Goal: Answer question/provide support: Share knowledge or assist other users

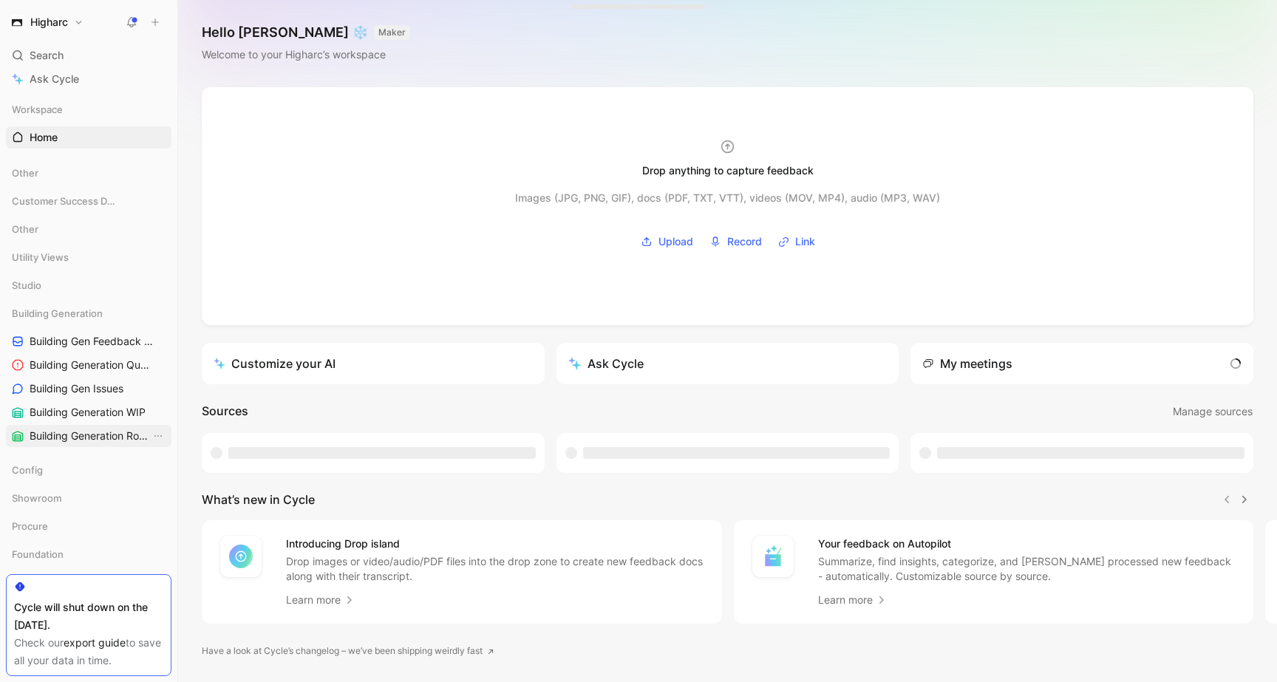
click at [93, 428] on span "Building Generation Roadmap (N/N/L)" at bounding box center [90, 435] width 121 height 15
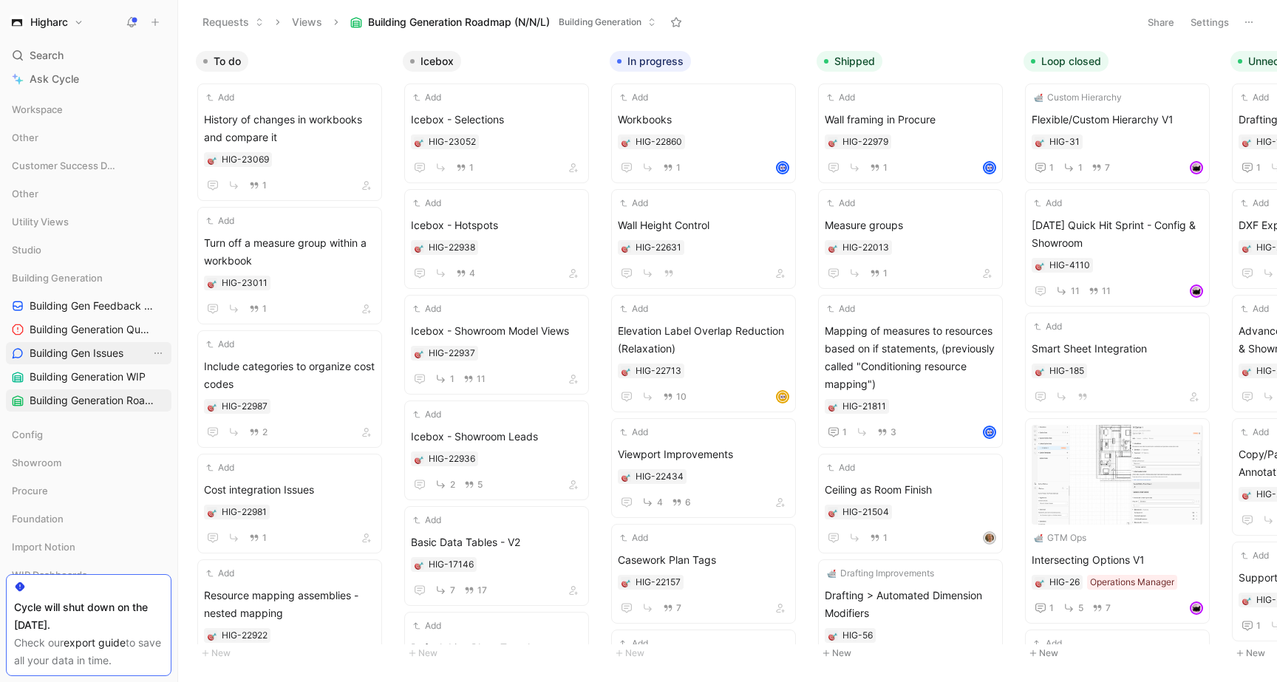
click at [94, 362] on link "Building Gen Issues" at bounding box center [88, 353] width 165 height 22
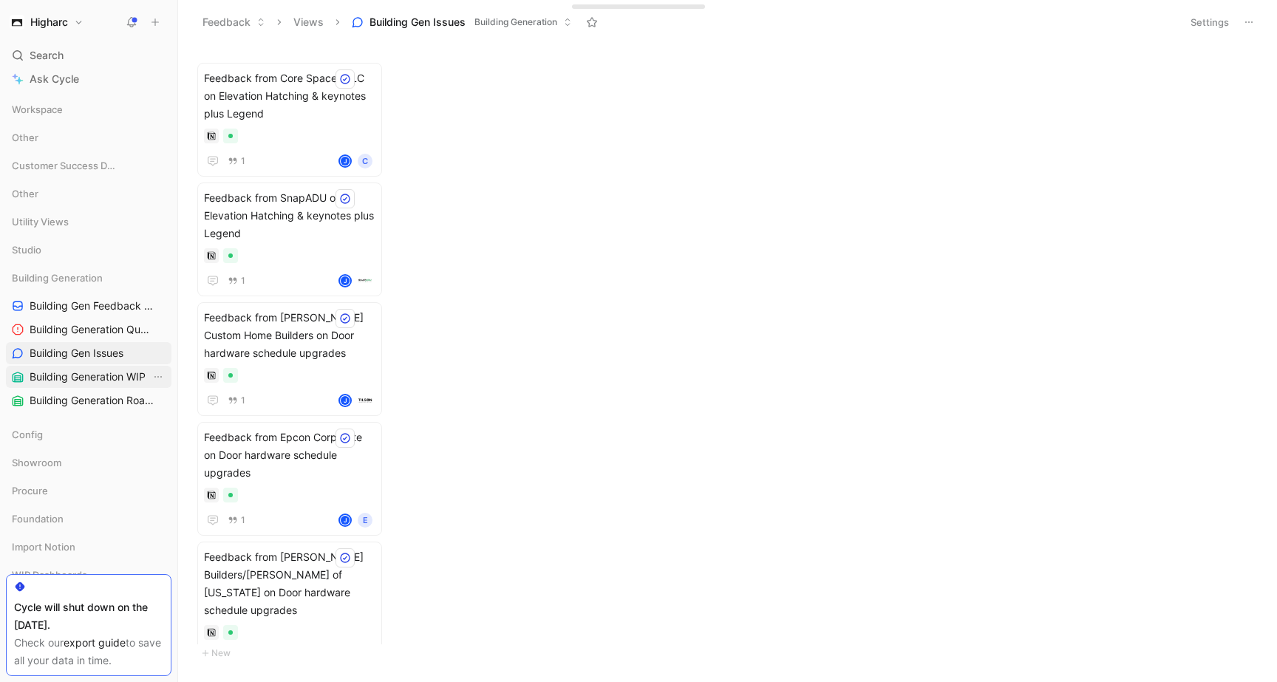
click at [105, 376] on span "Building Generation WIP" at bounding box center [88, 376] width 116 height 15
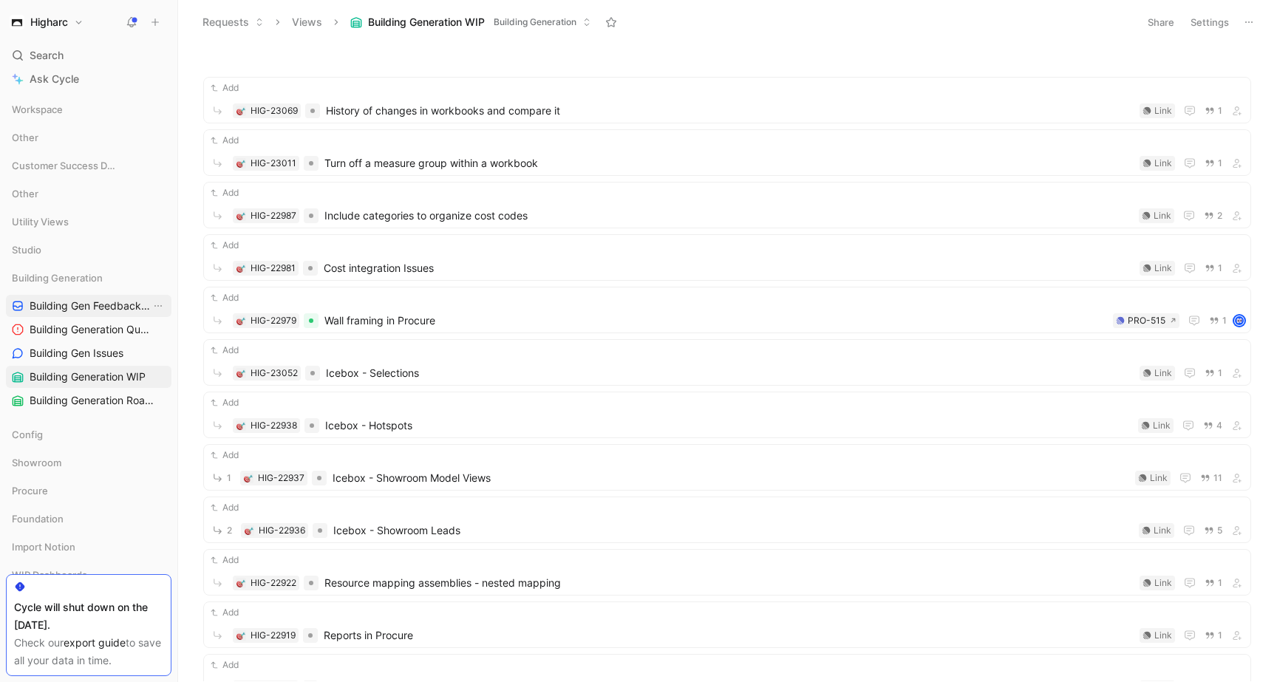
click at [86, 313] on link "Building Gen Feedback Inbox - by Type" at bounding box center [88, 306] width 165 height 22
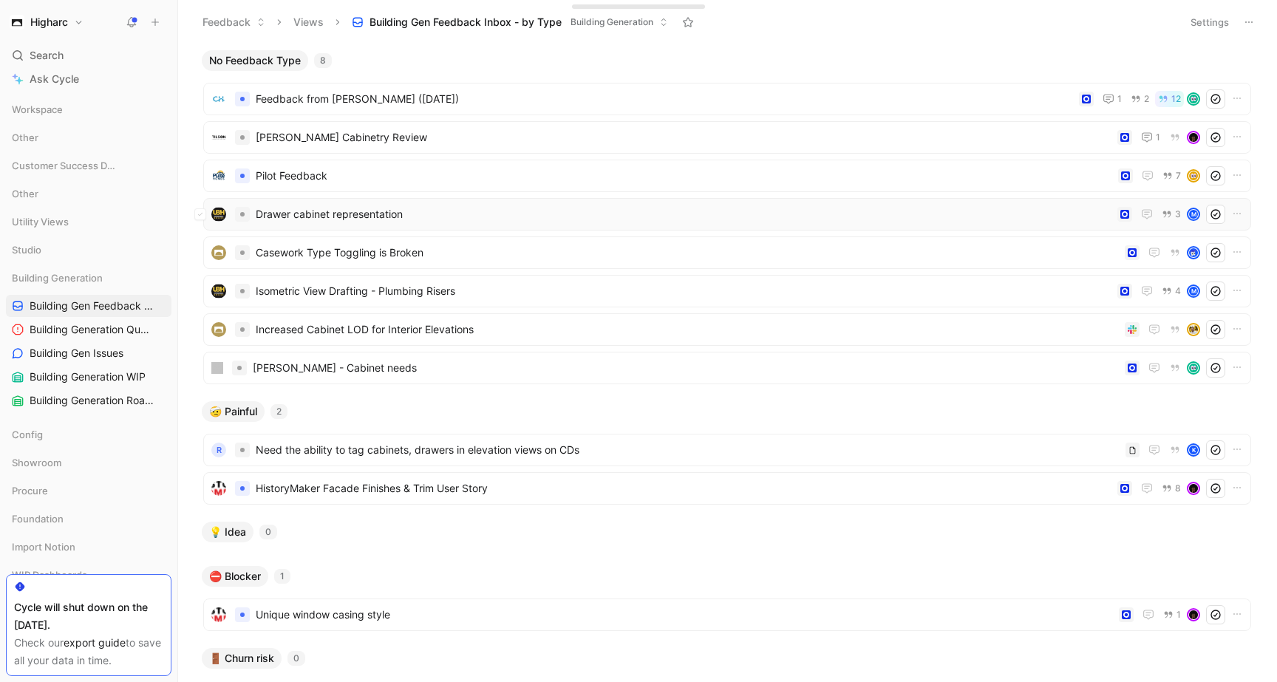
click at [734, 217] on span "Drawer cabinet representation" at bounding box center [683, 214] width 855 height 18
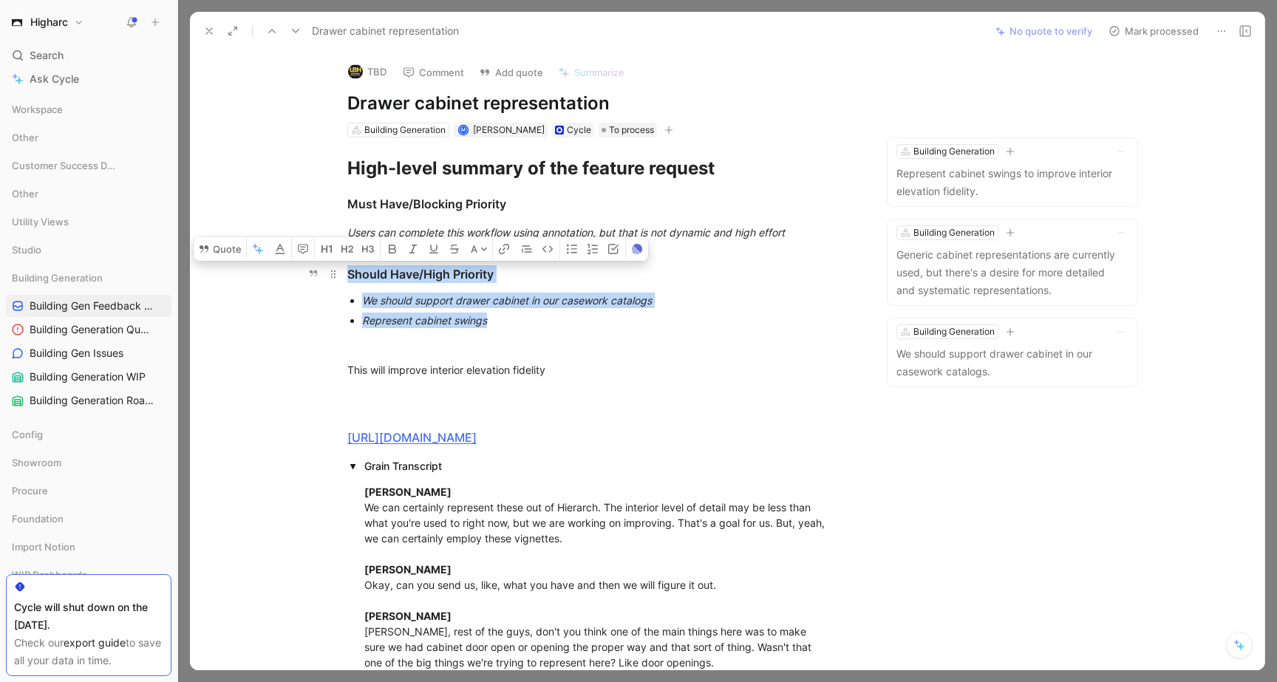
drag, startPoint x: 492, startPoint y: 324, endPoint x: 341, endPoint y: 273, distance: 159.6
click at [234, 258] on button "Quote" at bounding box center [220, 249] width 52 height 24
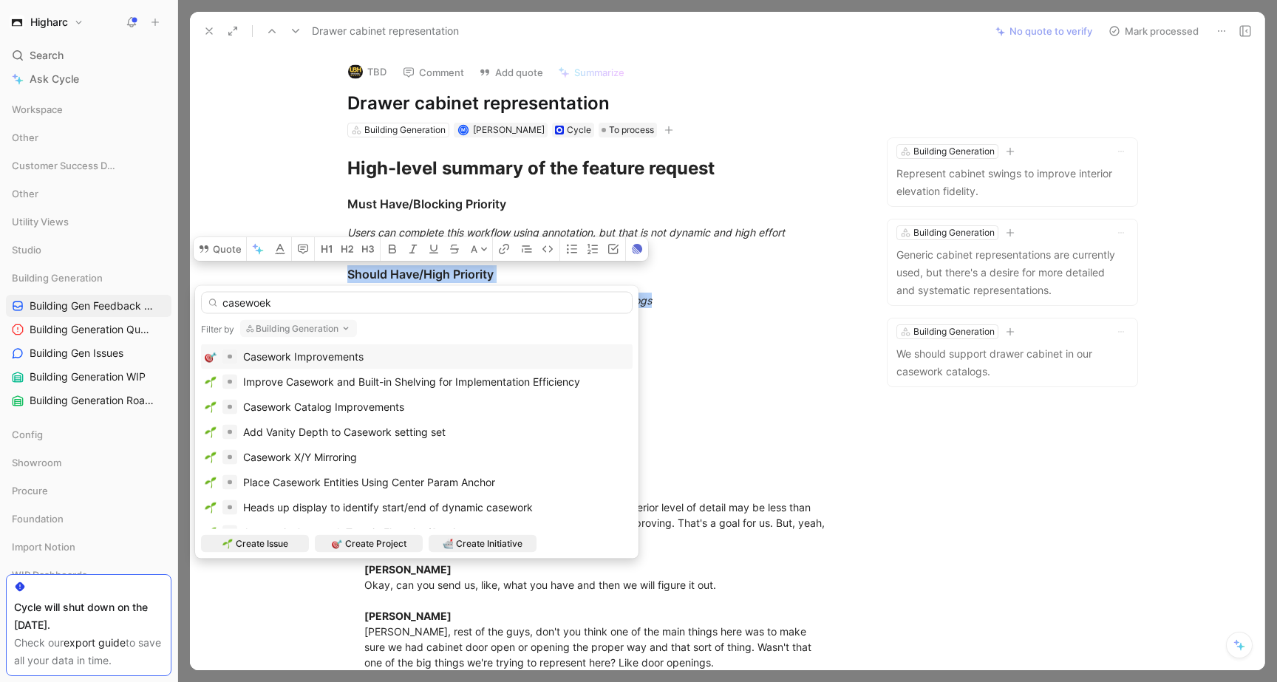
type input "casewoek"
click at [460, 349] on div "Casework Improvements" at bounding box center [417, 357] width 424 height 18
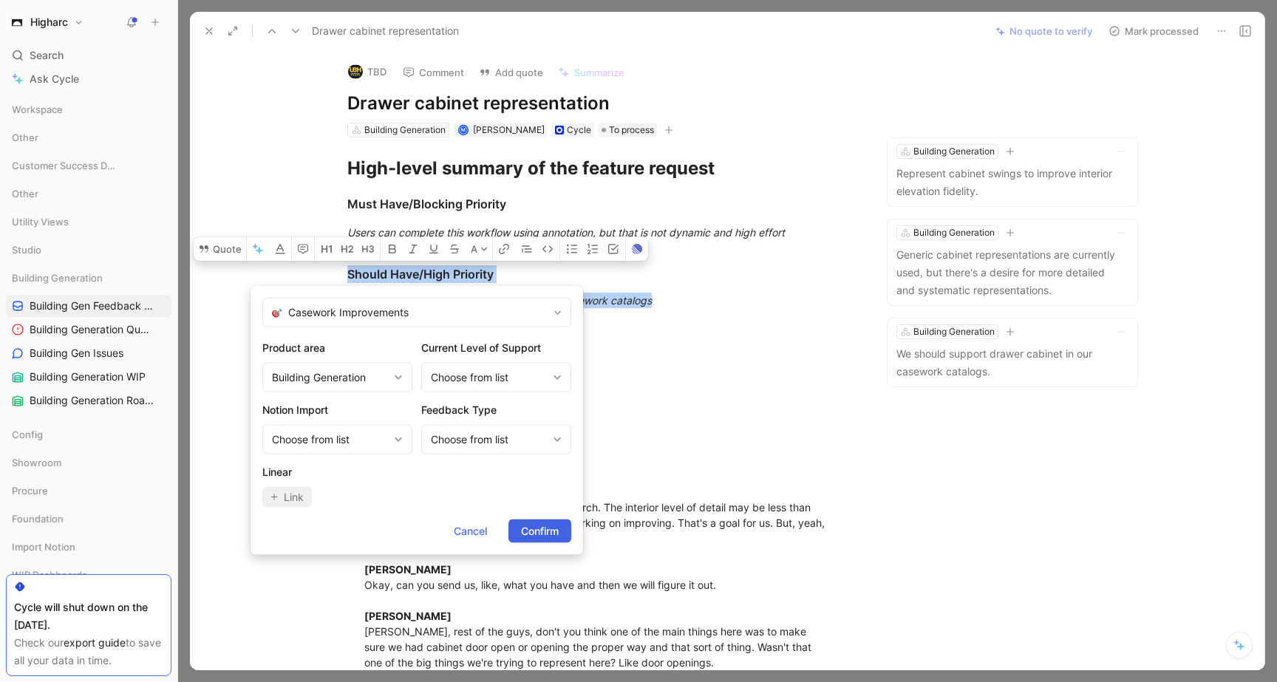
click at [531, 530] on span "Confirm" at bounding box center [540, 531] width 38 height 18
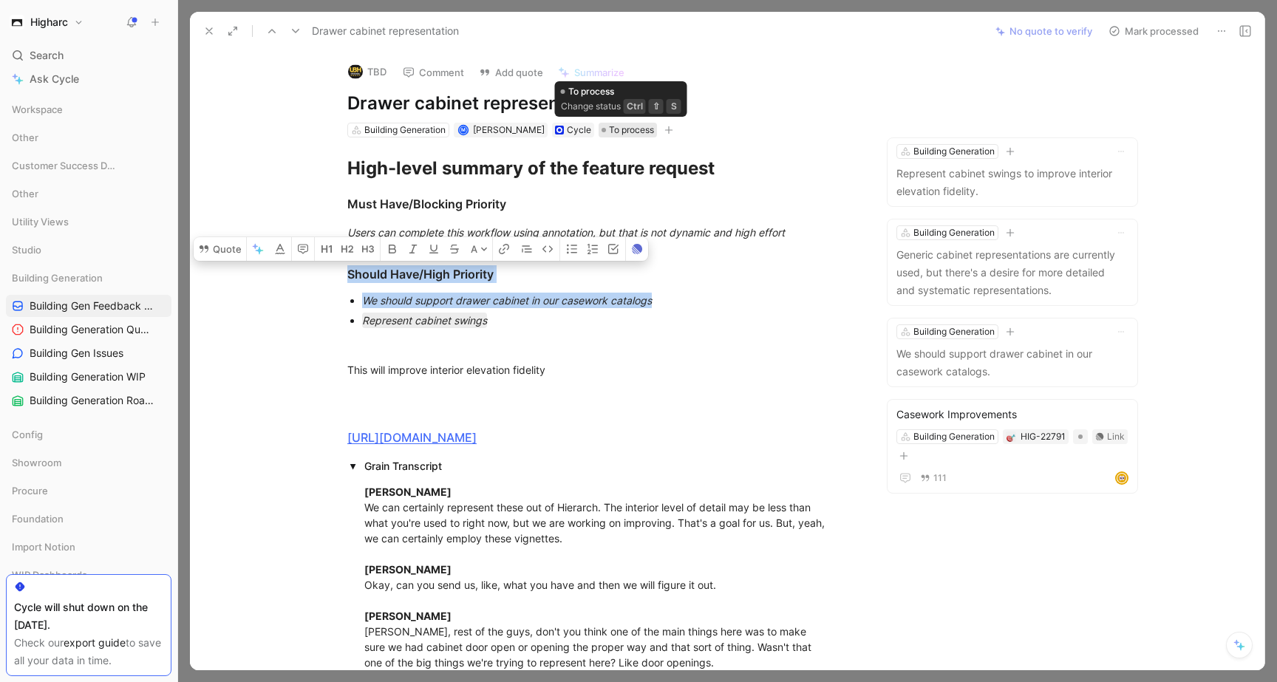
click at [621, 134] on span "To process" at bounding box center [631, 130] width 45 height 15
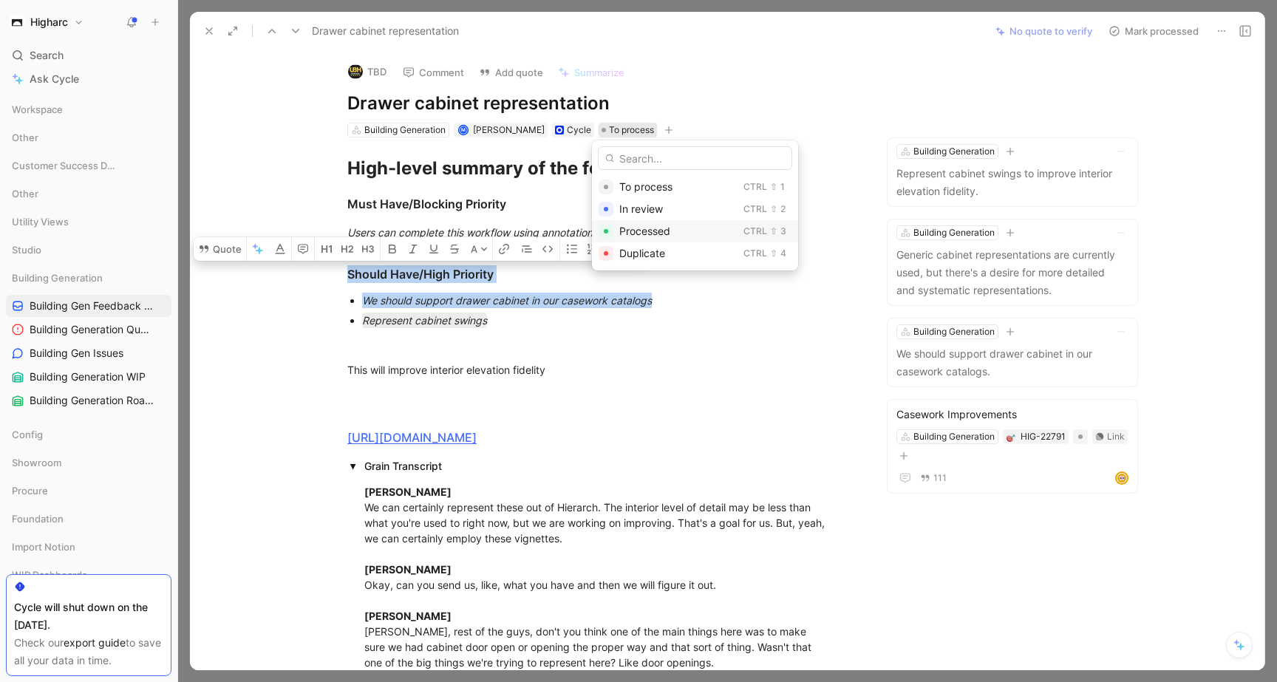
click at [632, 233] on span "Processed" at bounding box center [644, 231] width 51 height 13
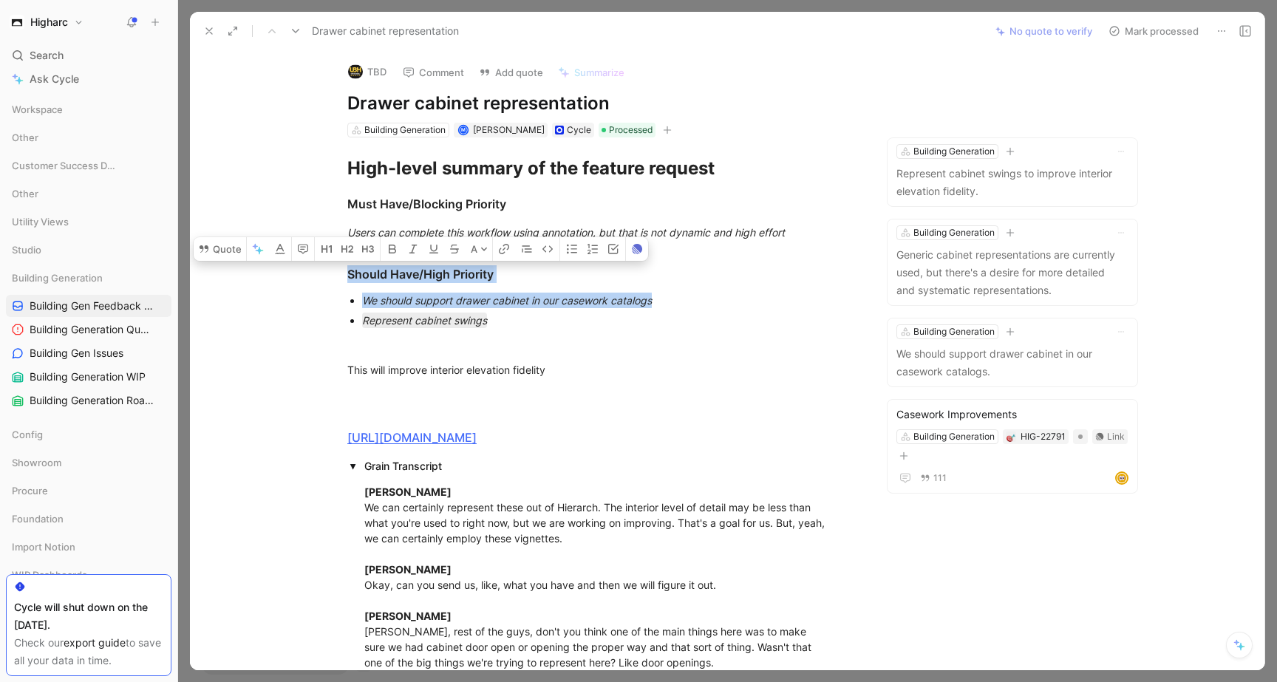
click at [207, 32] on icon at bounding box center [209, 31] width 12 height 12
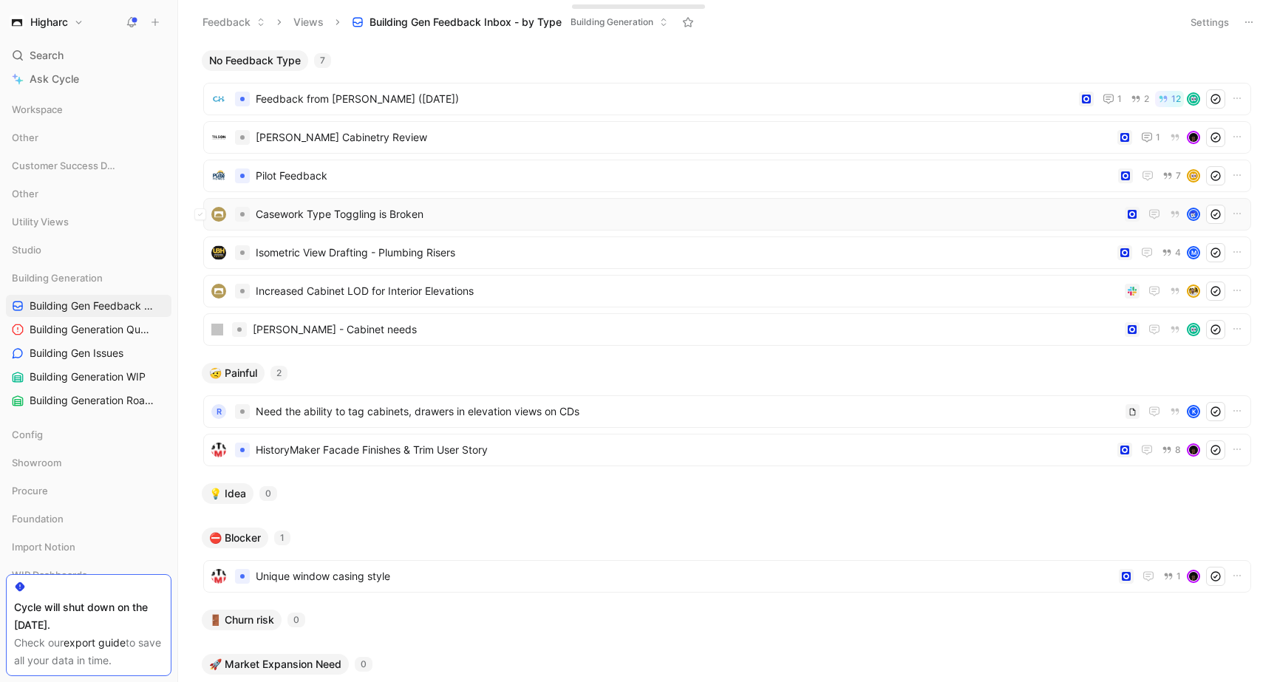
click at [493, 218] on span "Casework Type Toggling is Broken" at bounding box center [687, 214] width 863 height 18
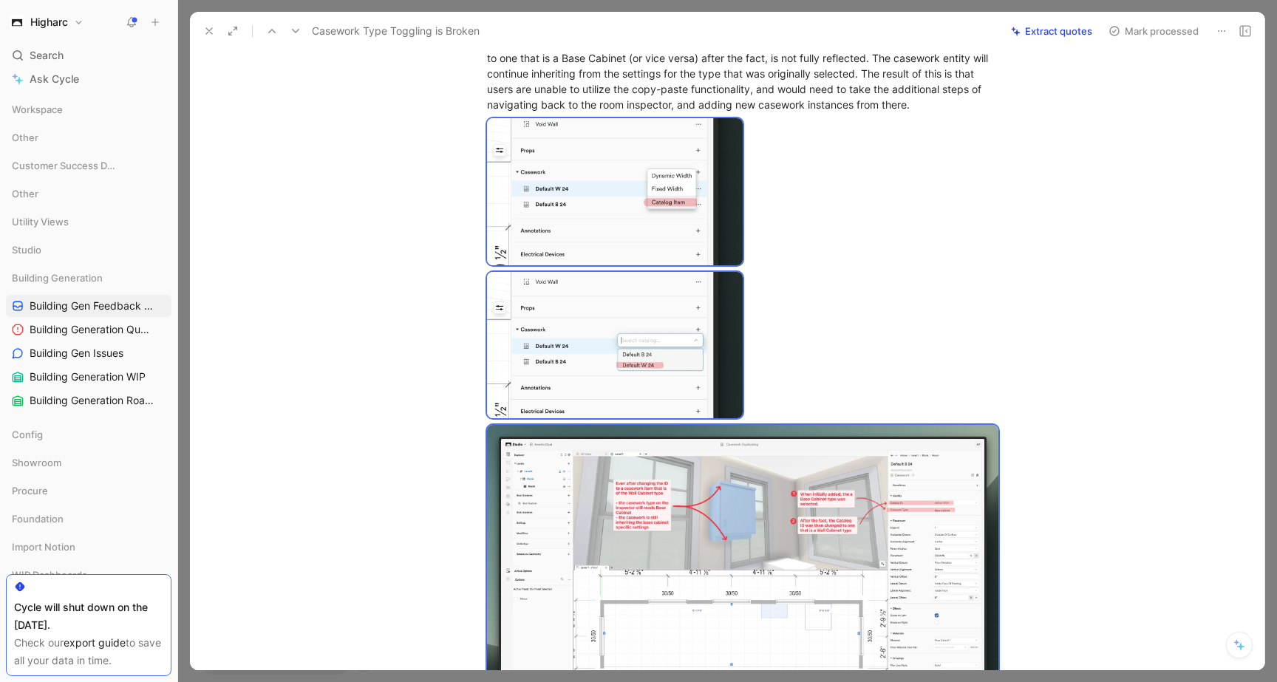
scroll to position [473, 0]
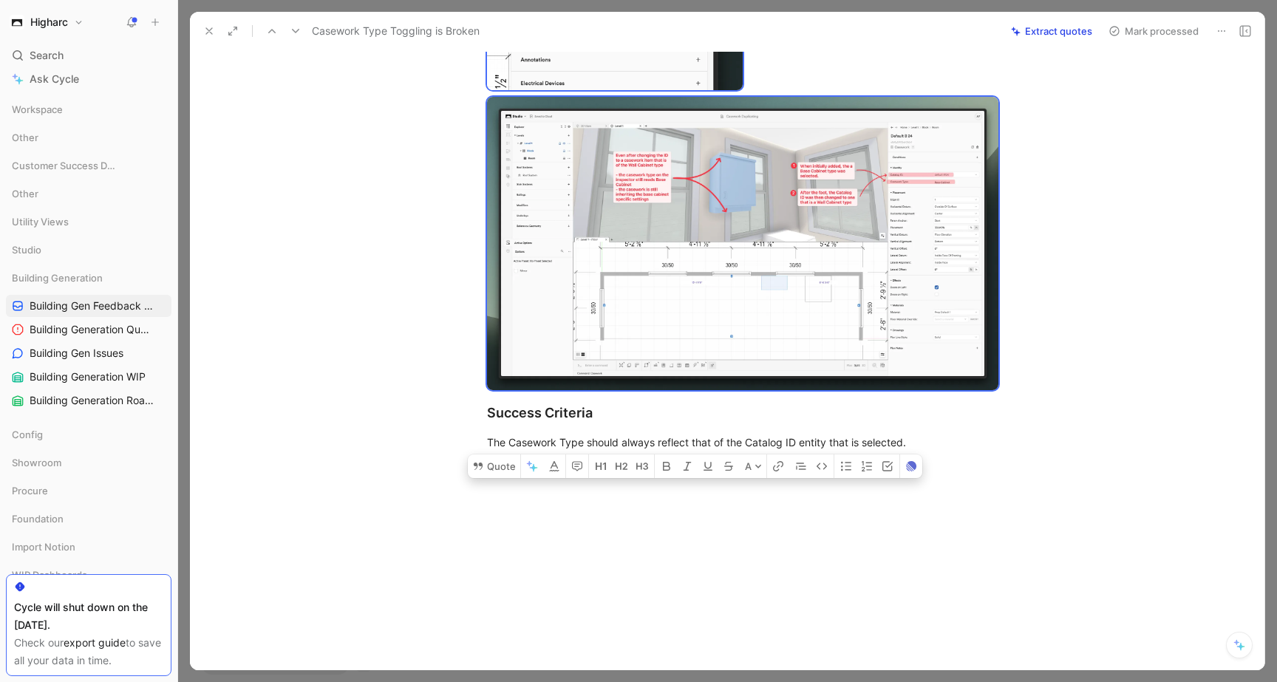
drag, startPoint x: 484, startPoint y: 185, endPoint x: 981, endPoint y: 468, distance: 572.1
click at [981, 468] on div "Quote A After adding a casework catalog item to a room, changing the Catalog ID…" at bounding box center [742, 168] width 1043 height 1006
click at [480, 469] on icon at bounding box center [478, 465] width 9 height 7
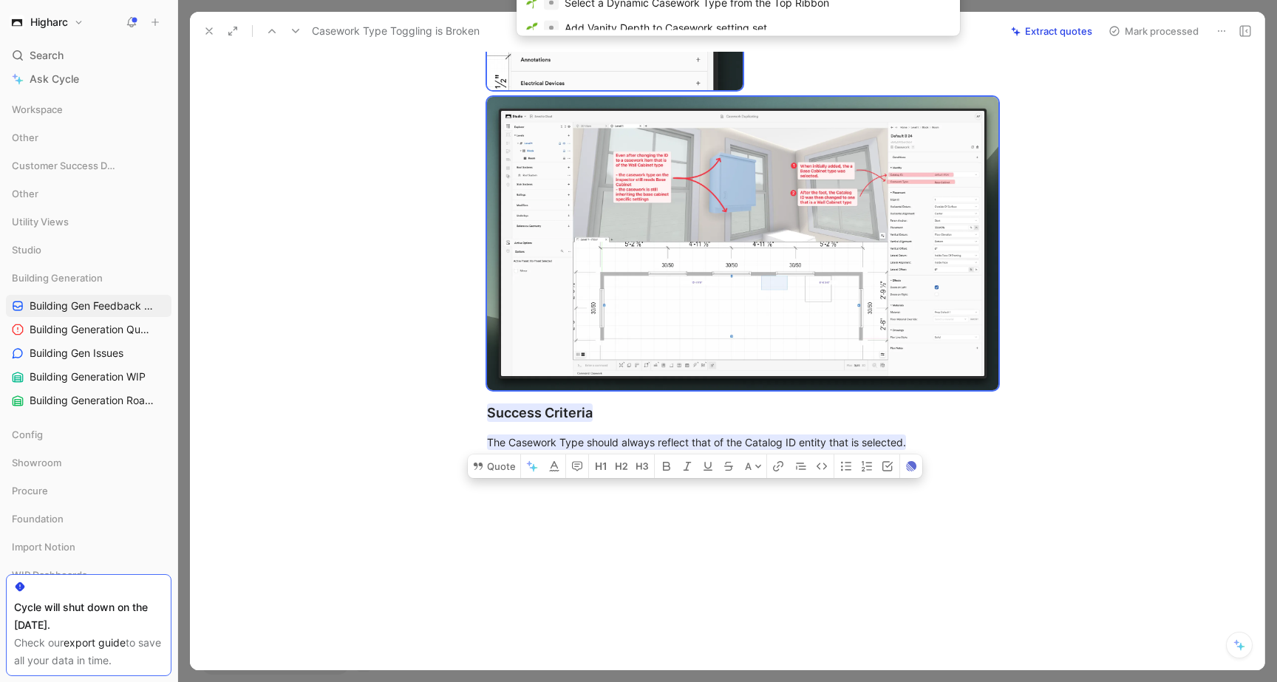
type input "ca"
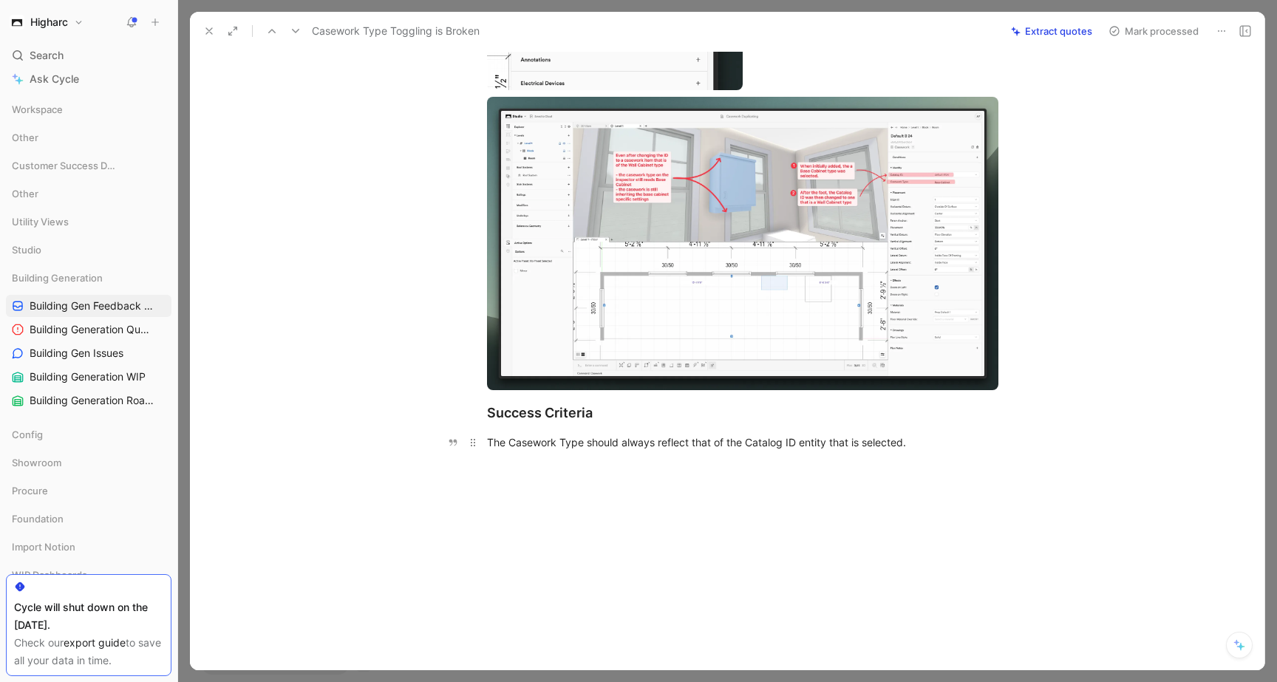
click at [1001, 441] on p "The Casework Type should always reflect that of the Catalog ID entity that is s…" at bounding box center [742, 442] width 567 height 24
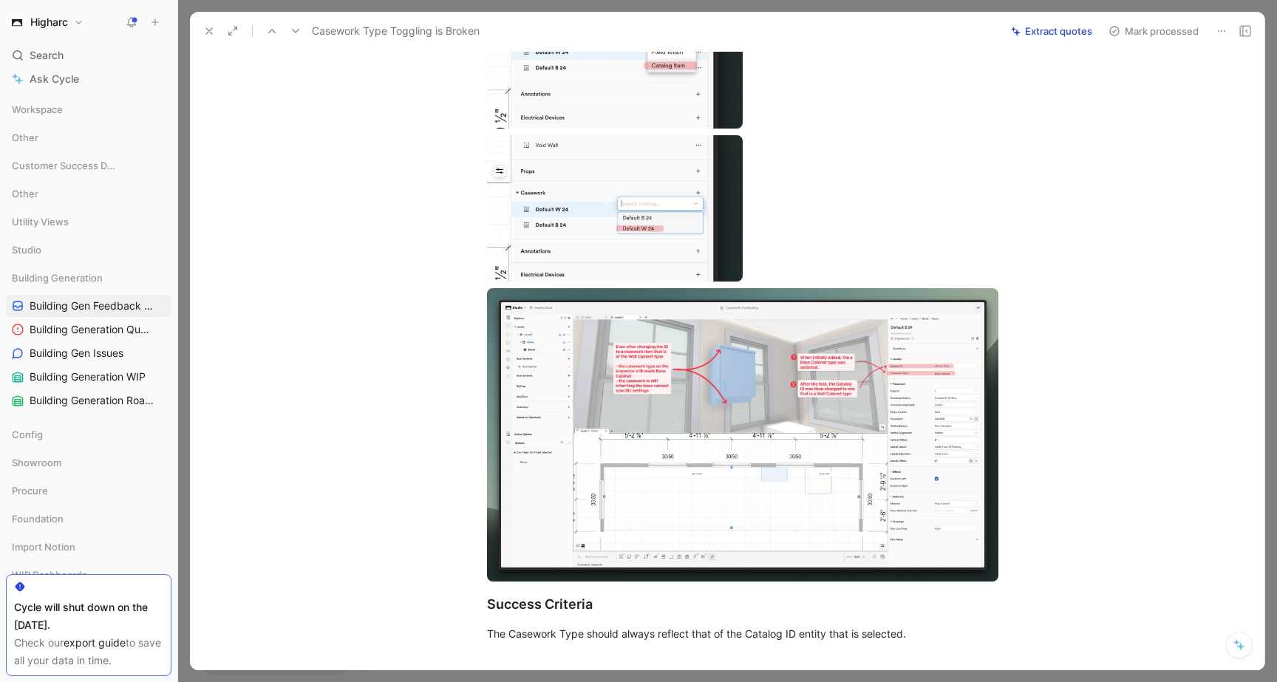
scroll to position [281, 0]
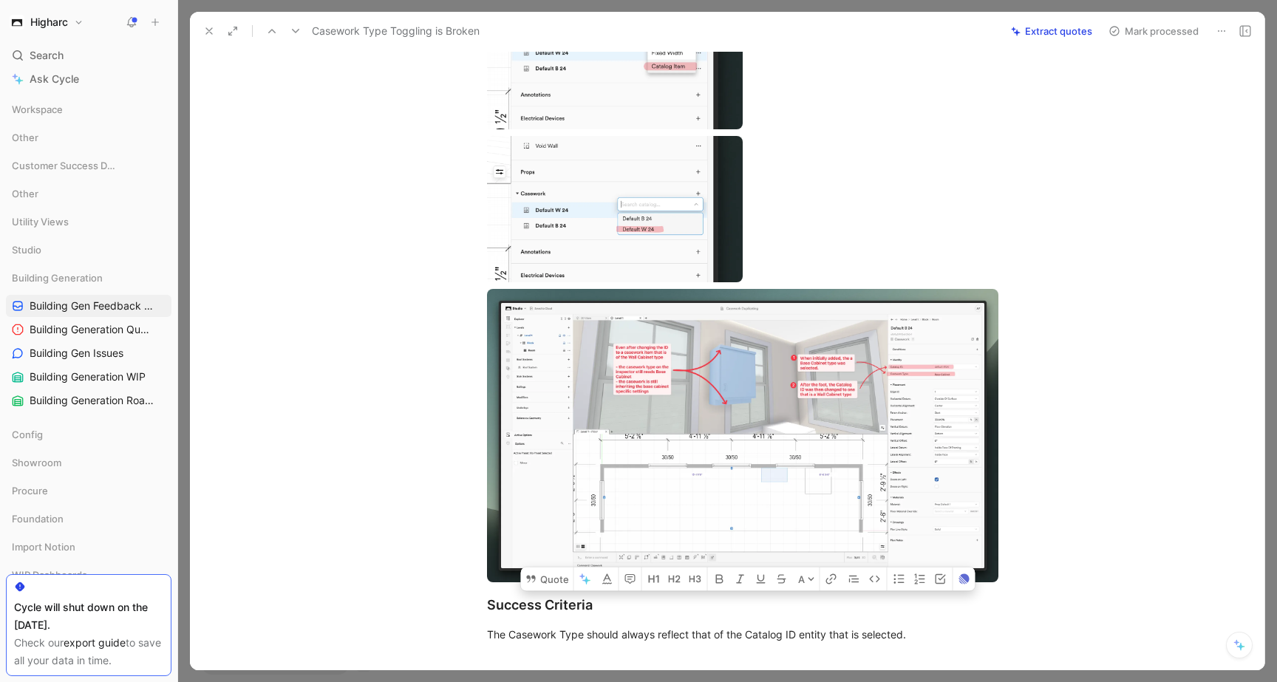
drag, startPoint x: 918, startPoint y: 628, endPoint x: 578, endPoint y: 59, distance: 662.6
click at [578, 59] on div "After adding a casework catalog item to a room, changing the Catalog ID from on…" at bounding box center [742, 258] width 1043 height 802
click at [1177, 346] on div "After adding a casework catalog item to a room, changing the Catalog ID from on…" at bounding box center [742, 258] width 1043 height 802
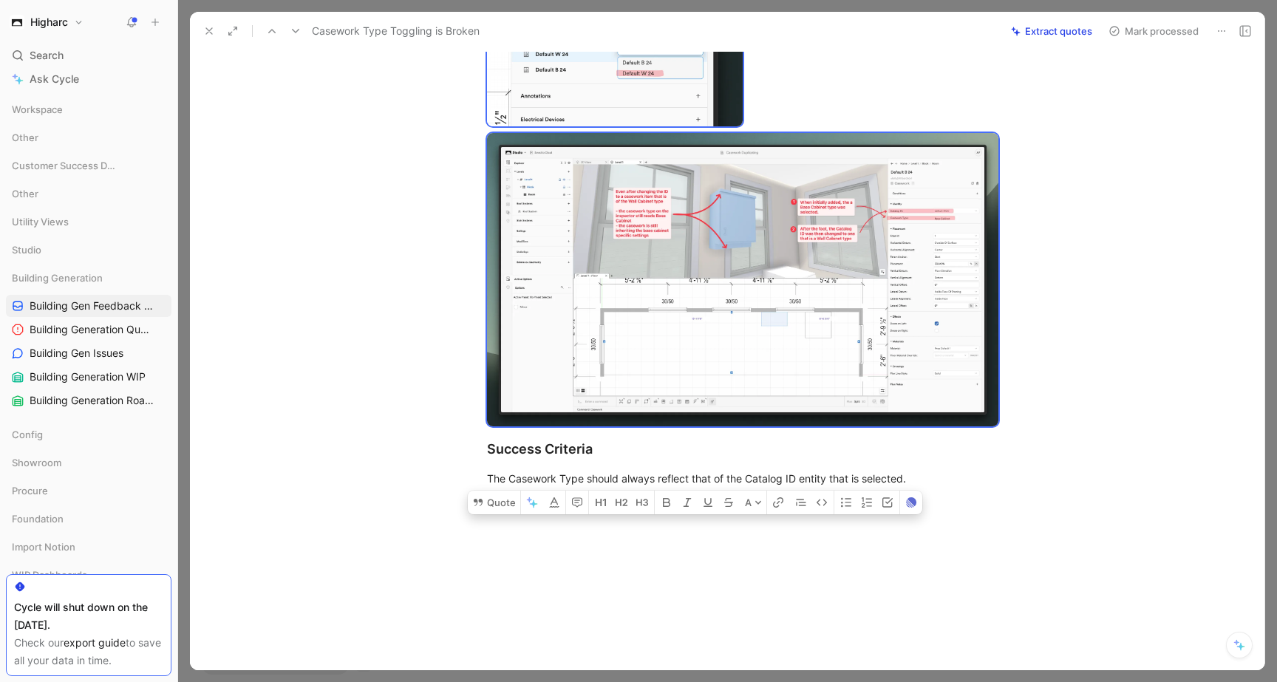
scroll to position [473, 0]
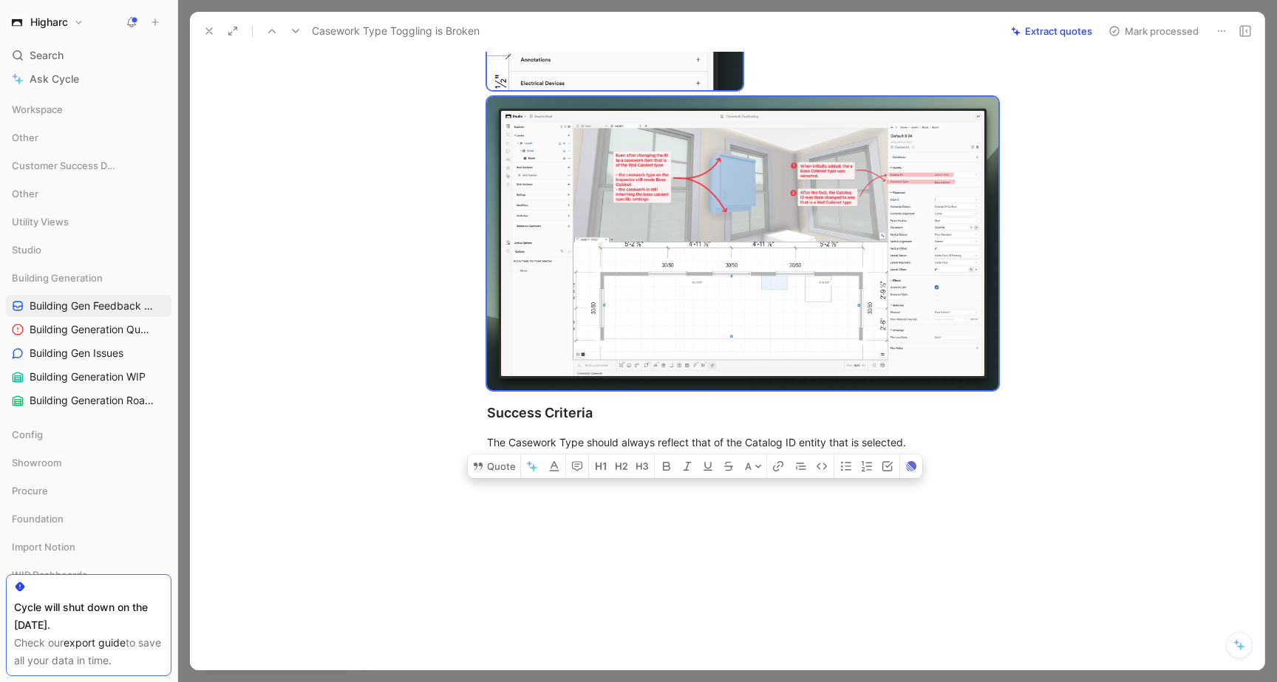
drag, startPoint x: 485, startPoint y: 185, endPoint x: 905, endPoint y: 553, distance: 557.6
click at [905, 553] on div "Quote A After adding a casework catalog item to a room, changing the Catalog ID…" at bounding box center [742, 168] width 1043 height 1006
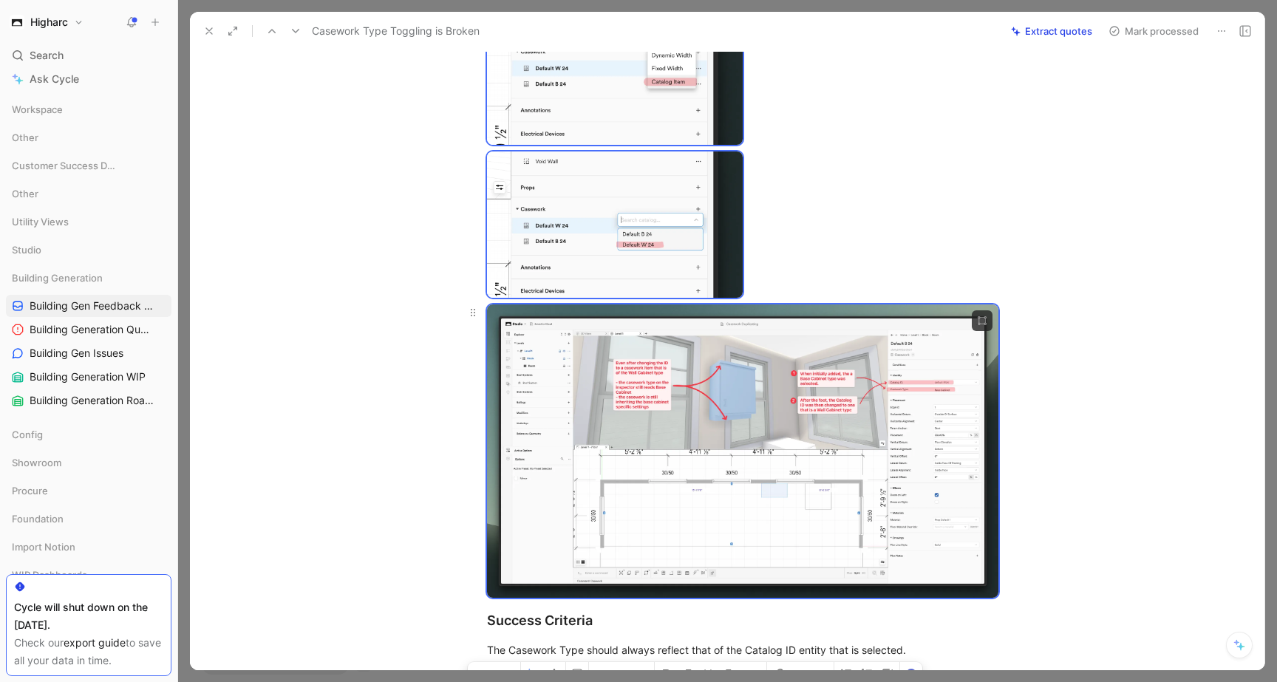
scroll to position [0, 0]
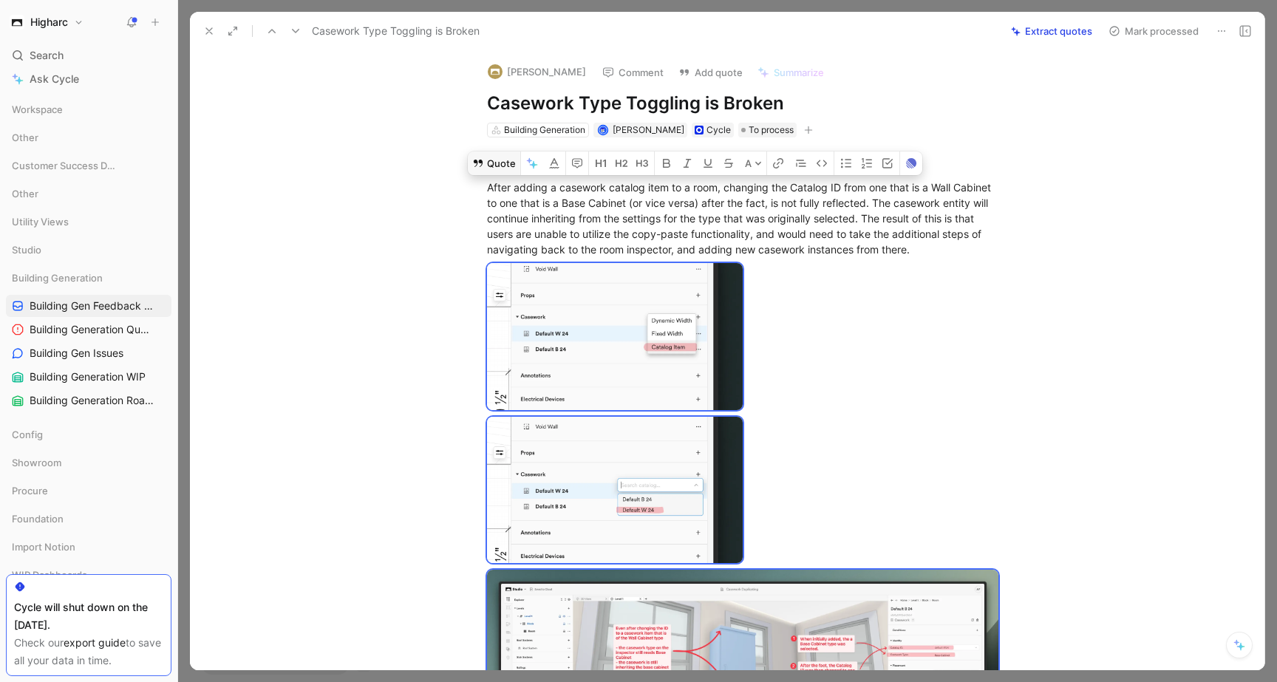
click at [496, 162] on button "Quote" at bounding box center [494, 163] width 52 height 24
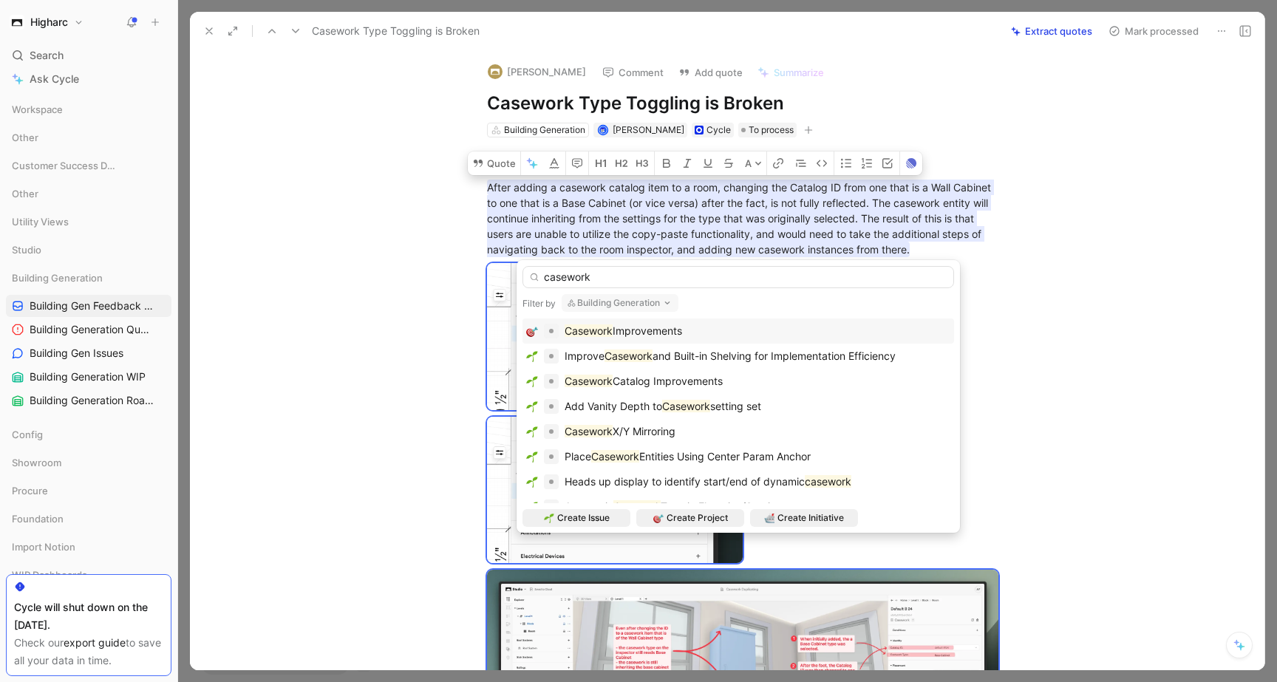
type input "casework"
click at [658, 332] on span "Improvements" at bounding box center [646, 330] width 69 height 13
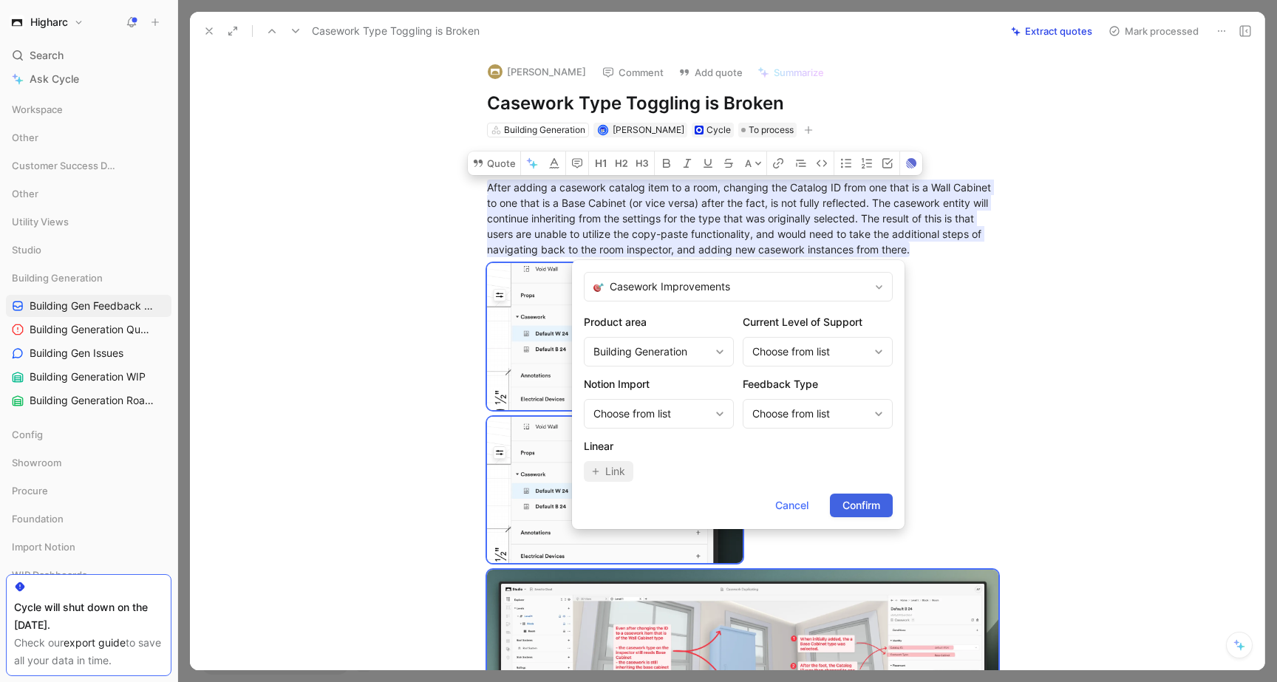
click at [863, 502] on span "Confirm" at bounding box center [861, 505] width 38 height 18
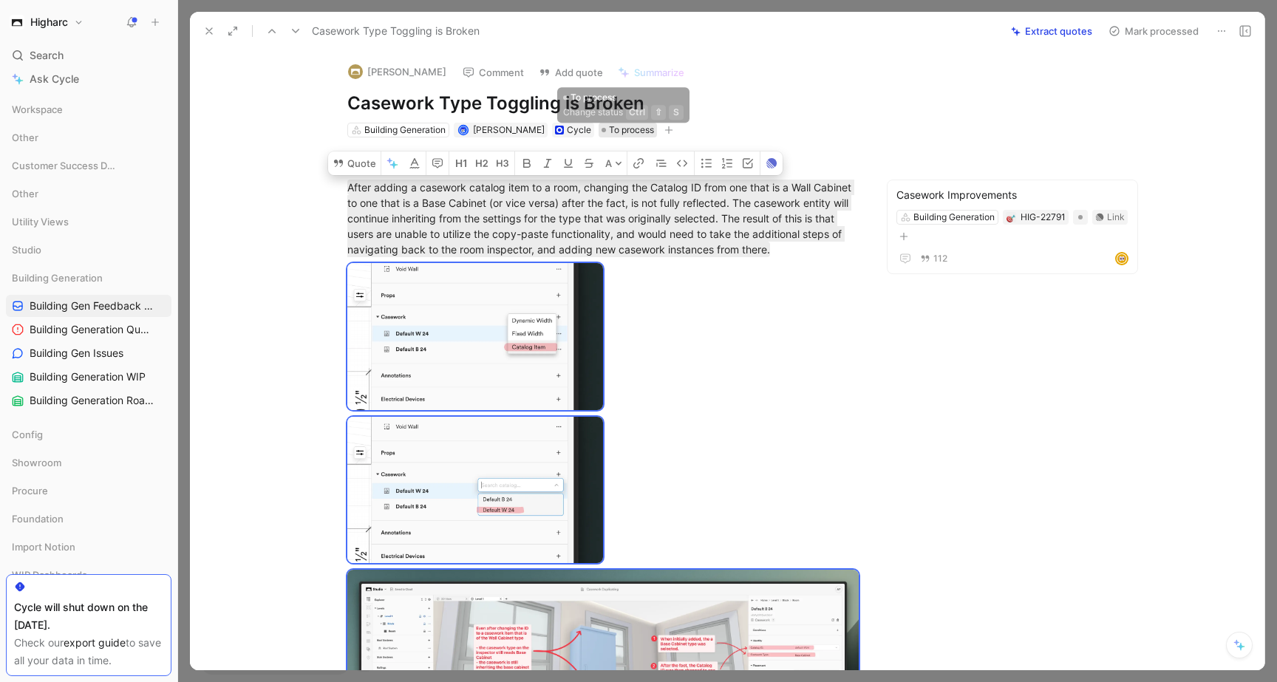
click at [638, 129] on span "To process" at bounding box center [631, 130] width 45 height 15
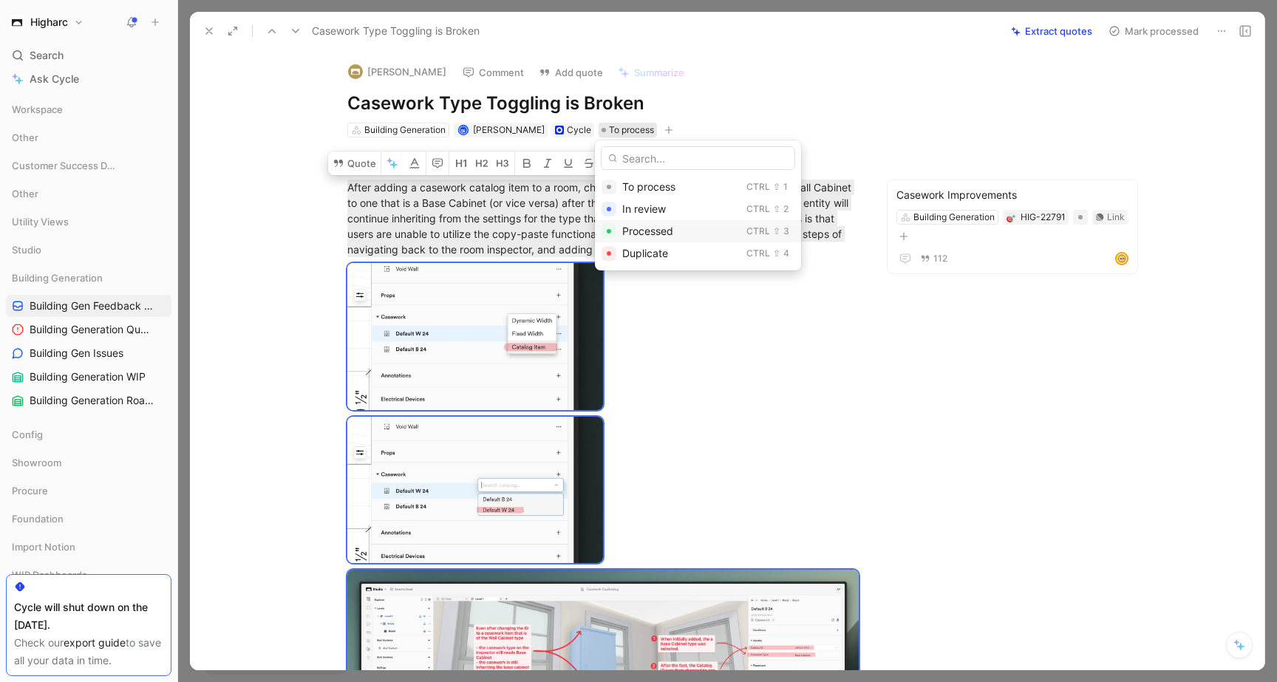
click at [672, 230] on span "Processed" at bounding box center [647, 231] width 51 height 13
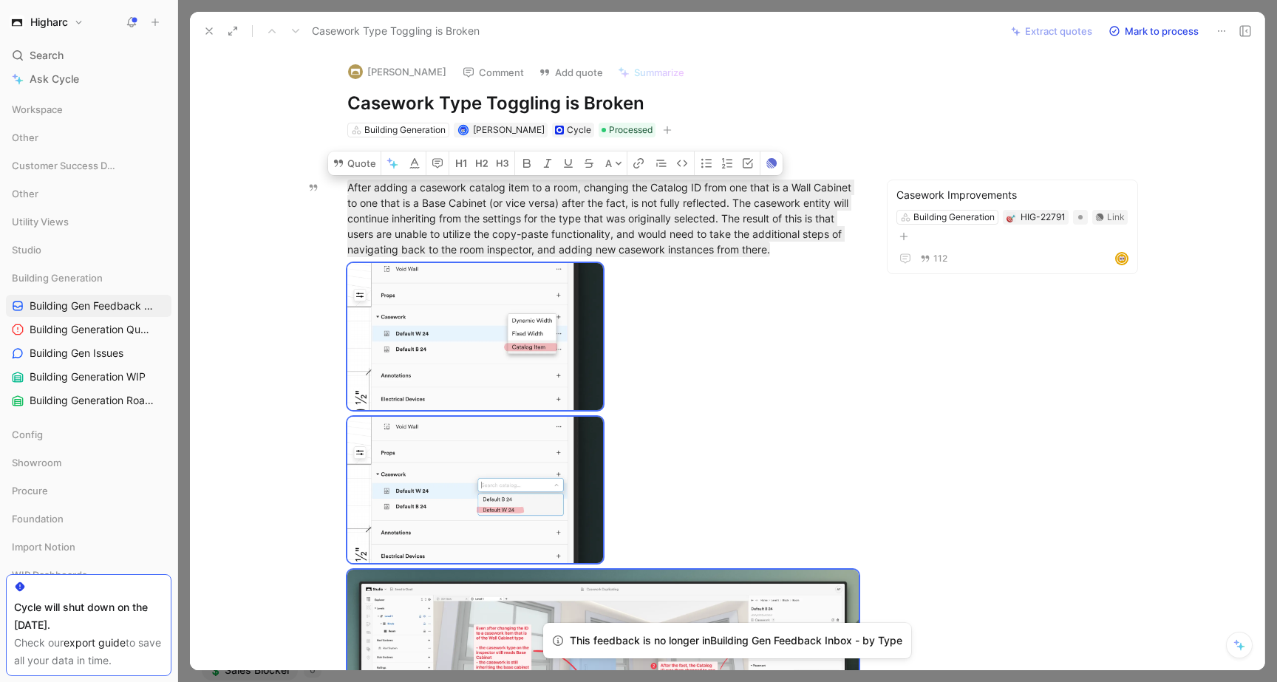
click at [205, 26] on icon at bounding box center [209, 31] width 12 height 12
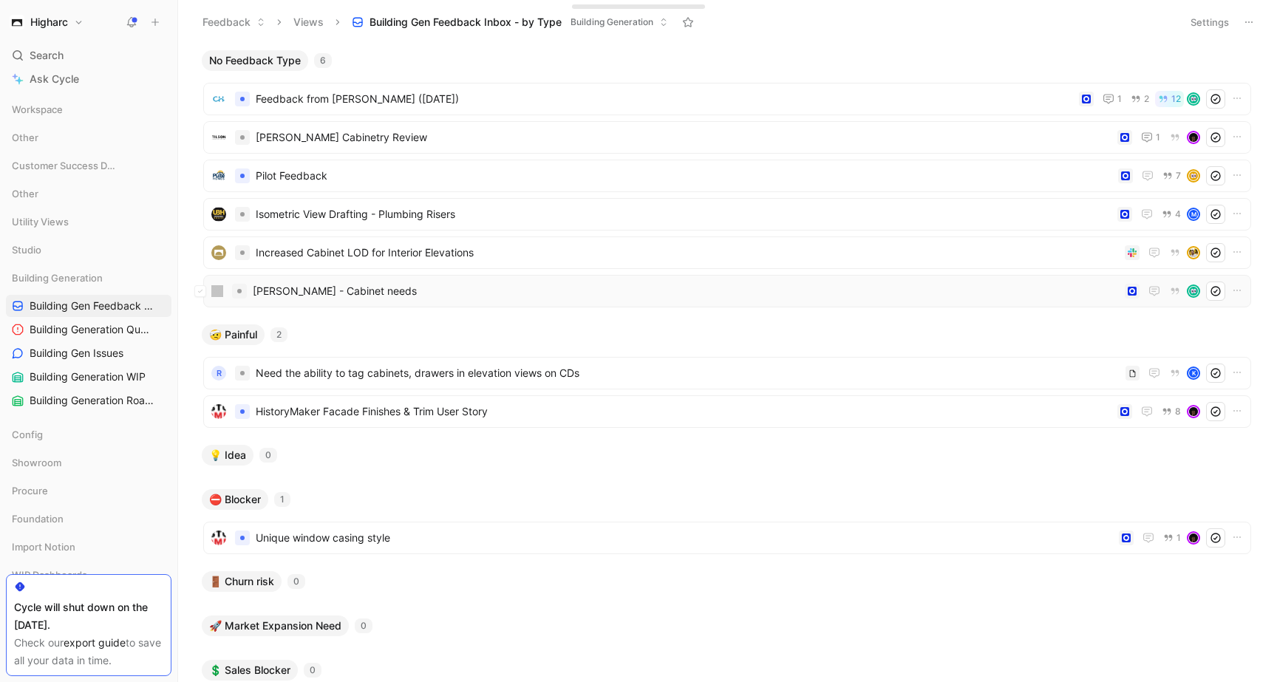
click at [450, 291] on span "[PERSON_NAME] - Cabinet needs" at bounding box center [686, 291] width 866 height 18
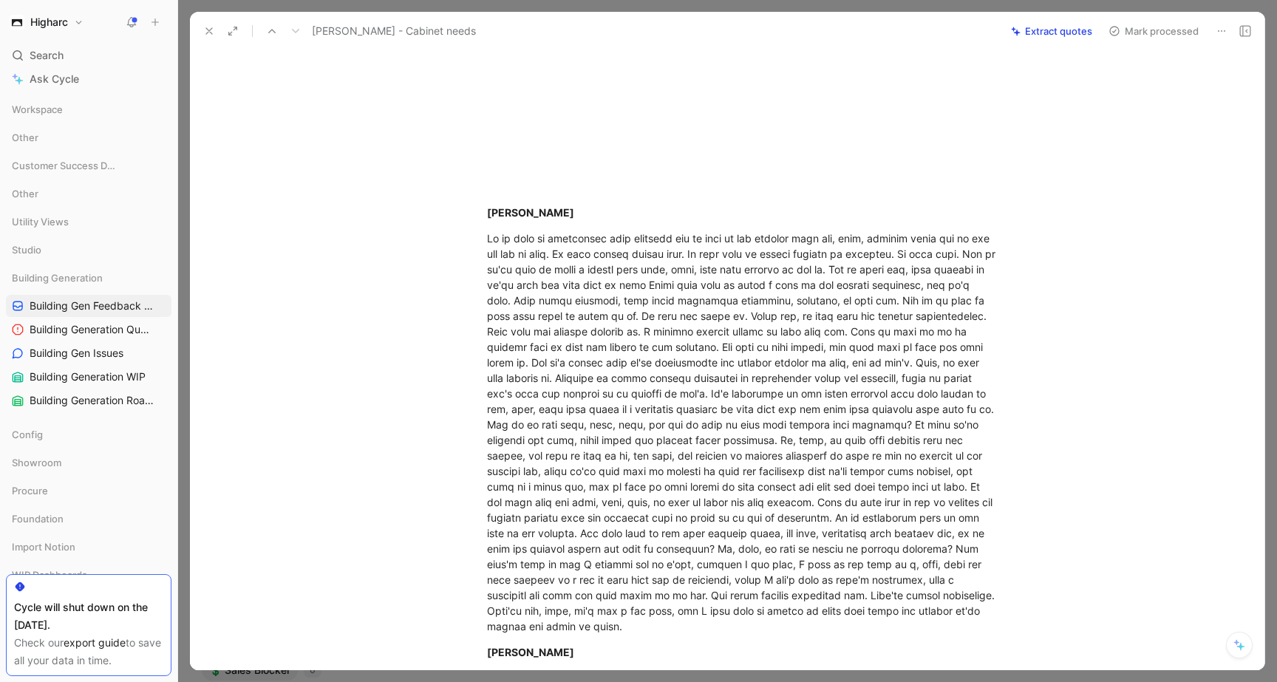
scroll to position [326, 0]
click at [766, 326] on div at bounding box center [742, 431] width 511 height 403
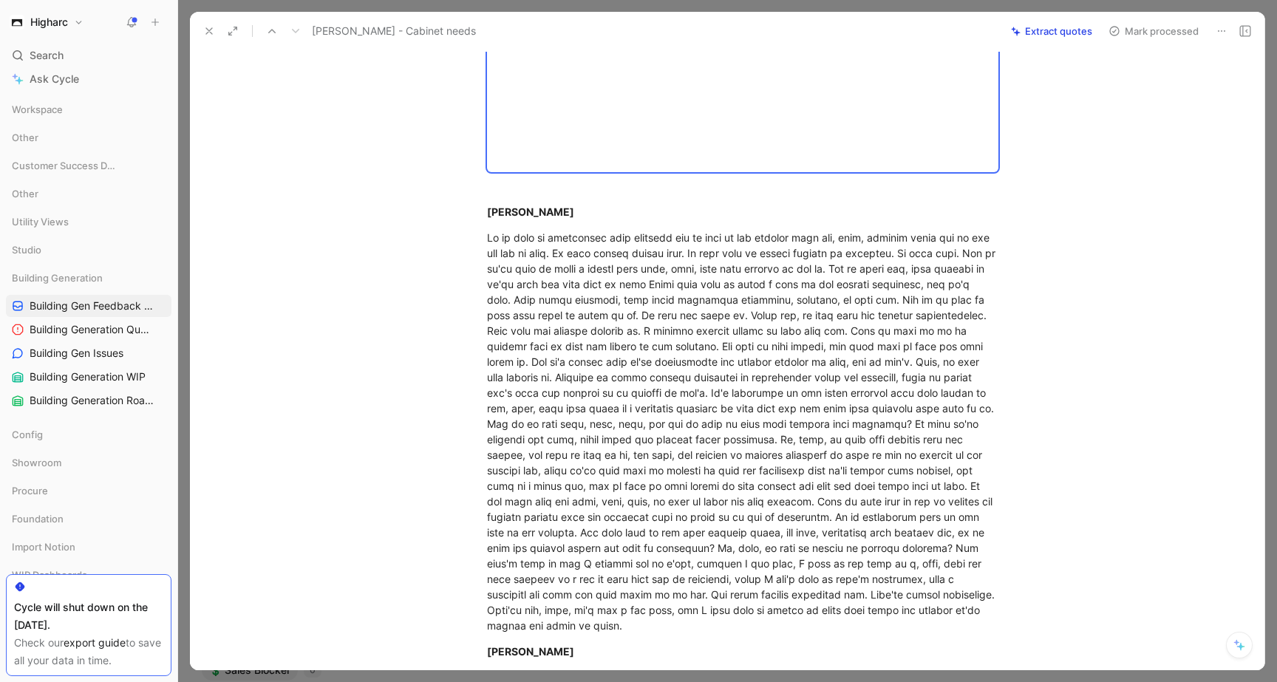
copy div "Full session here: [PERSON_NAME] So we kind of identified that cabinets was an …"
click at [773, 324] on div at bounding box center [742, 431] width 511 height 403
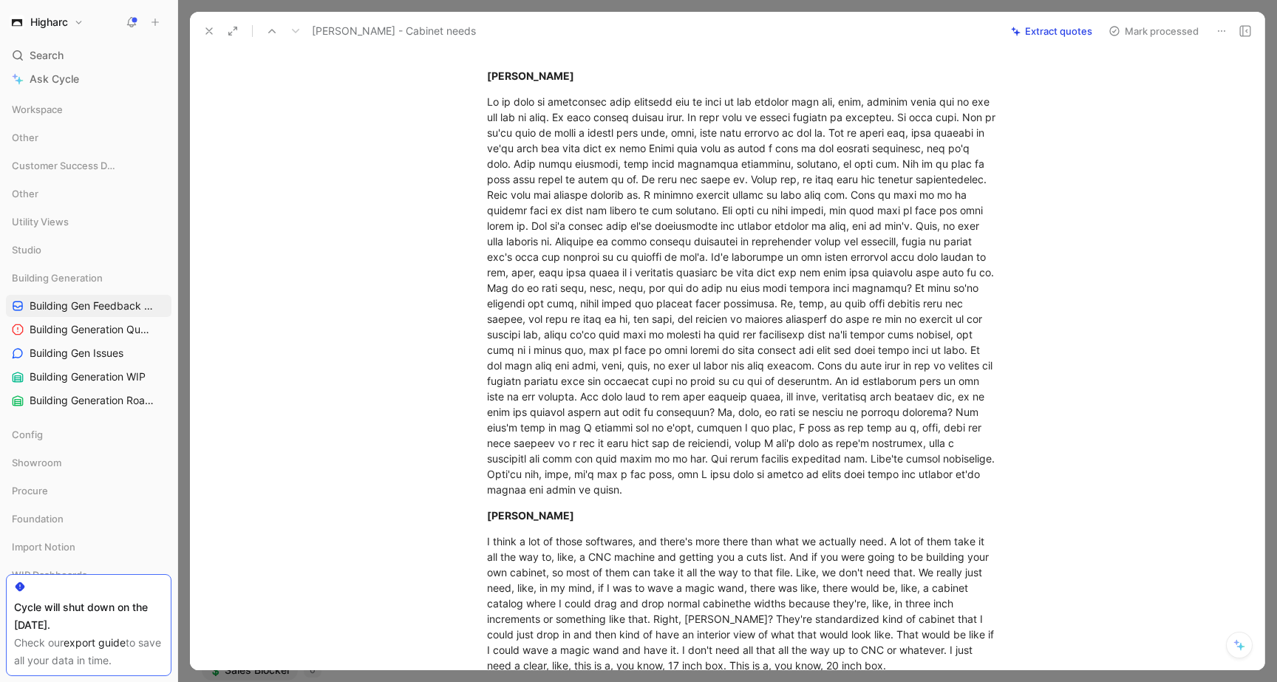
scroll to position [0, 0]
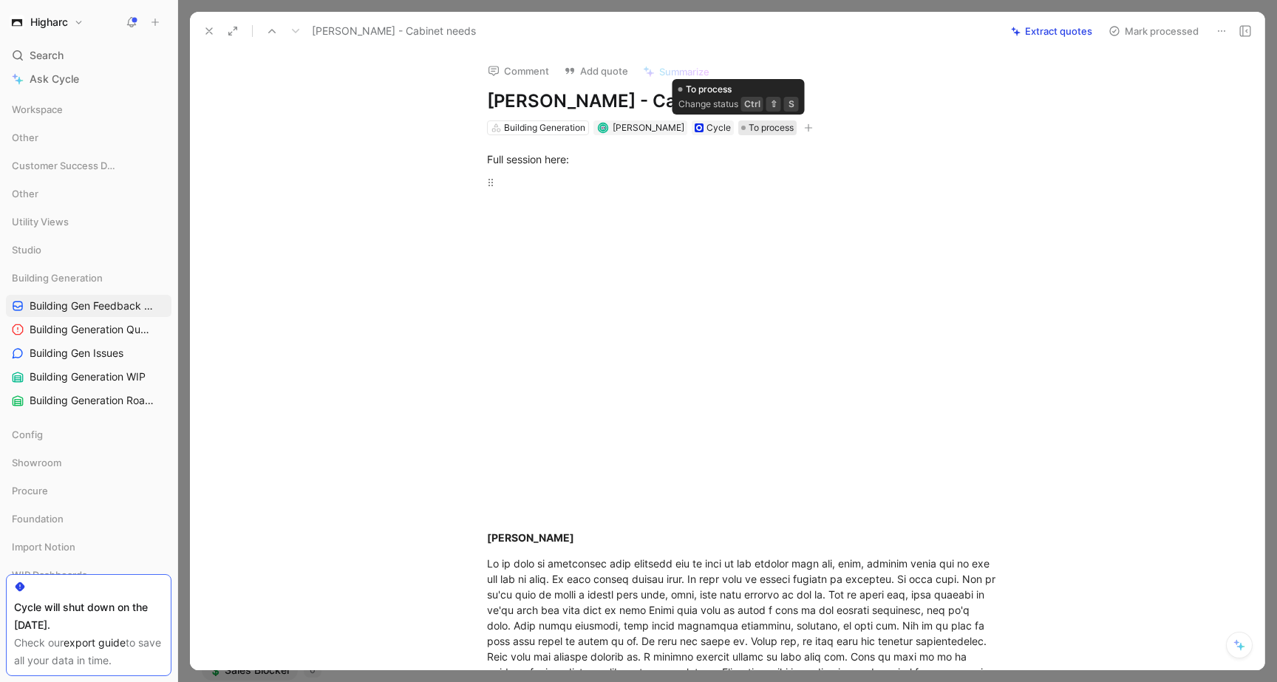
click at [748, 132] on span "To process" at bounding box center [770, 127] width 45 height 15
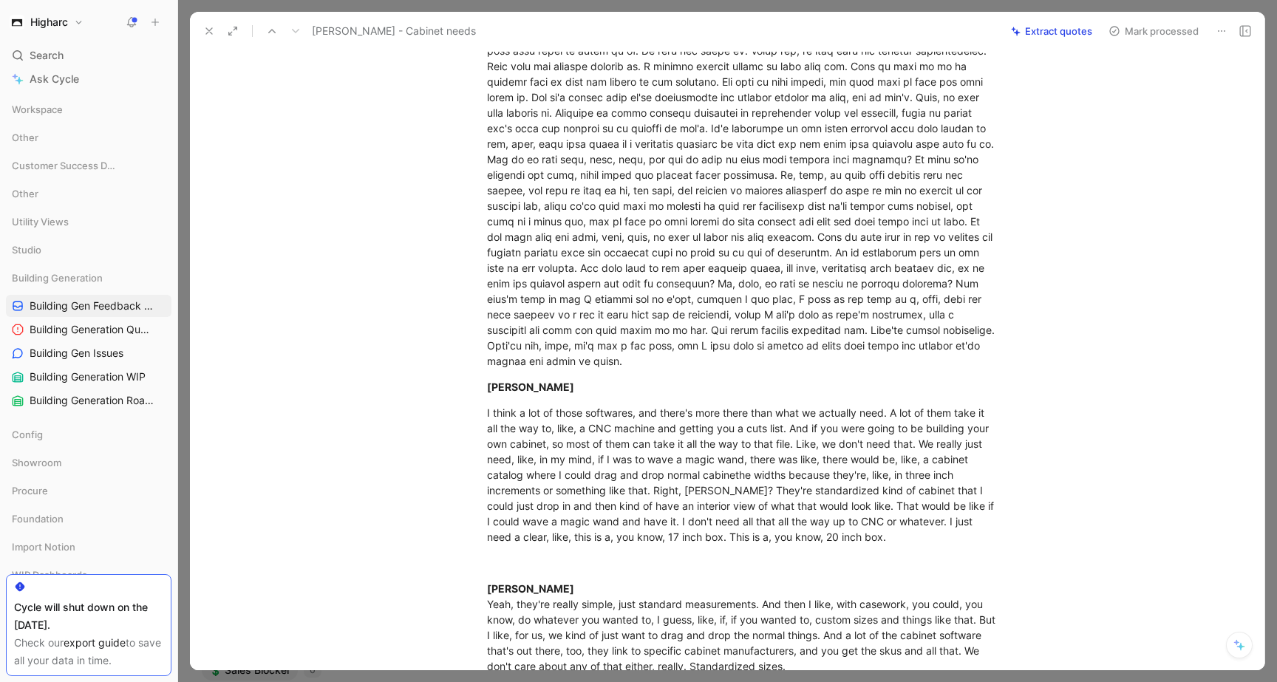
scroll to position [591, 0]
drag, startPoint x: 646, startPoint y: 312, endPoint x: 854, endPoint y: 314, distance: 208.3
click at [855, 314] on div at bounding box center [742, 166] width 511 height 403
click at [826, 328] on div at bounding box center [742, 166] width 511 height 403
drag, startPoint x: 804, startPoint y: 360, endPoint x: 871, endPoint y: 302, distance: 88.5
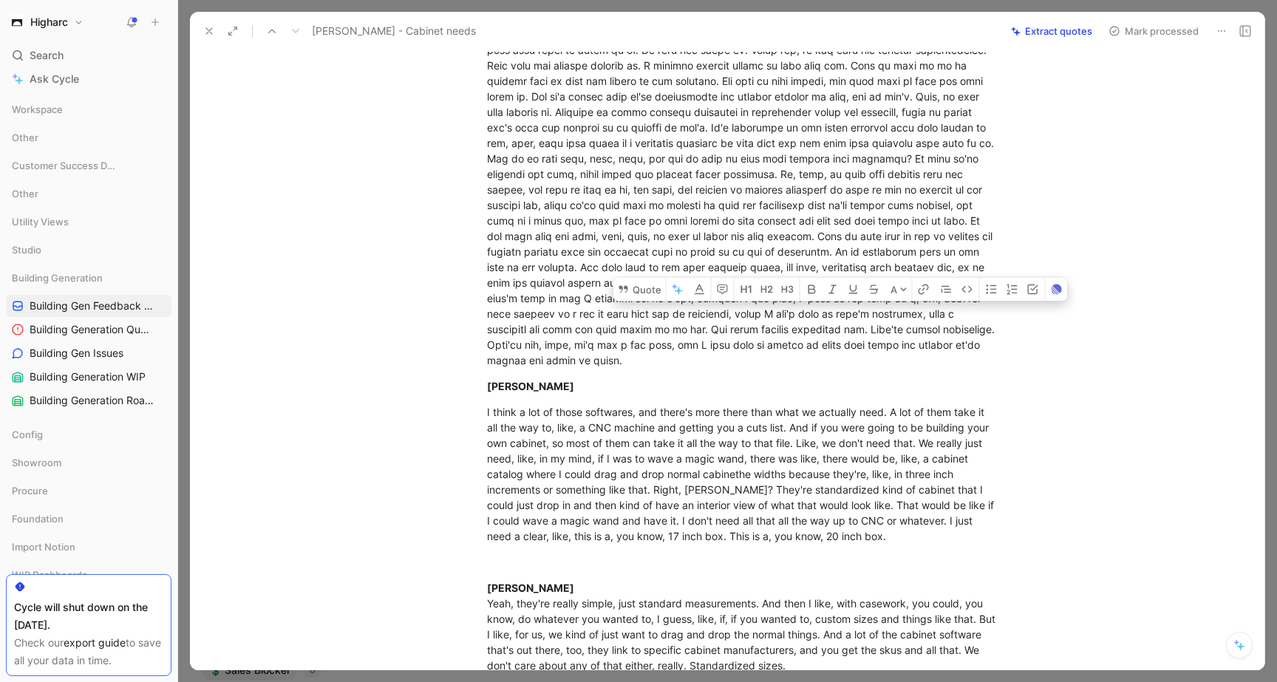
click at [879, 307] on div at bounding box center [742, 166] width 511 height 403
click at [884, 378] on div "[PERSON_NAME]" at bounding box center [742, 386] width 511 height 16
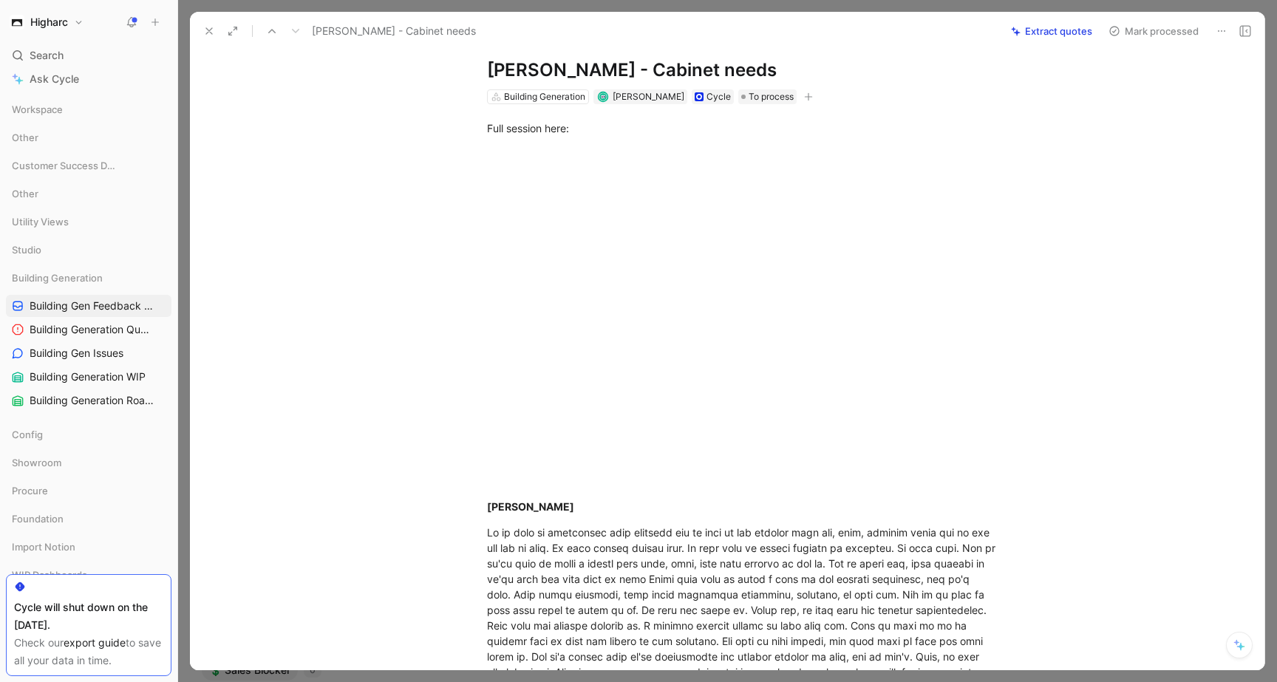
scroll to position [0, 0]
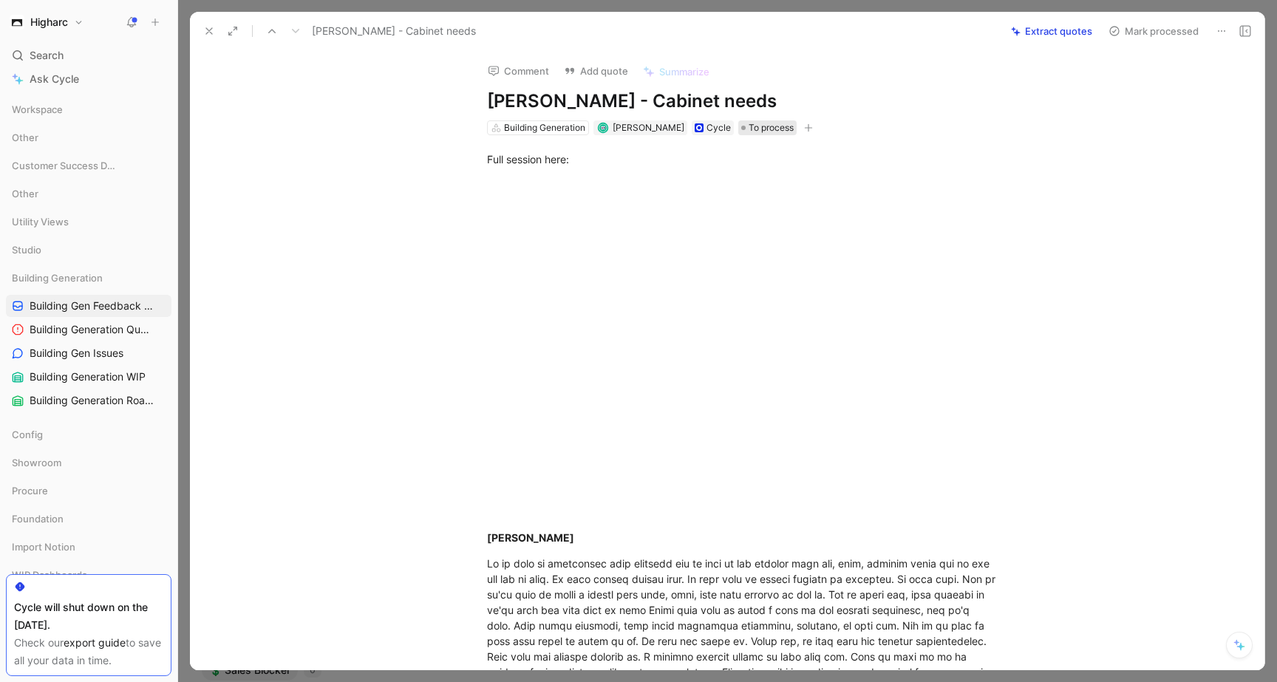
click at [748, 127] on span "To process" at bounding box center [770, 127] width 45 height 15
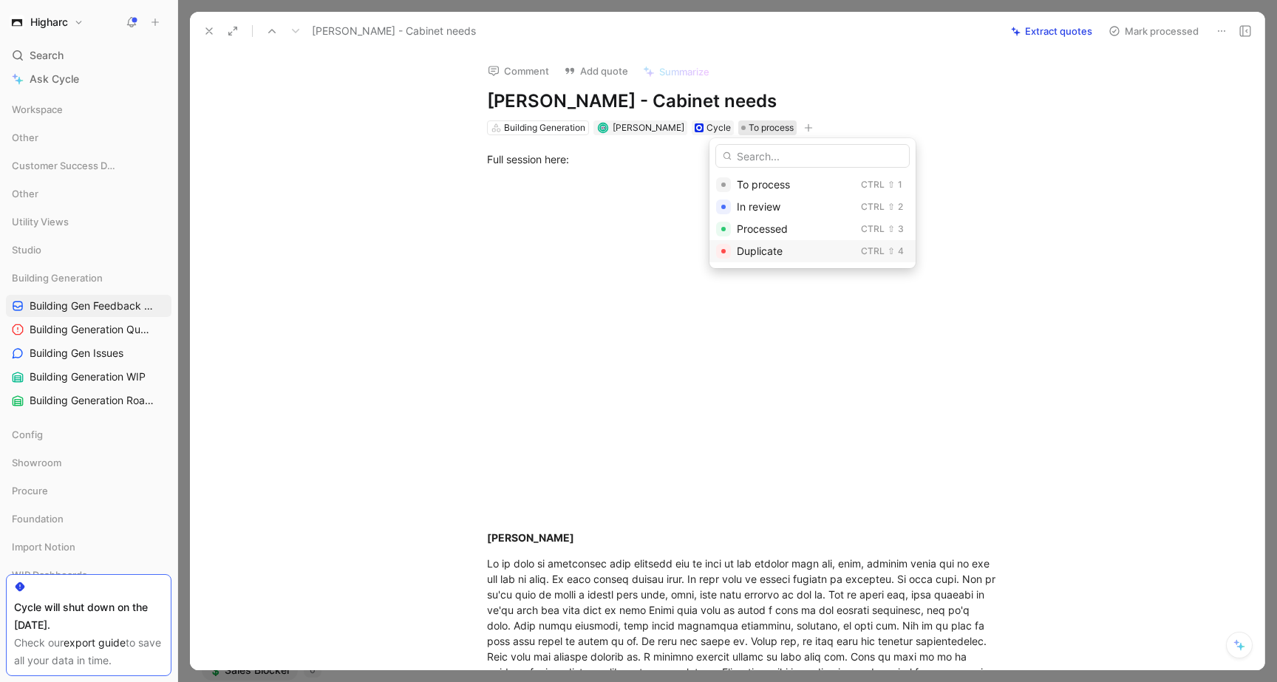
click at [760, 258] on div "Duplicate" at bounding box center [796, 251] width 118 height 18
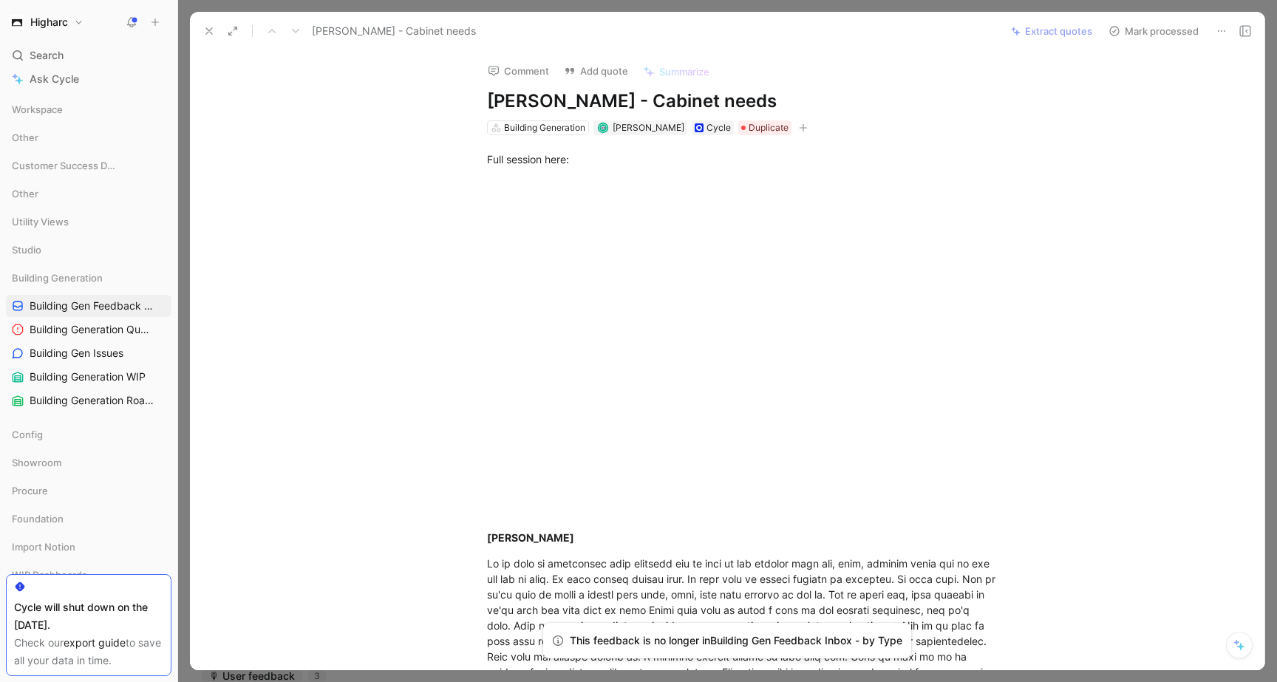
click at [213, 35] on icon at bounding box center [209, 31] width 12 height 12
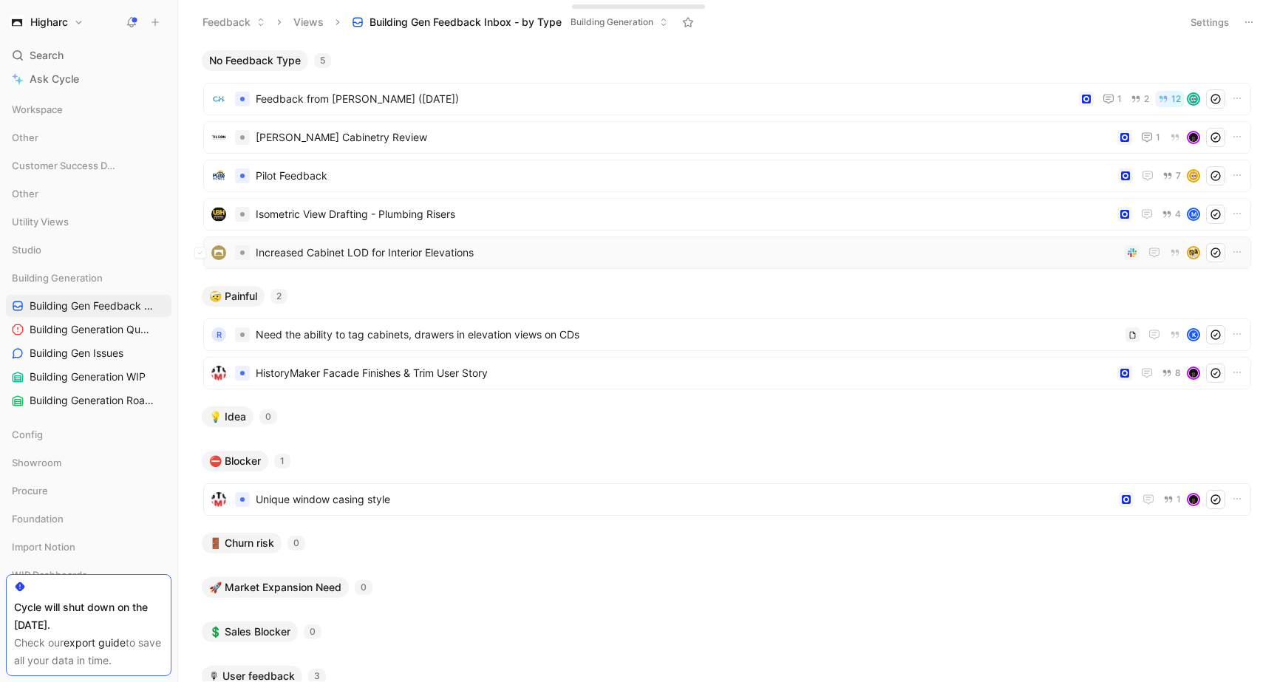
click at [663, 261] on span "Increased Cabinet LOD for Interior Elevations" at bounding box center [687, 253] width 863 height 18
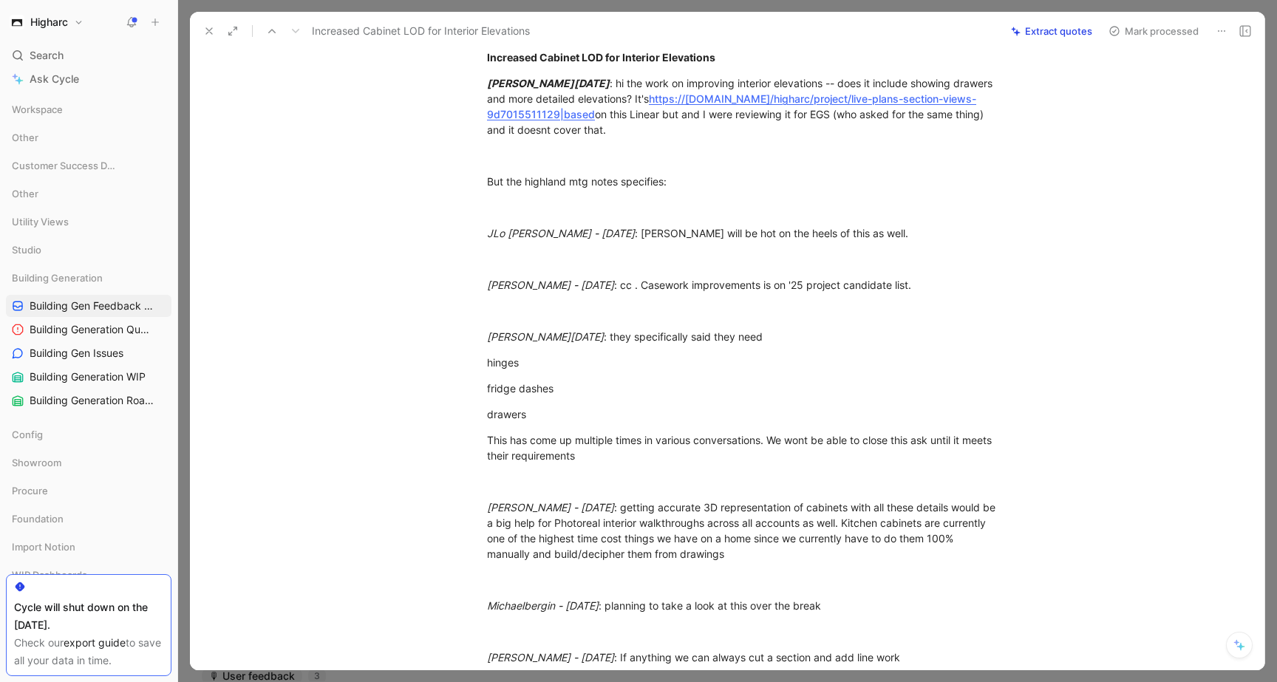
scroll to position [111, 0]
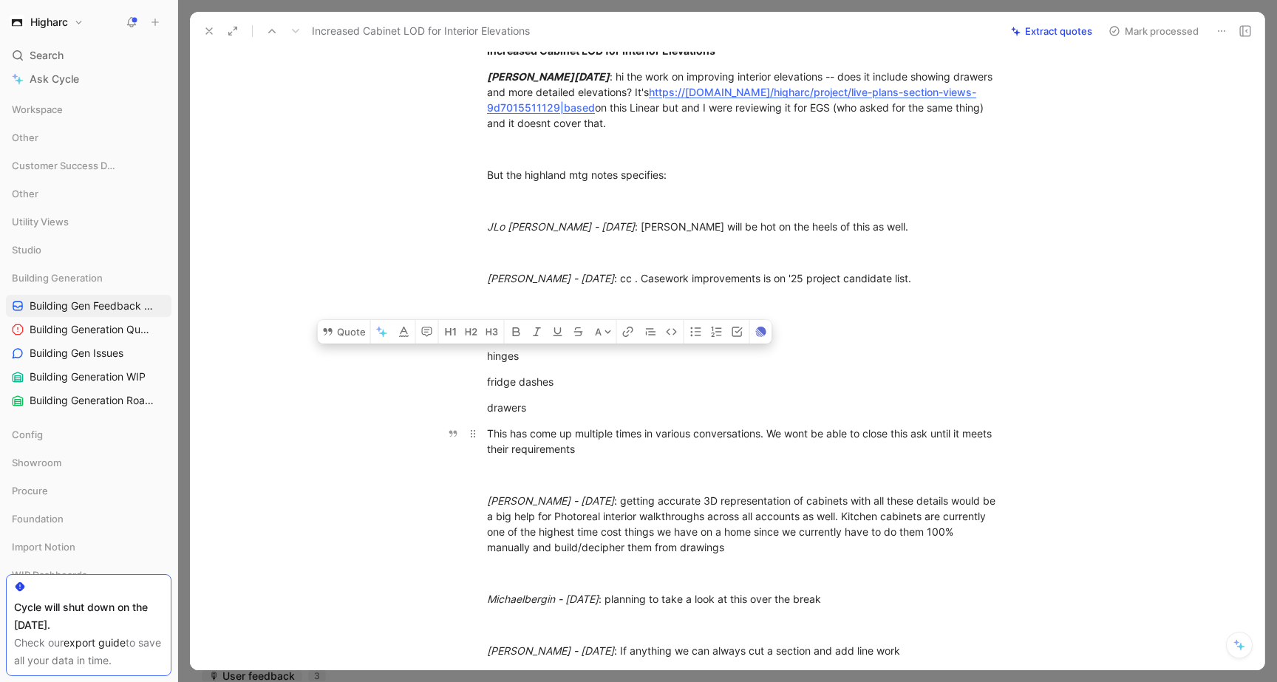
drag, startPoint x: 485, startPoint y: 355, endPoint x: 625, endPoint y: 449, distance: 168.8
click at [625, 449] on div "Increased Cabinet LOD for Interior Elevations [PERSON_NAME] - [DATE] : hi the w…" at bounding box center [742, 513] width 1043 height 972
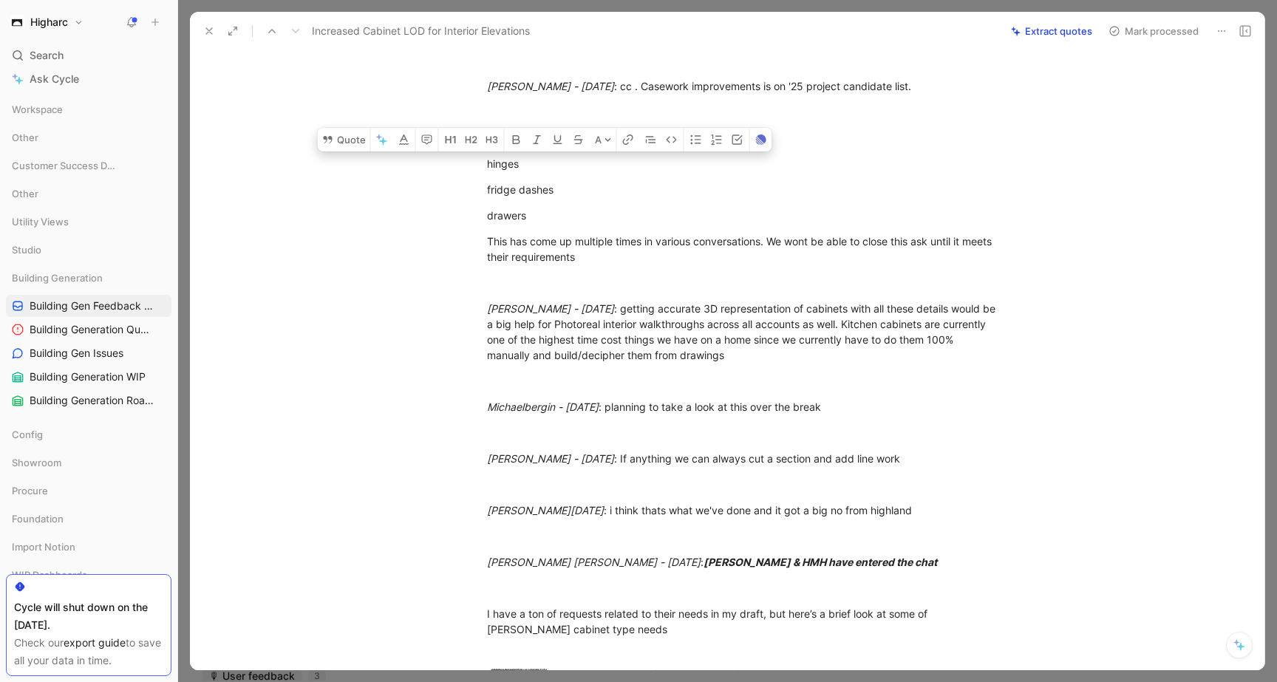
scroll to position [245, 0]
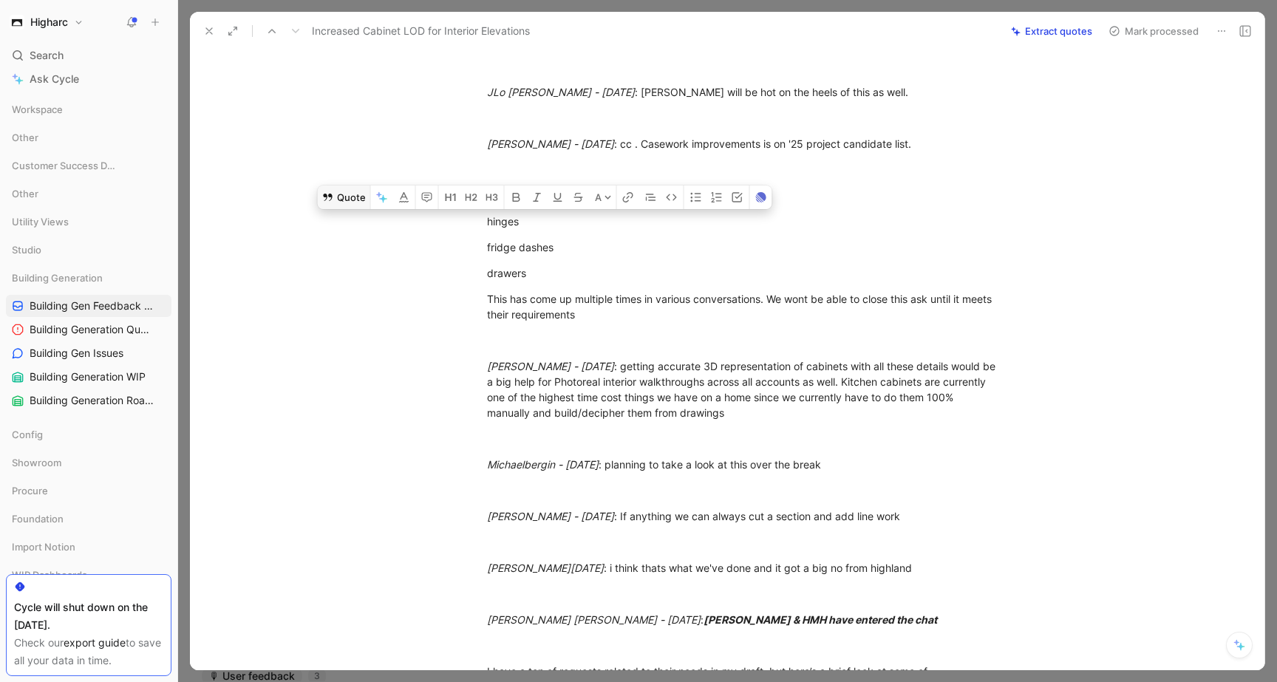
click at [350, 197] on button "Quote" at bounding box center [344, 197] width 52 height 24
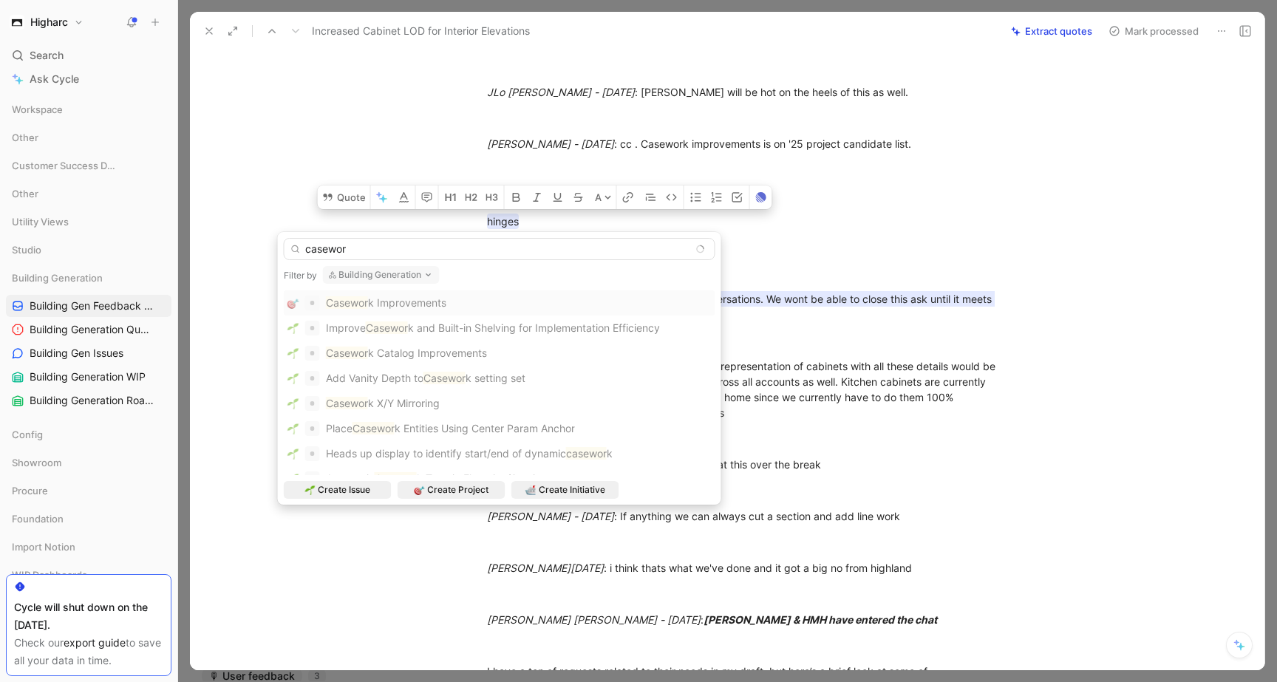
type input "casewor"
click at [510, 307] on div "Casewor k Improvements" at bounding box center [499, 303] width 424 height 18
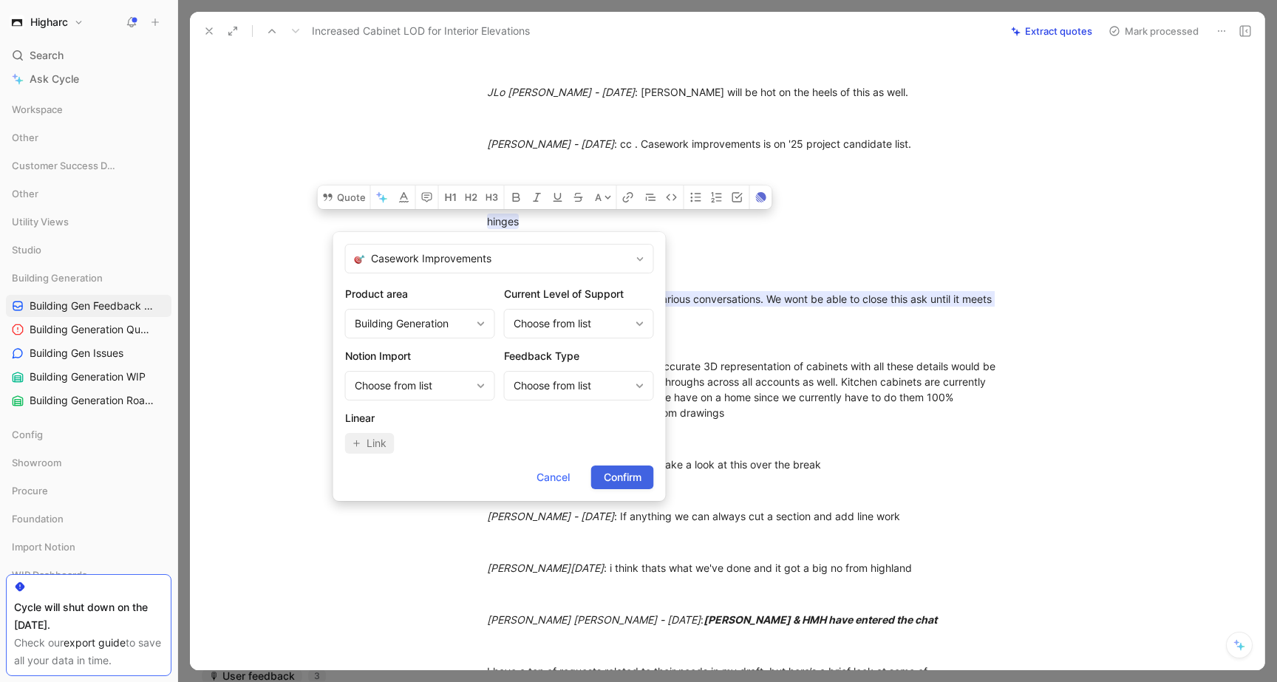
click at [609, 479] on span "Confirm" at bounding box center [623, 477] width 38 height 18
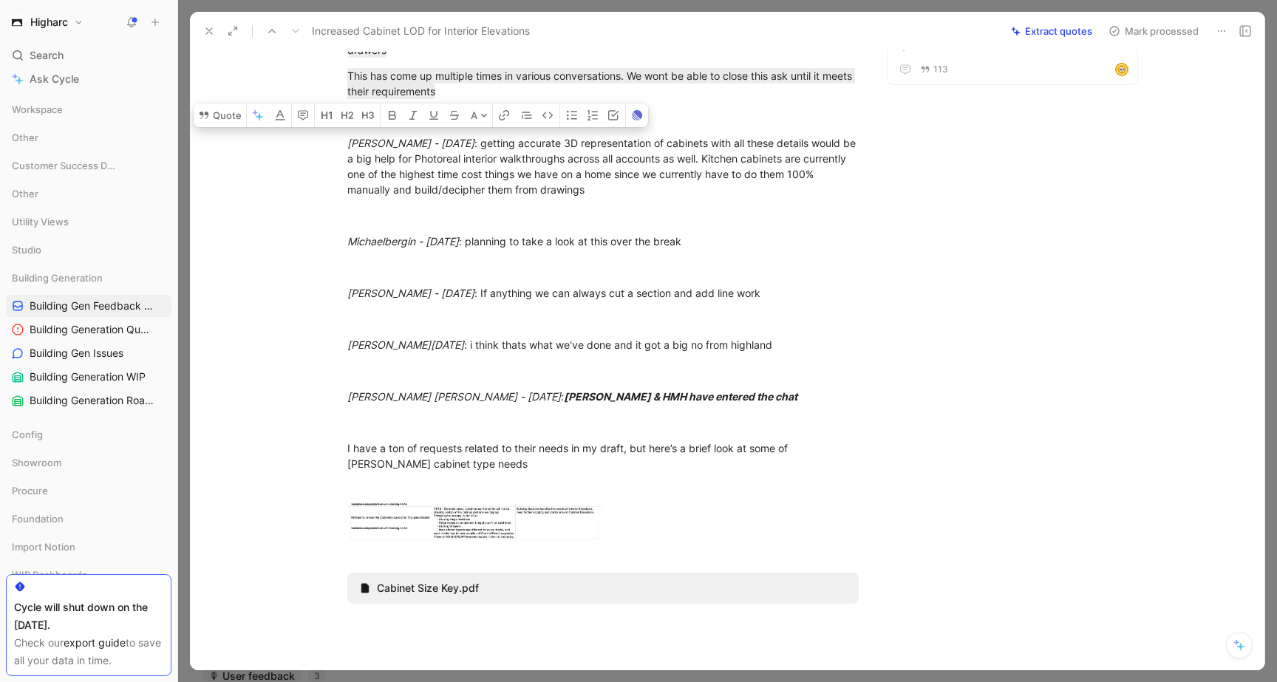
scroll to position [480, 0]
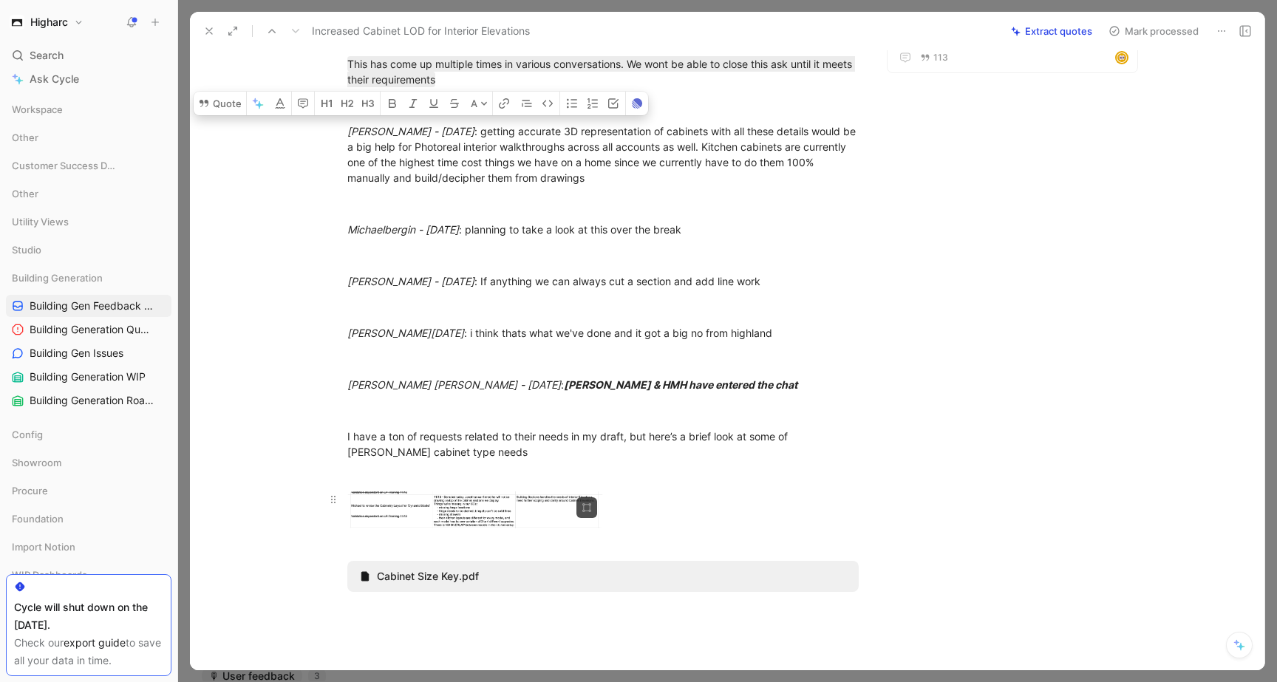
click at [455, 518] on body "Higharc Search ⌘ K Ask Cycle Workspace Other Customer Success Dashboards Other …" at bounding box center [638, 341] width 1277 height 682
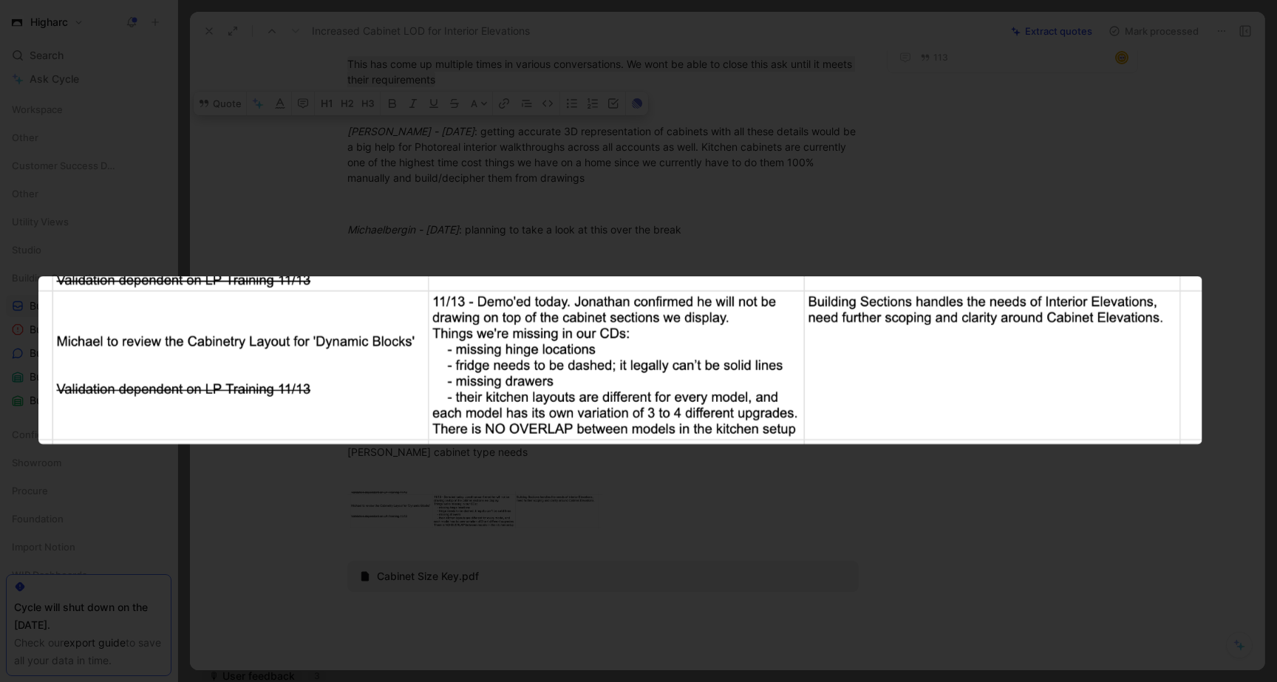
click at [951, 681] on div at bounding box center [638, 682] width 1277 height 0
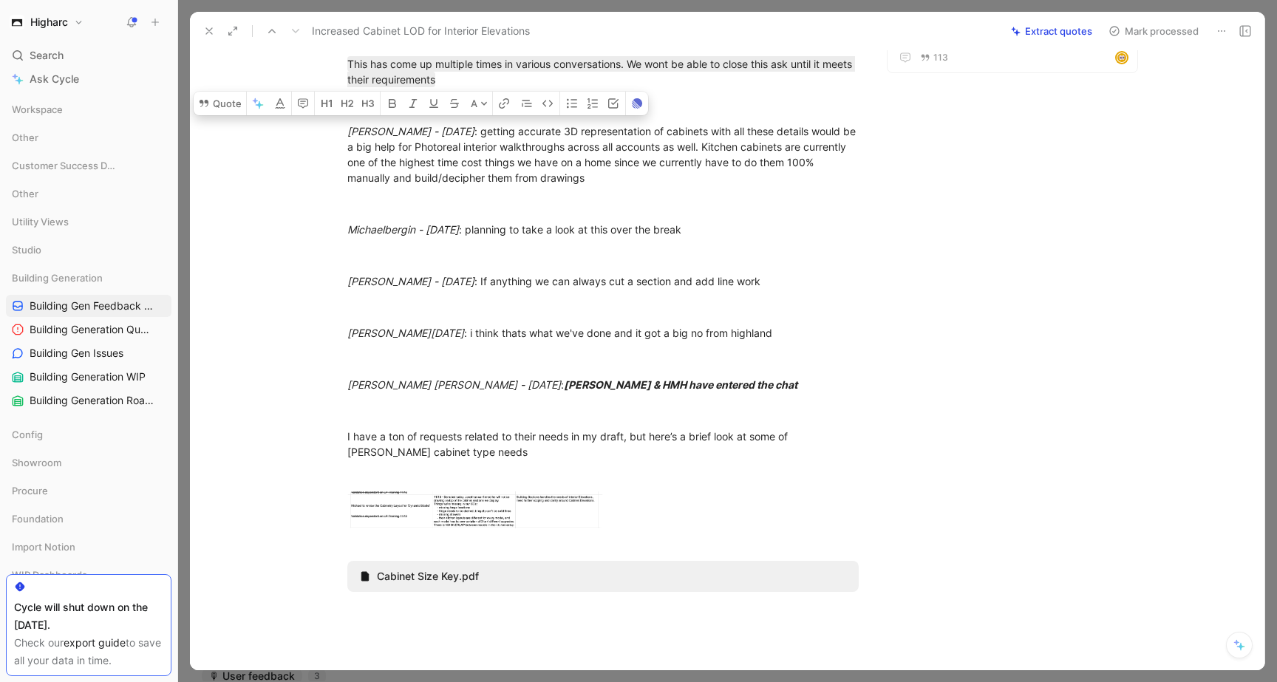
scroll to position [0, 0]
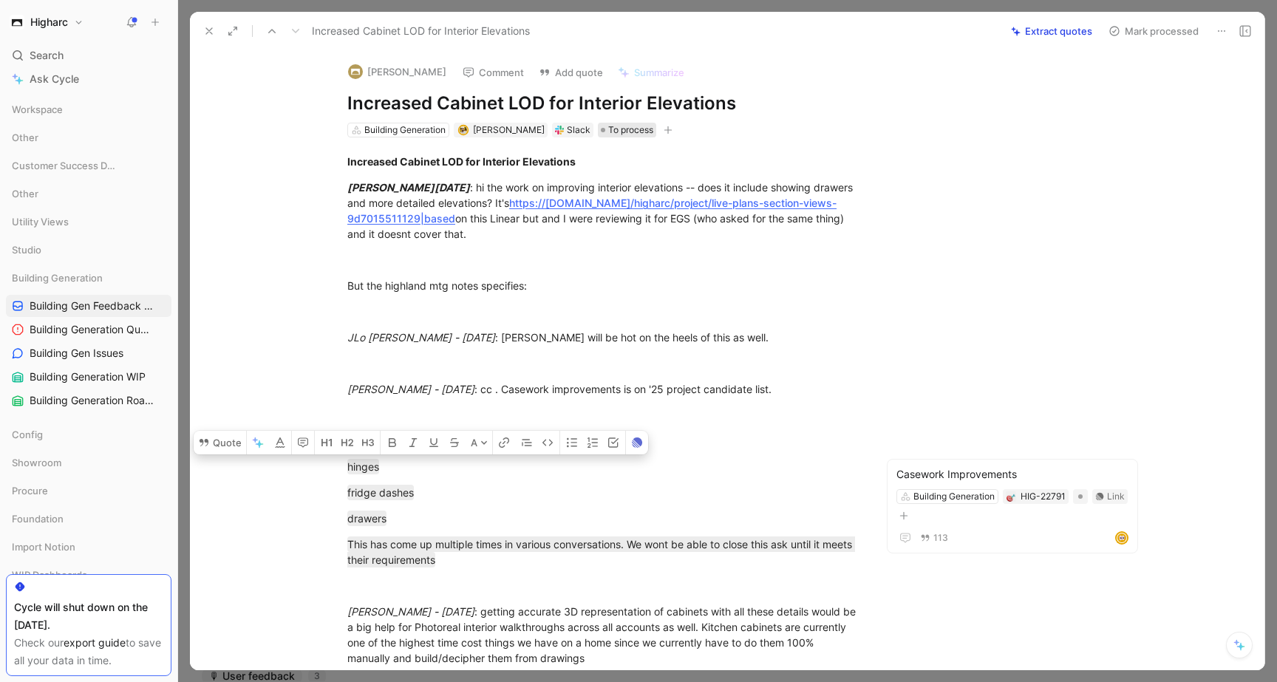
click at [608, 127] on span "To process" at bounding box center [630, 130] width 45 height 15
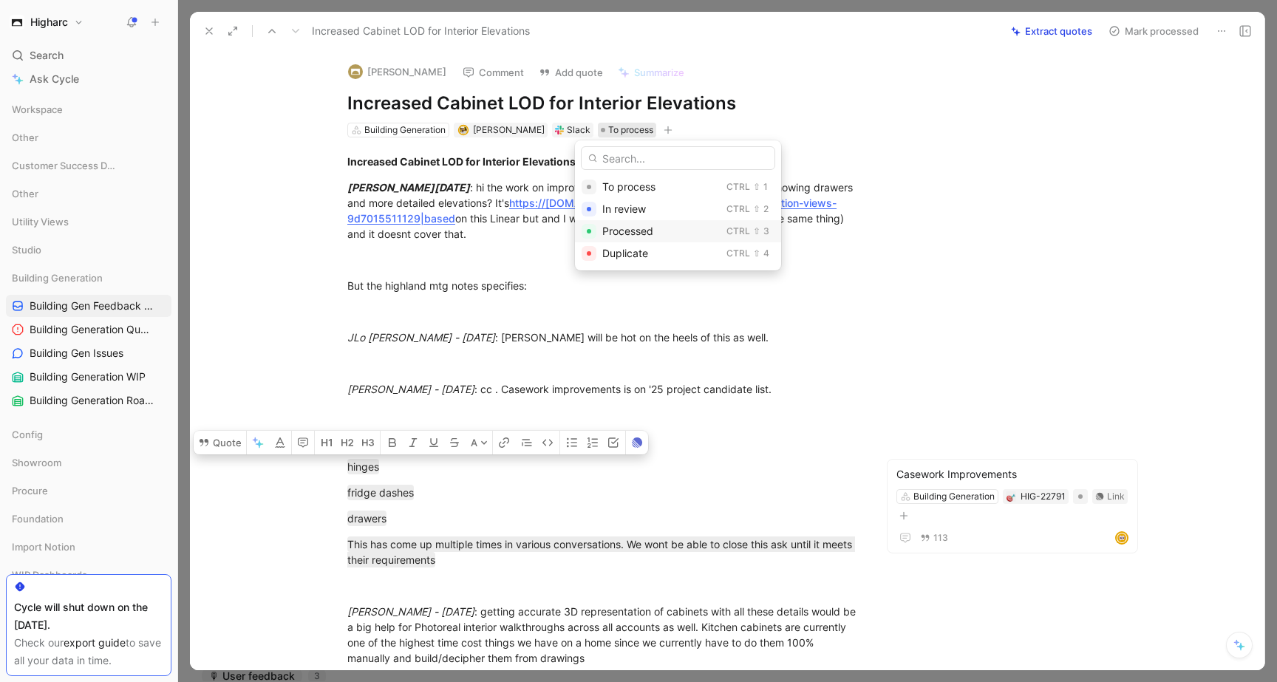
click at [622, 233] on span "Processed" at bounding box center [627, 231] width 51 height 13
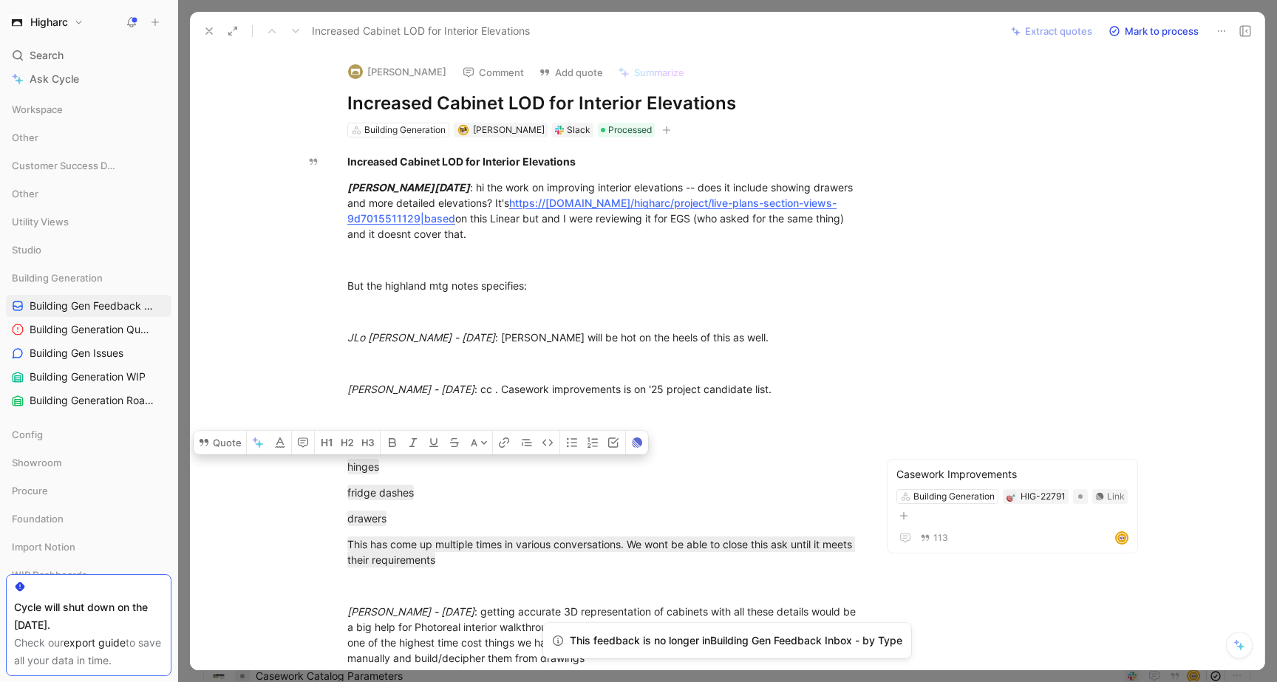
click at [210, 33] on icon at bounding box center [209, 31] width 12 height 12
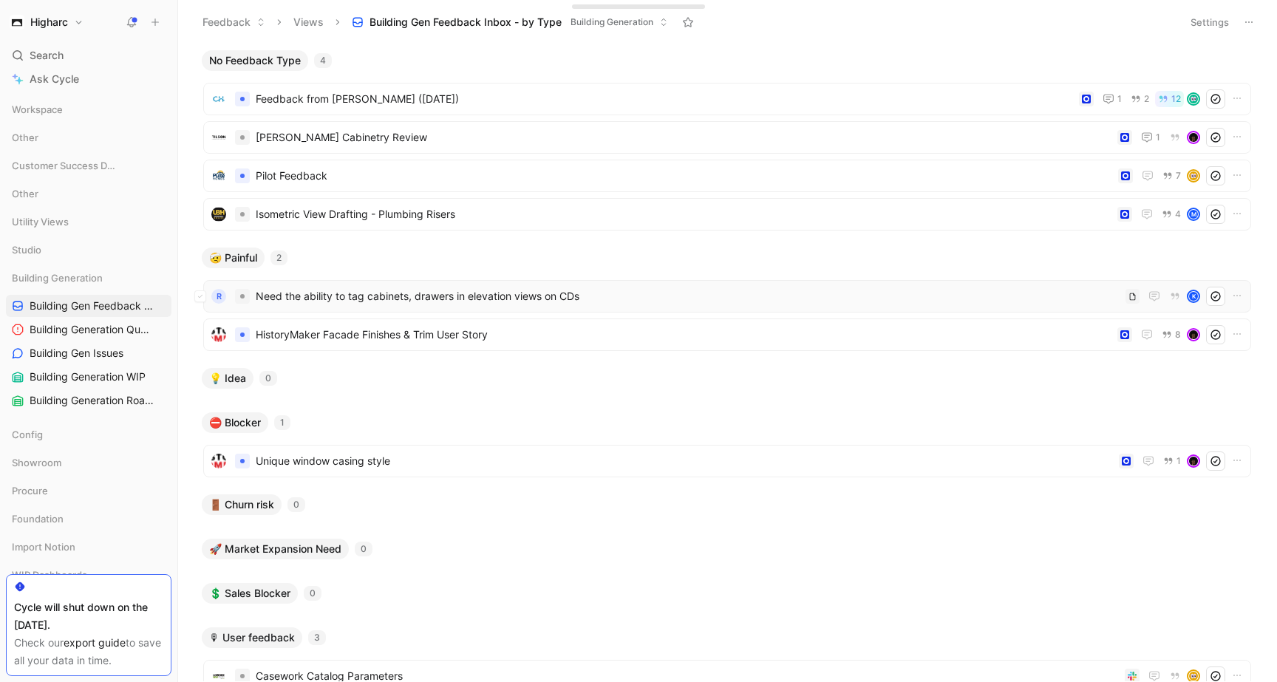
click at [472, 296] on span "Need the ability to tag cabinets, drawers in elevation views on CDs" at bounding box center [688, 296] width 864 height 18
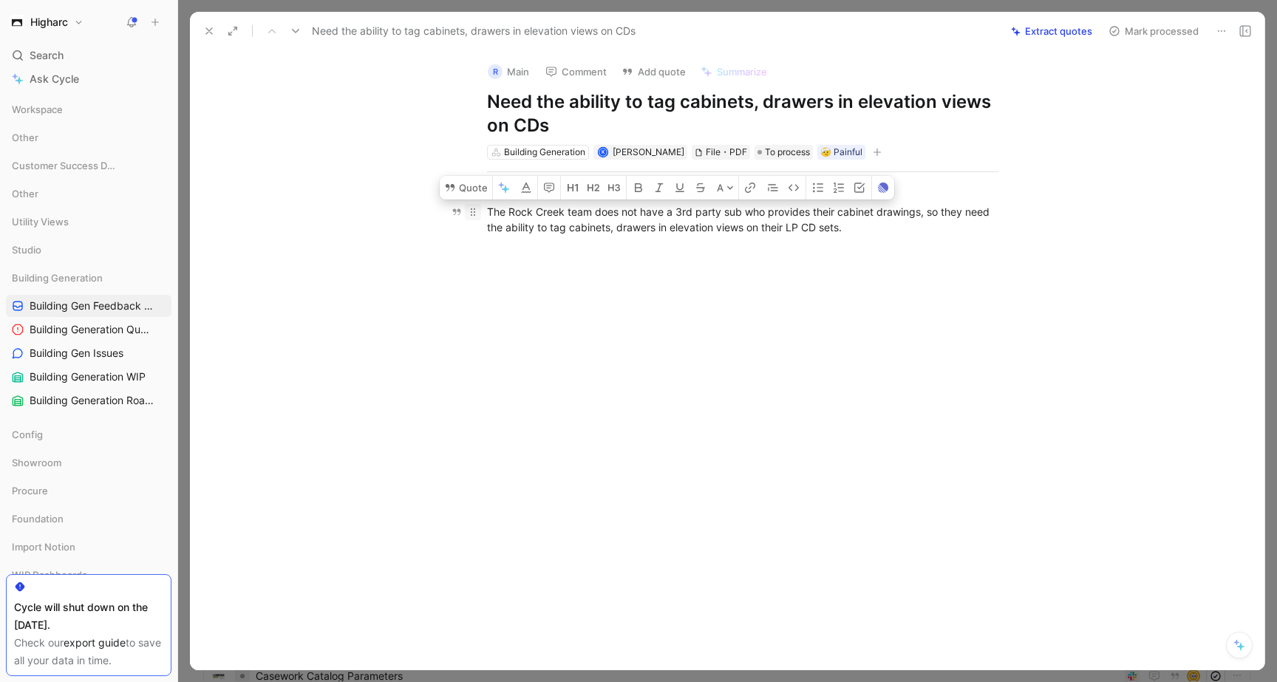
drag, startPoint x: 883, startPoint y: 228, endPoint x: 478, endPoint y: 208, distance: 405.3
click at [478, 208] on p "The Rock Creek team does not have a 3rd party sub who provides their cabinet dr…" at bounding box center [742, 219] width 567 height 40
click at [474, 180] on button "Quote" at bounding box center [466, 188] width 52 height 24
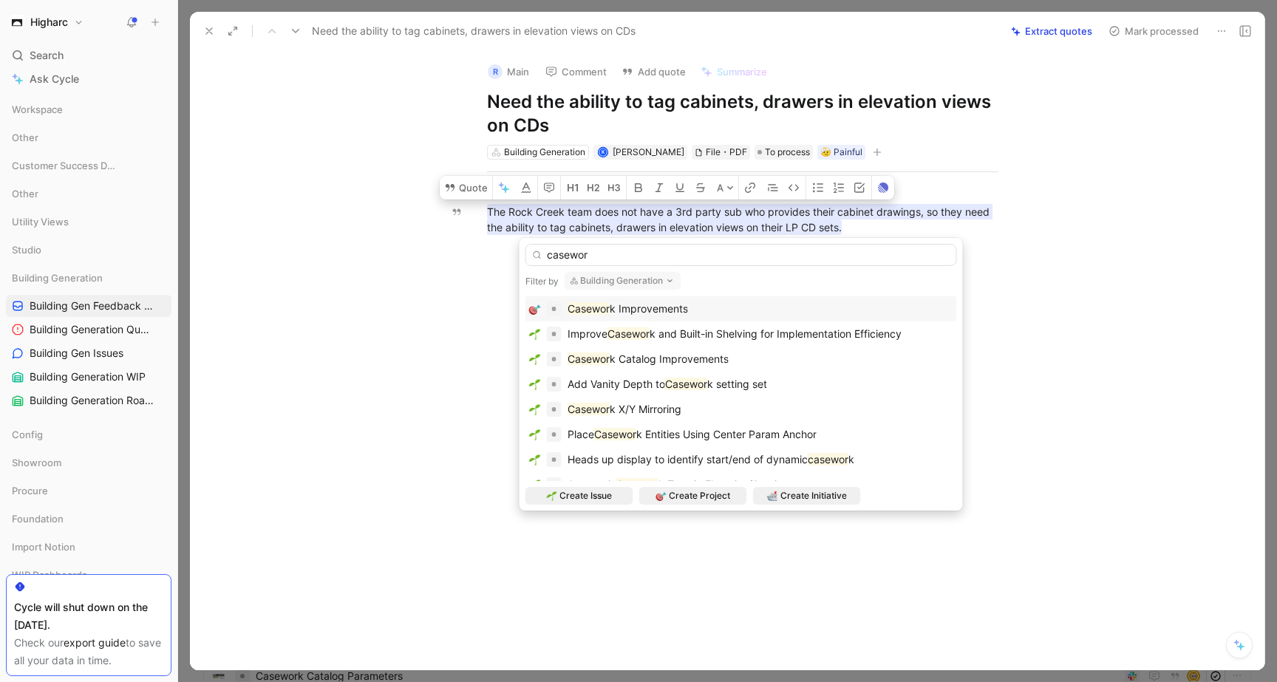
type input "casewor"
click at [717, 312] on div "Casewor k Improvements" at bounding box center [741, 309] width 424 height 18
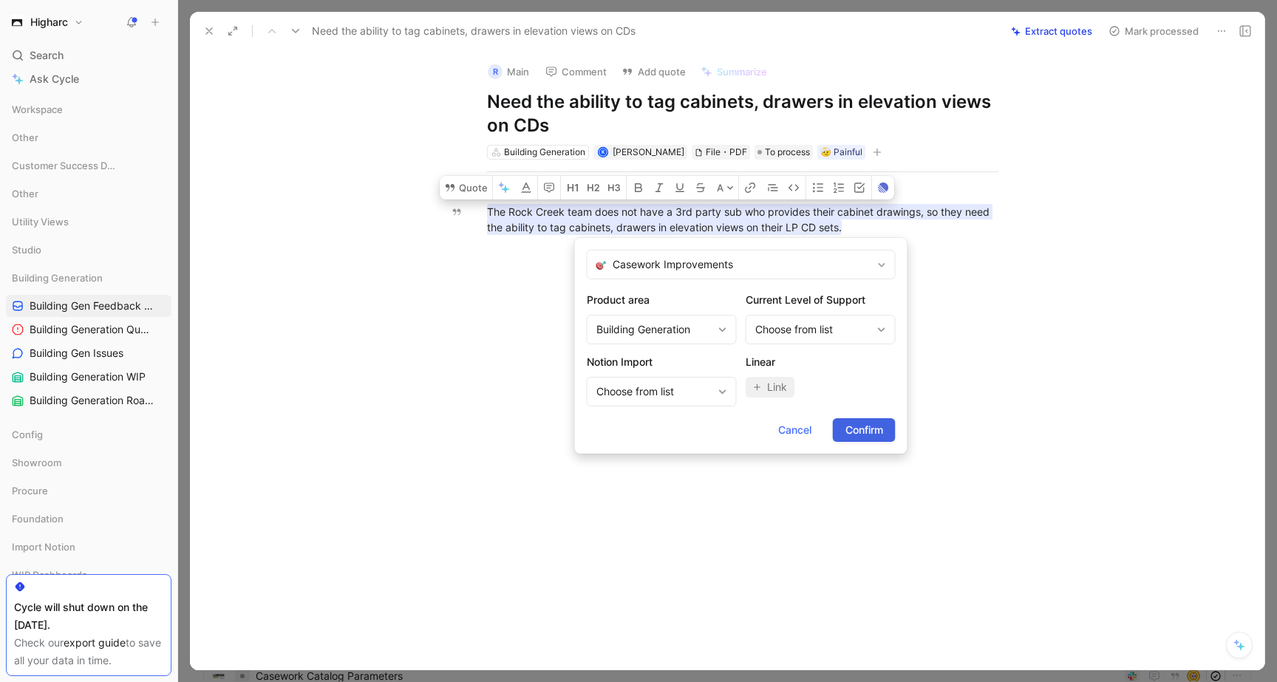
click at [860, 432] on span "Confirm" at bounding box center [864, 430] width 38 height 18
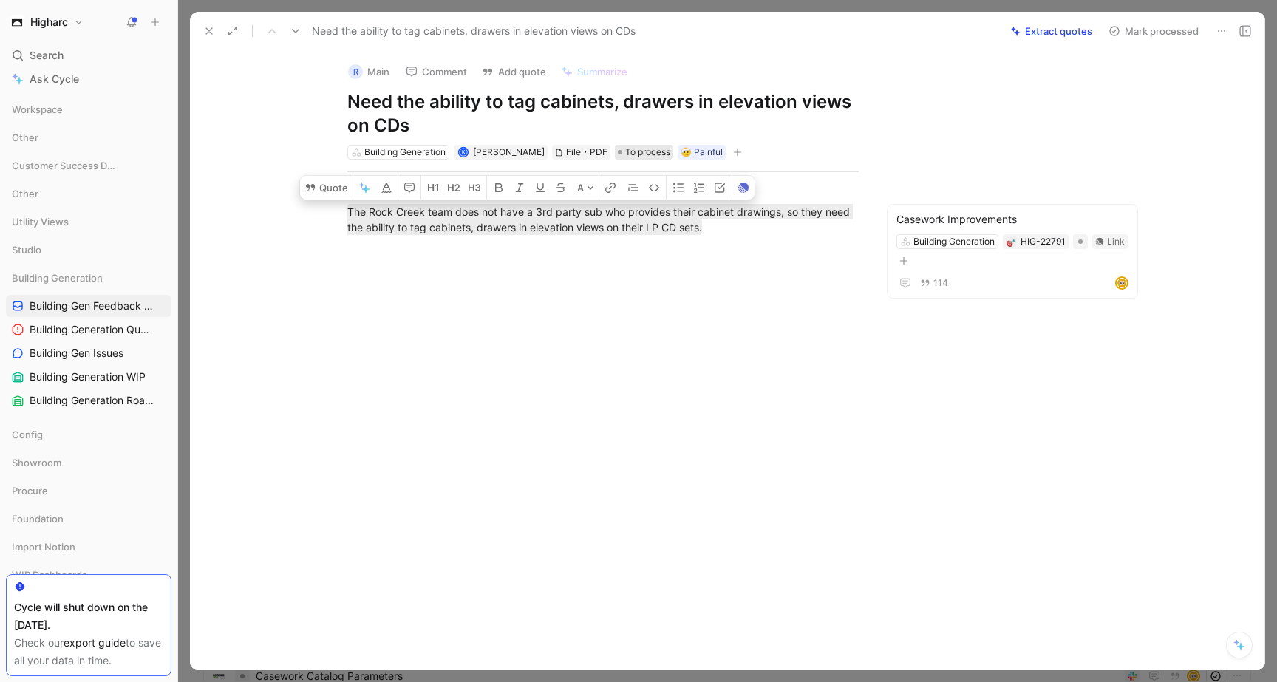
click at [630, 153] on span "To process" at bounding box center [647, 152] width 45 height 15
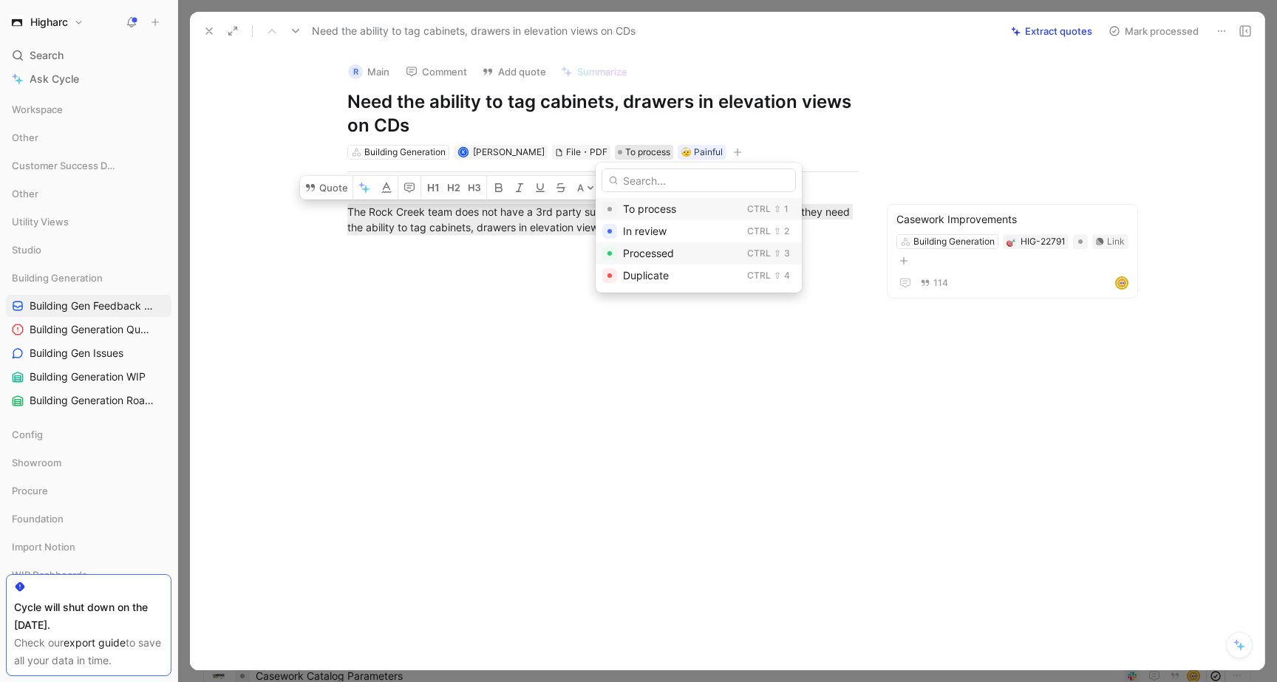
click at [699, 253] on div "Processed Ctrl ⇧ 3" at bounding box center [698, 253] width 206 height 22
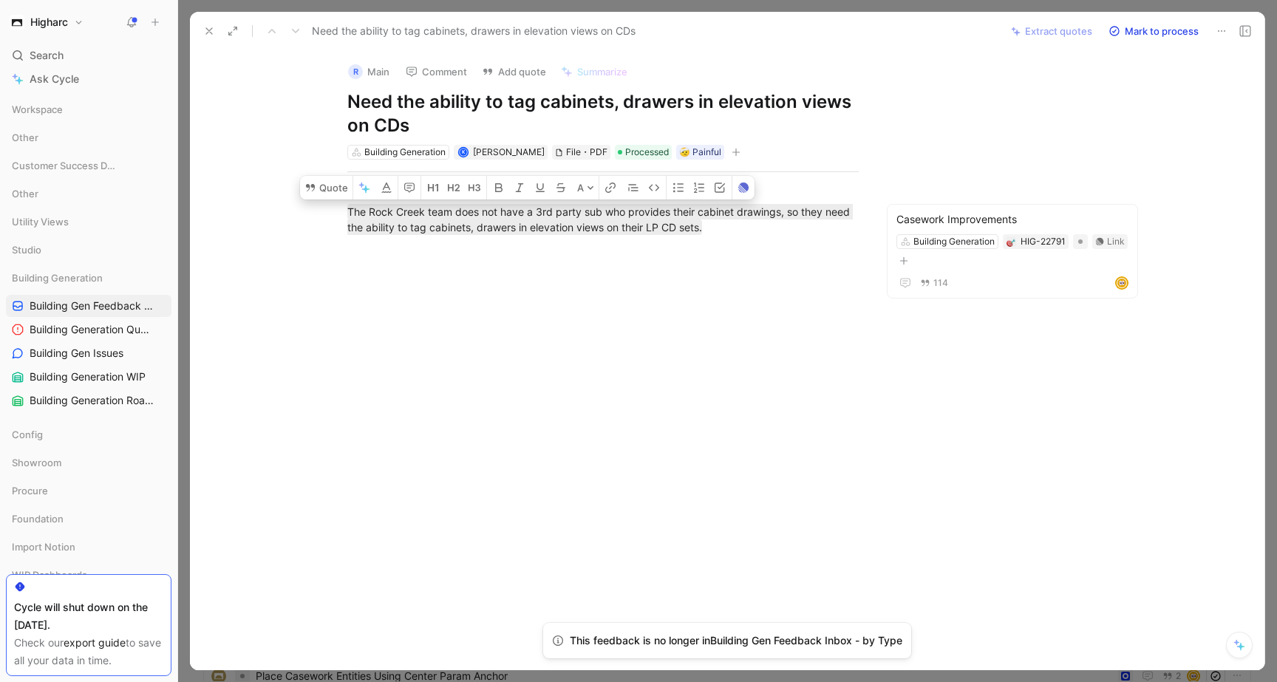
click at [726, 270] on div at bounding box center [603, 353] width 764 height 205
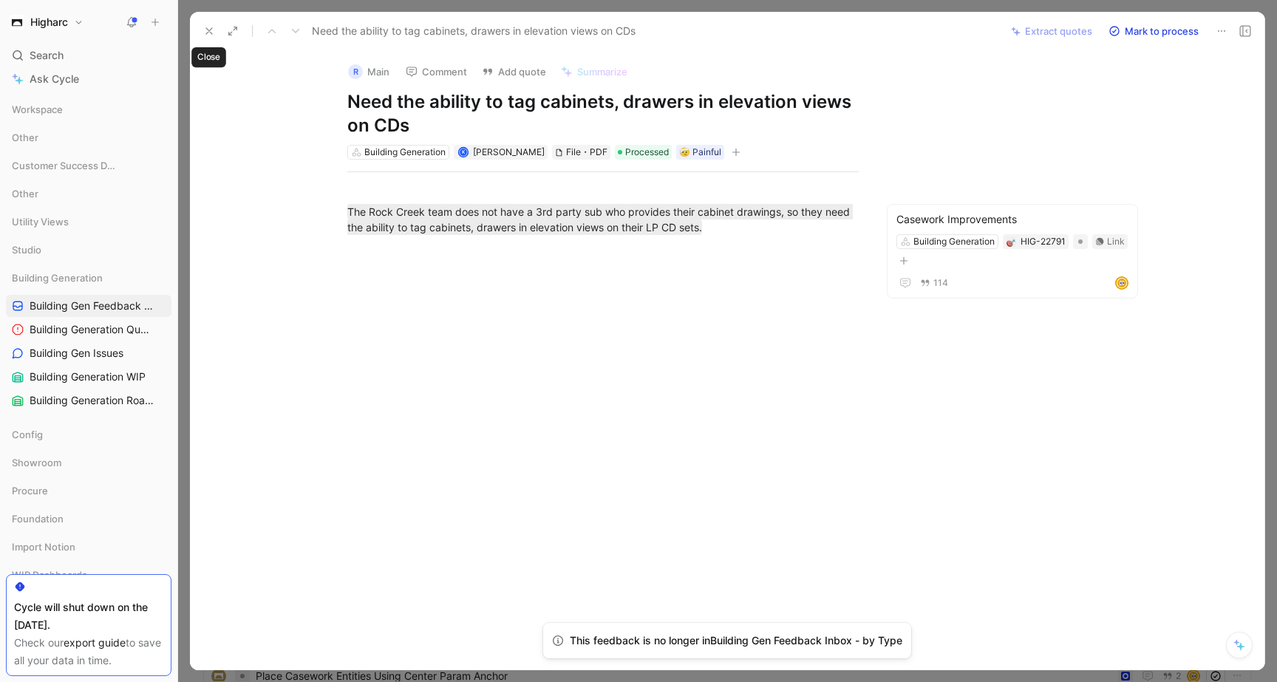
click at [213, 23] on button at bounding box center [209, 31] width 21 height 21
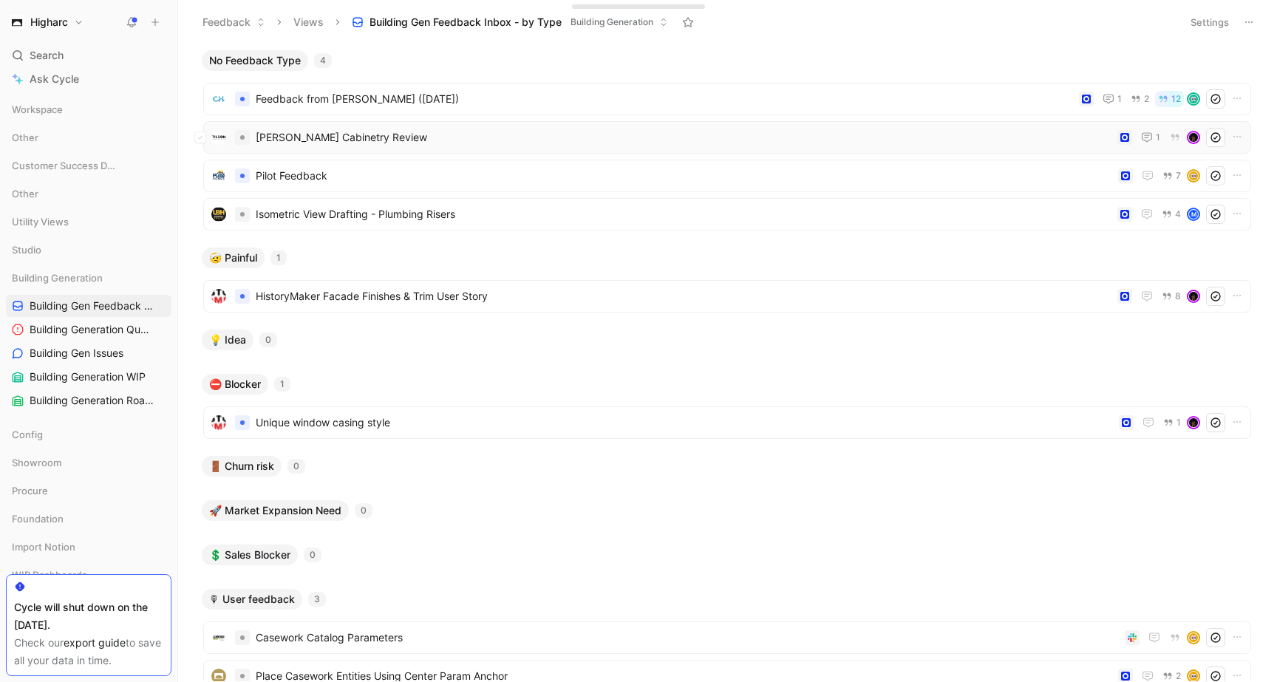
click at [420, 126] on div "[PERSON_NAME] Cabinetry Review 1" at bounding box center [727, 137] width 1048 height 33
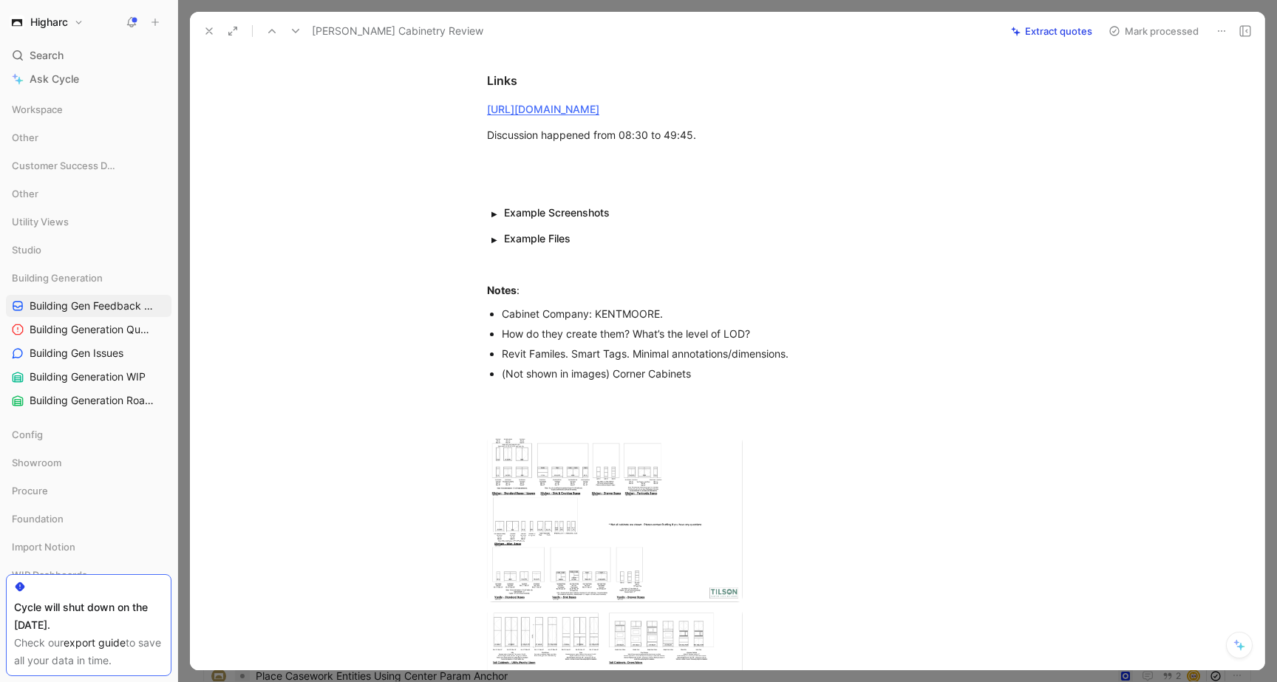
scroll to position [125, 0]
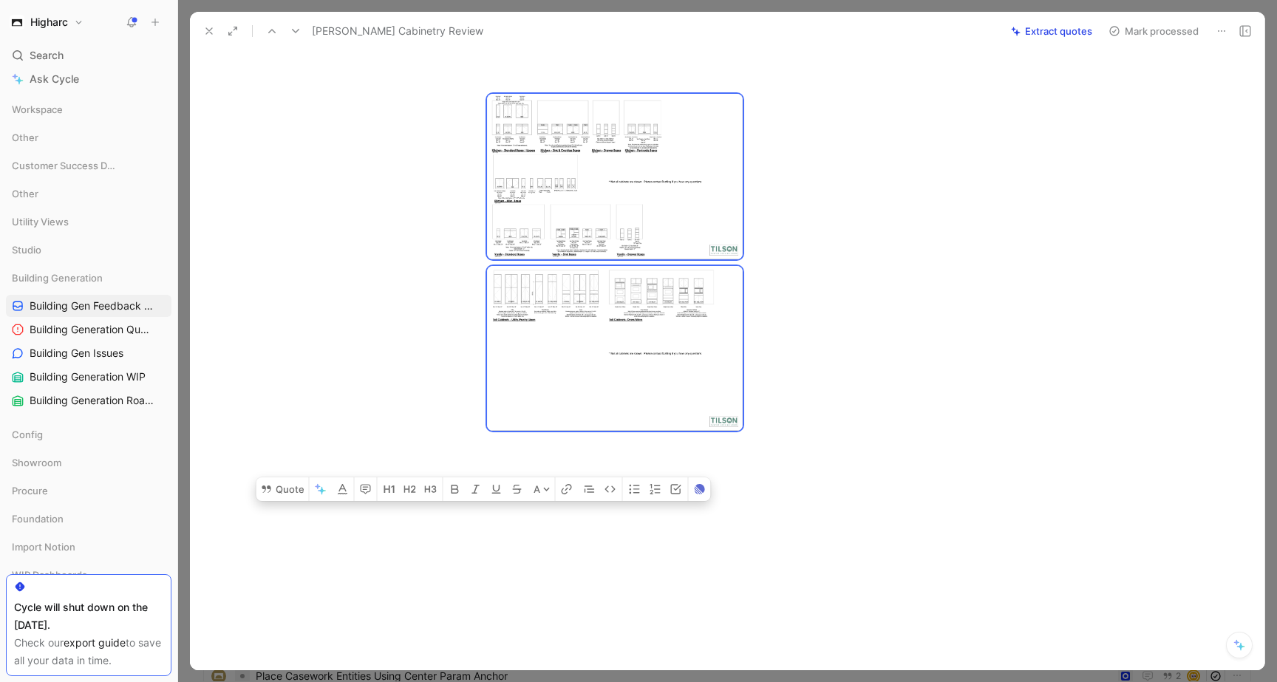
drag, startPoint x: 482, startPoint y: 299, endPoint x: 829, endPoint y: 508, distance: 405.3
click at [829, 508] on div "Quote A [URL][DOMAIN_NAME][PERSON_NAME] Links [URL][DOMAIN_NAME] Discussion hap…" at bounding box center [742, 175] width 1043 height 1006
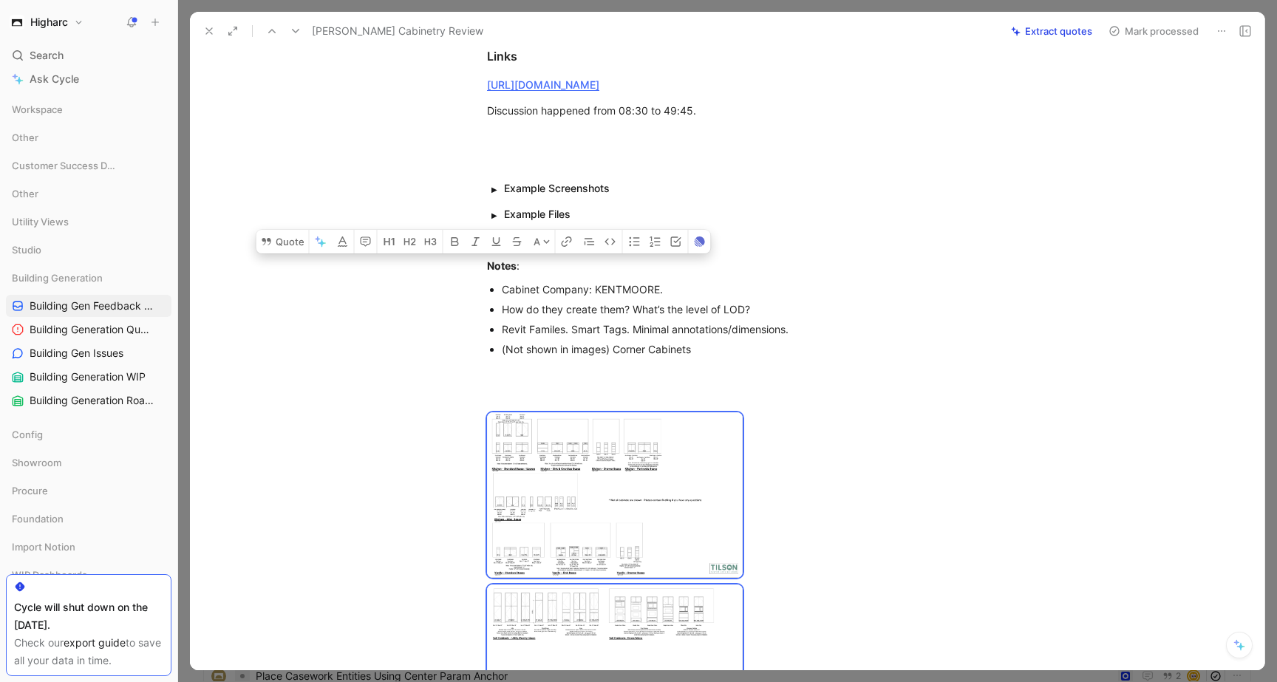
scroll to position [140, 0]
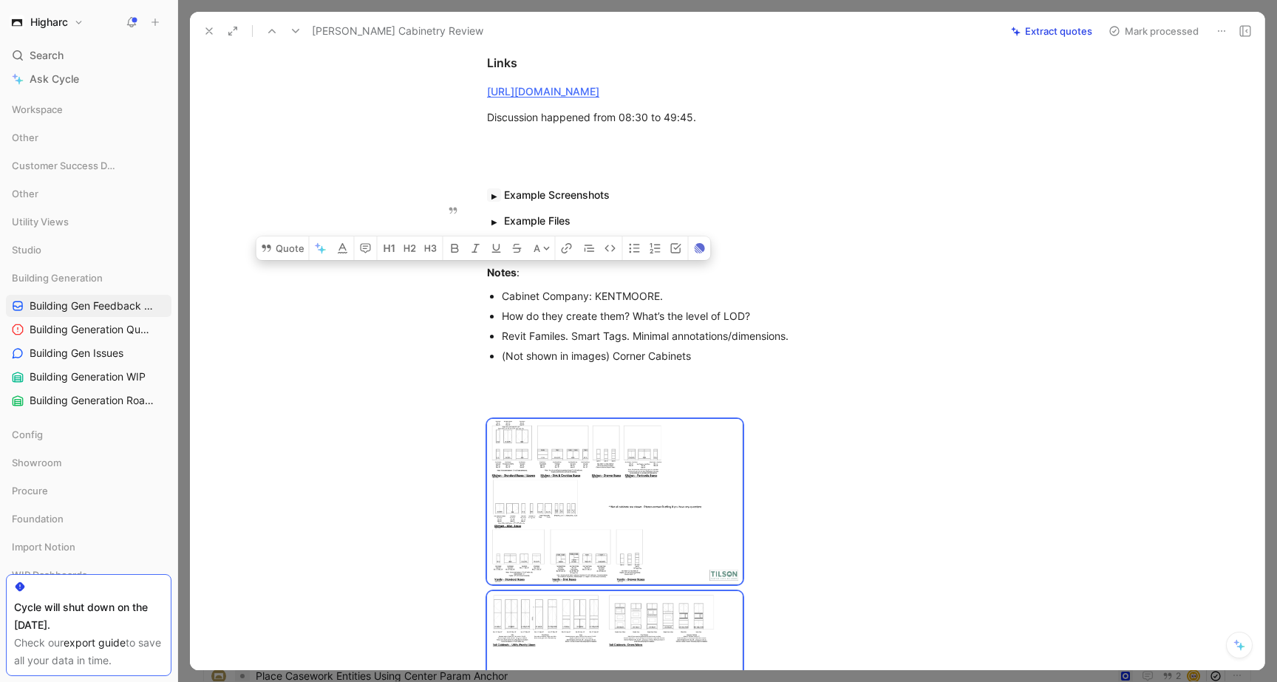
click at [494, 202] on button "button" at bounding box center [494, 194] width 14 height 13
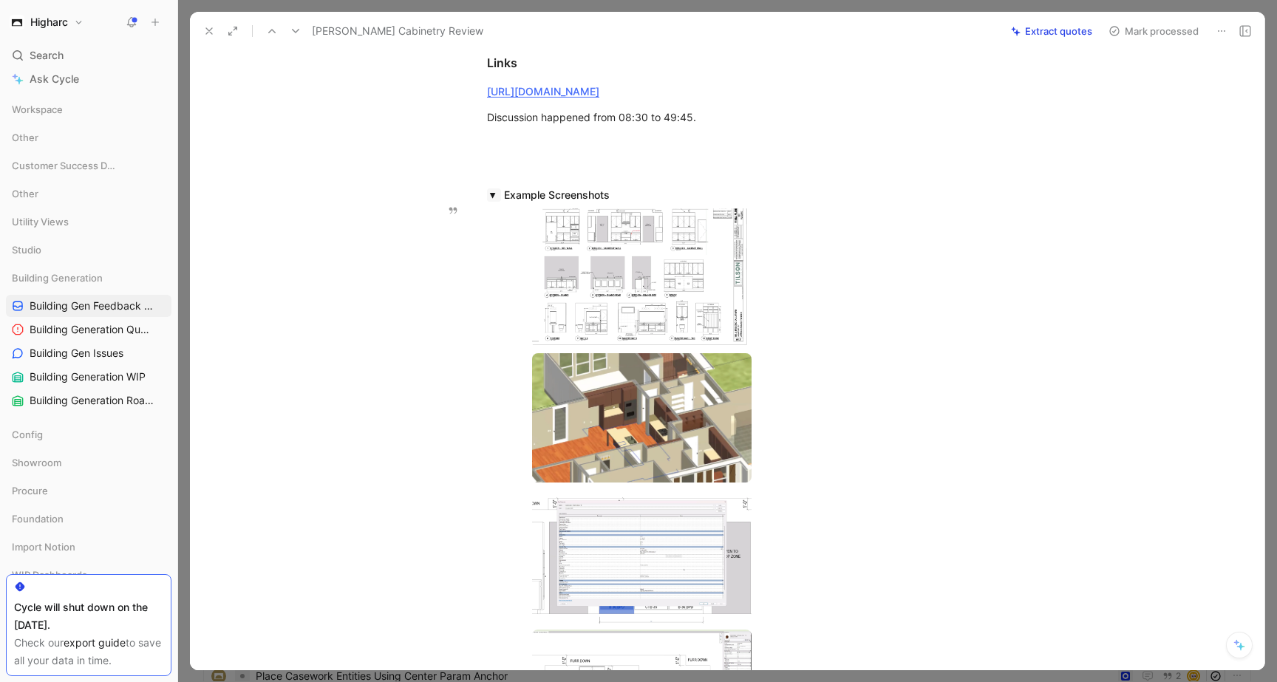
click at [494, 202] on button "button" at bounding box center [494, 194] width 14 height 13
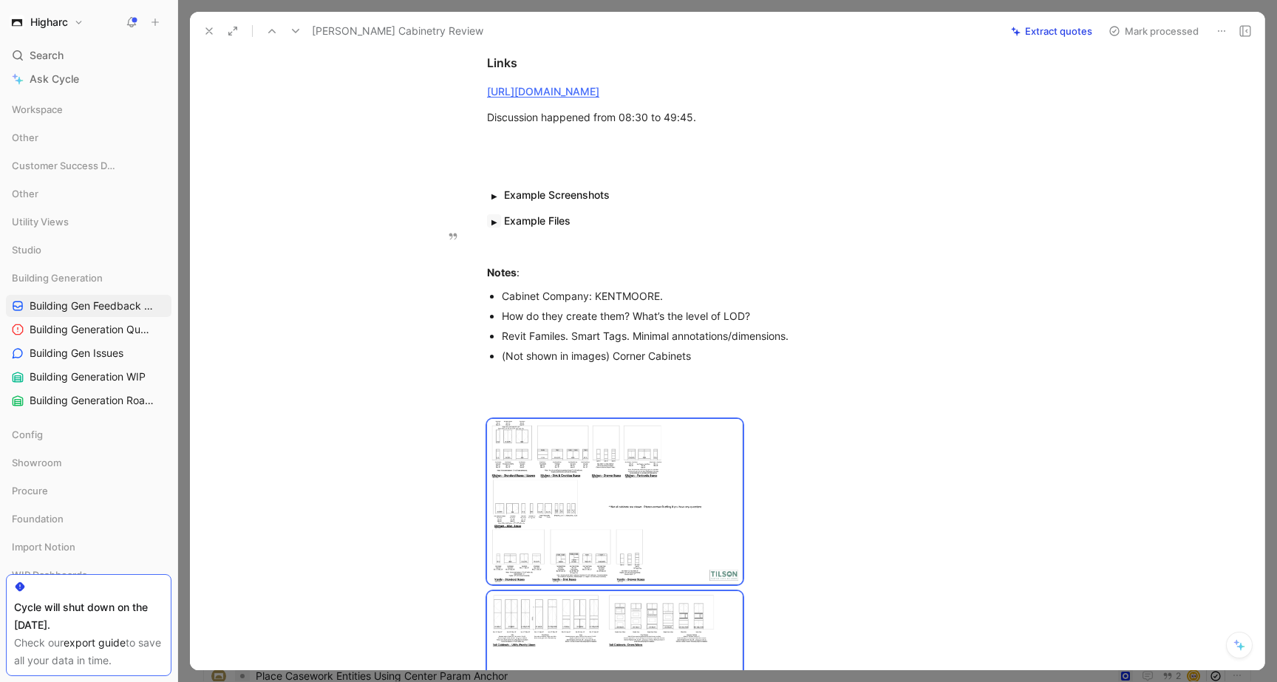
click at [488, 228] on button "button" at bounding box center [494, 220] width 14 height 13
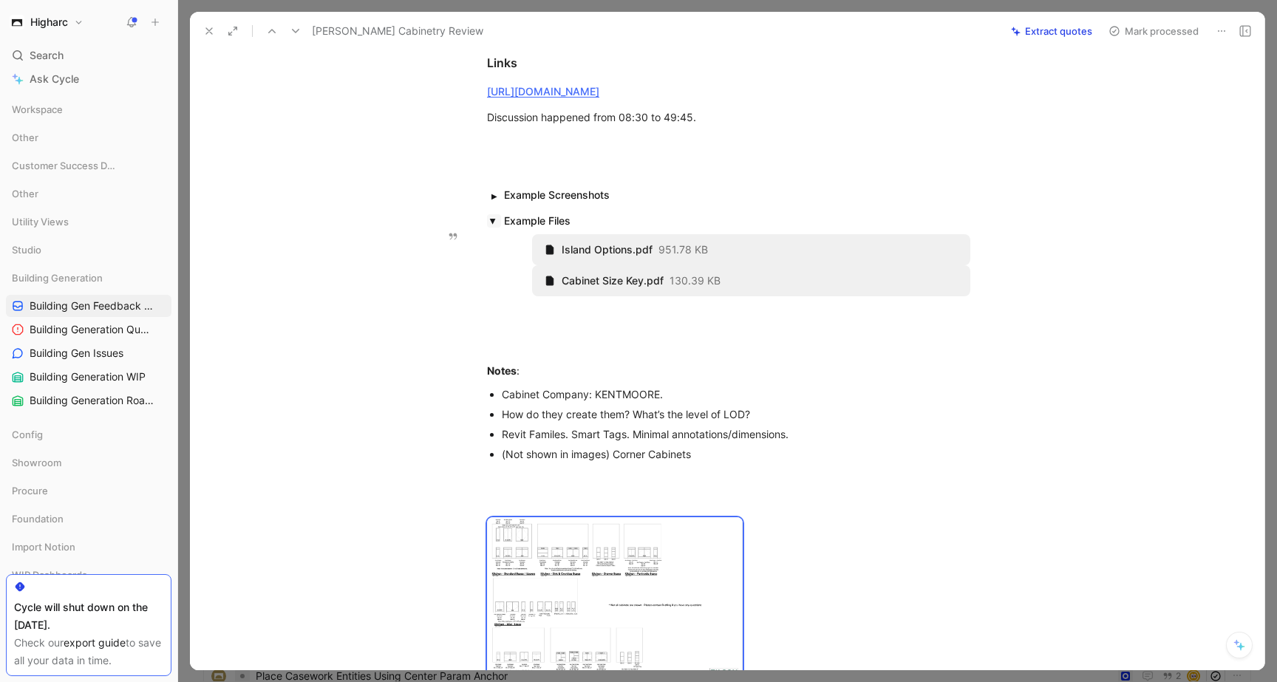
click at [488, 228] on button "button" at bounding box center [494, 220] width 14 height 13
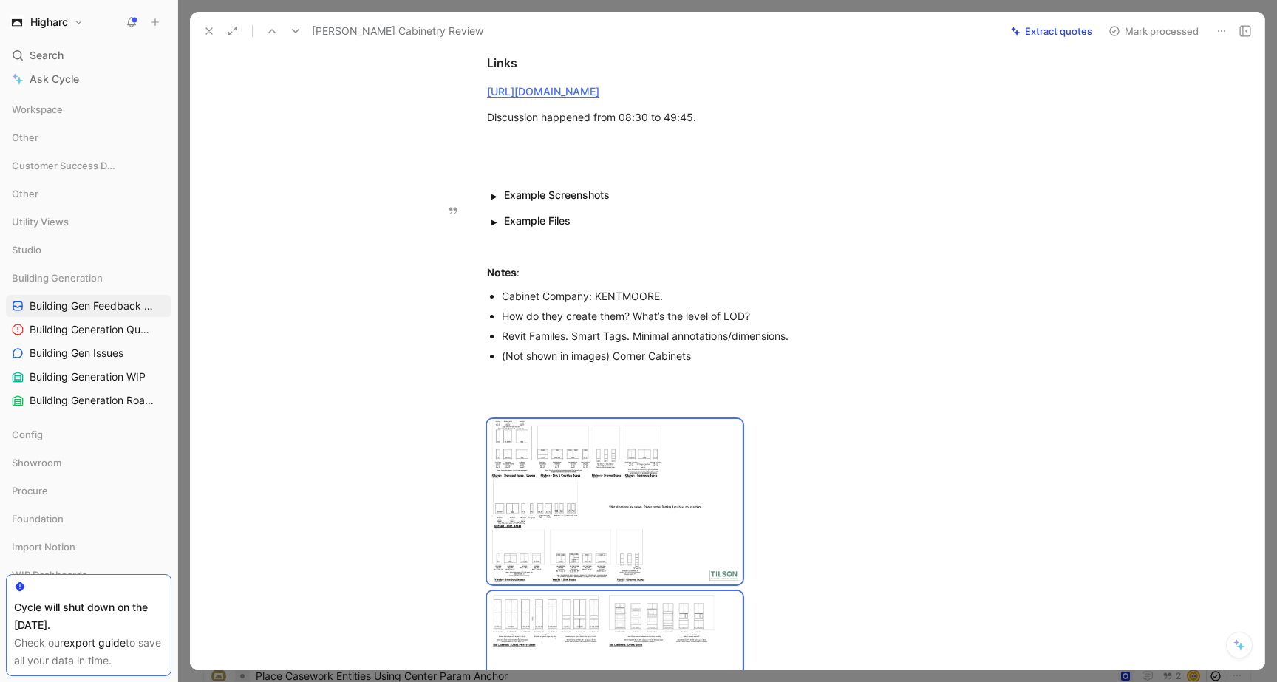
click at [658, 202] on summary "Example Screenshots" at bounding box center [751, 195] width 494 height 16
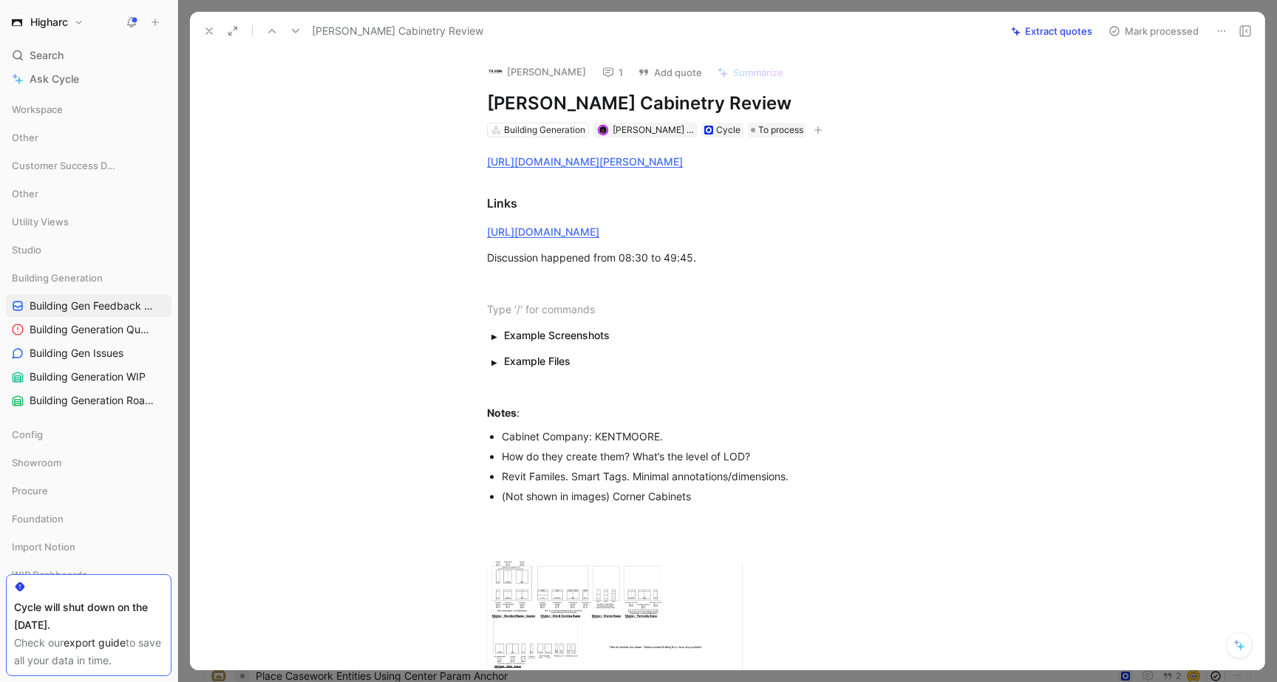
scroll to position [489, 0]
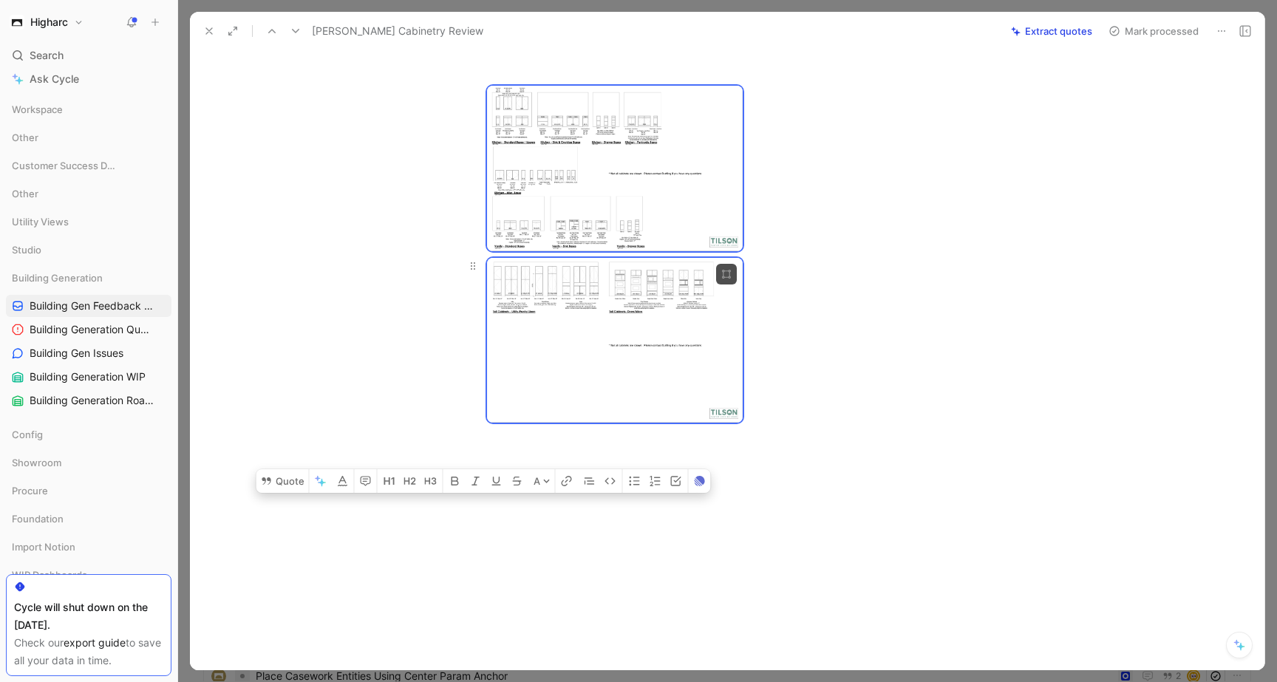
drag, startPoint x: 495, startPoint y: 327, endPoint x: 788, endPoint y: 362, distance: 295.3
click at [788, 362] on div "[URL][DOMAIN_NAME][PERSON_NAME] Links [URL][DOMAIN_NAME] Discussion happened fr…" at bounding box center [742, 65] width 1043 height 802
click at [278, 473] on button "Quote" at bounding box center [282, 481] width 52 height 24
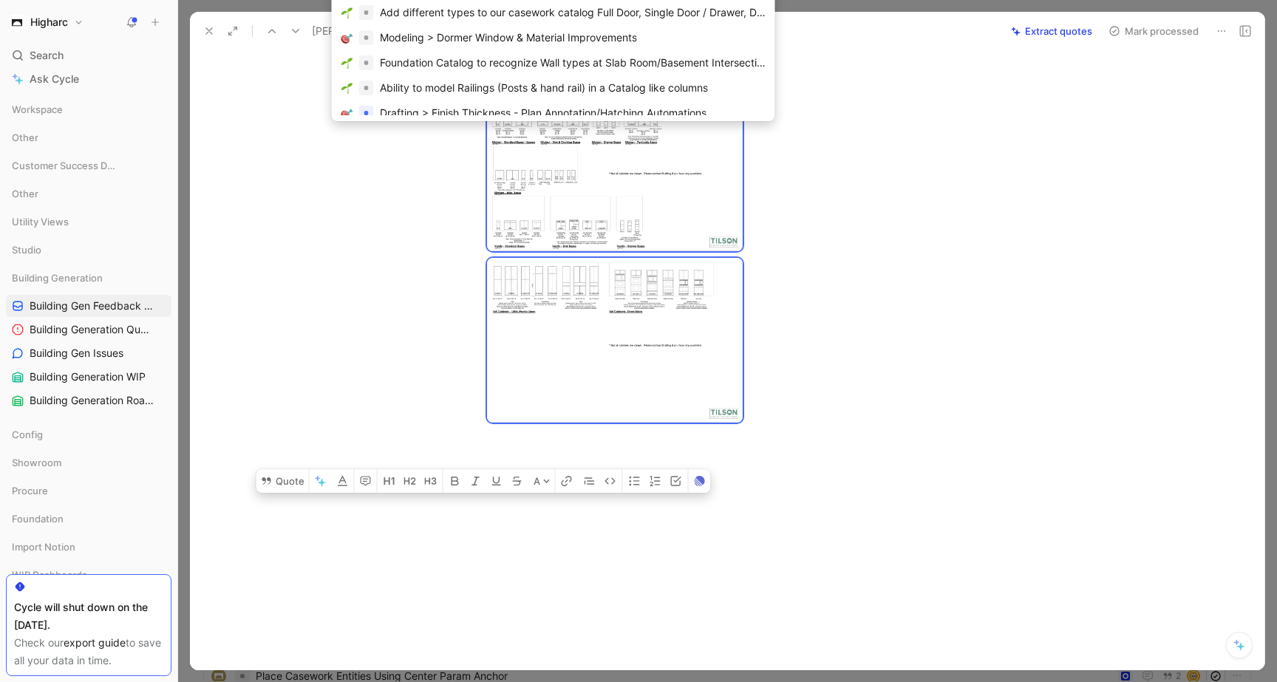
type input "cabine"
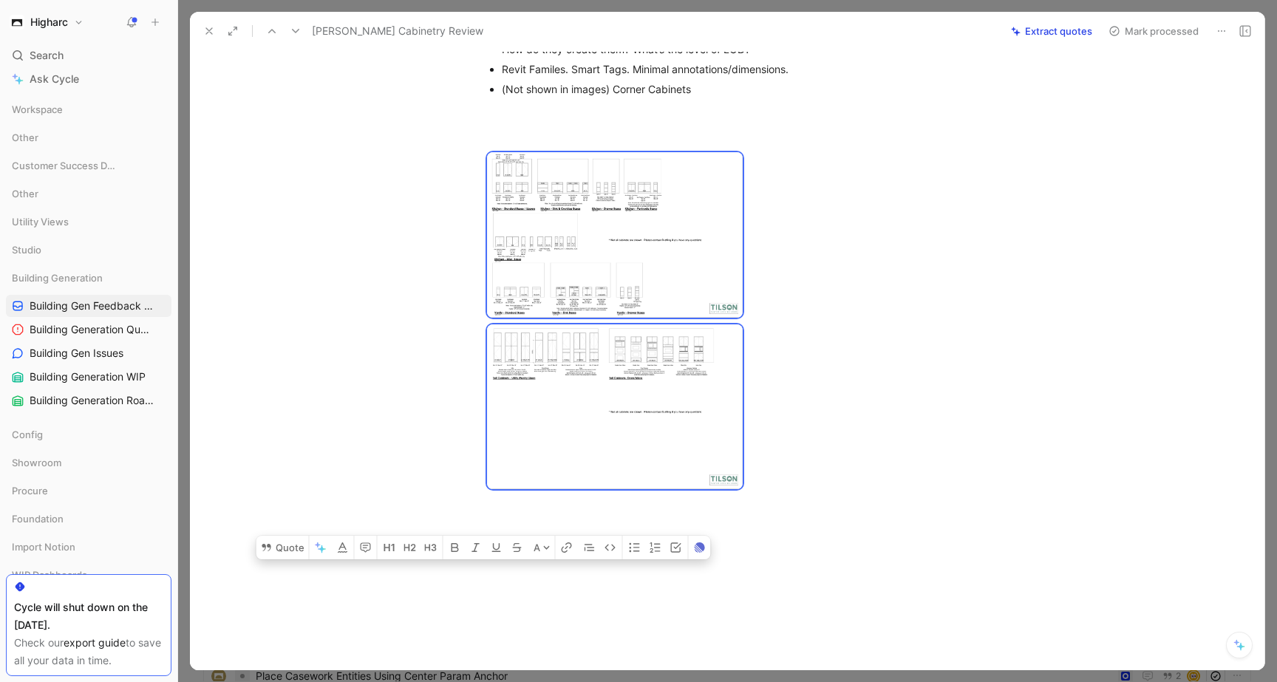
scroll to position [471, 0]
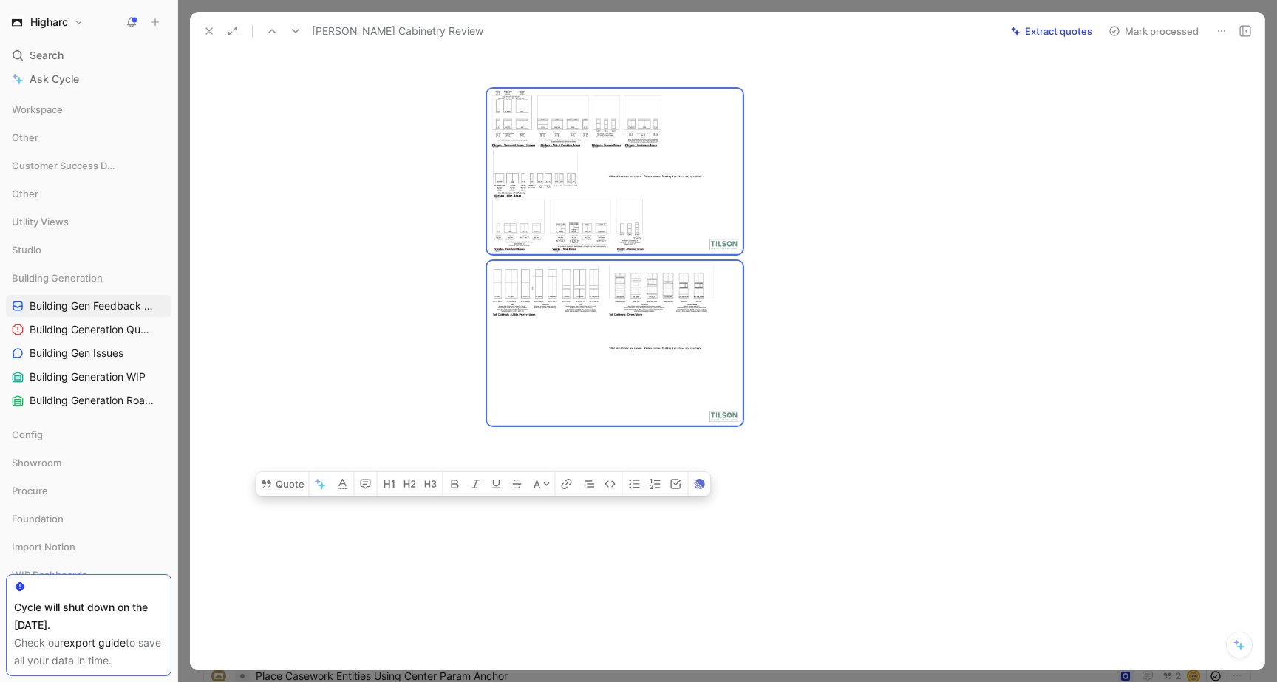
drag, startPoint x: 486, startPoint y: 193, endPoint x: 777, endPoint y: 570, distance: 476.7
click at [777, 570] on div "Quote A [URL][DOMAIN_NAME][PERSON_NAME] Links [URL][DOMAIN_NAME] Discussion hap…" at bounding box center [742, 170] width 1043 height 1006
click at [290, 488] on button "Quote" at bounding box center [282, 484] width 52 height 24
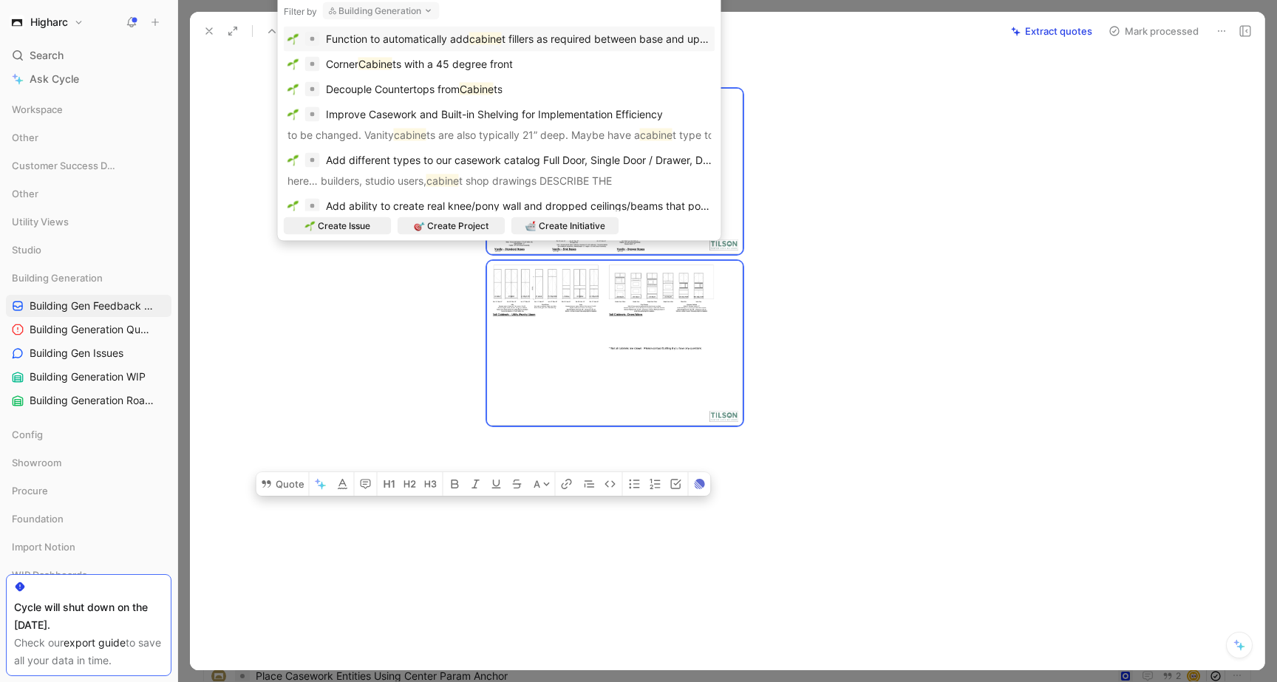
type input "cabine"
click at [455, 13] on div "Filter by Building Generation" at bounding box center [499, 11] width 431 height 18
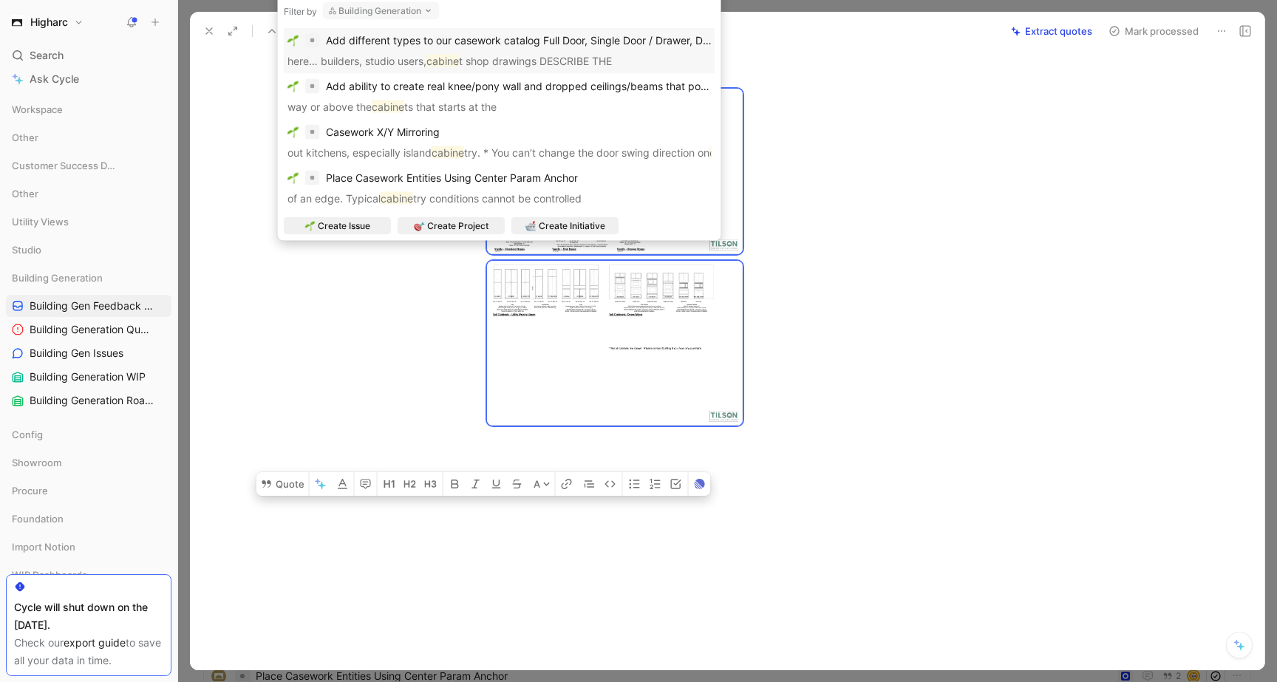
scroll to position [0, 0]
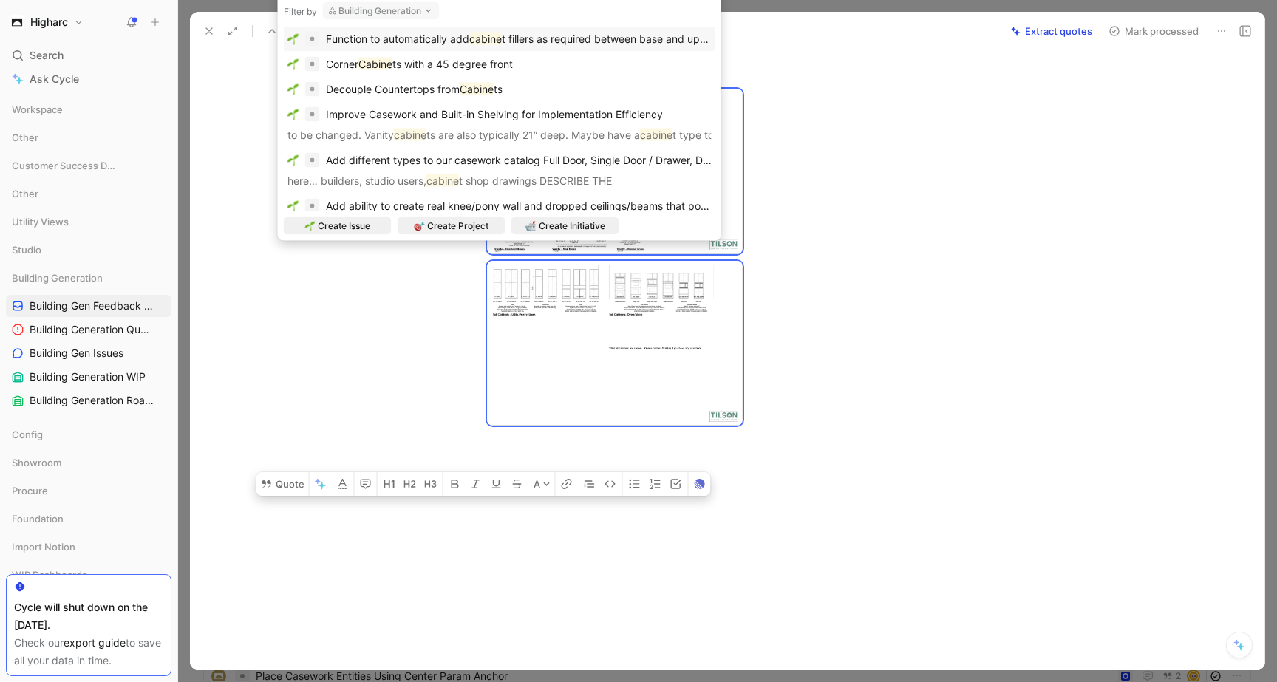
click at [493, 19] on div "Filter by Building Generation" at bounding box center [499, 11] width 431 height 18
click at [475, 12] on div "Filter by Building Generation" at bounding box center [499, 11] width 431 height 18
click at [406, 7] on button "Building Generation" at bounding box center [381, 11] width 117 height 18
click at [556, 10] on div "Filter by Building Generation" at bounding box center [499, 11] width 431 height 18
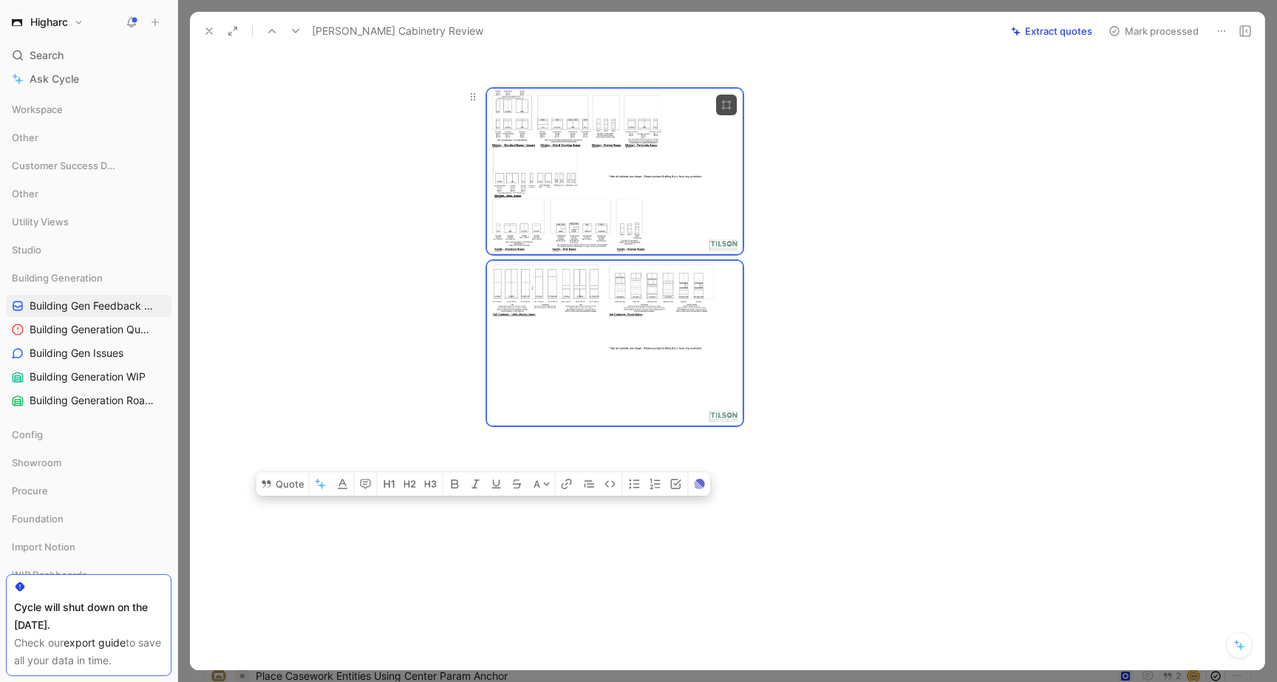
click at [867, 179] on div at bounding box center [742, 174] width 511 height 171
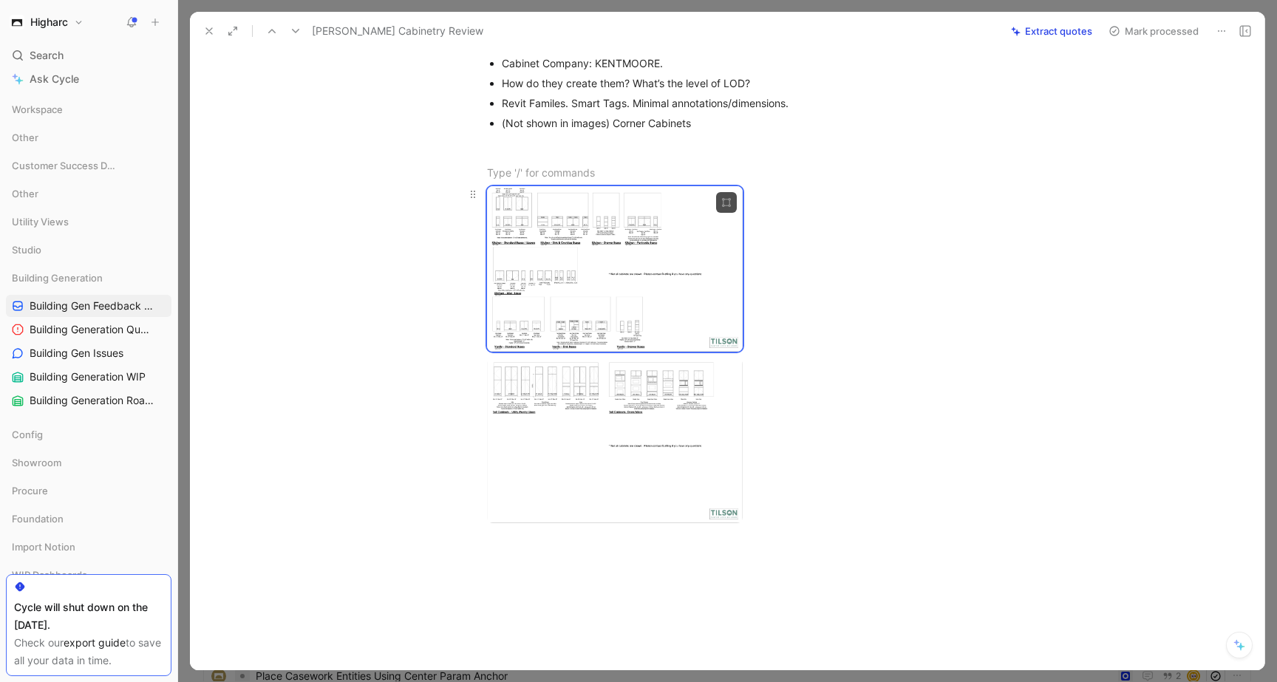
scroll to position [355, 0]
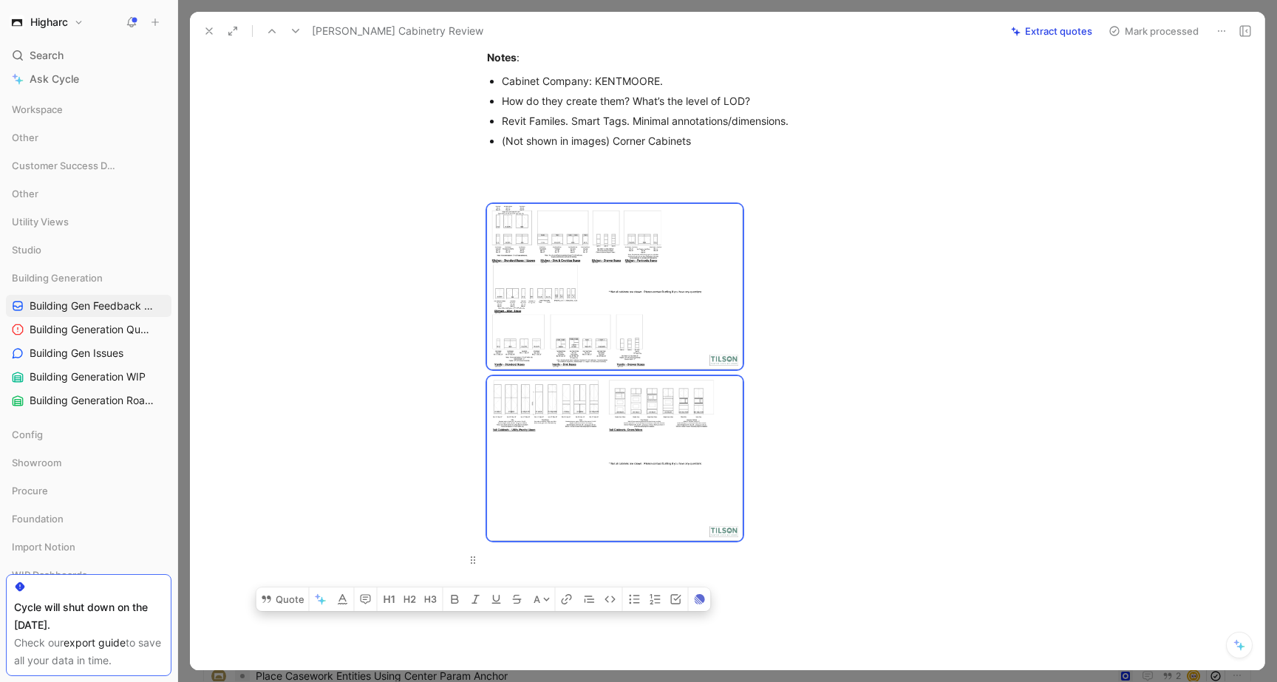
drag, startPoint x: 482, startPoint y: 68, endPoint x: 741, endPoint y: 571, distance: 565.6
click at [741, 571] on div "[URL][DOMAIN_NAME][PERSON_NAME] Links [URL][DOMAIN_NAME] Discussion happened fr…" at bounding box center [742, 183] width 1043 height 802
click at [296, 598] on button "Quote" at bounding box center [282, 599] width 52 height 24
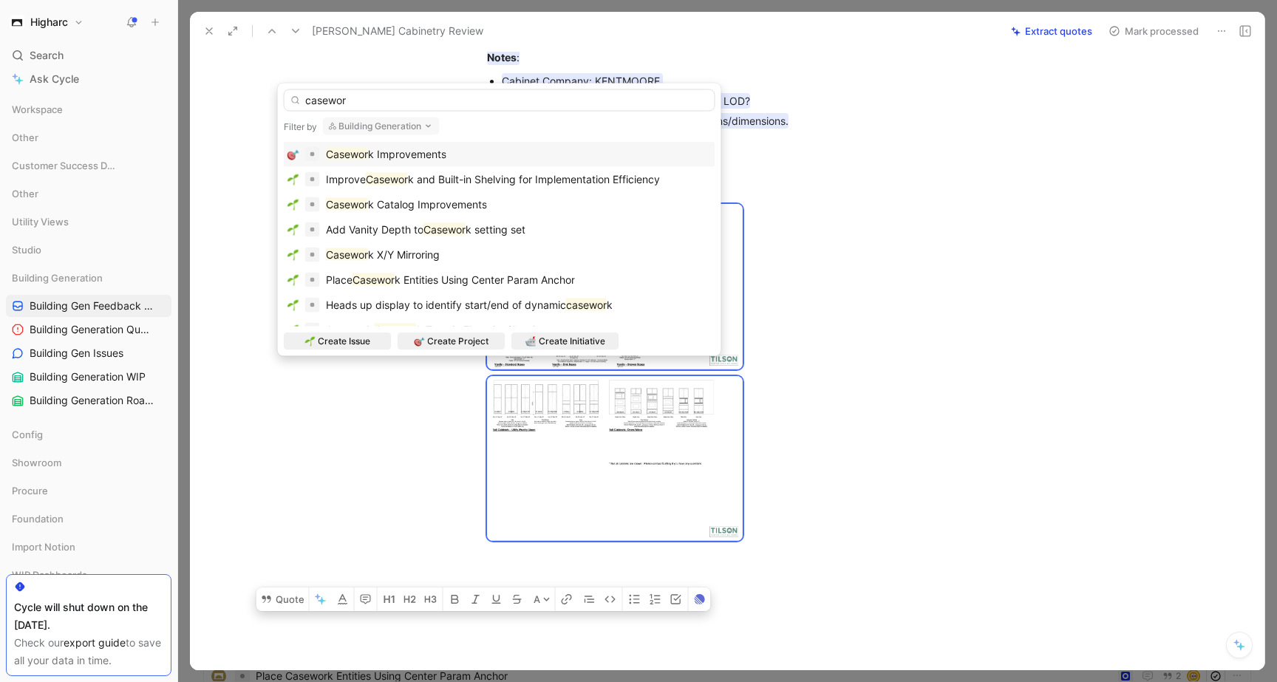
type input "casewor"
click at [445, 149] on span "k Improvements" at bounding box center [407, 154] width 78 height 13
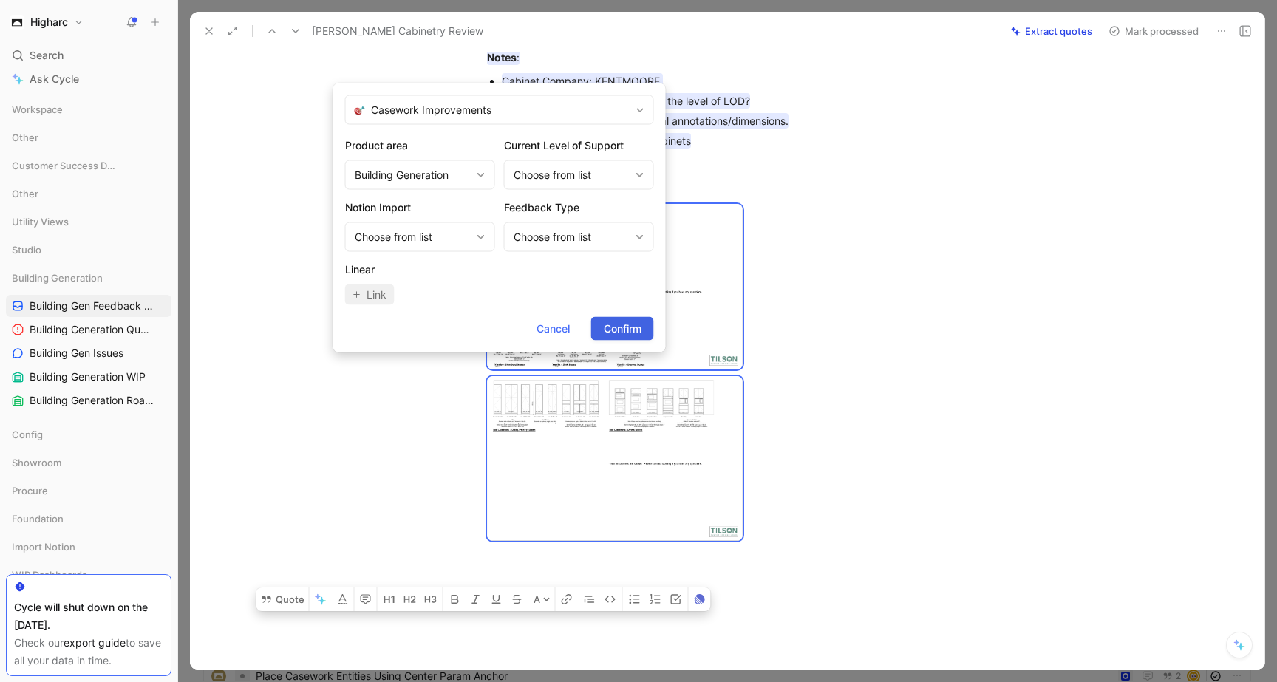
click at [638, 331] on span "Confirm" at bounding box center [623, 329] width 38 height 18
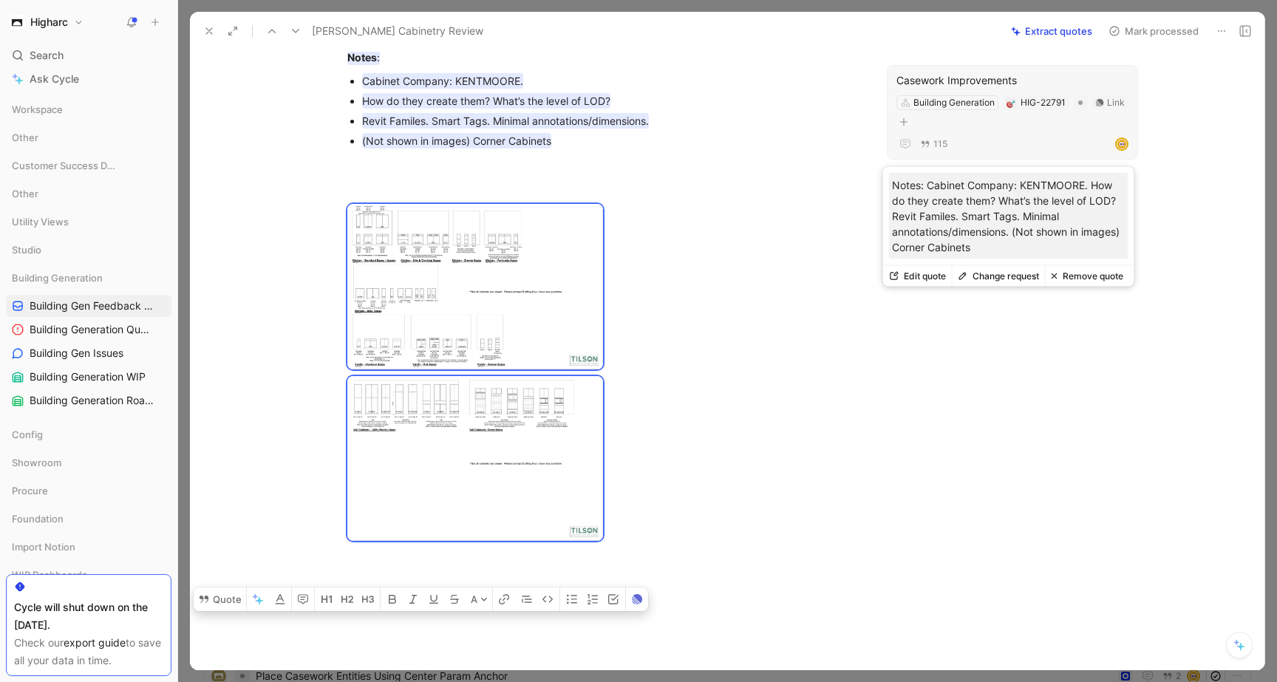
click at [1037, 72] on div "Casework Improvements" at bounding box center [1012, 81] width 232 height 18
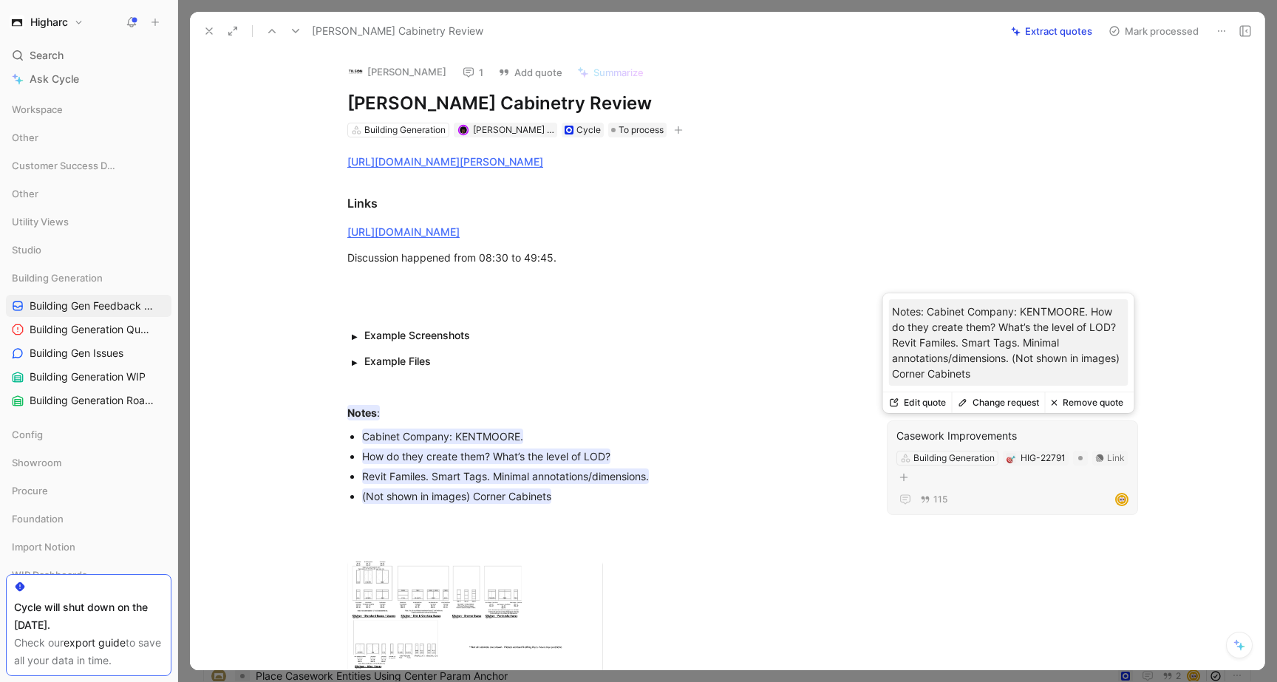
click at [928, 403] on button "Edit quote" at bounding box center [917, 402] width 69 height 21
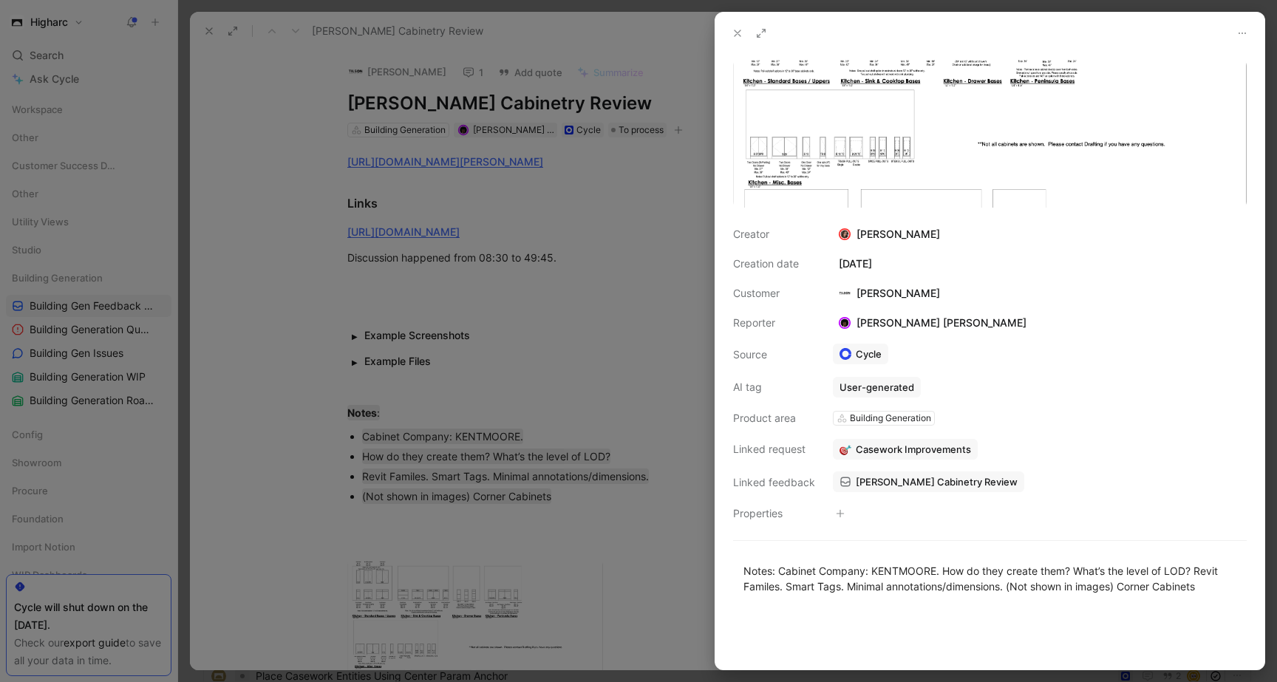
scroll to position [35, 0]
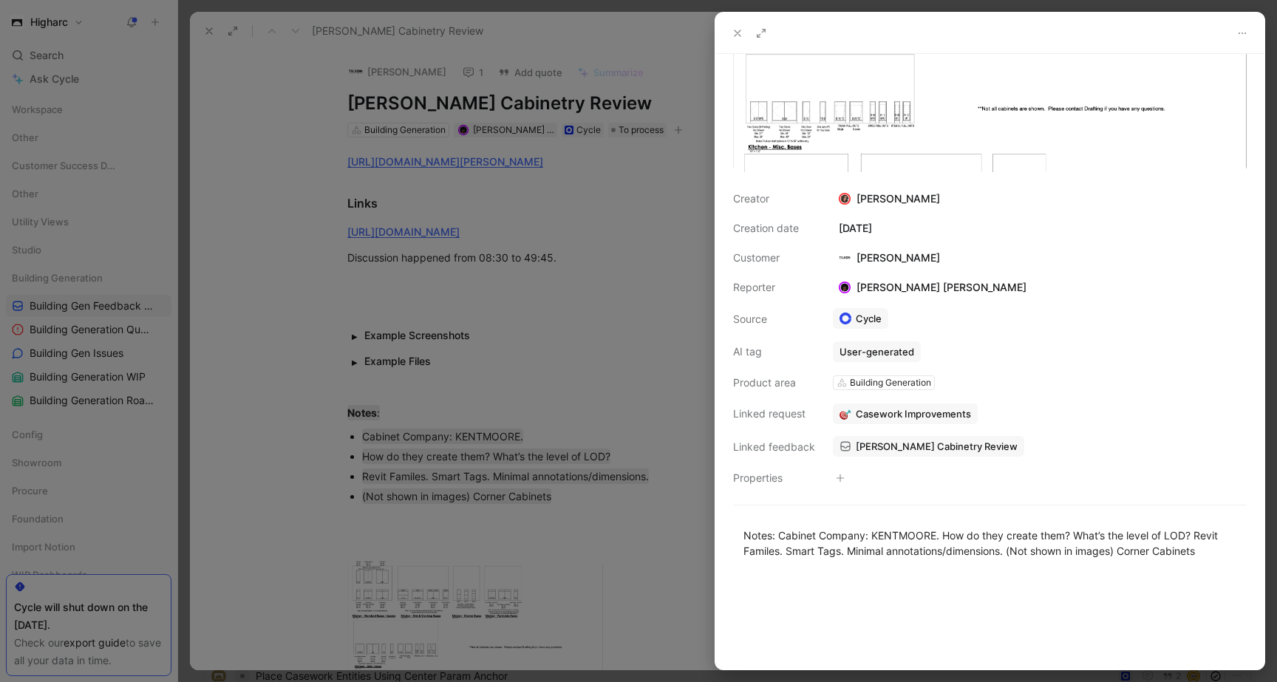
click at [624, 426] on div at bounding box center [638, 341] width 1277 height 682
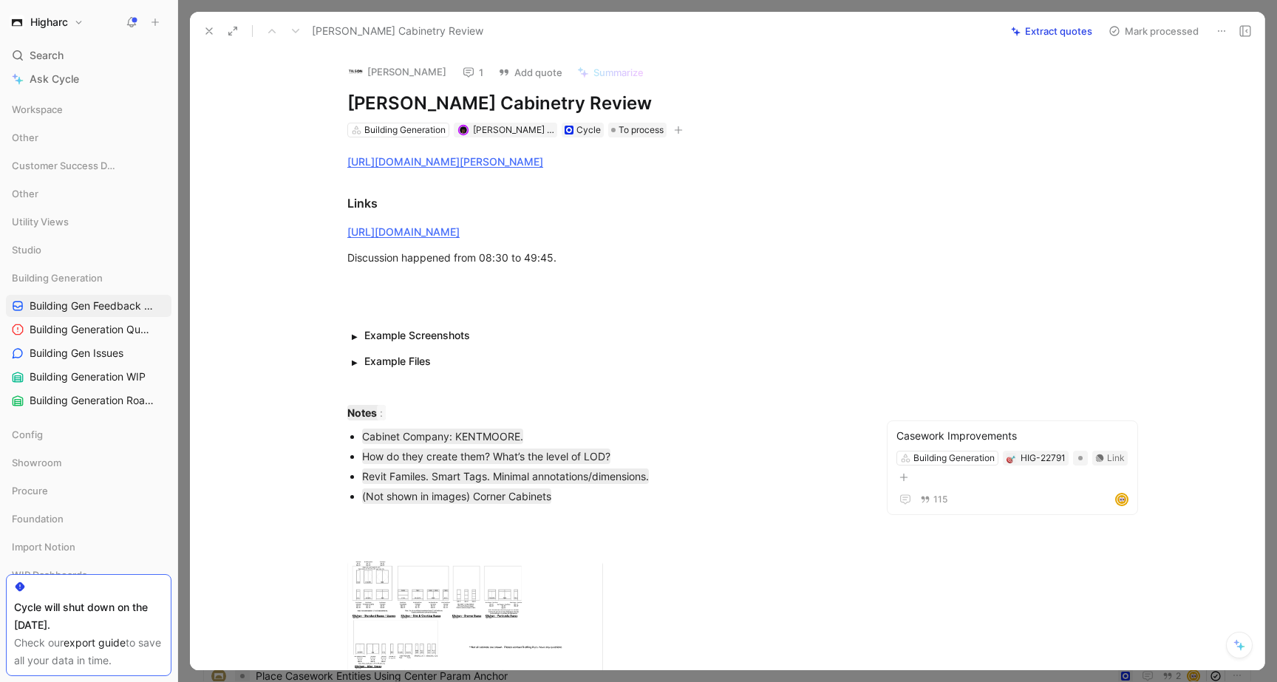
click at [624, 420] on div "Notes :" at bounding box center [602, 413] width 511 height 16
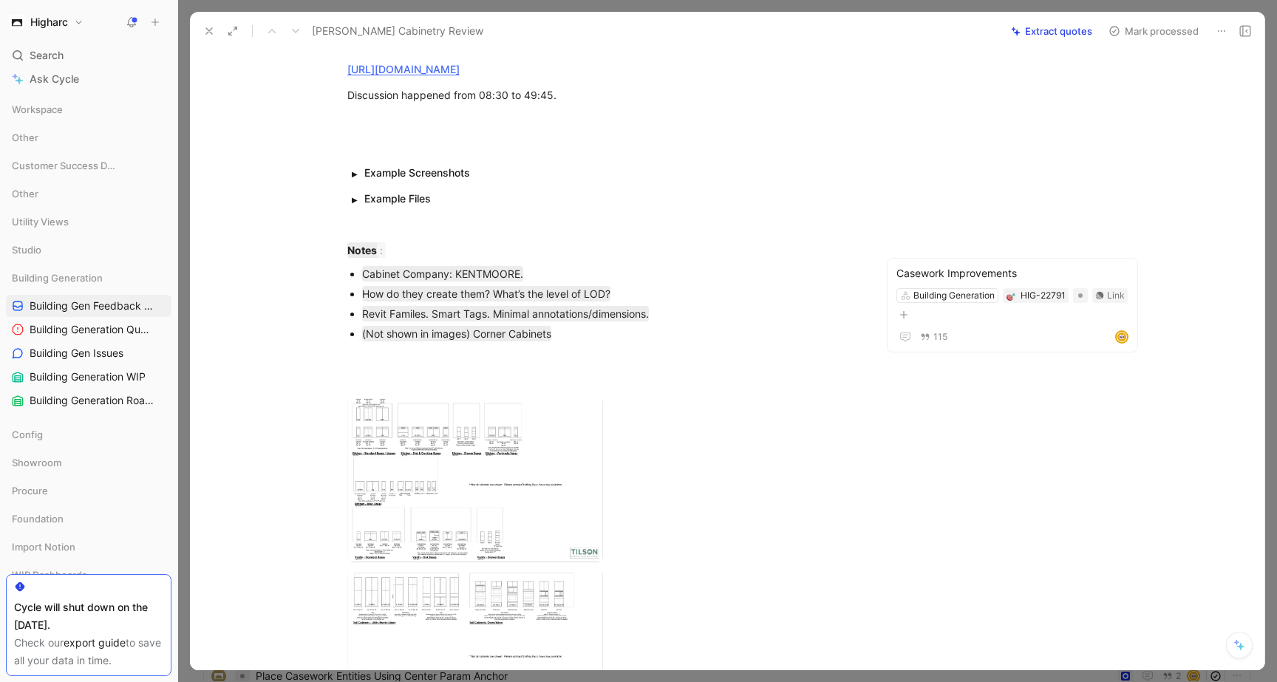
scroll to position [169, 0]
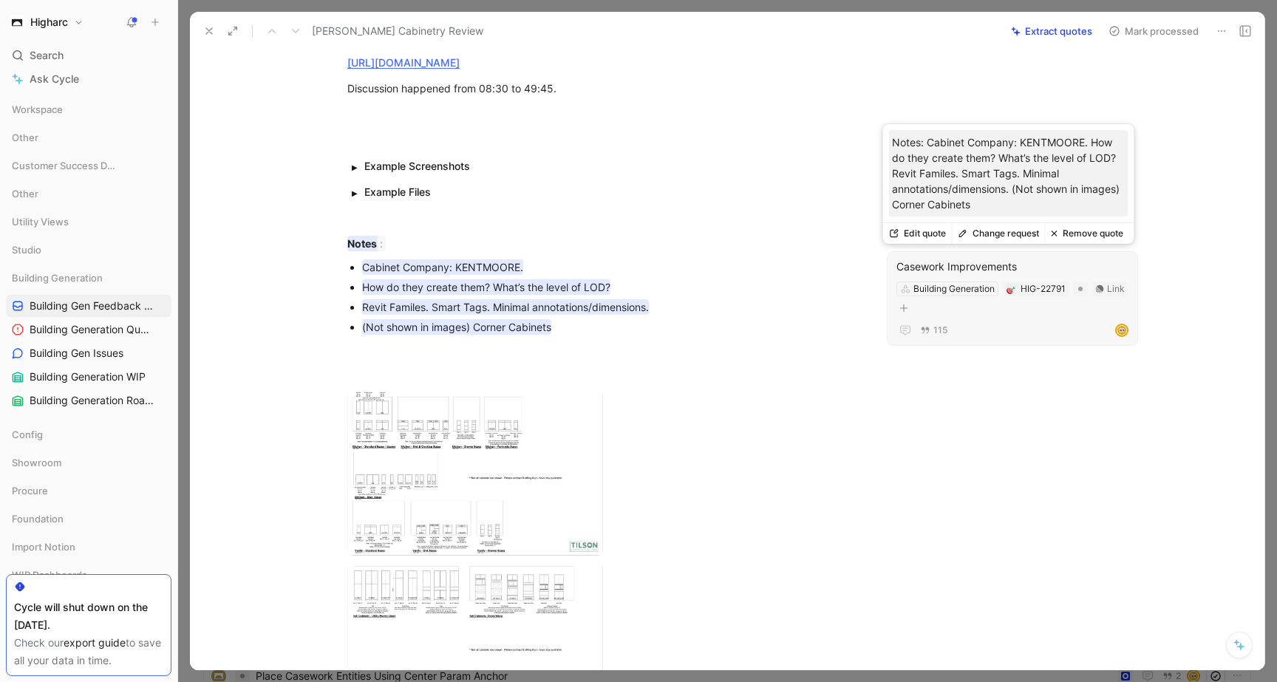
click at [909, 230] on button "Edit quote" at bounding box center [917, 233] width 69 height 21
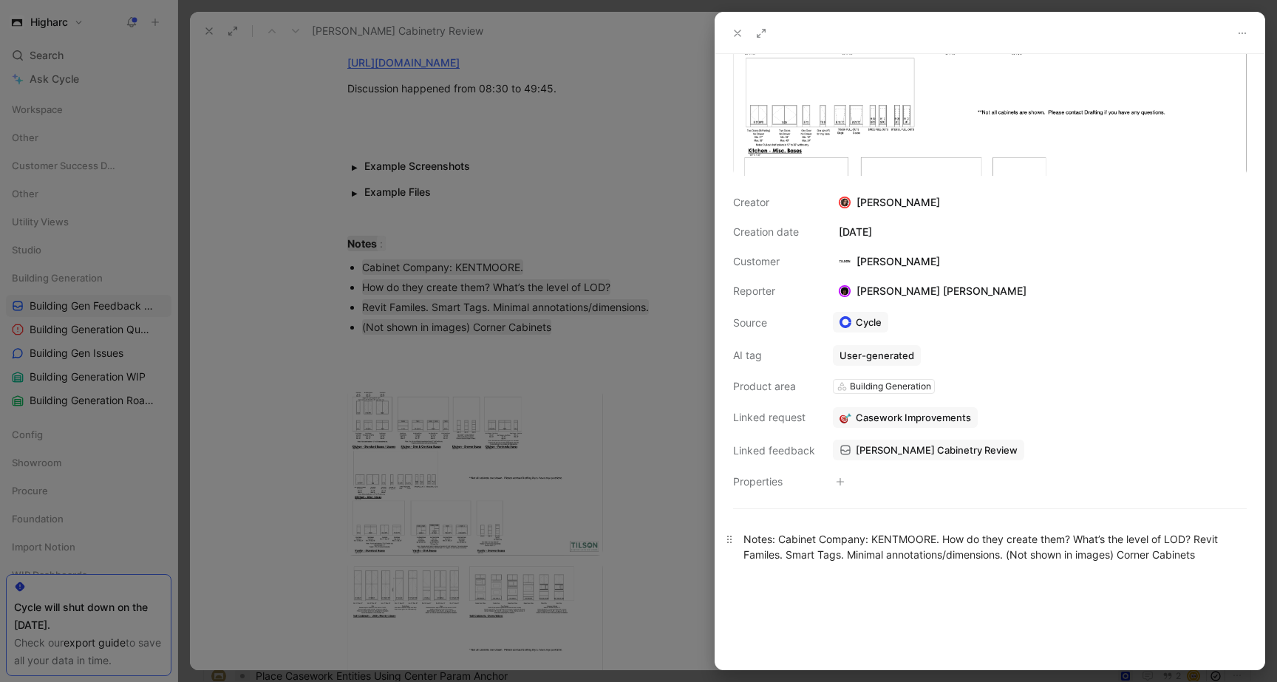
scroll to position [35, 0]
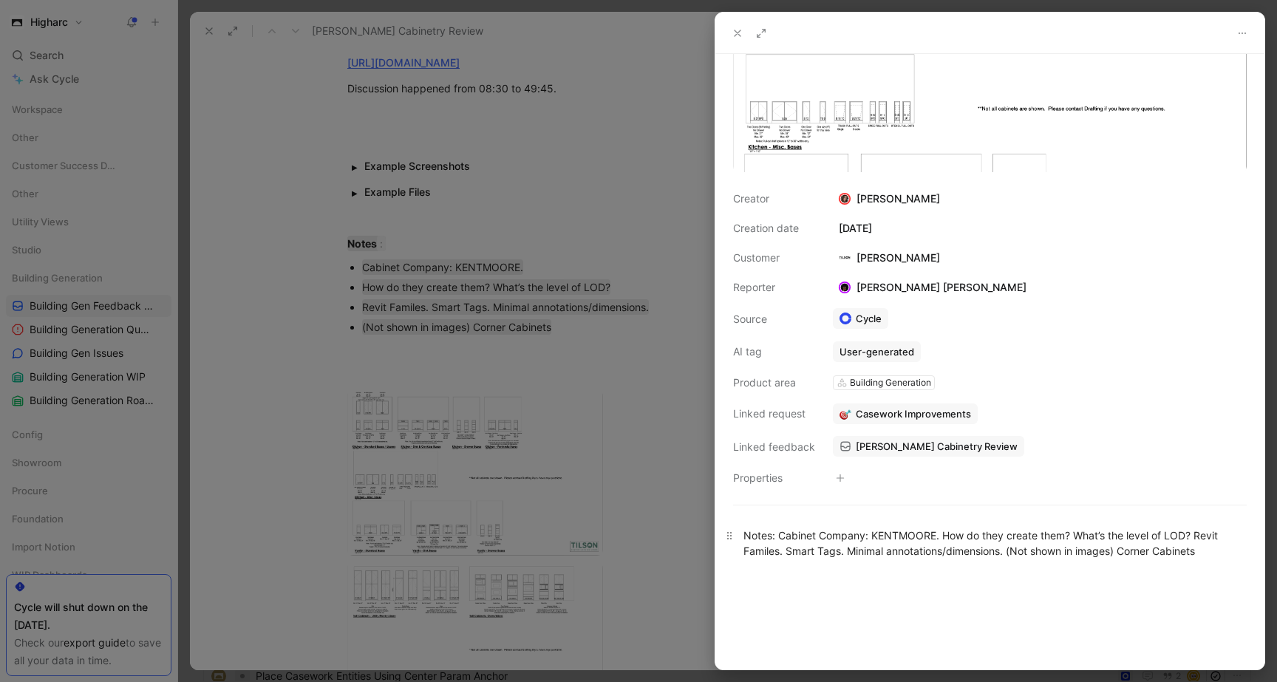
click at [942, 533] on div "Notes: Cabinet Company: KENTMOORE. How do they create them? What’s the level of…" at bounding box center [989, 542] width 493 height 31
click at [875, 548] on div "Notes: Cabinet Company: KENTMOORE. How do they create them? What’s the level of…" at bounding box center [989, 550] width 493 height 47
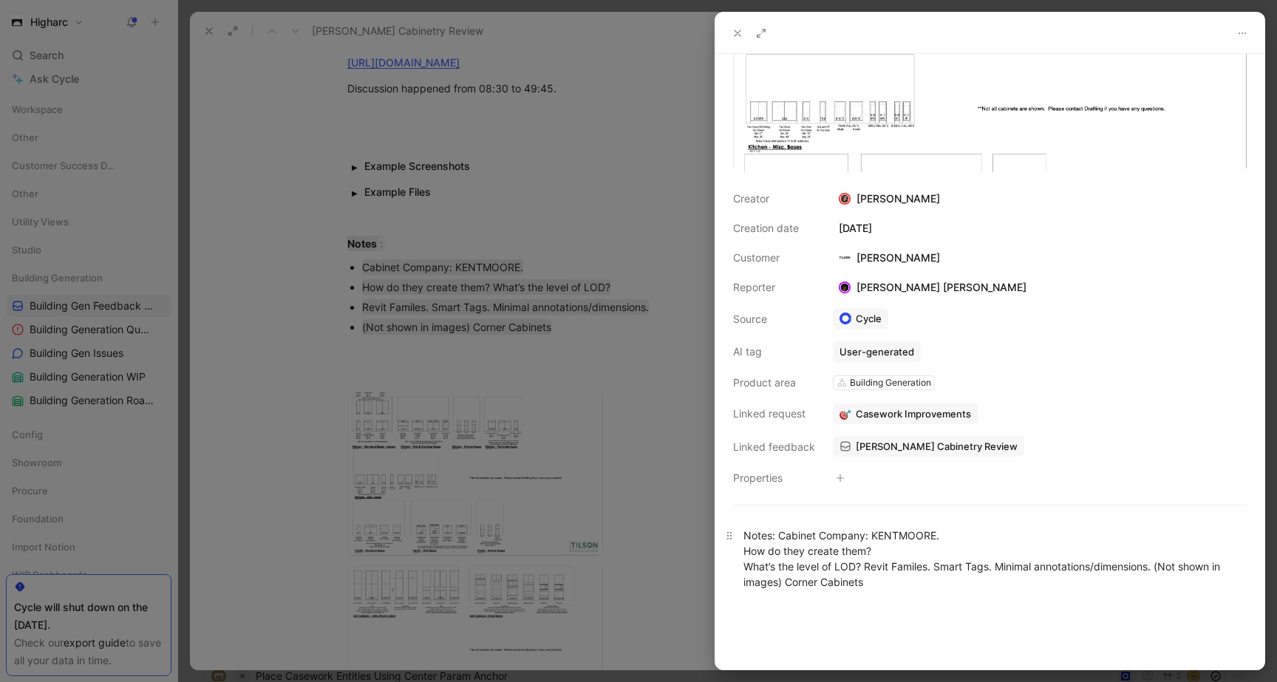
click at [866, 567] on div "Notes: Cabinet Company: KENTMOORE. How do they create them? What’s the level of…" at bounding box center [989, 558] width 493 height 62
click at [1039, 583] on div "Notes: Cabinet Company: KENTMOORE. How do they create them? What’s the level of…" at bounding box center [989, 558] width 493 height 62
click at [1003, 616] on div "Notes: Cabinet Company: KENTMOORE. How do they create them? What’s the level of…" at bounding box center [989, 566] width 549 height 110
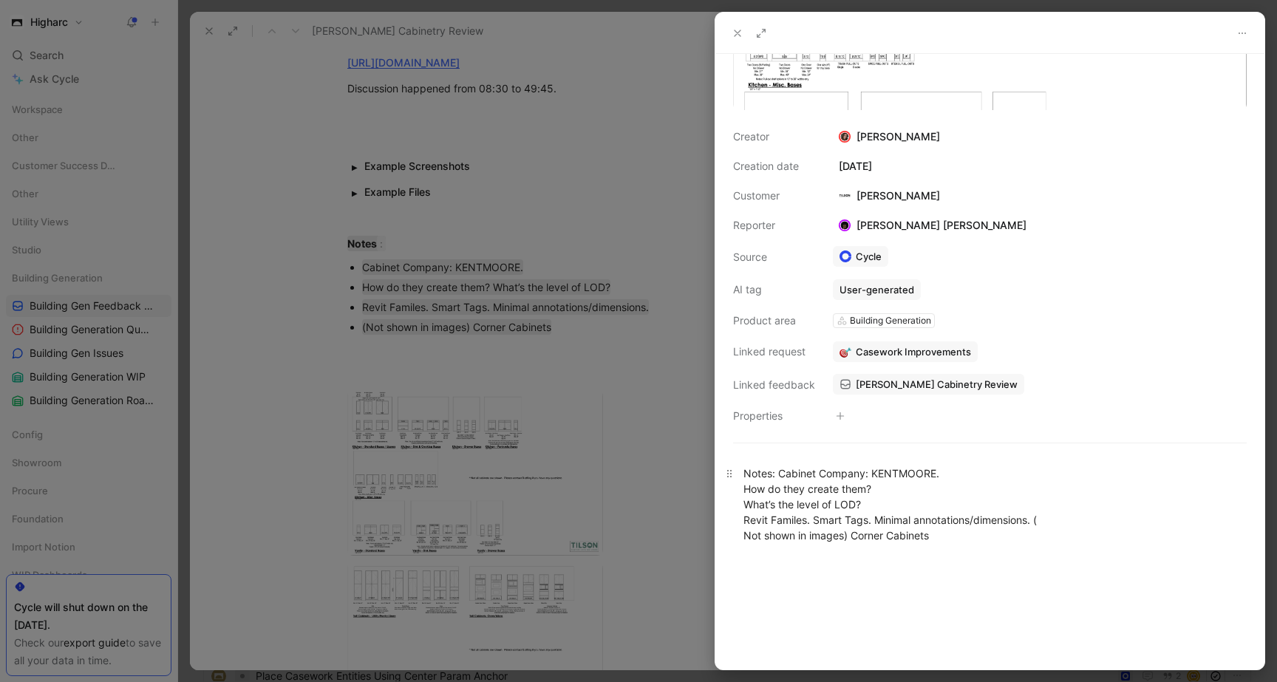
scroll to position [143, 0]
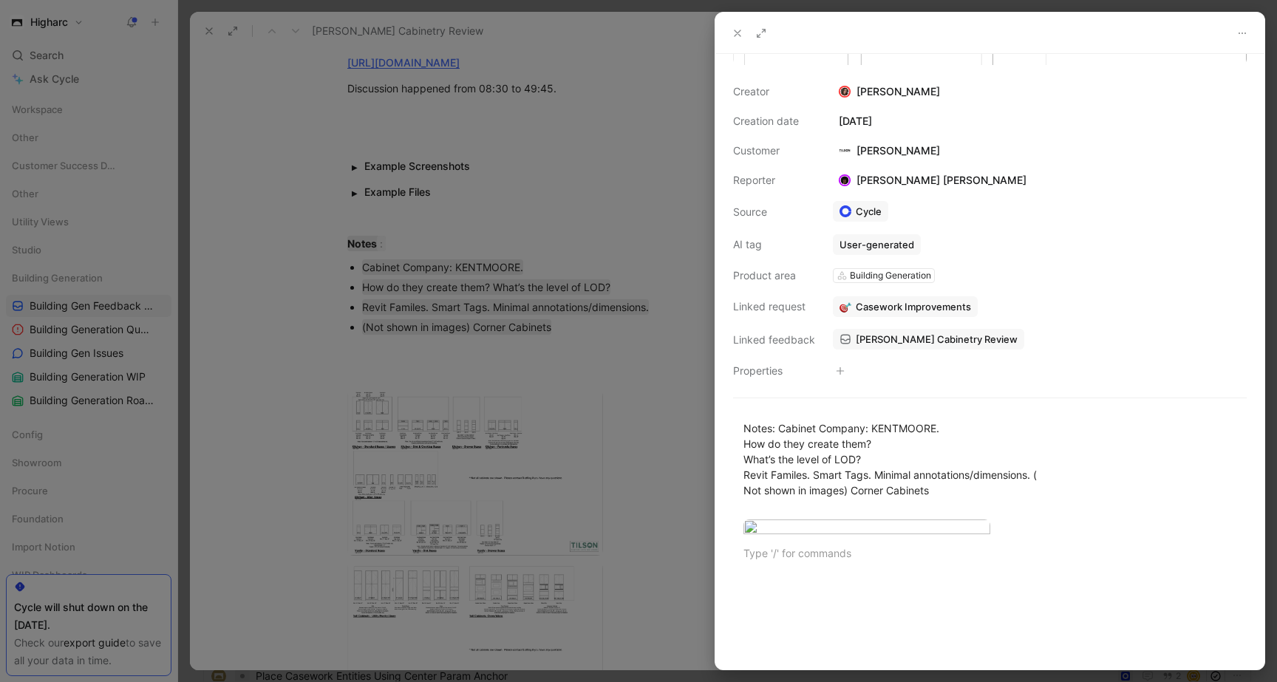
click at [646, 505] on div at bounding box center [638, 341] width 1277 height 682
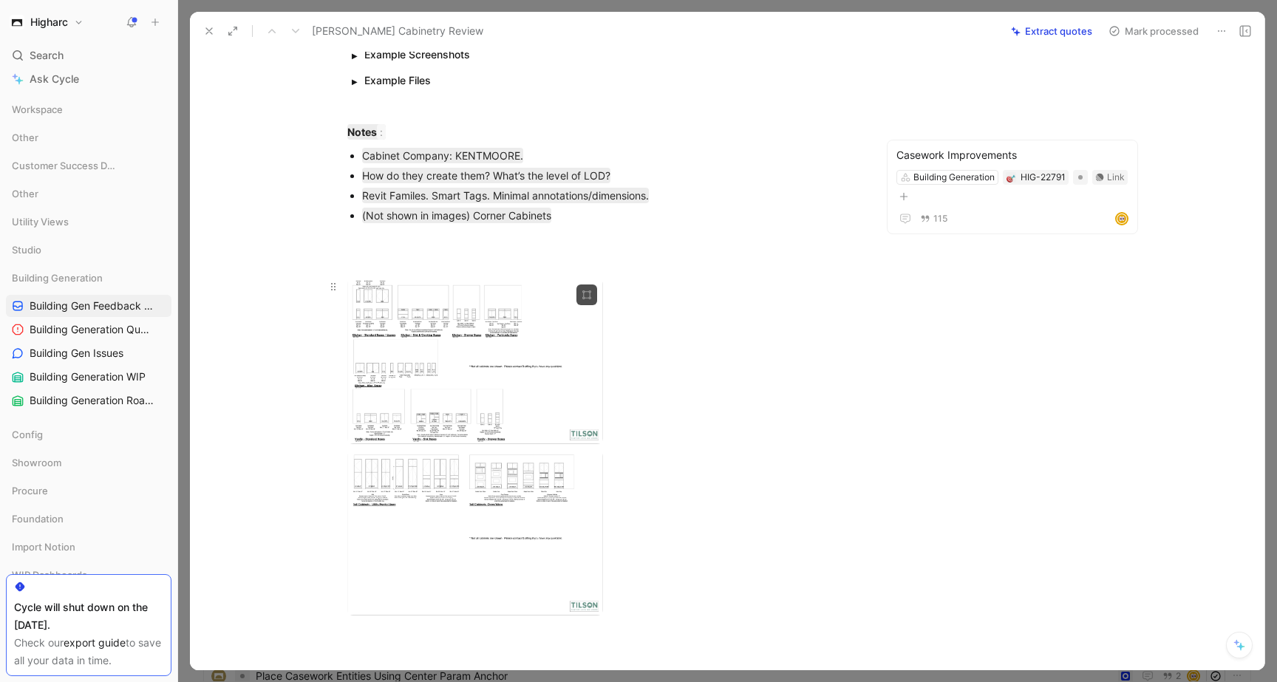
scroll to position [191, 0]
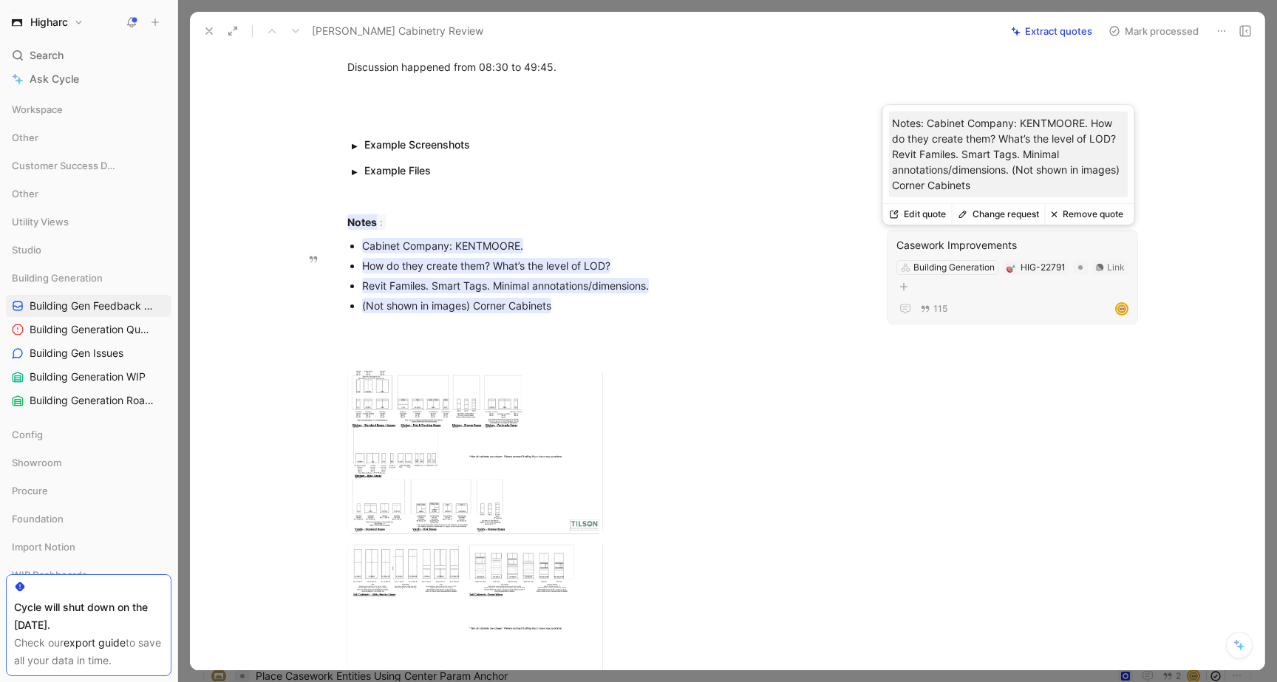
click at [1040, 251] on div "Casework Improvements" at bounding box center [1012, 245] width 232 height 18
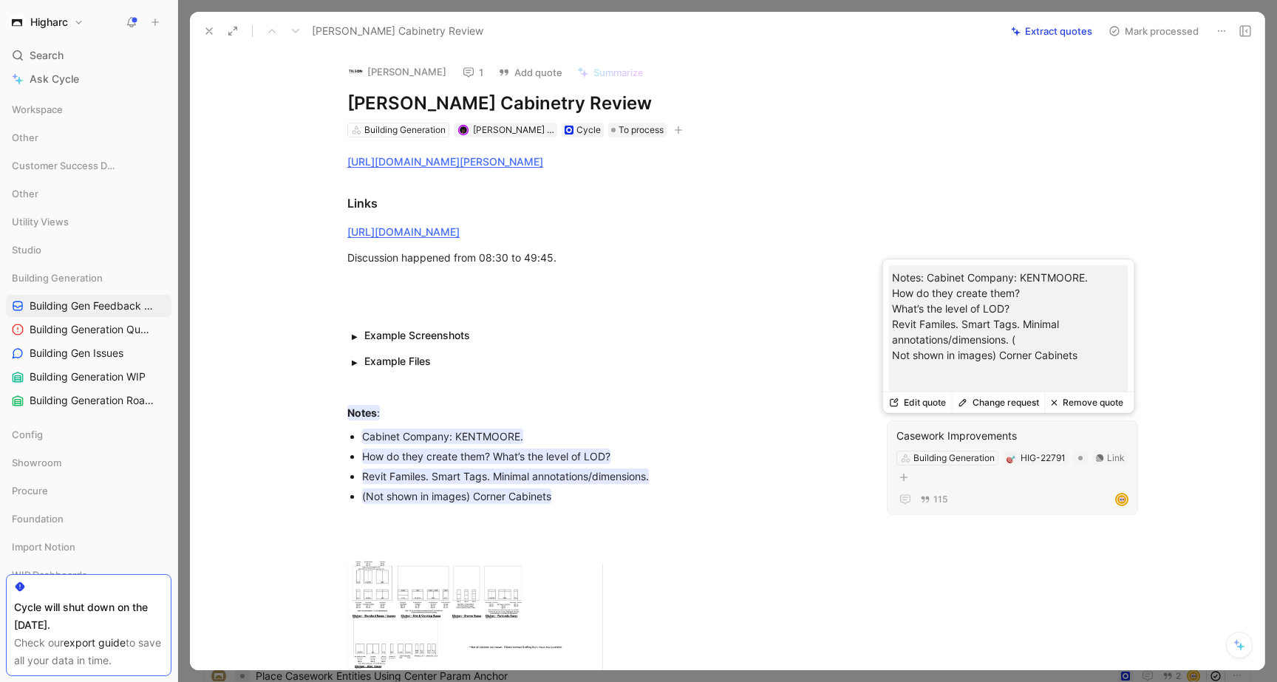
click at [936, 403] on button "Edit quote" at bounding box center [917, 402] width 69 height 21
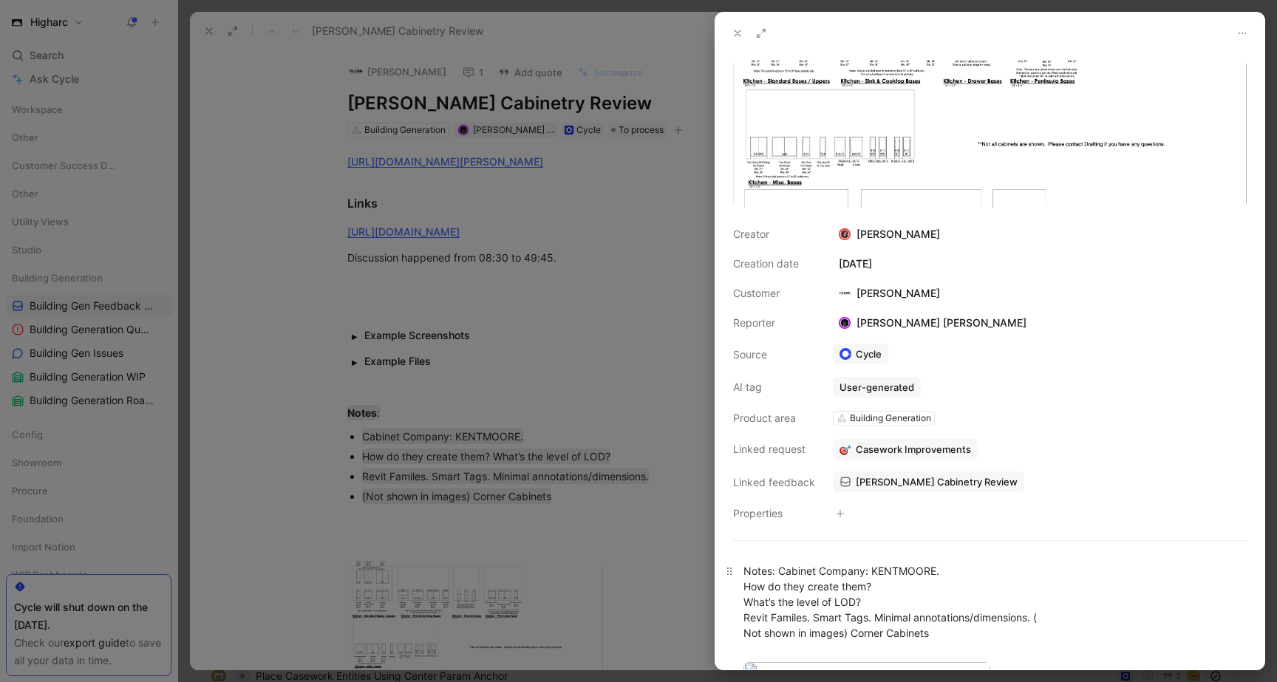
scroll to position [287, 0]
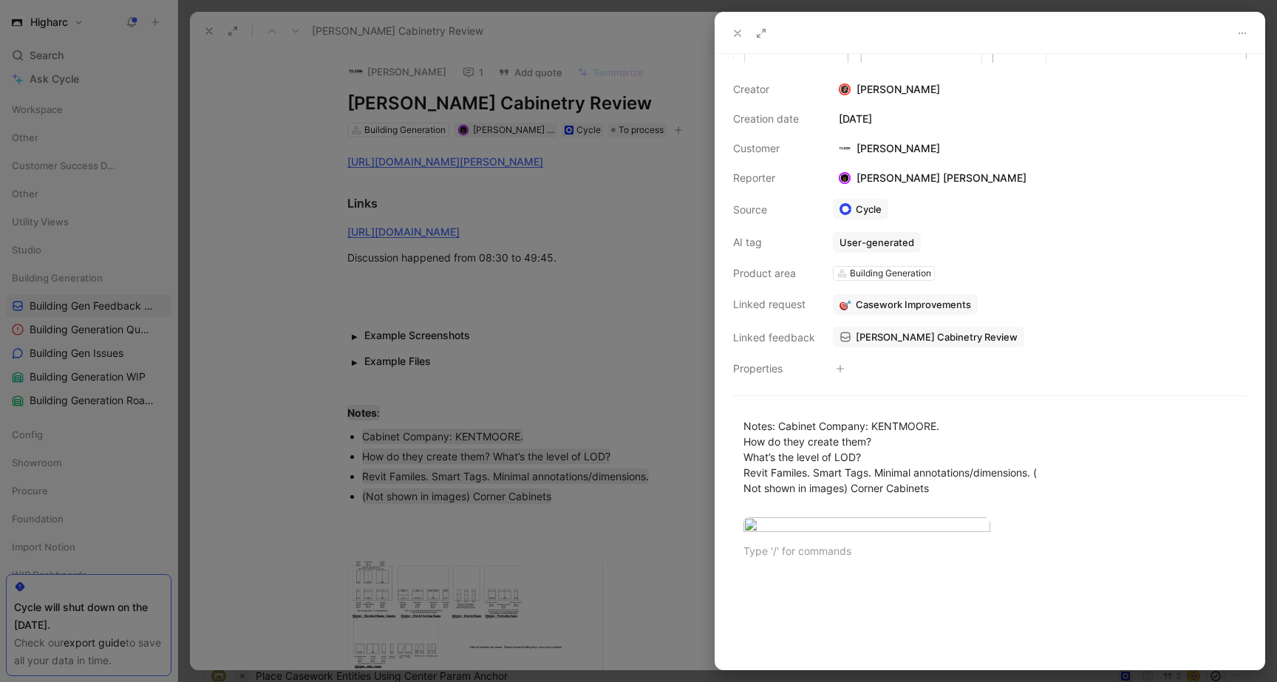
click at [913, 569] on div "Notes: Cabinet Company: KENTMOORE. How do they create them? What’s the level of…" at bounding box center [989, 488] width 549 height 173
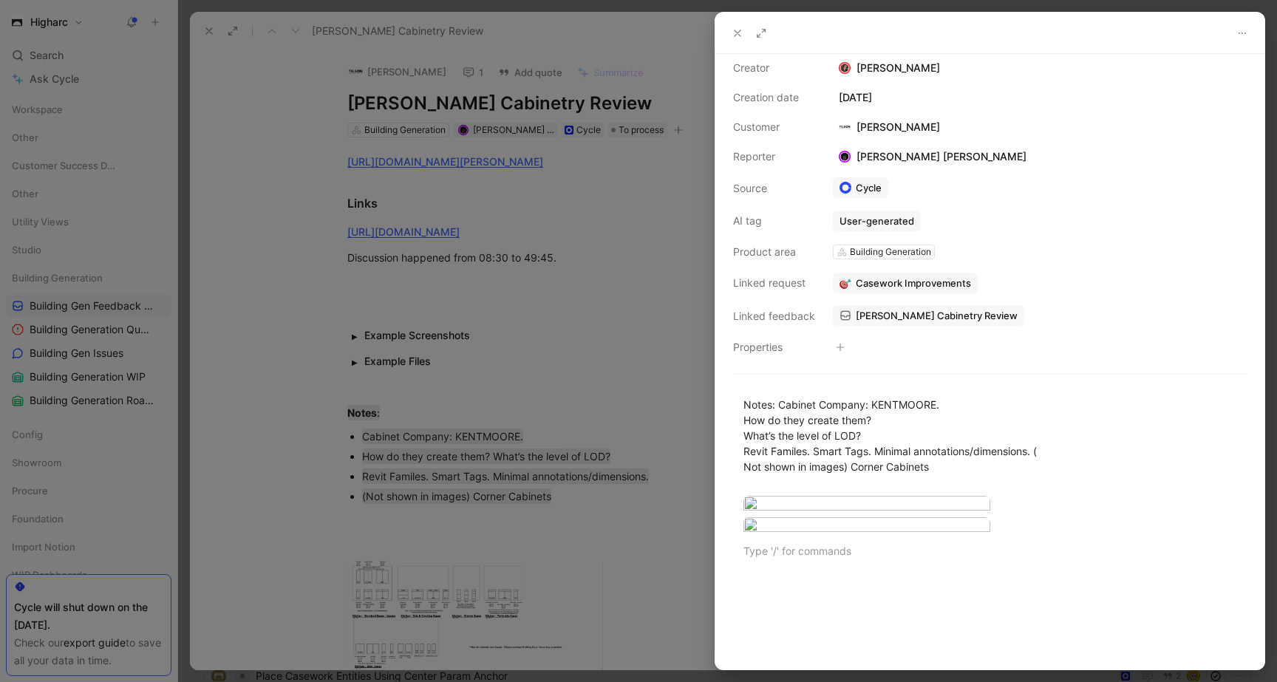
click at [739, 26] on button at bounding box center [737, 33] width 21 height 21
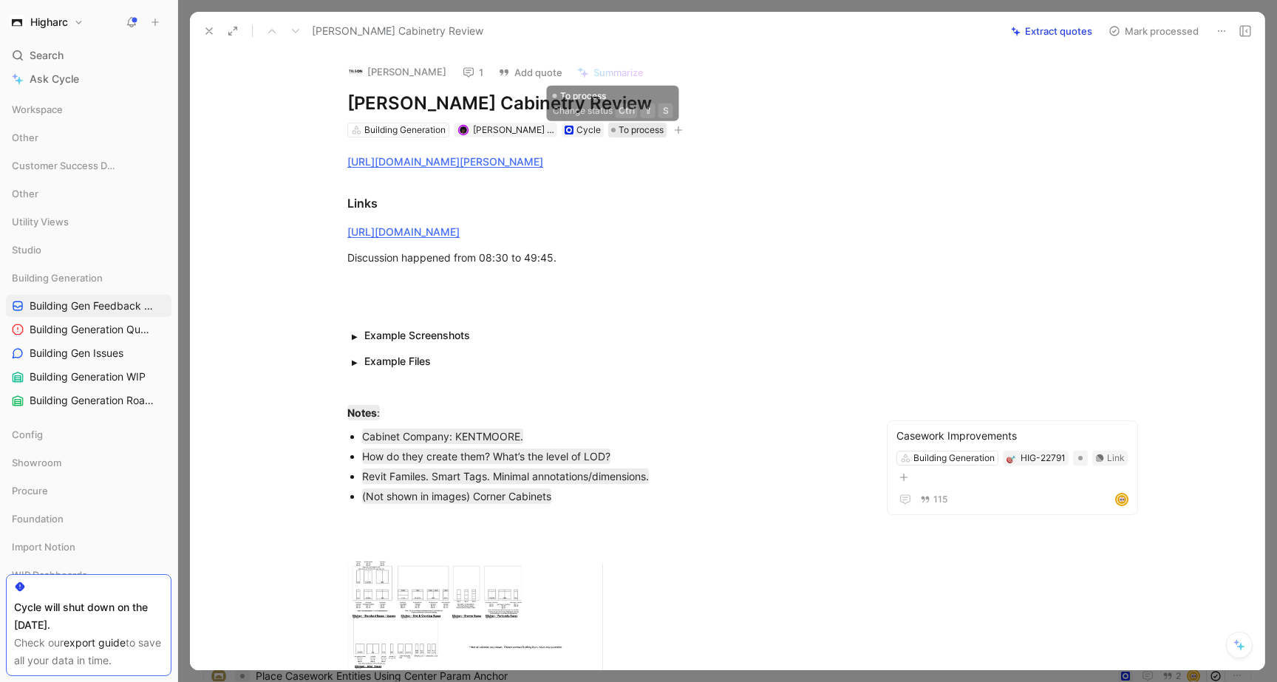
click at [618, 126] on span "To process" at bounding box center [640, 130] width 45 height 15
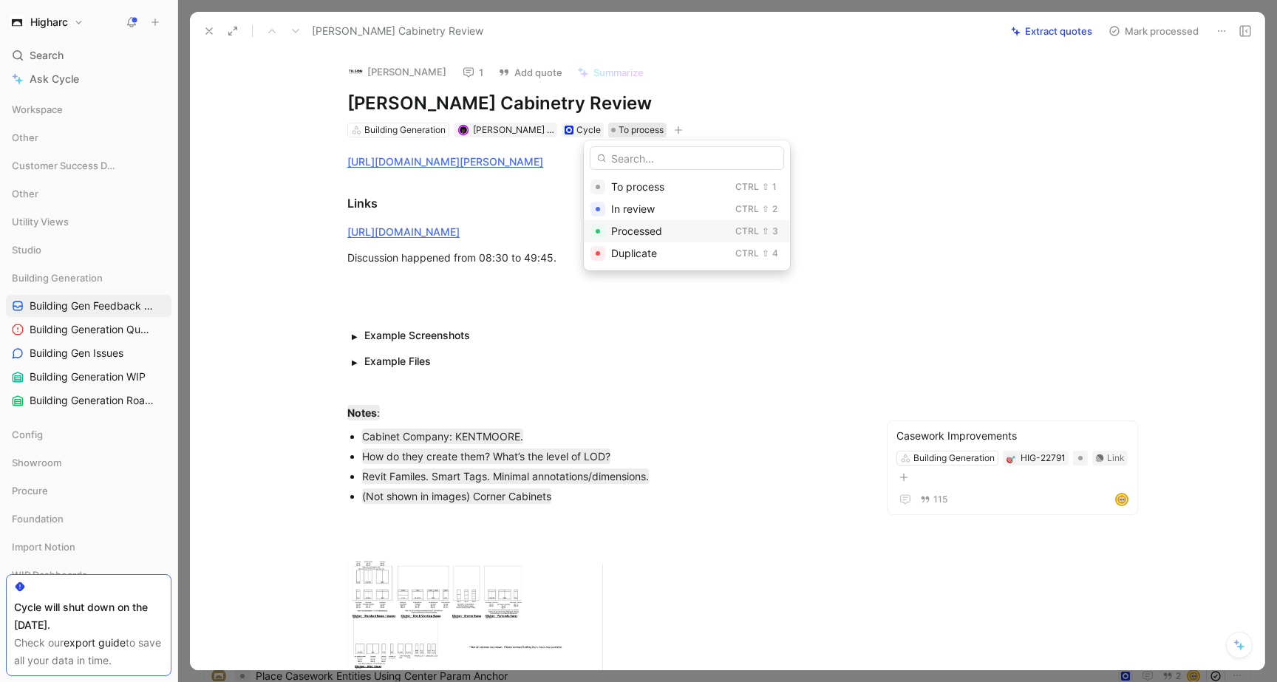
click at [632, 231] on span "Processed" at bounding box center [636, 231] width 51 height 13
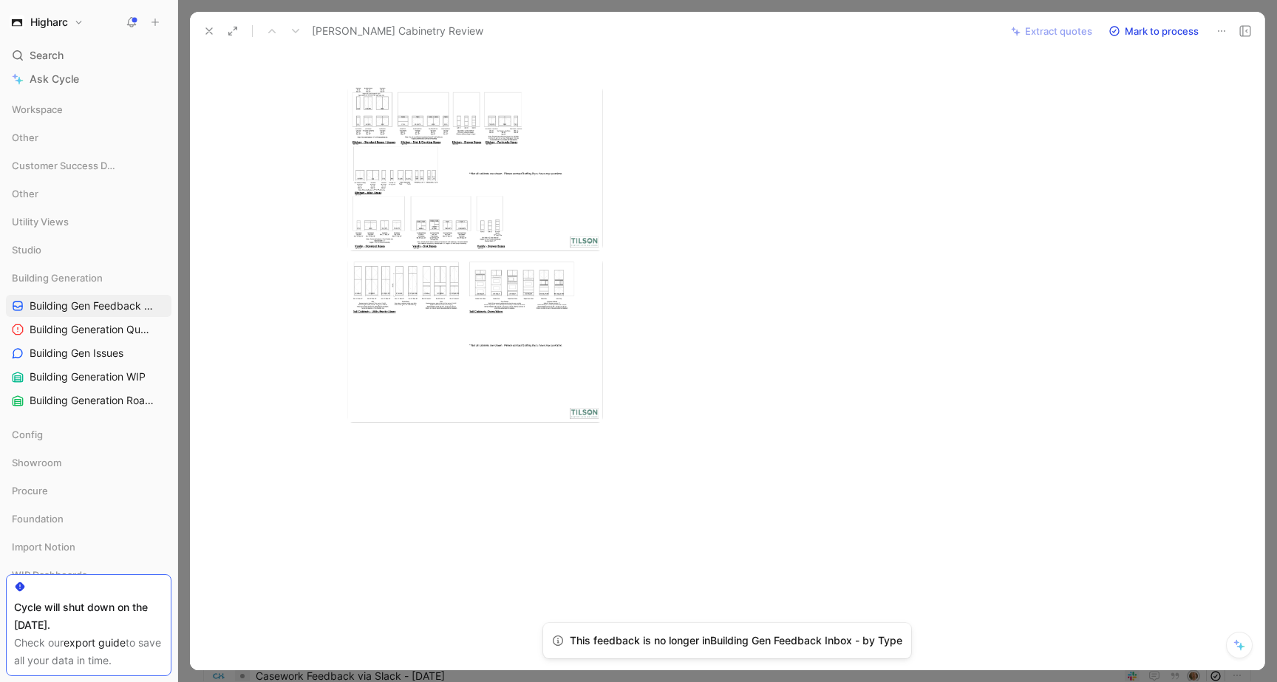
click at [297, 254] on div "[URL][DOMAIN_NAME][PERSON_NAME] Links [URL][DOMAIN_NAME] Discussion happened fr…" at bounding box center [603, 65] width 764 height 802
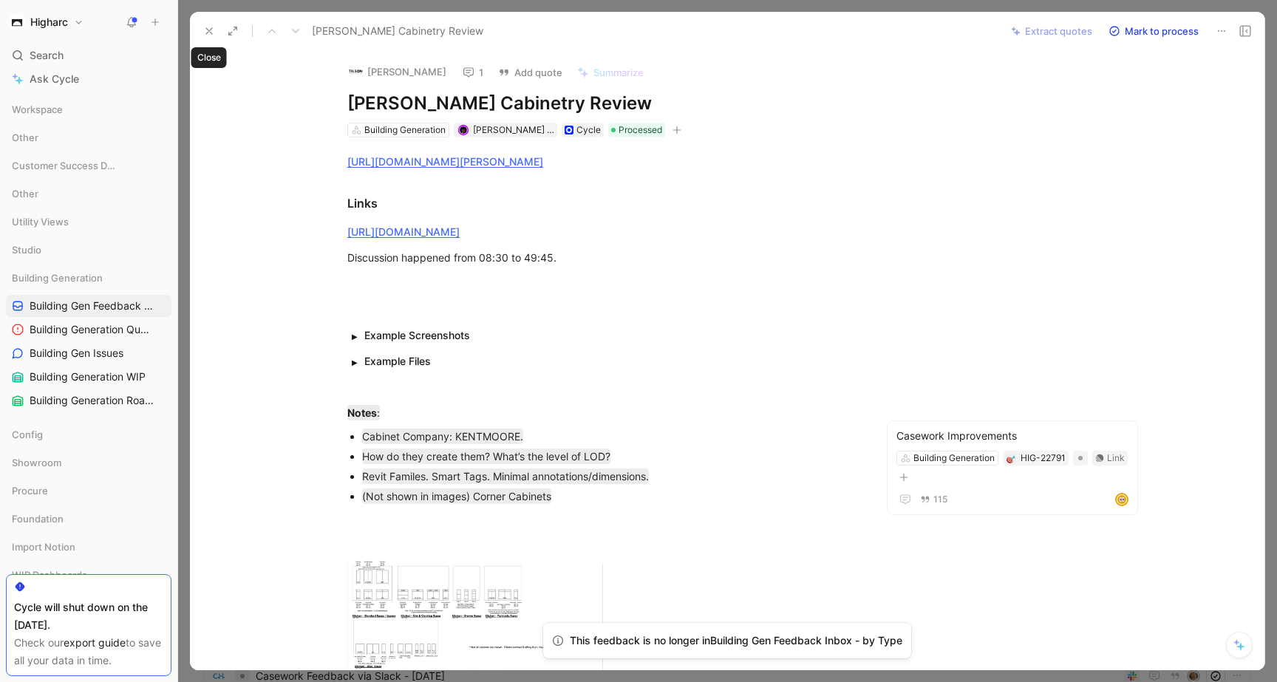
click at [204, 27] on icon at bounding box center [209, 31] width 12 height 12
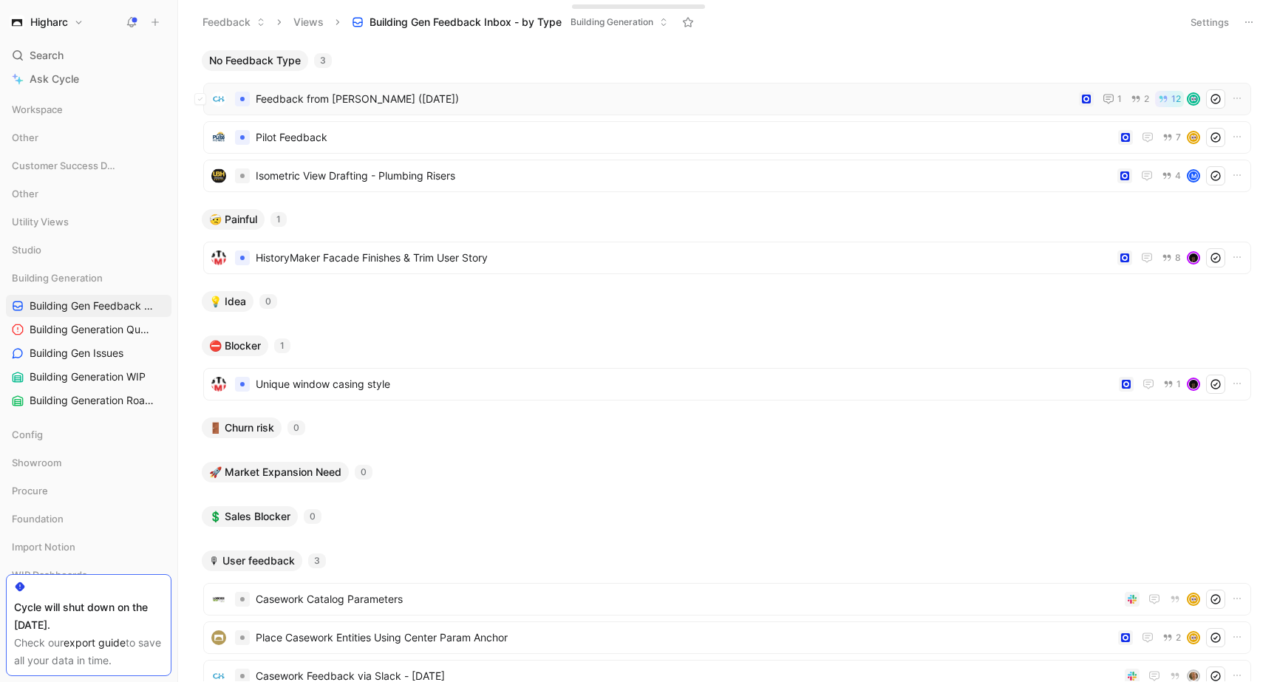
click at [655, 102] on span "Feedback from [PERSON_NAME] ([DATE])" at bounding box center [664, 99] width 817 height 18
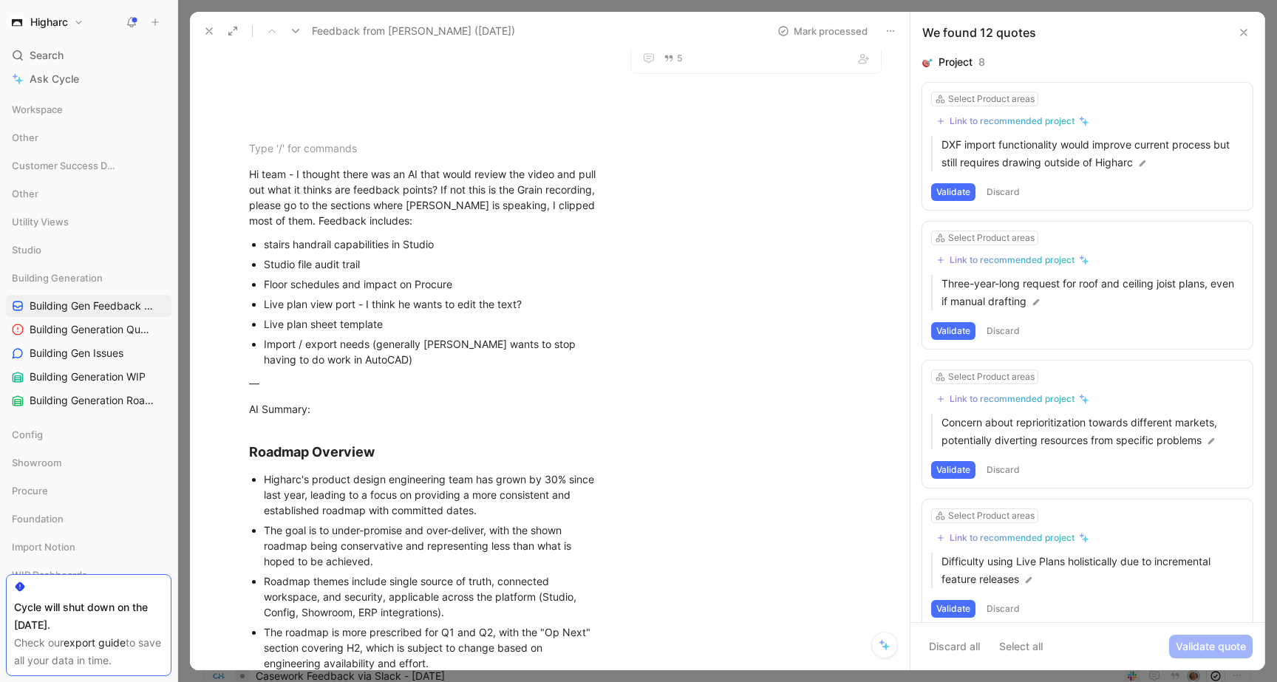
scroll to position [264, 0]
click at [206, 34] on icon at bounding box center [209, 31] width 12 height 12
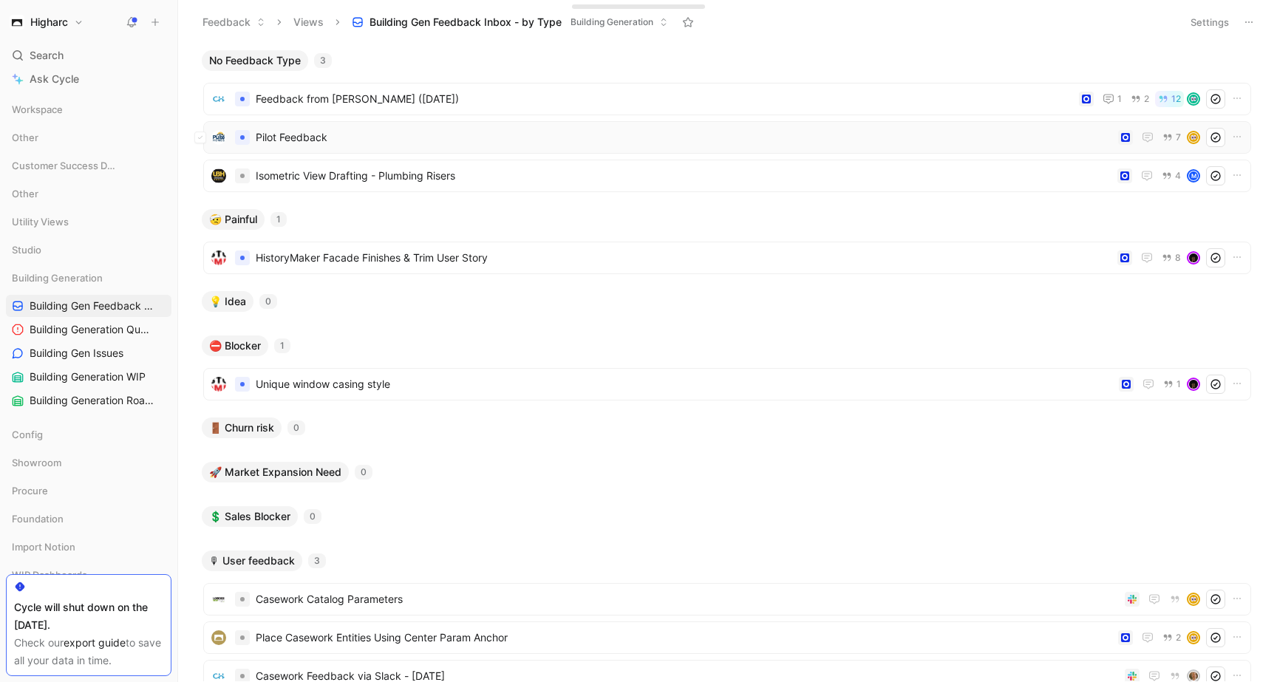
click at [485, 146] on div "Pilot Feedback 7" at bounding box center [726, 137] width 1037 height 19
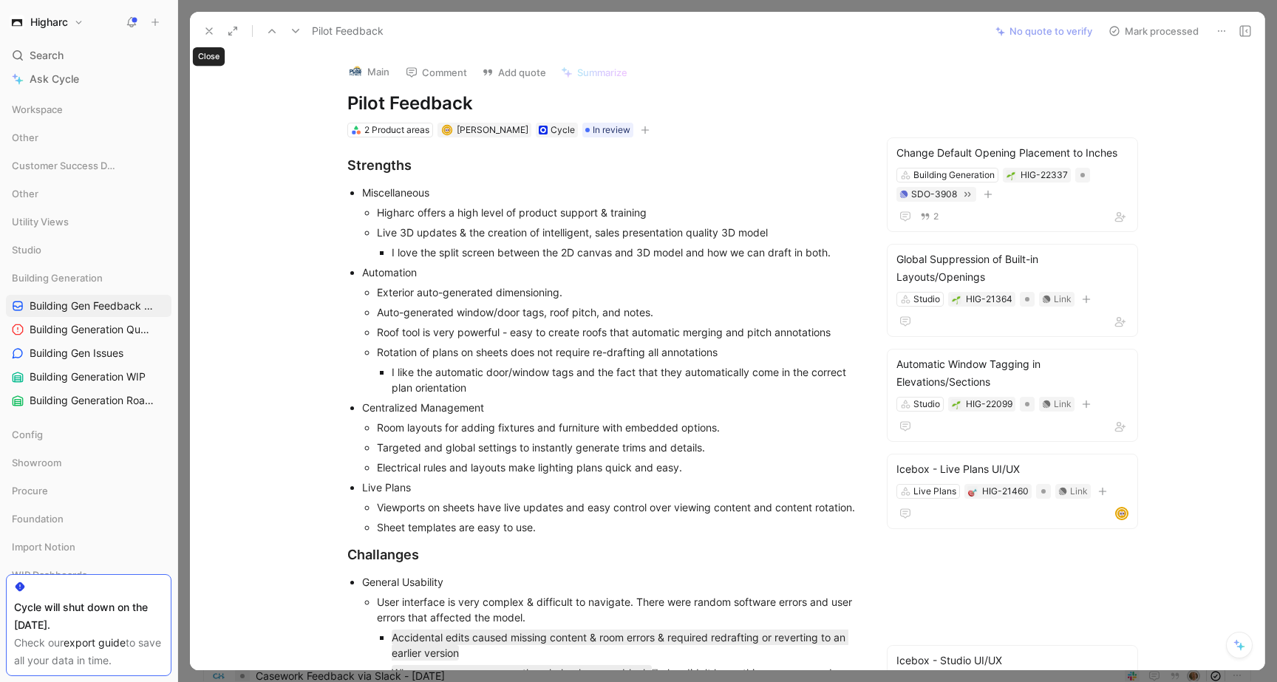
click at [200, 27] on button at bounding box center [209, 31] width 21 height 21
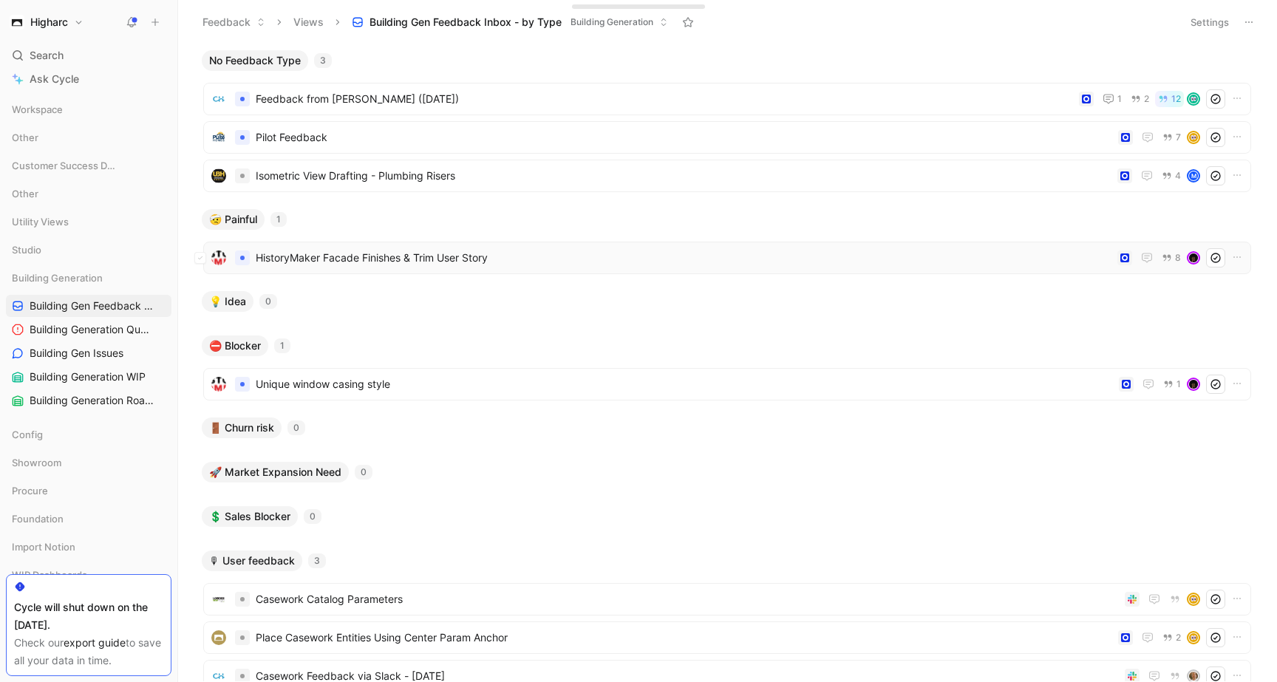
click at [374, 268] on div "HistoryMaker Facade Finishes & Trim User Story 8" at bounding box center [727, 258] width 1048 height 33
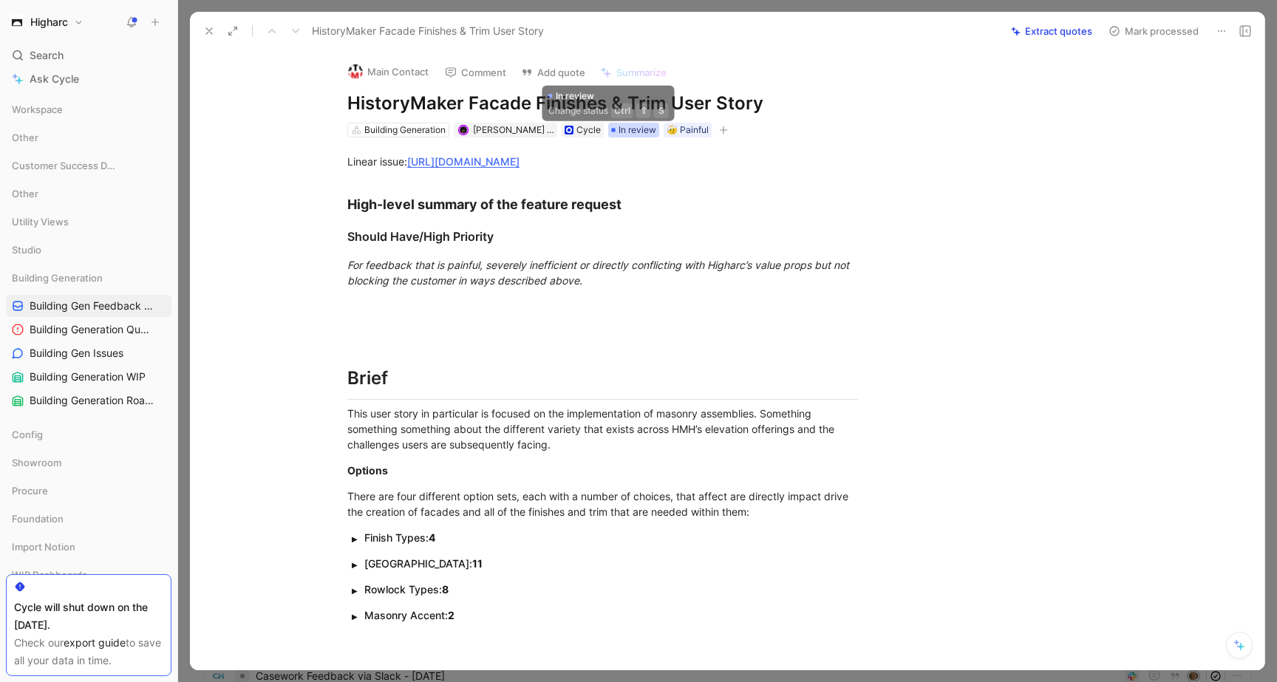
click at [618, 133] on span "In review" at bounding box center [637, 130] width 38 height 15
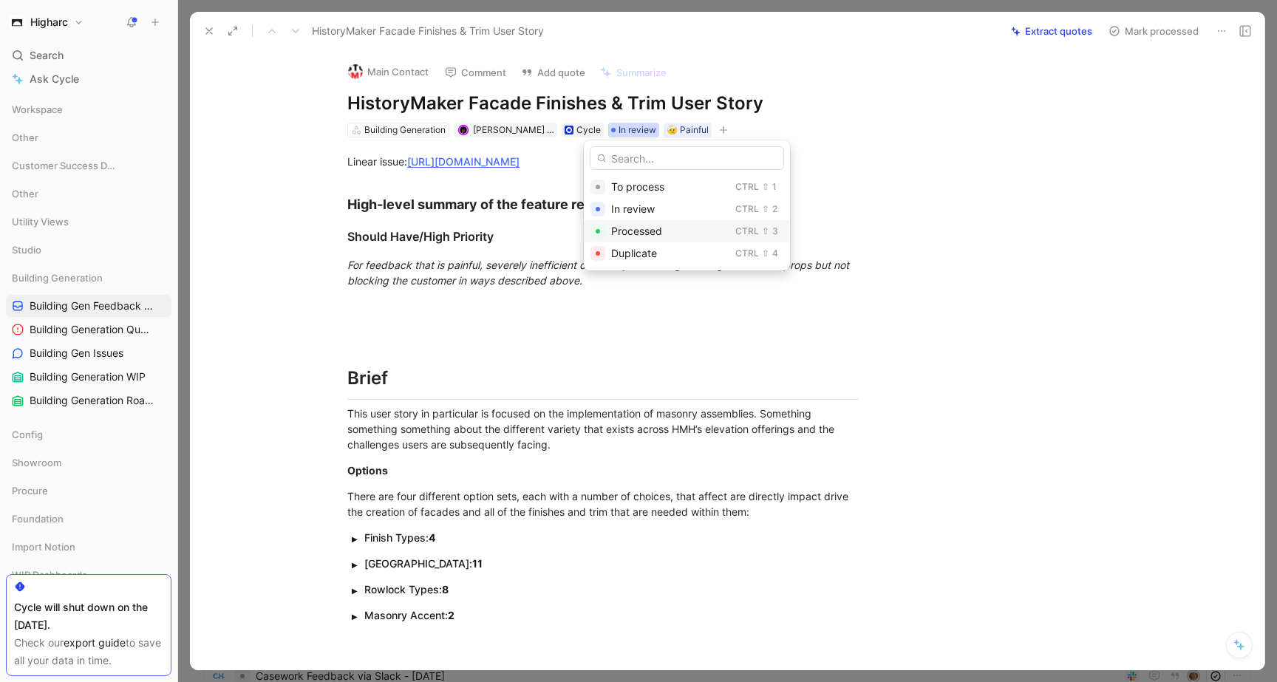
click at [641, 236] on span "Processed" at bounding box center [636, 231] width 51 height 13
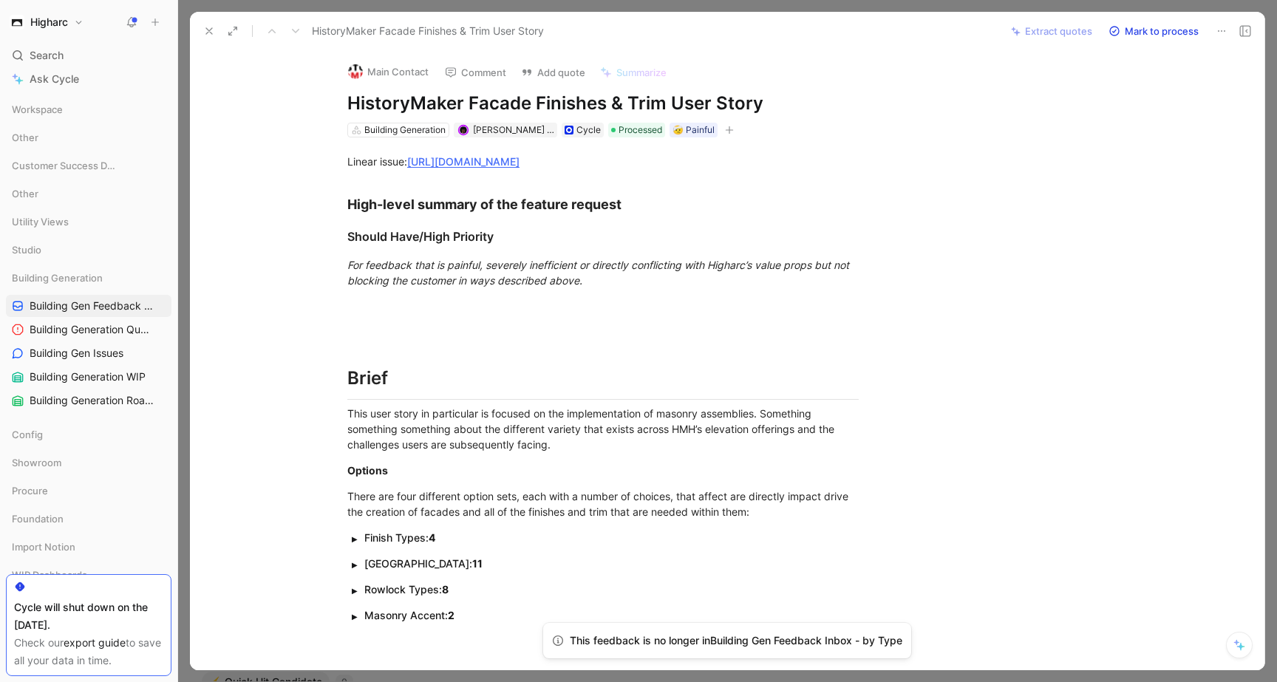
click at [212, 28] on use at bounding box center [209, 31] width 6 height 6
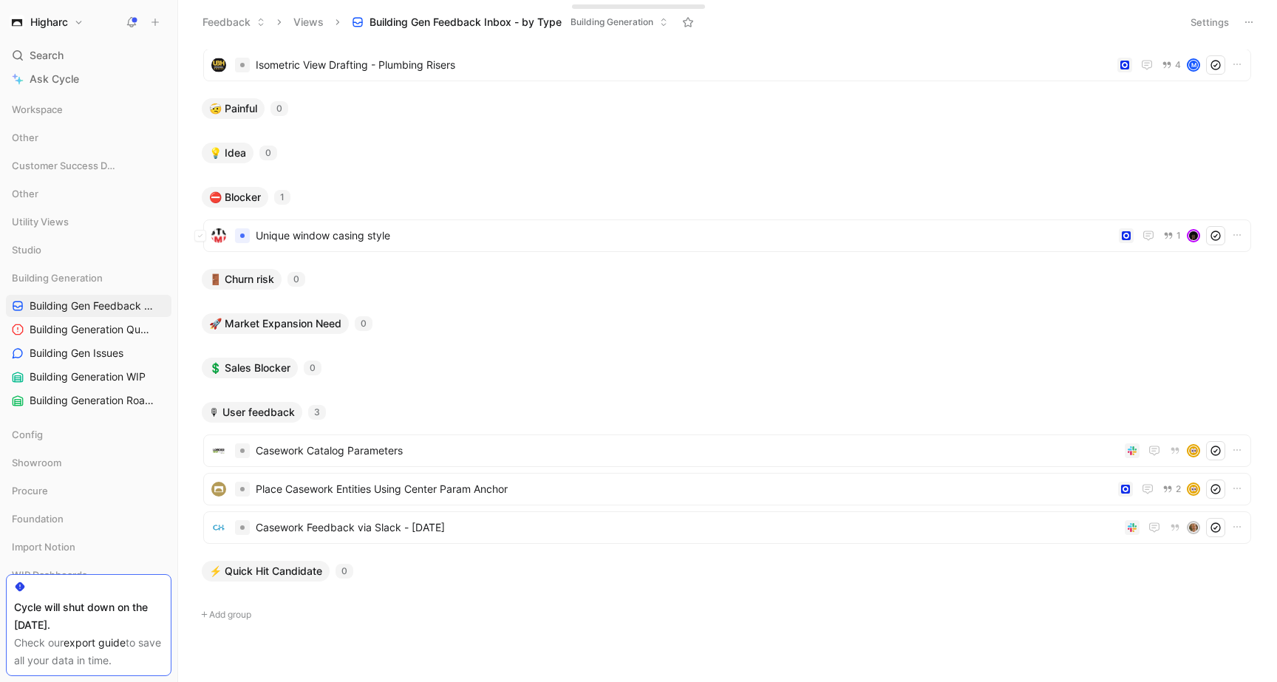
scroll to position [123, 0]
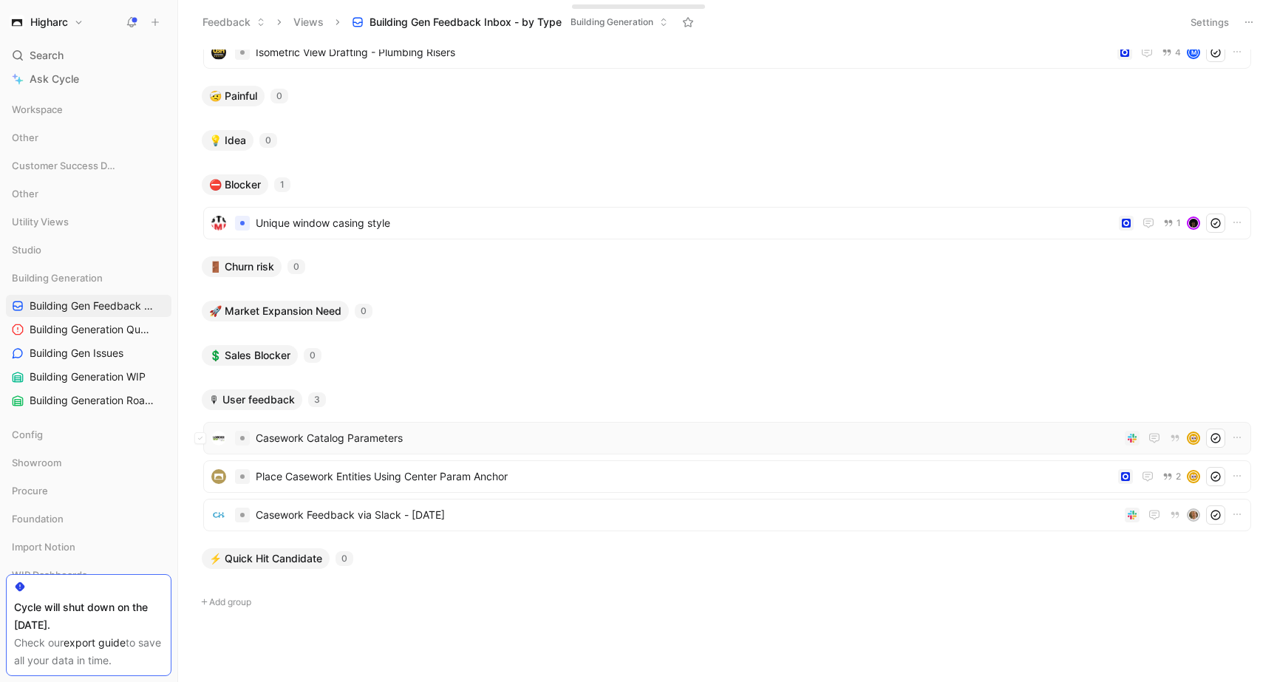
click at [455, 435] on span "Casework Catalog Parameters" at bounding box center [687, 438] width 863 height 18
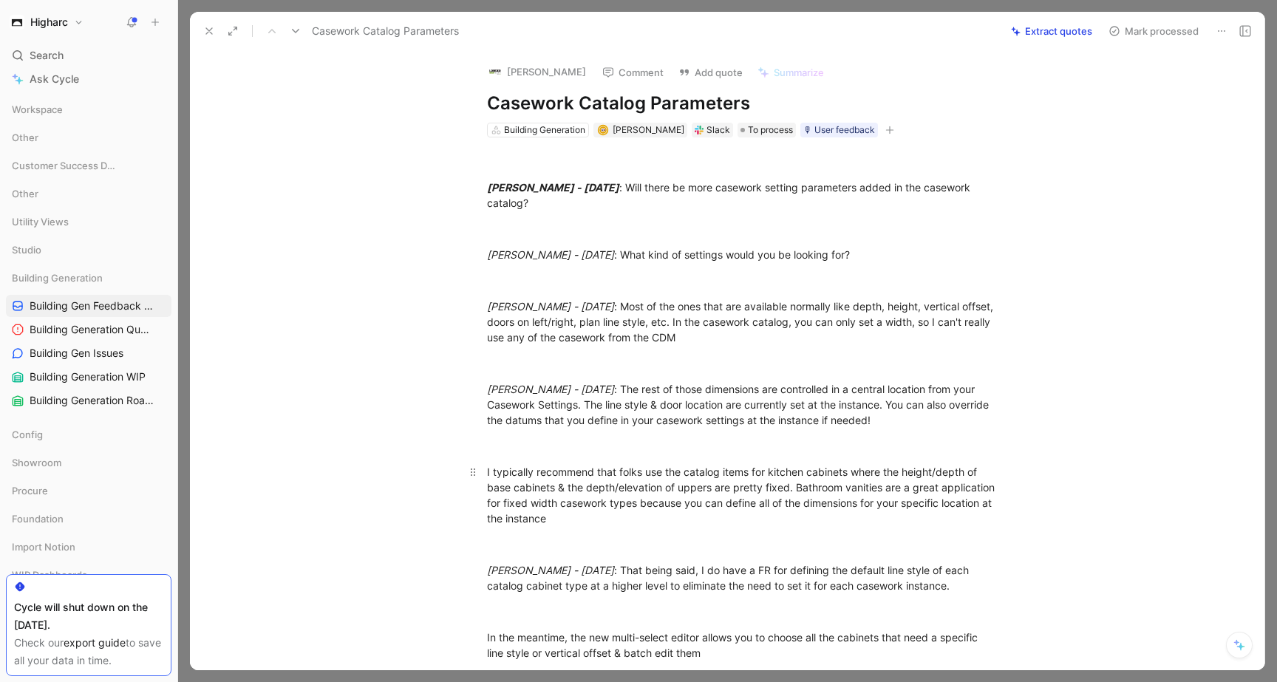
drag, startPoint x: 487, startPoint y: 188, endPoint x: 607, endPoint y: 487, distance: 321.8
click at [640, 438] on div at bounding box center [742, 446] width 511 height 16
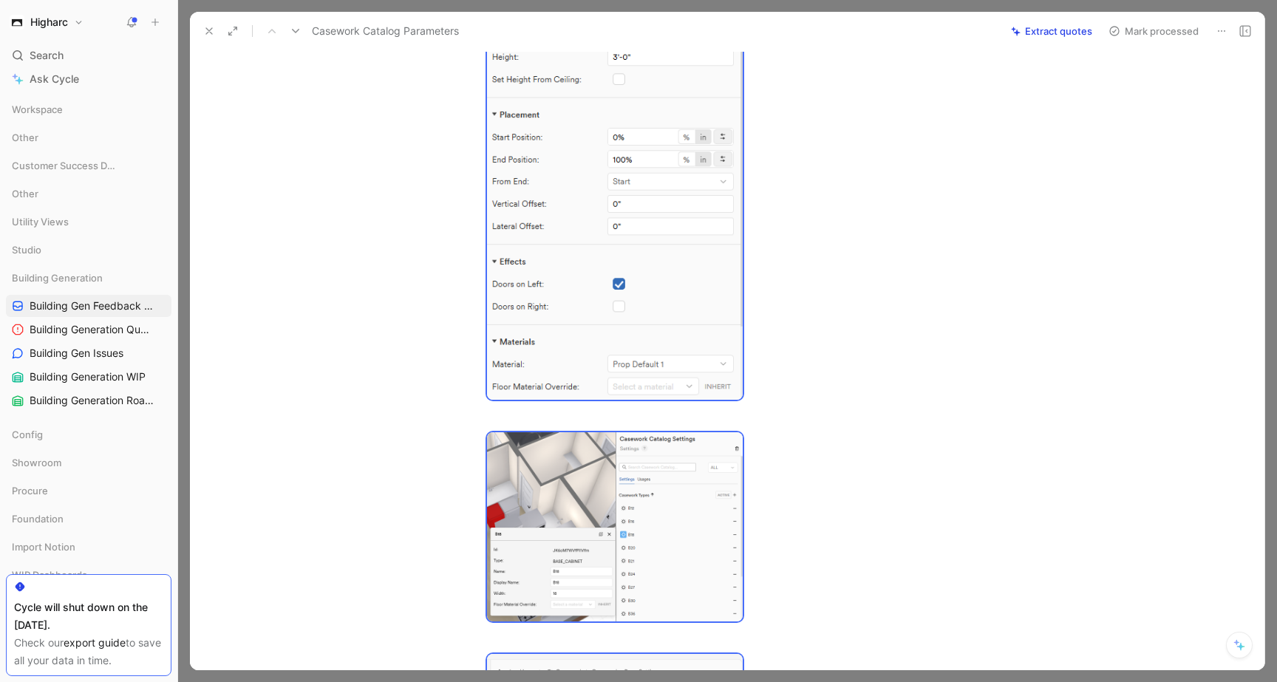
scroll to position [1783, 0]
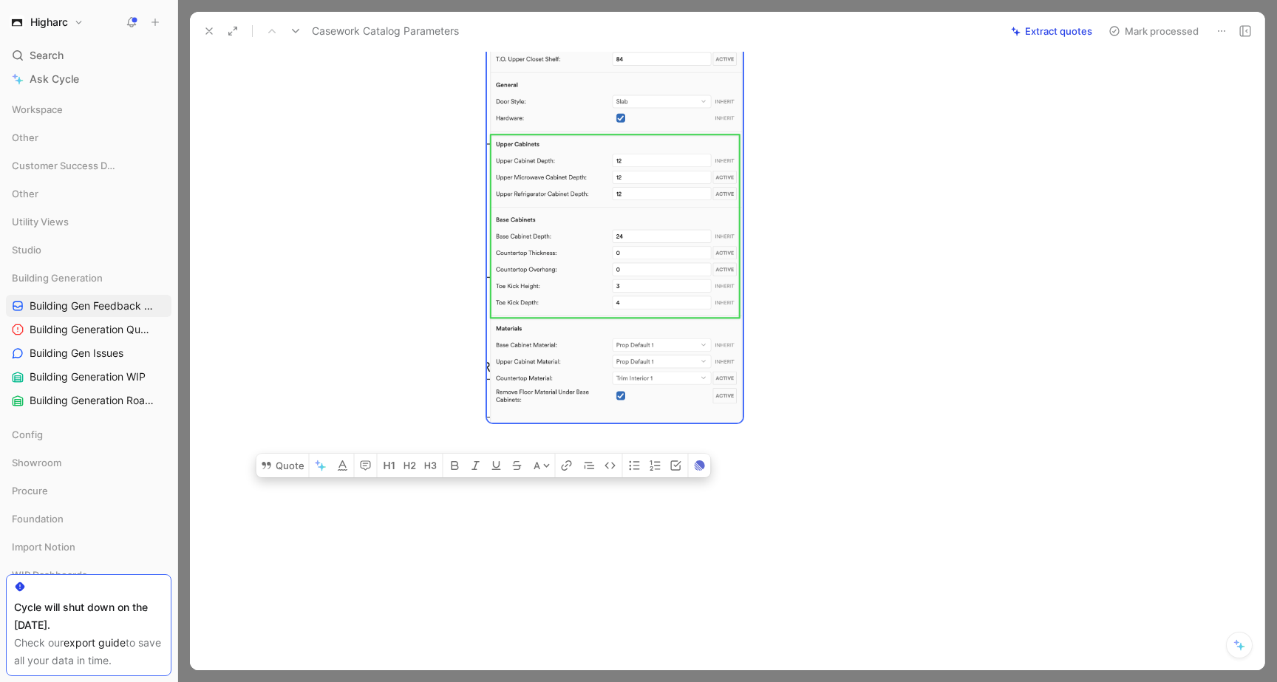
drag, startPoint x: 482, startPoint y: 186, endPoint x: 772, endPoint y: 611, distance: 514.1
click at [280, 470] on button "Quote" at bounding box center [282, 466] width 52 height 24
click at [810, 289] on div at bounding box center [742, 157] width 511 height 539
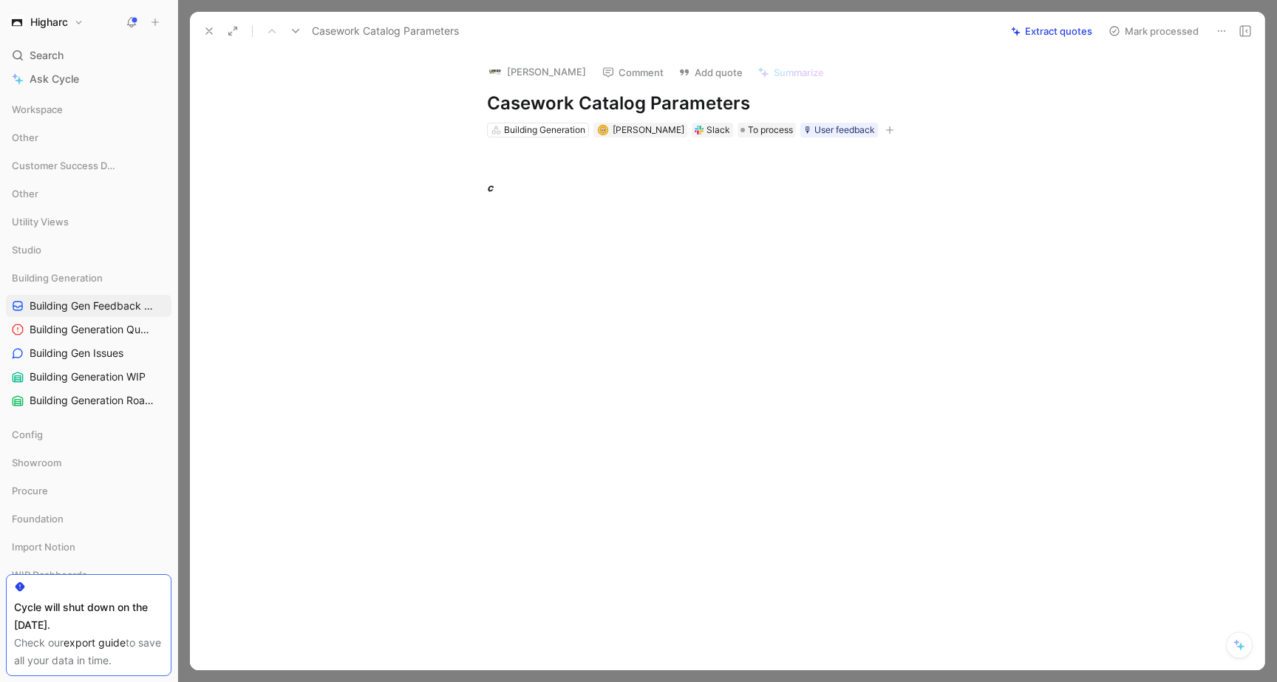
scroll to position [0, 0]
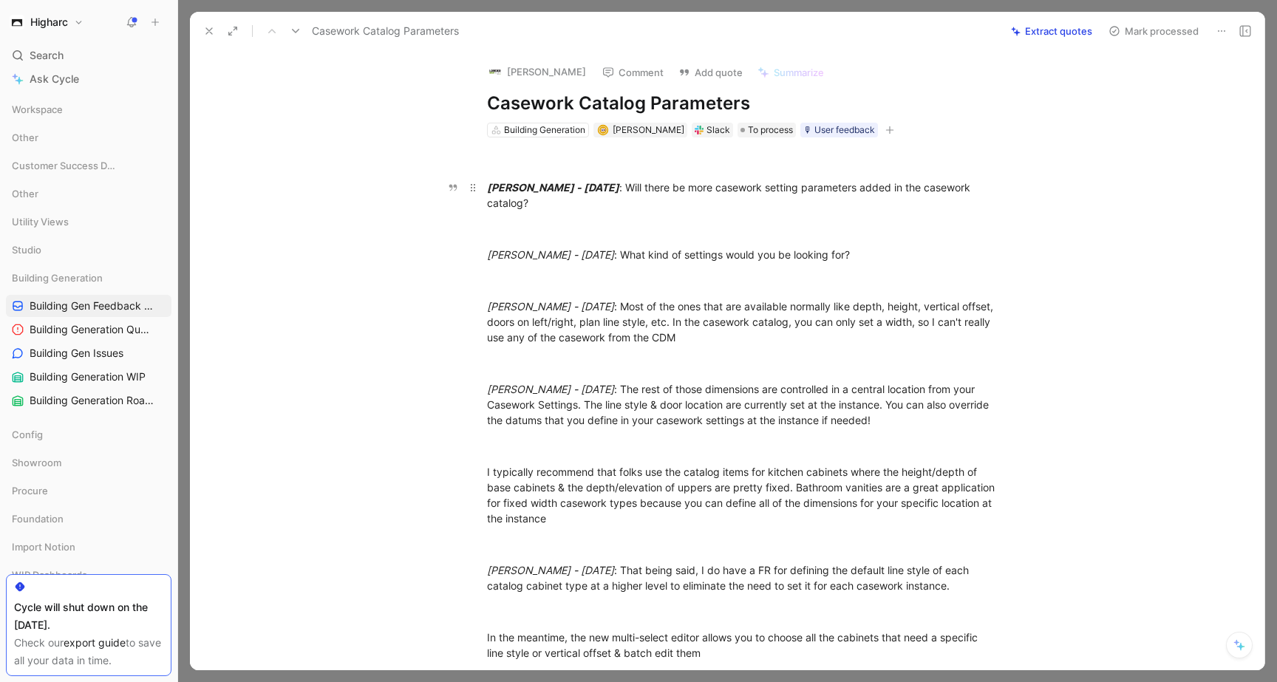
click at [569, 198] on div "[PERSON_NAME] - [DATE] : Will there be more casework setting parameters added i…" at bounding box center [742, 195] width 511 height 31
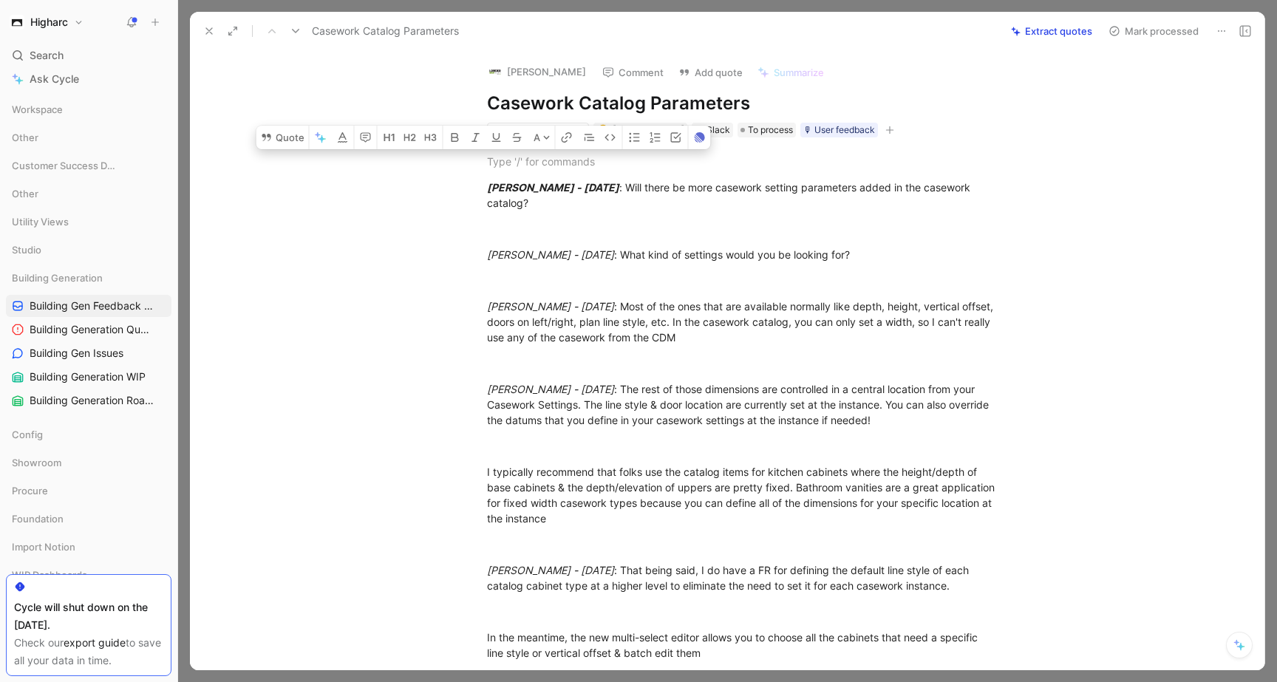
copy div "[PERSON_NAME] - [DATE] : Will there be more casework setting parameters added i…"
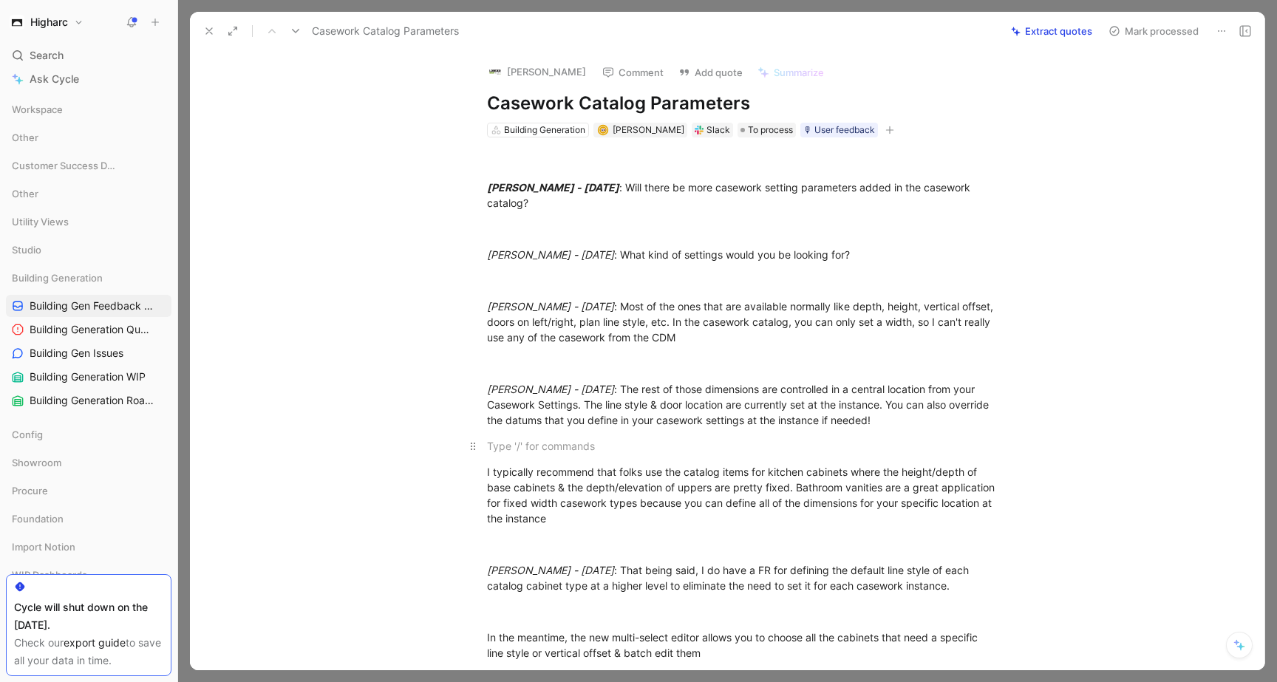
click at [523, 443] on div at bounding box center [742, 446] width 511 height 16
click at [211, 25] on icon at bounding box center [209, 31] width 12 height 12
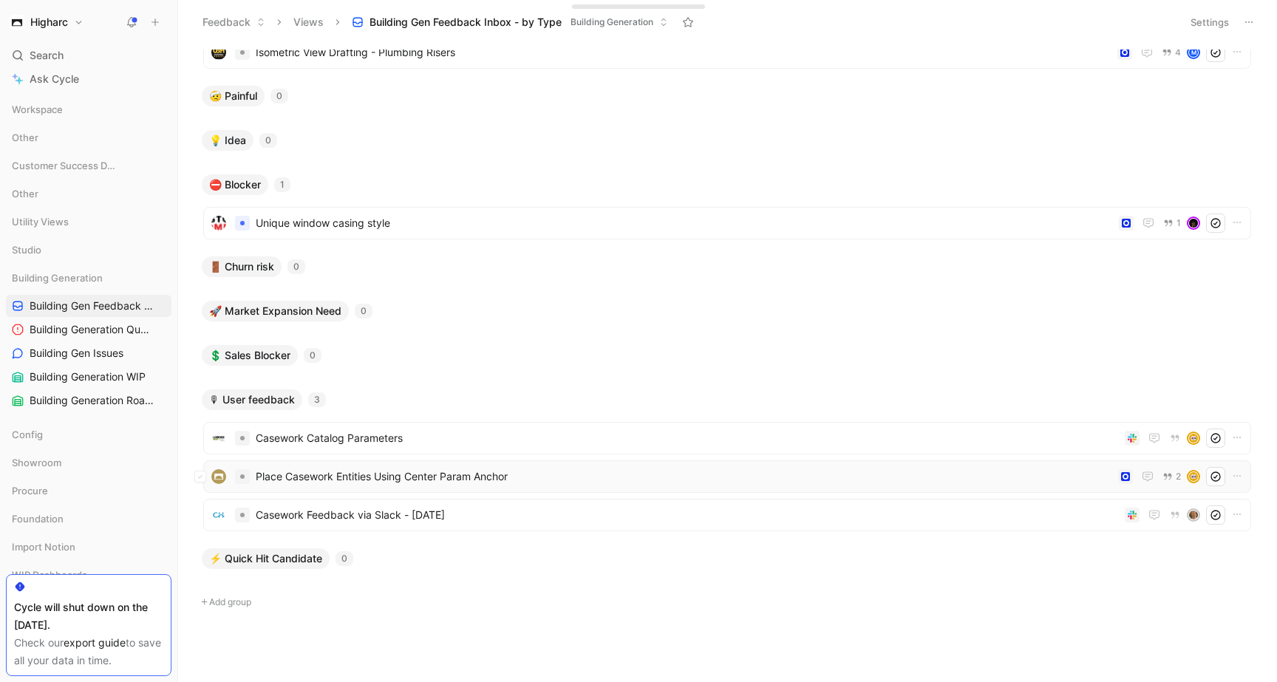
click at [561, 480] on span "Place Casework Entities Using Center Param Anchor" at bounding box center [684, 477] width 856 height 18
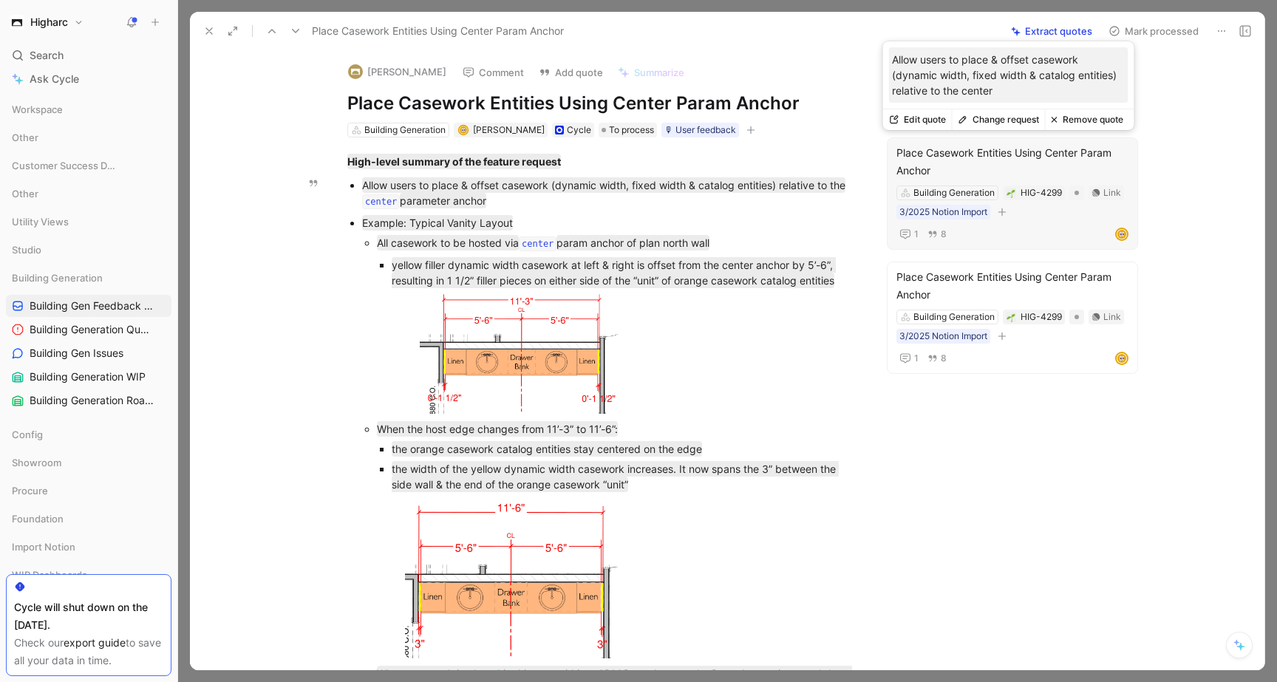
click at [1058, 229] on div "1 8" at bounding box center [1012, 234] width 232 height 18
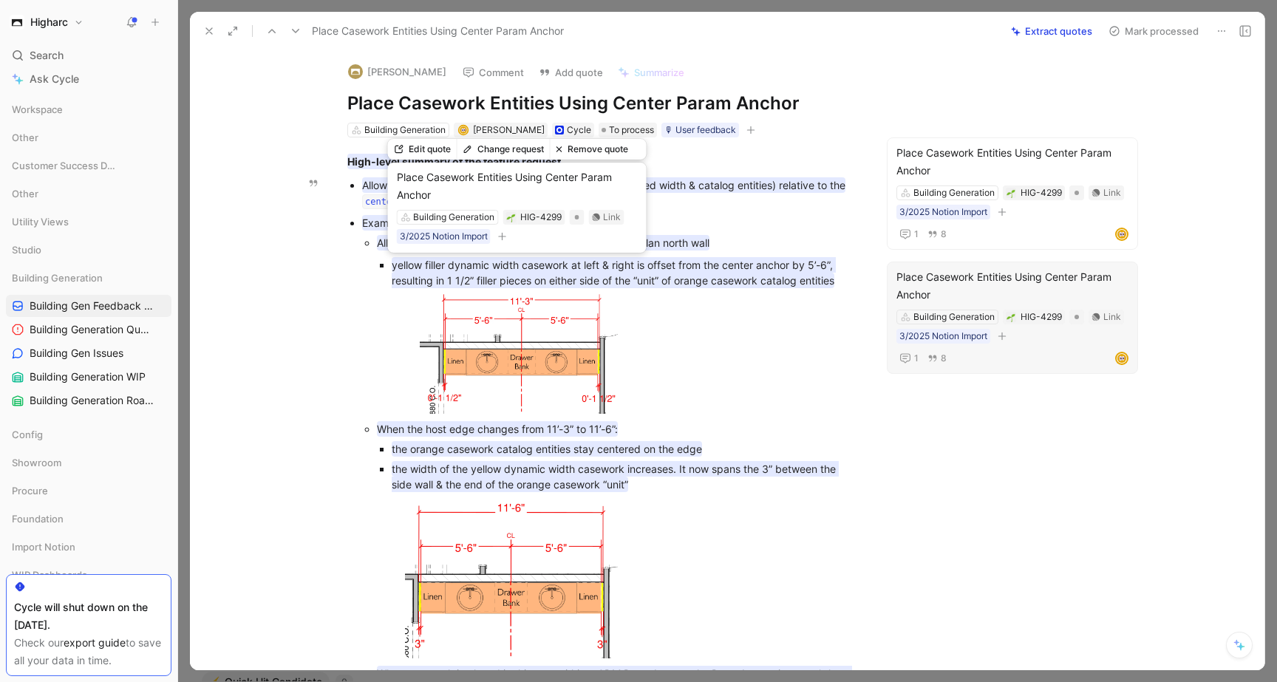
click at [539, 185] on div "Edit quote Change request Remove quote Place Casework Entities Using Center Par…" at bounding box center [517, 200] width 259 height 114
click at [438, 143] on button "Edit quote" at bounding box center [422, 149] width 69 height 21
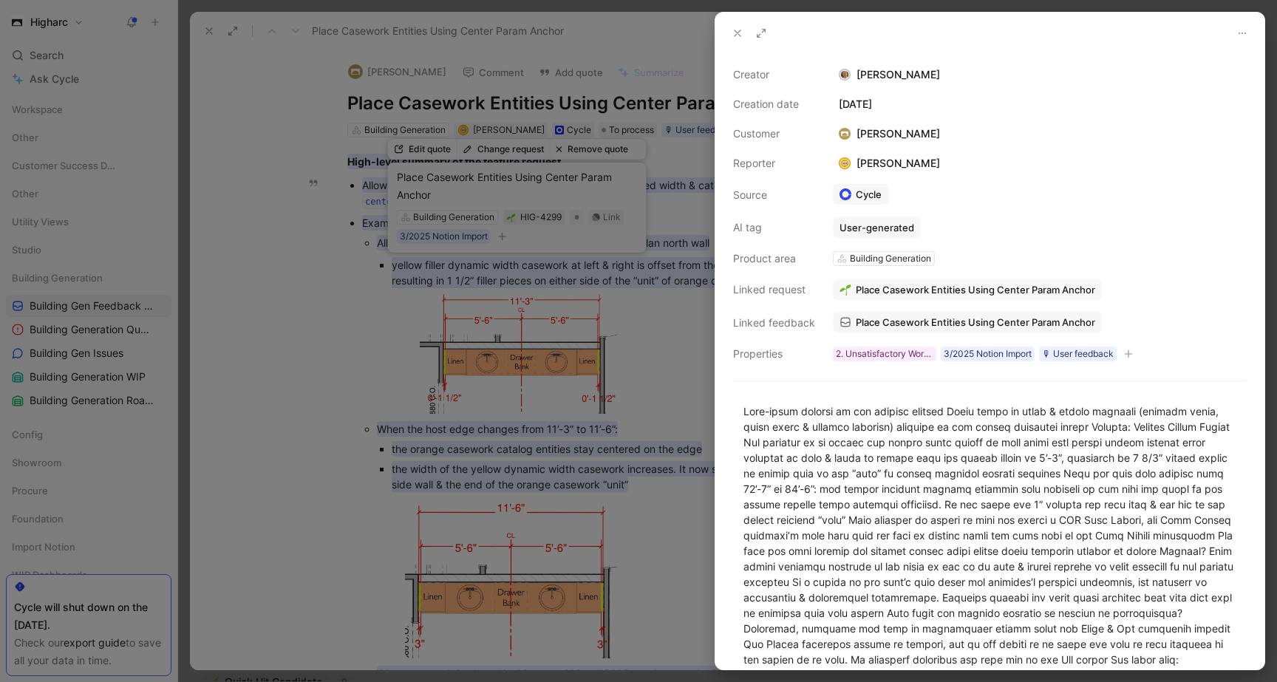
click at [960, 293] on span "Place Casework Entities Using Center Param Anchor" at bounding box center [974, 289] width 239 height 13
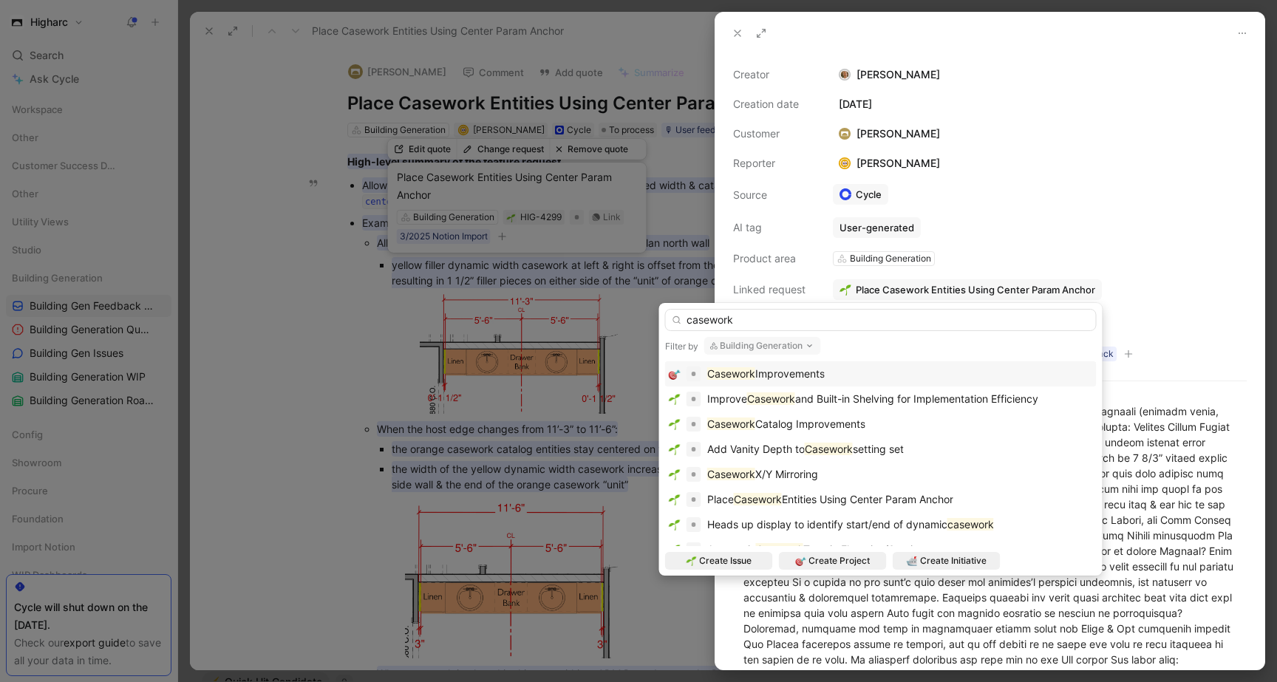
type input "casework"
click at [923, 369] on div "Casework Improvements" at bounding box center [881, 374] width 424 height 18
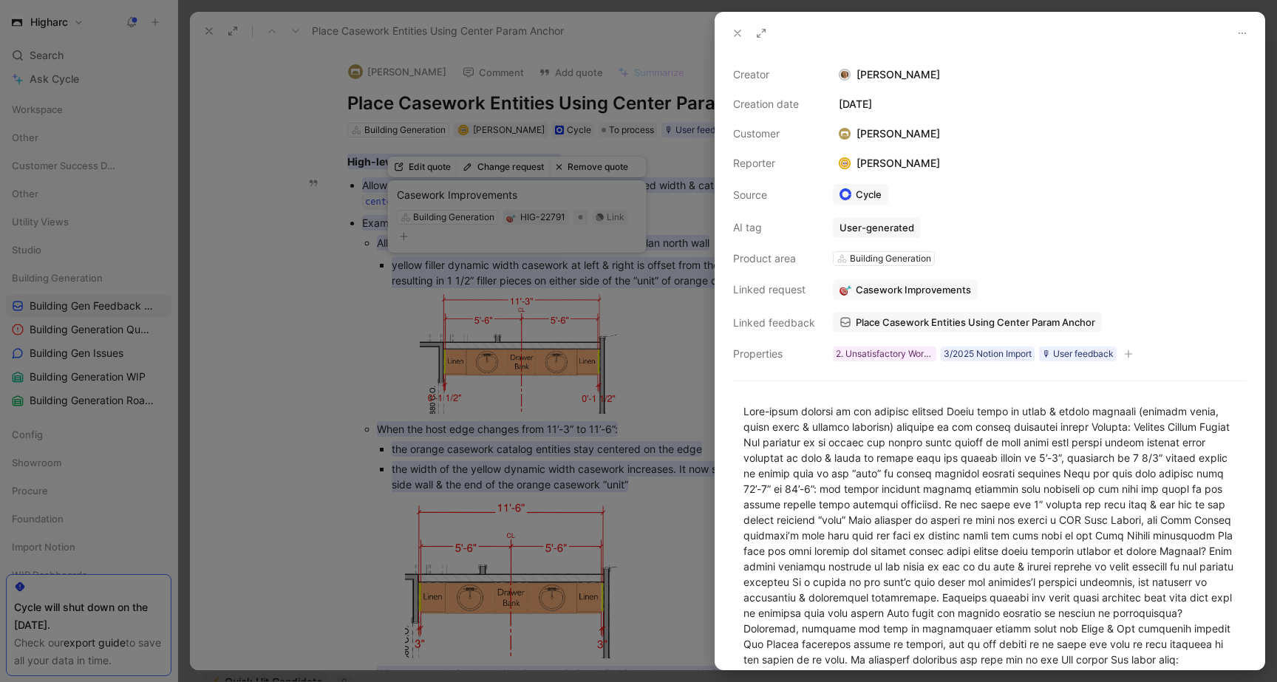
click at [682, 421] on div at bounding box center [638, 341] width 1277 height 682
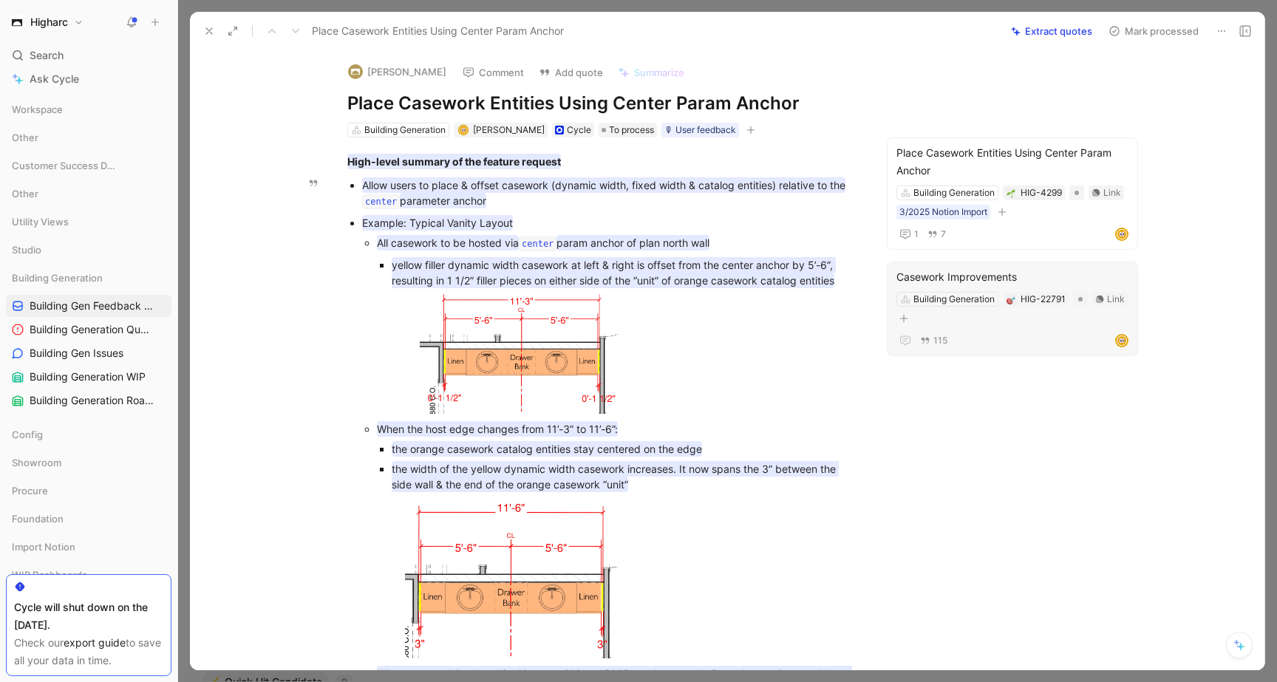
click at [969, 267] on div "Casework Improvements Building Generation HIG-22791 Link 115" at bounding box center [1012, 309] width 251 height 95
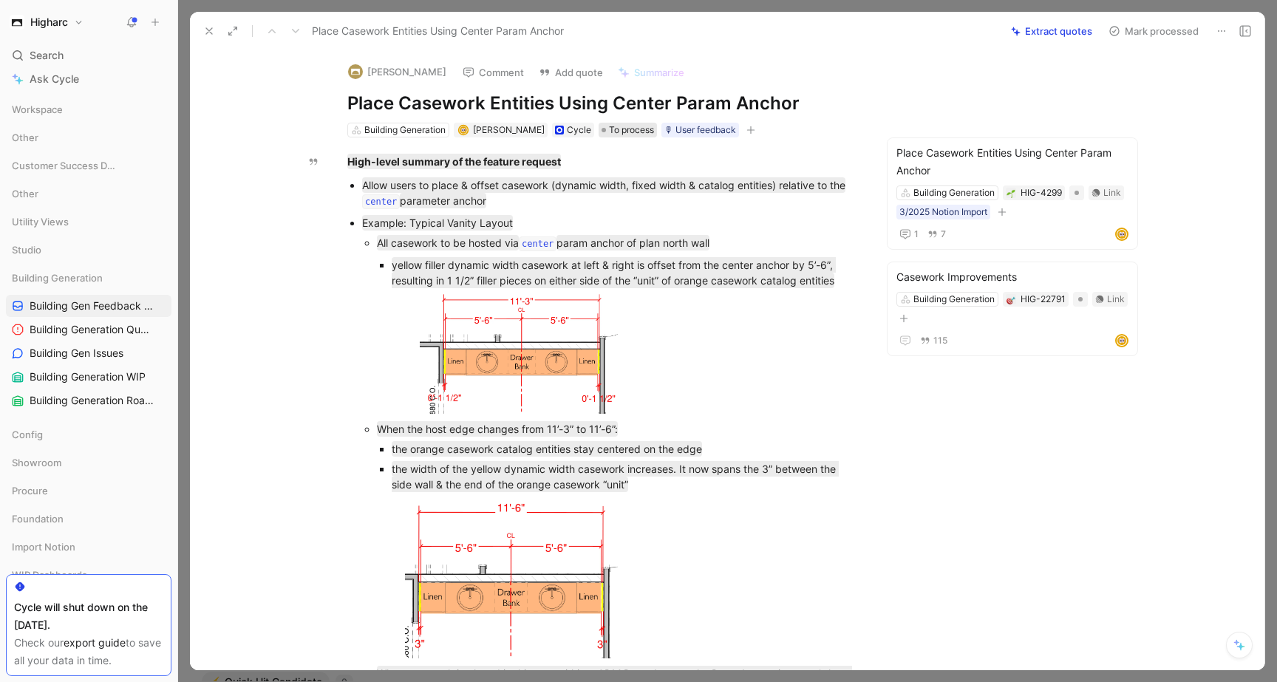
click at [623, 129] on span "To process" at bounding box center [631, 130] width 45 height 15
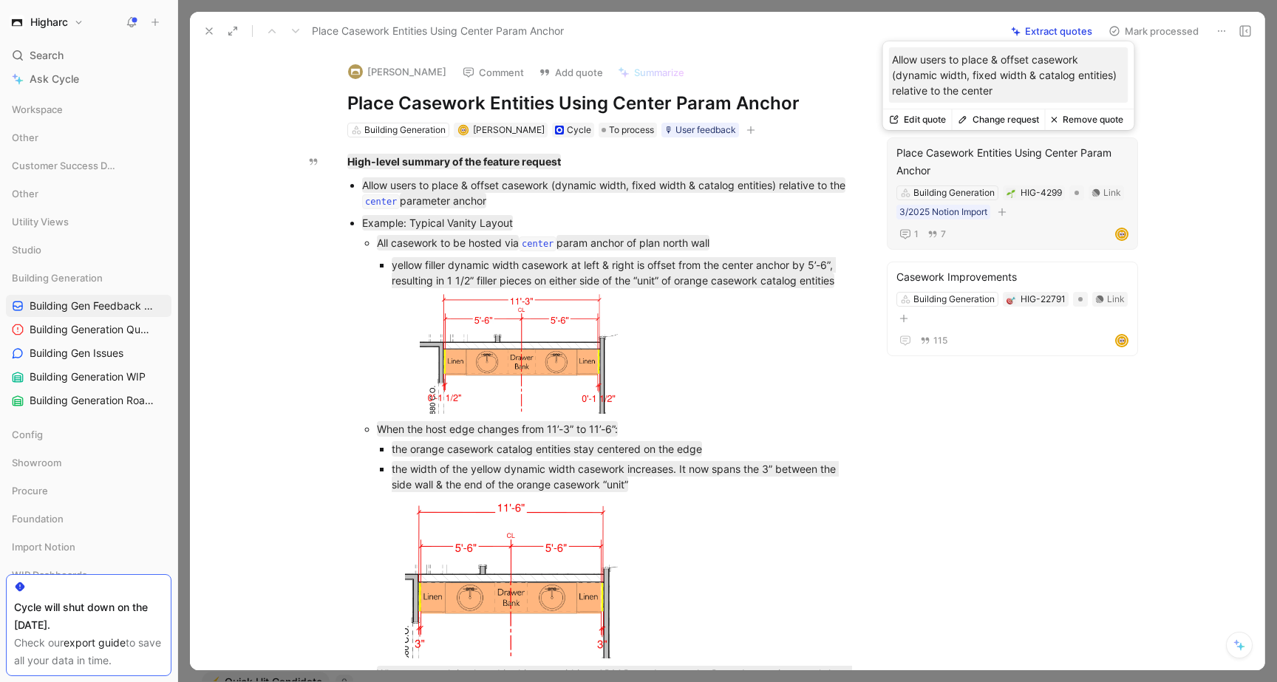
click at [940, 161] on div "Place Casework Entities Using Center Param Anchor" at bounding box center [1012, 161] width 232 height 35
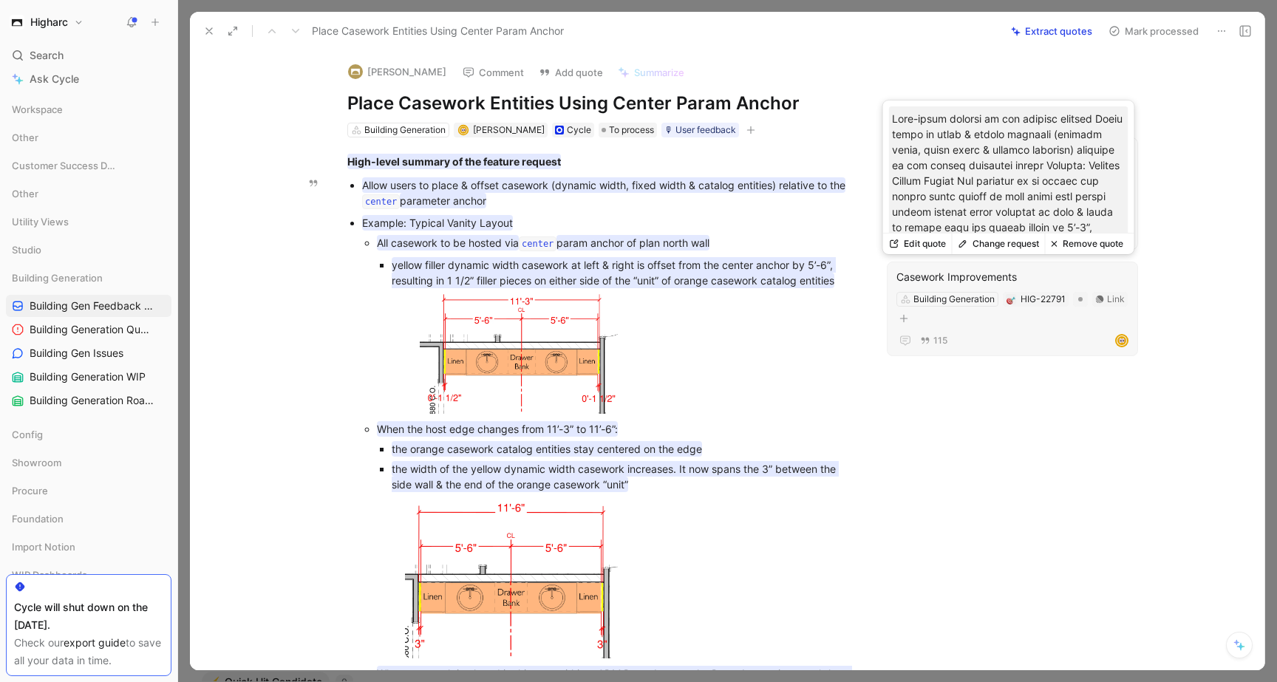
click at [911, 243] on button "Edit quote" at bounding box center [917, 243] width 69 height 21
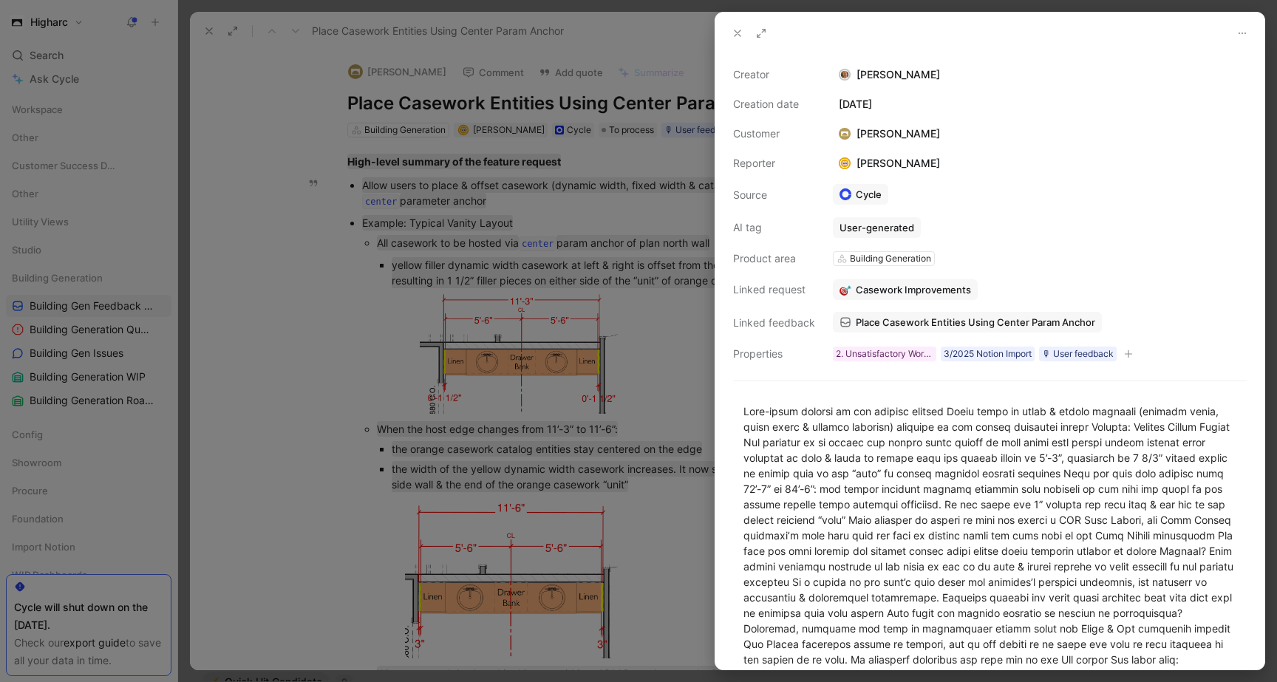
click at [731, 34] on icon at bounding box center [737, 33] width 12 height 12
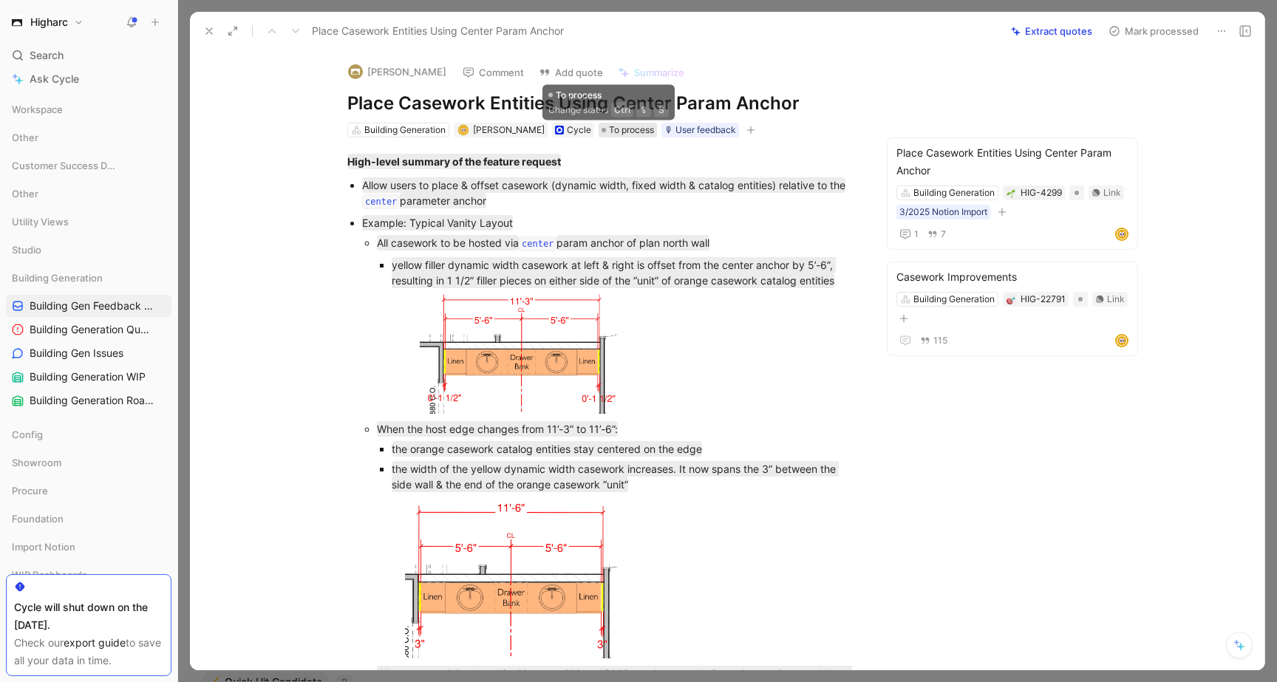
click at [609, 131] on span "To process" at bounding box center [631, 130] width 45 height 15
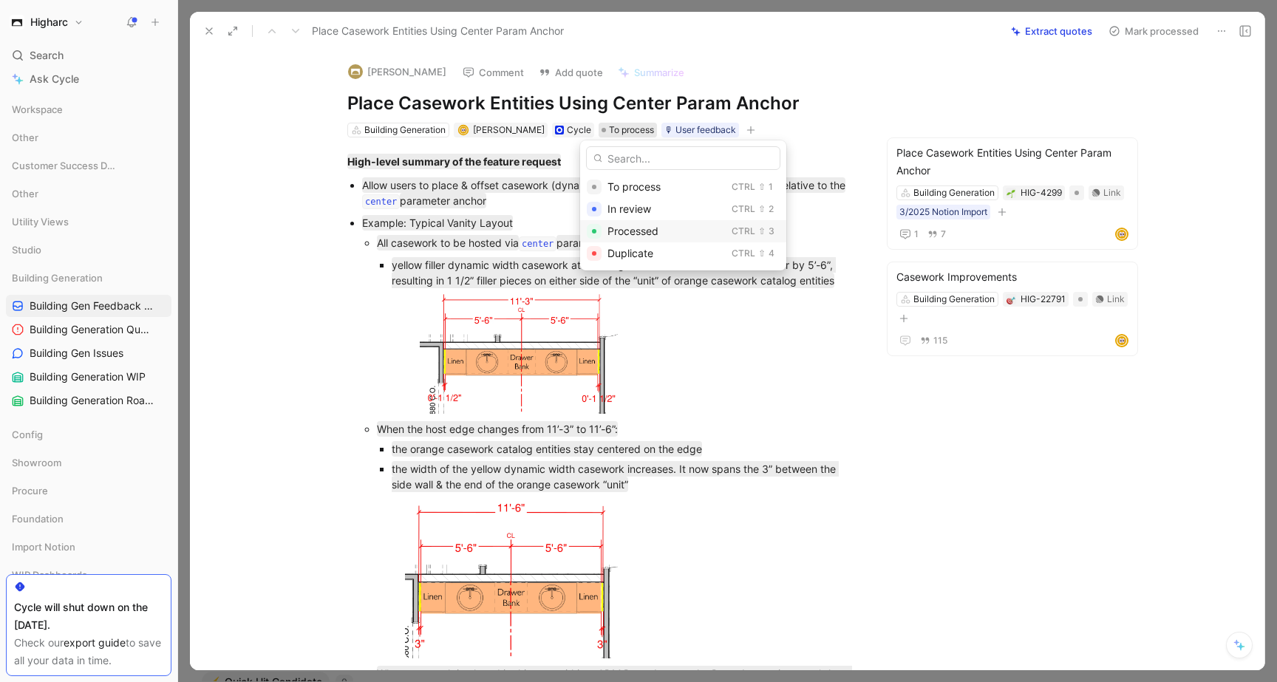
click at [645, 230] on span "Processed" at bounding box center [632, 231] width 51 height 13
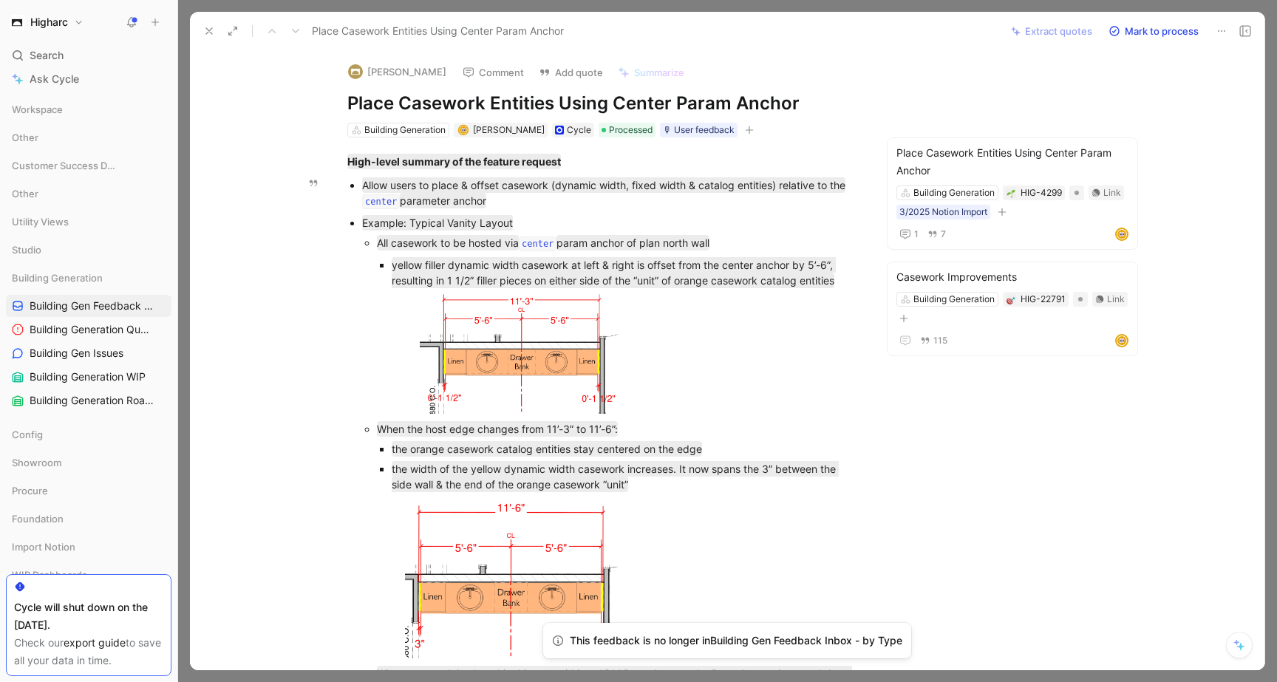
click at [213, 34] on icon at bounding box center [209, 31] width 12 height 12
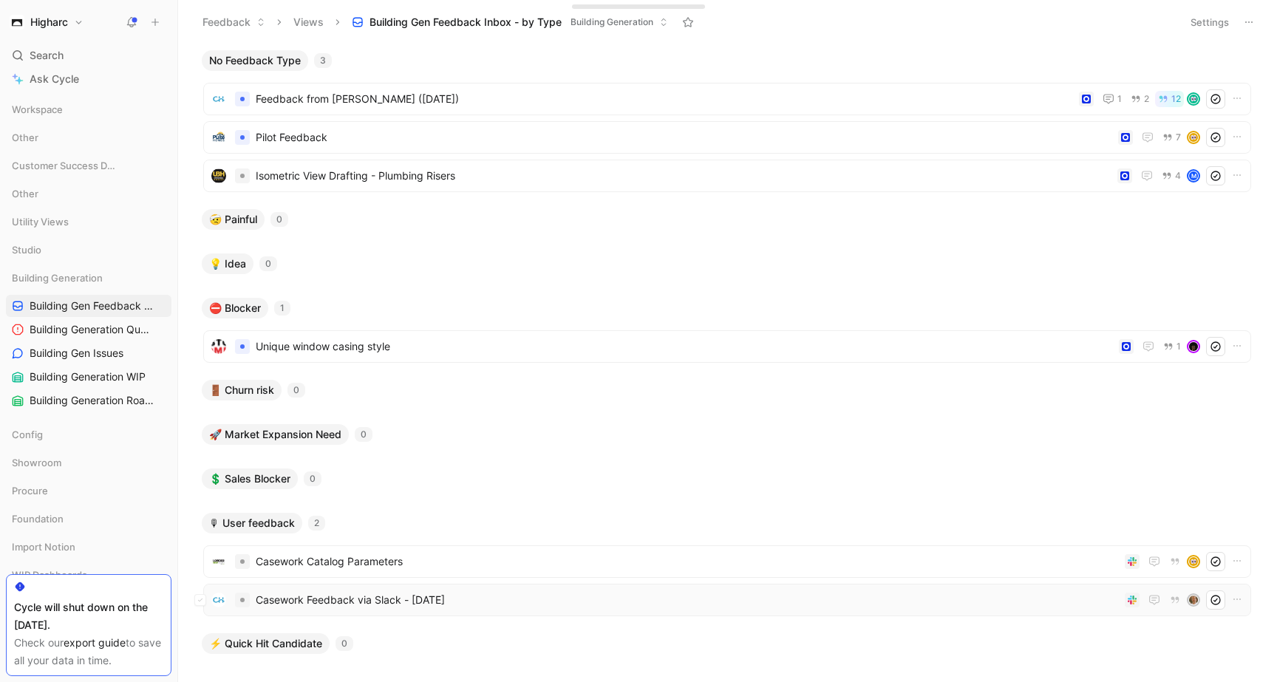
click at [490, 595] on span "Casework Feedback via Slack - [DATE]" at bounding box center [687, 600] width 863 height 18
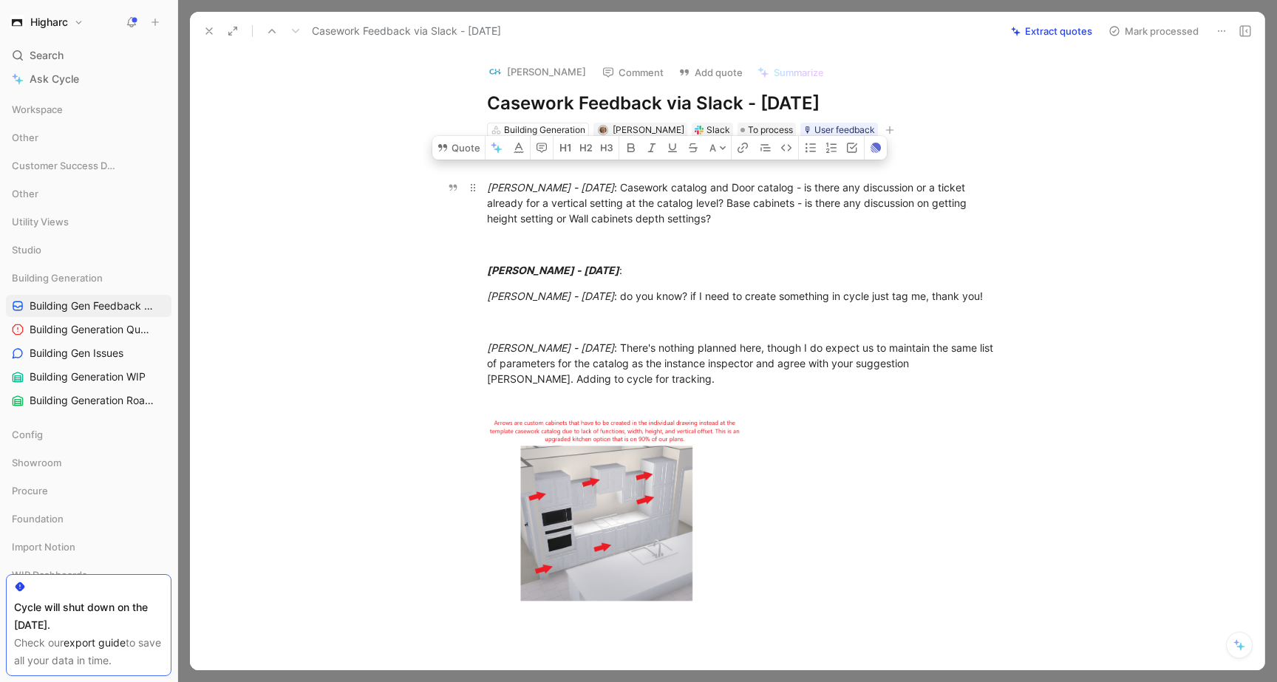
drag, startPoint x: 708, startPoint y: 225, endPoint x: 608, endPoint y: 185, distance: 108.1
click at [464, 160] on button "Quote" at bounding box center [458, 148] width 52 height 24
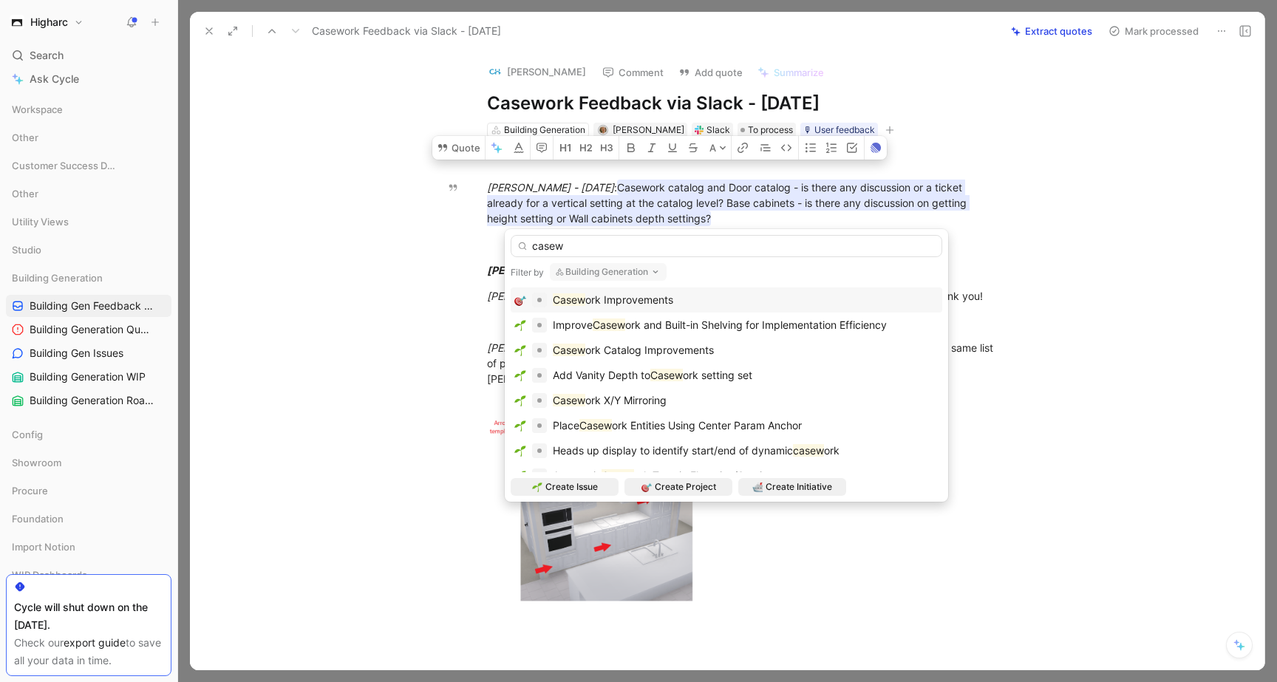
type input "casew"
click at [692, 296] on div "Casew ork Improvements" at bounding box center [726, 300] width 424 height 18
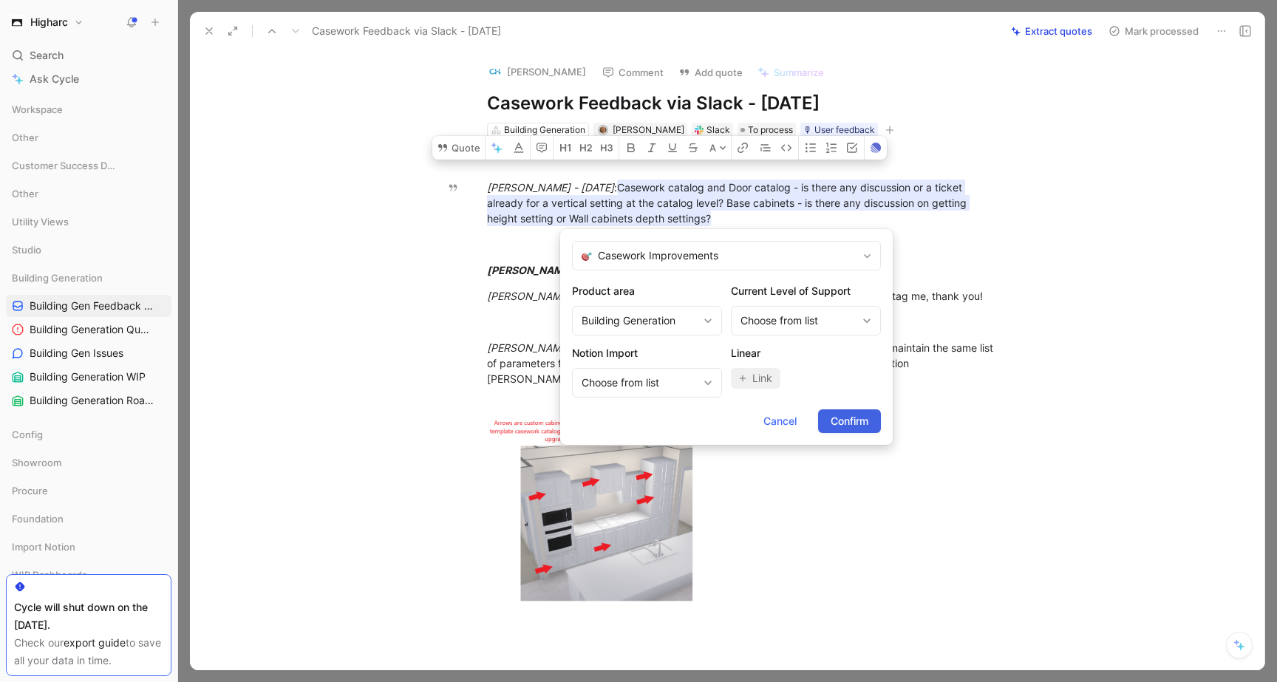
click at [834, 415] on span "Confirm" at bounding box center [849, 421] width 38 height 18
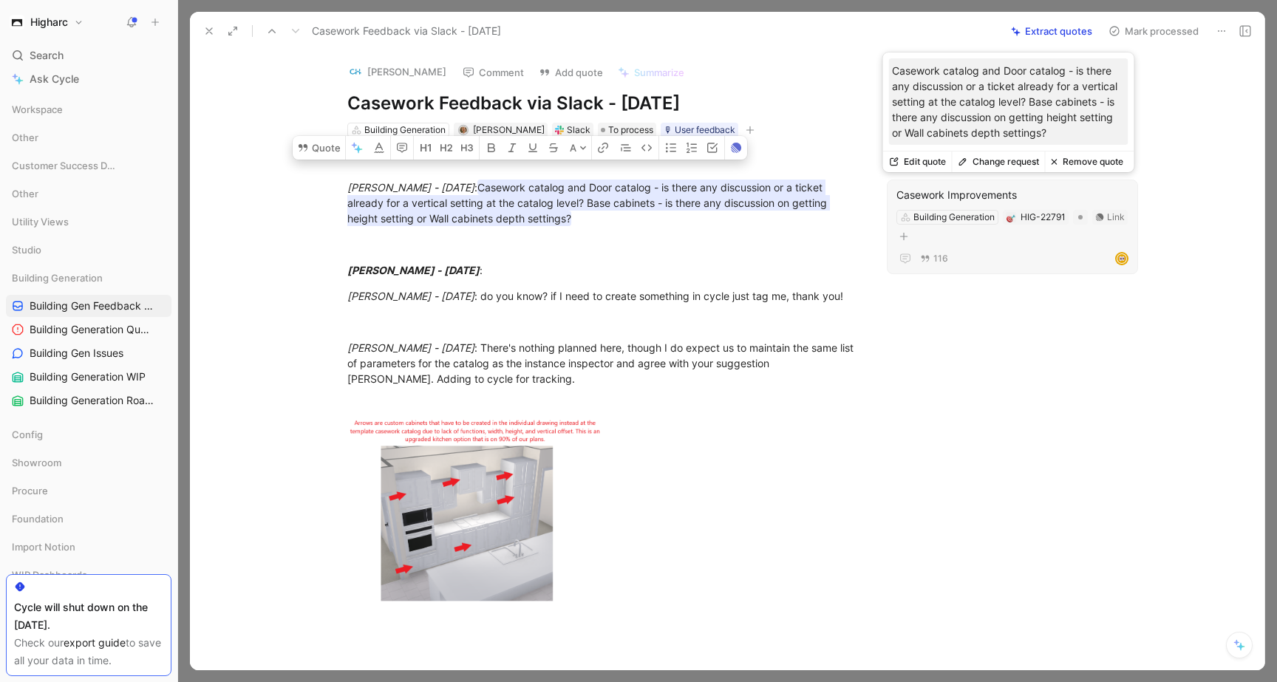
click at [906, 165] on button "Edit quote" at bounding box center [917, 161] width 69 height 21
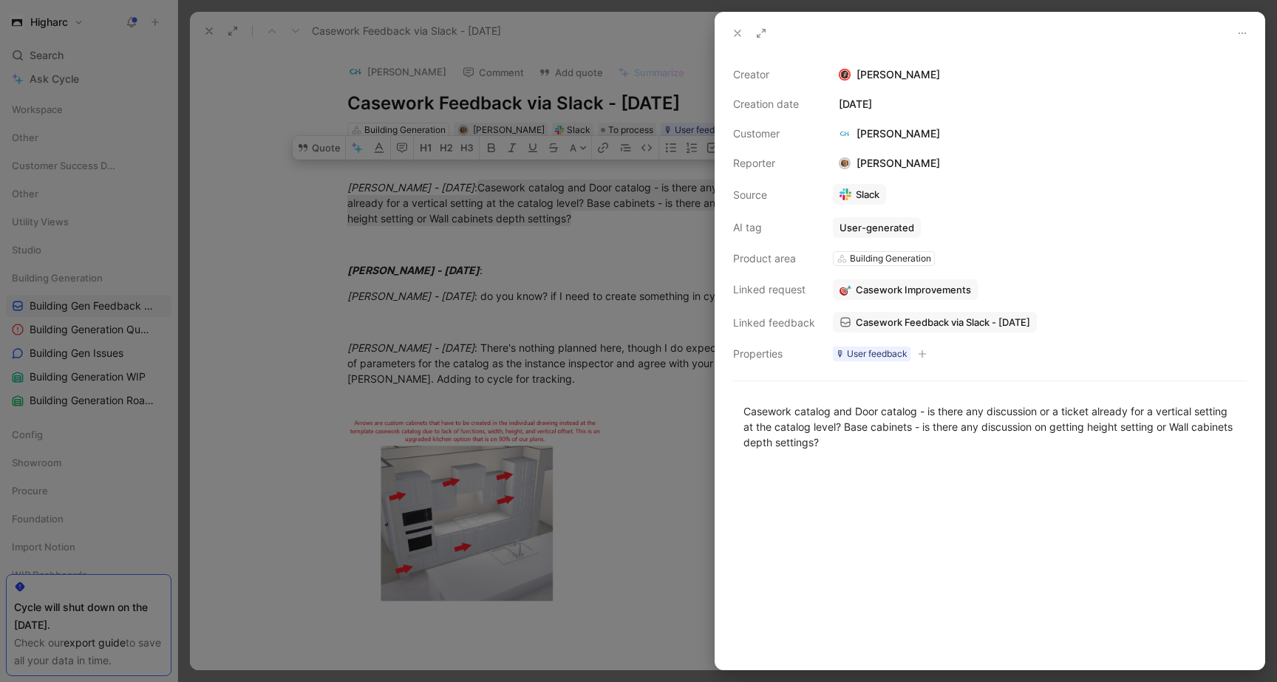
click at [956, 462] on div "Casework catalog and Door catalog - is there any discussion or a ticket already…" at bounding box center [989, 426] width 549 height 79
click at [736, 33] on use at bounding box center [737, 33] width 6 height 6
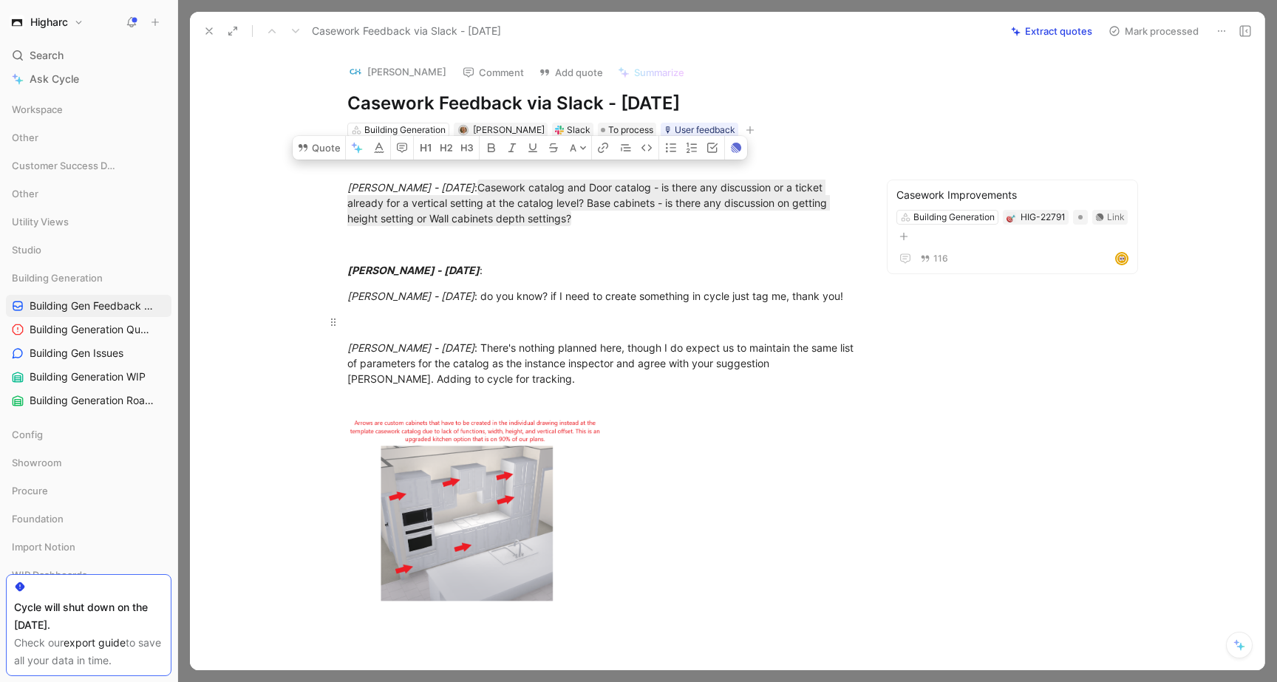
click at [713, 329] on div at bounding box center [602, 322] width 511 height 16
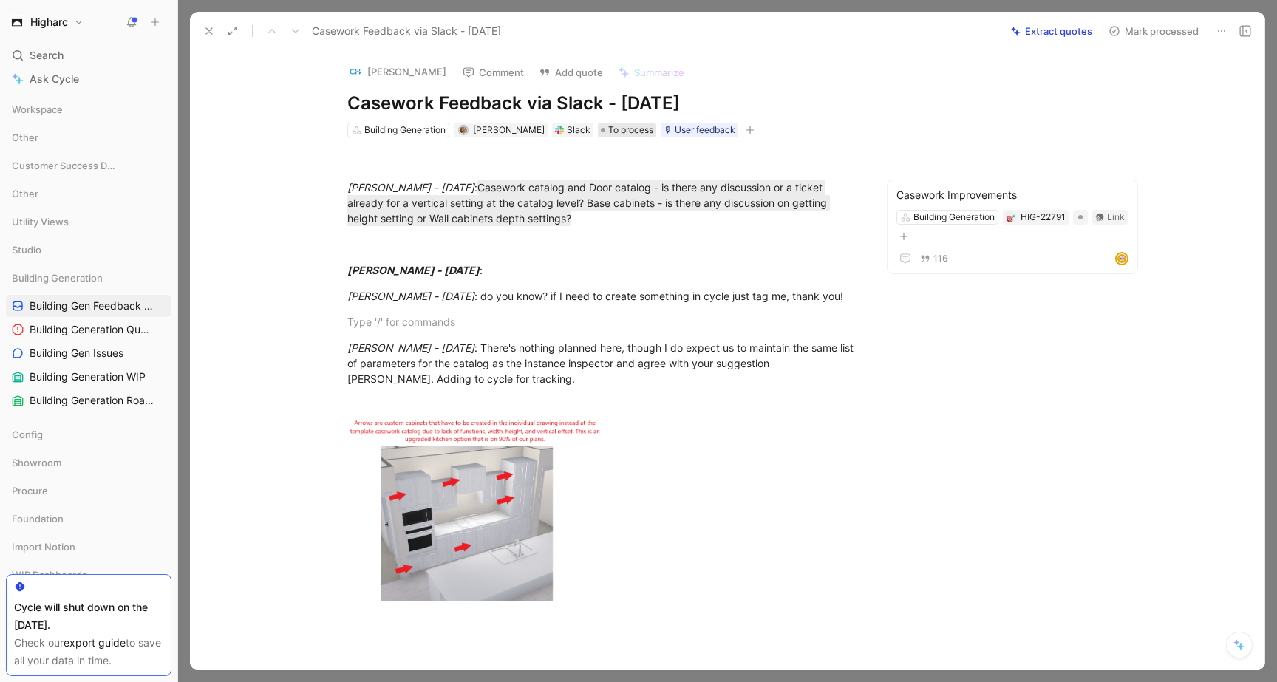
click at [608, 128] on span "To process" at bounding box center [630, 130] width 45 height 15
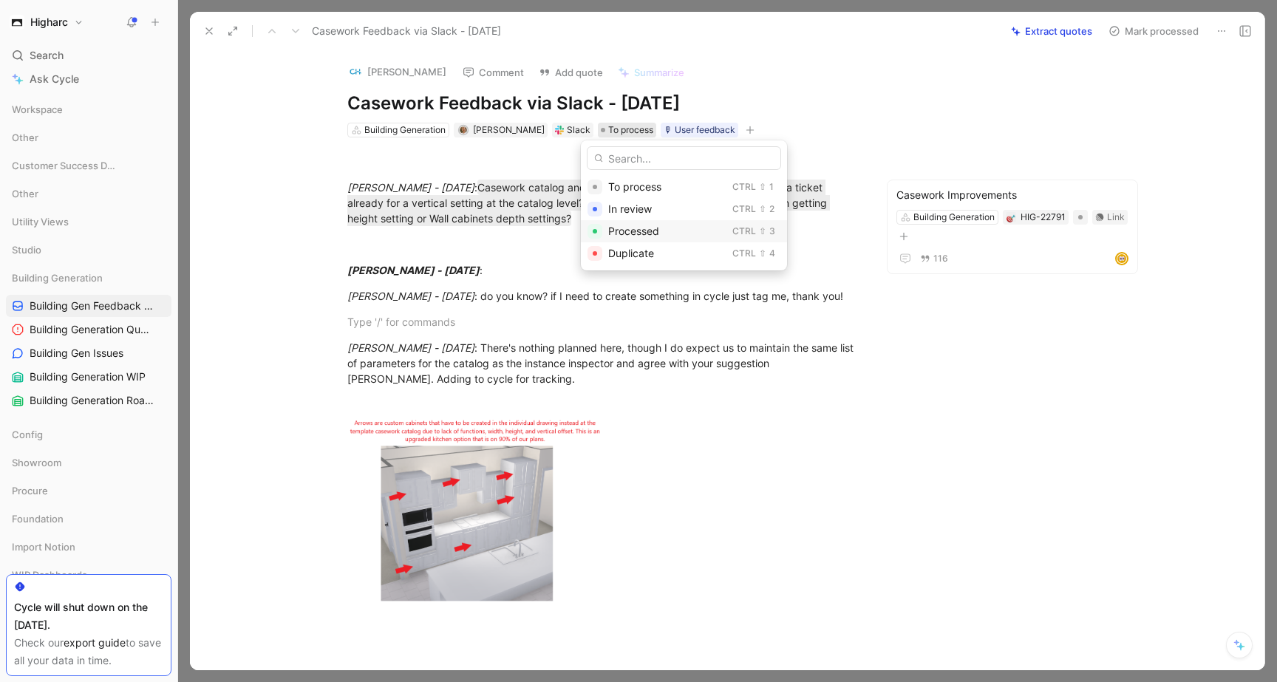
click at [639, 227] on span "Processed" at bounding box center [633, 231] width 51 height 13
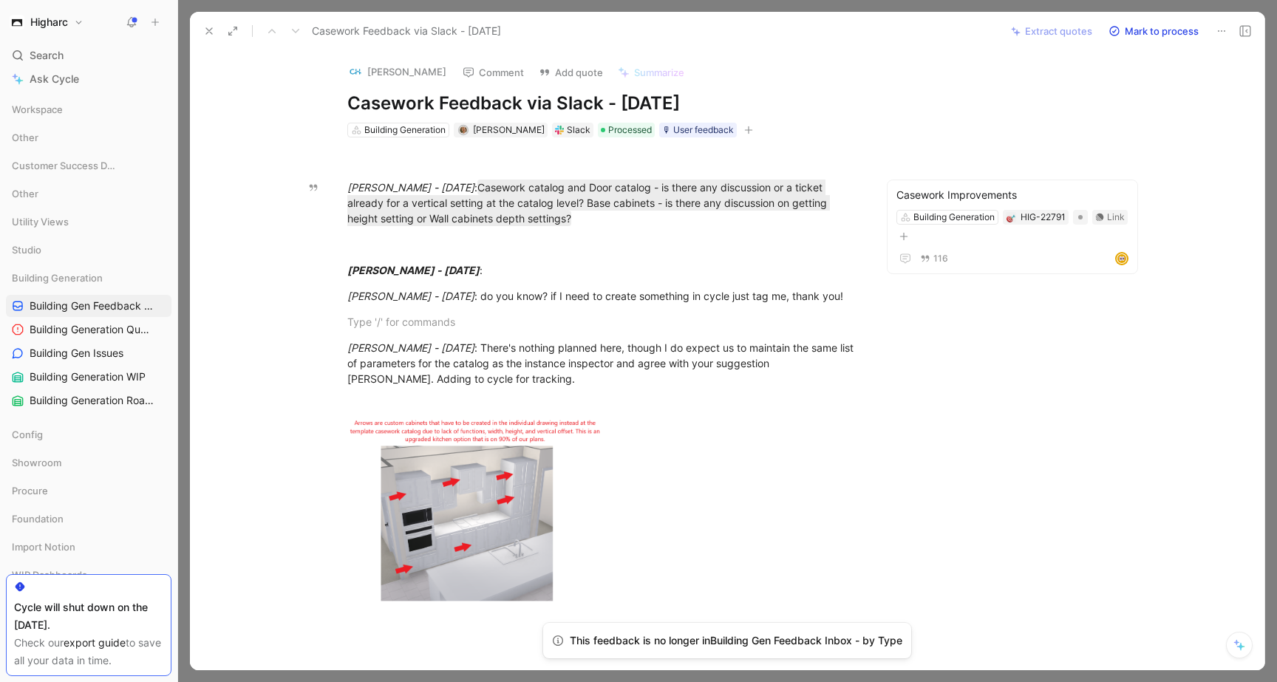
click at [210, 30] on use at bounding box center [209, 31] width 6 height 6
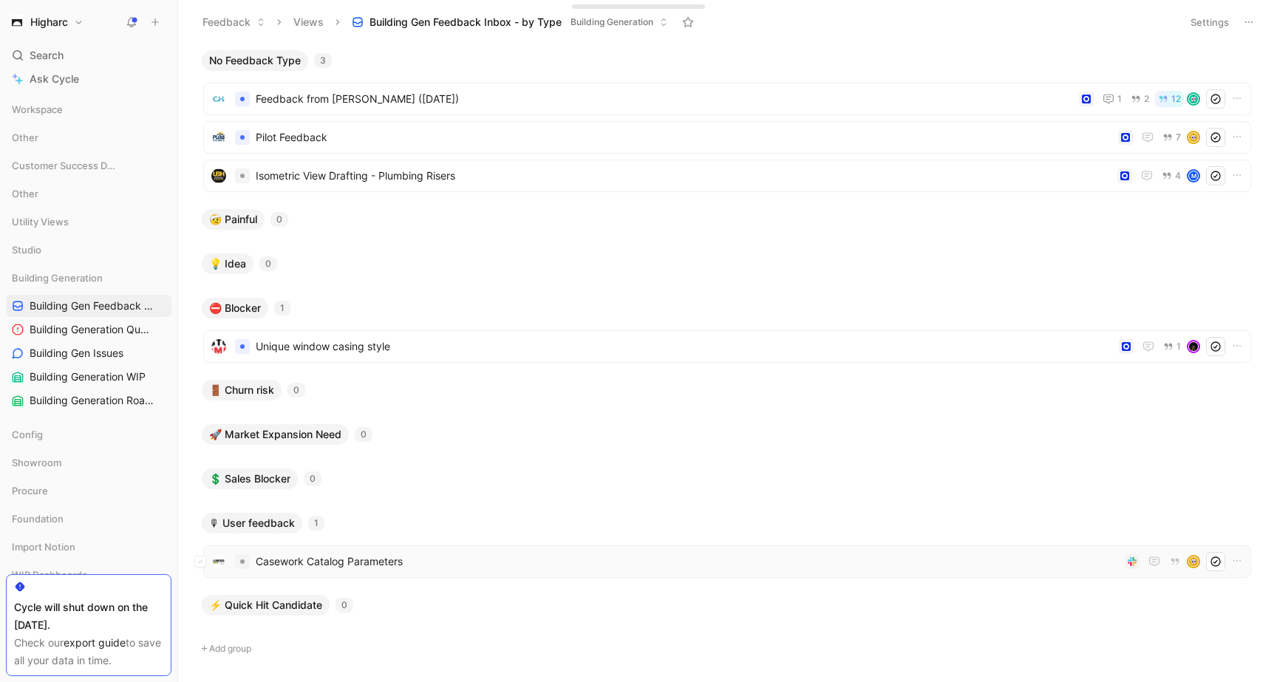
click at [479, 564] on span "Casework Catalog Parameters" at bounding box center [687, 562] width 863 height 18
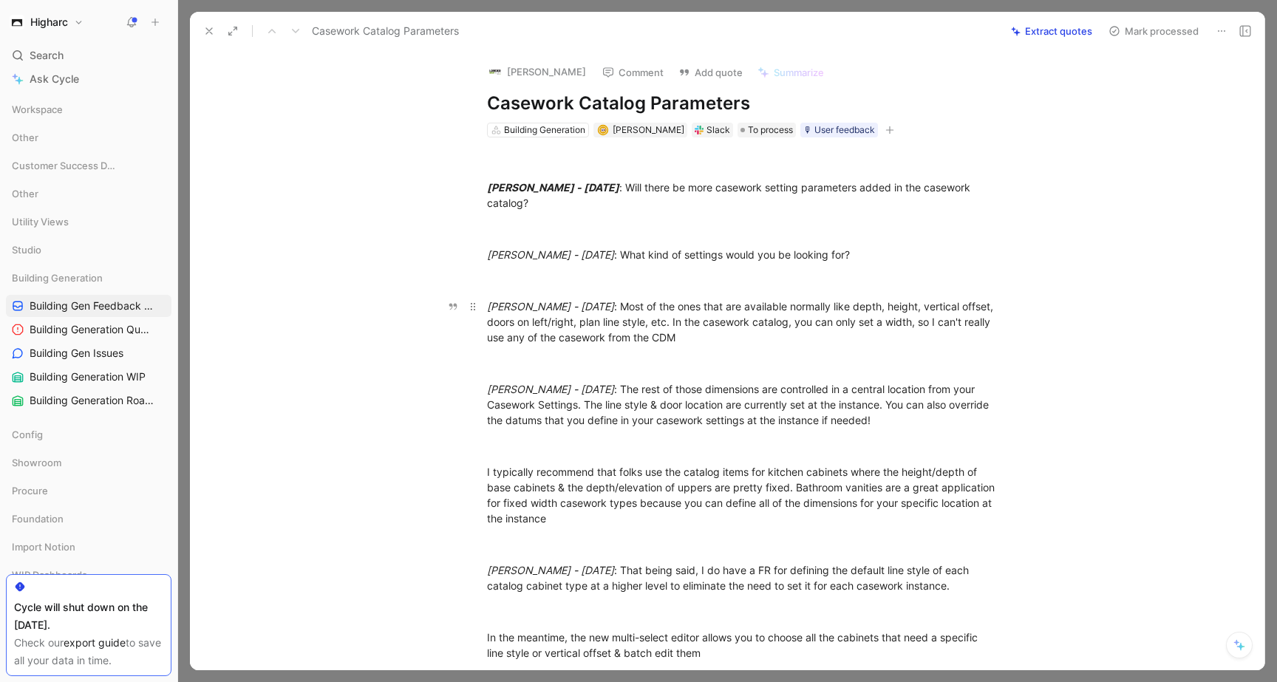
drag, startPoint x: 742, startPoint y: 321, endPoint x: 759, endPoint y: 343, distance: 27.8
click at [759, 343] on div "[PERSON_NAME] - [DATE] : Most of the ones that are available normally like dept…" at bounding box center [742, 321] width 511 height 47
click at [902, 448] on div at bounding box center [742, 446] width 511 height 16
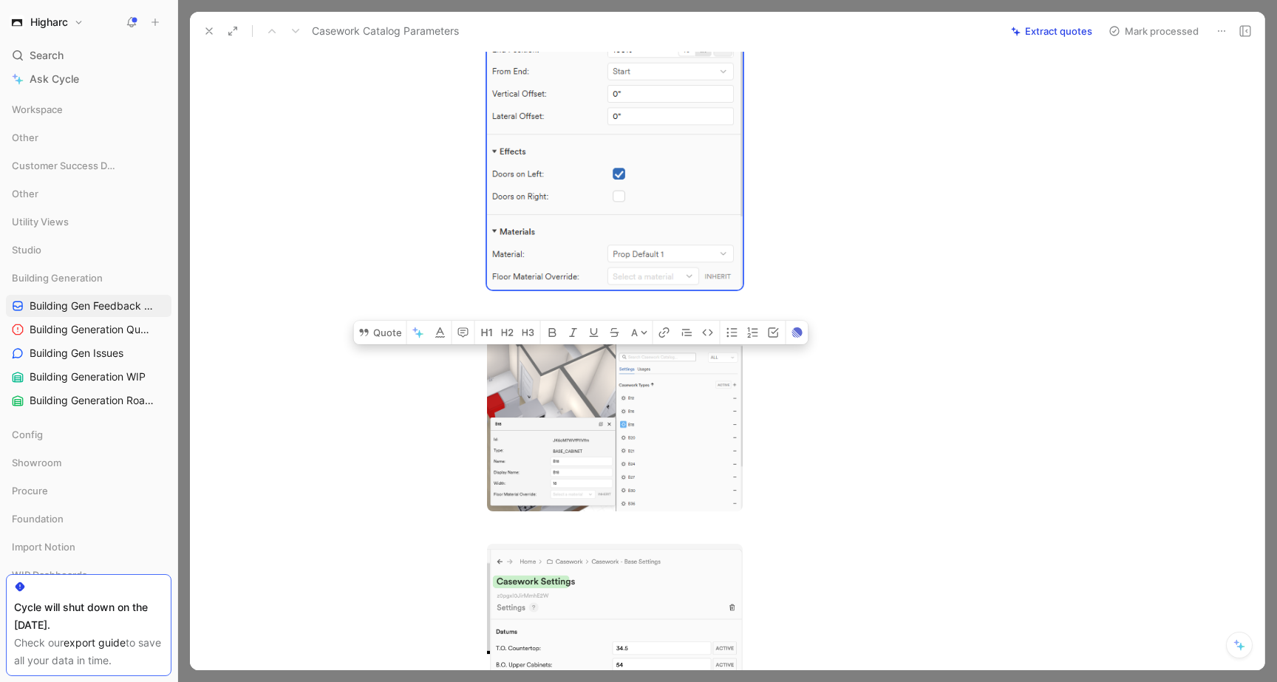
scroll to position [1783, 0]
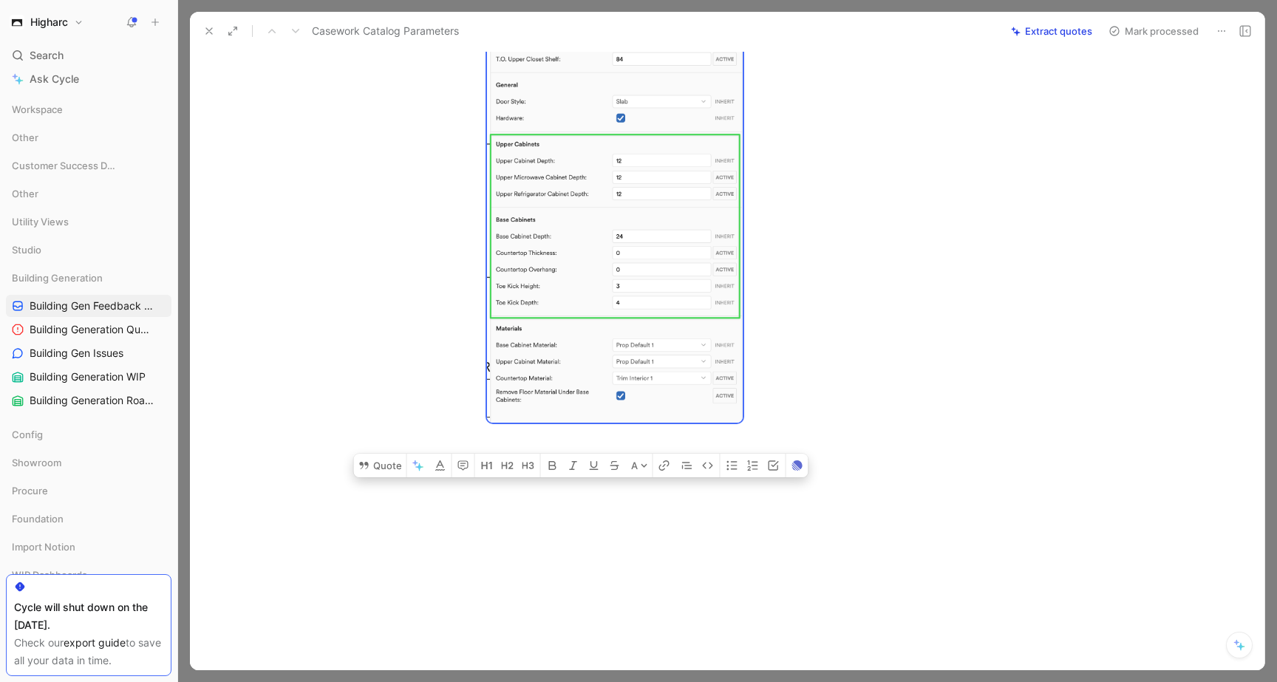
drag, startPoint x: 674, startPoint y: 183, endPoint x: 830, endPoint y: 247, distance: 168.6
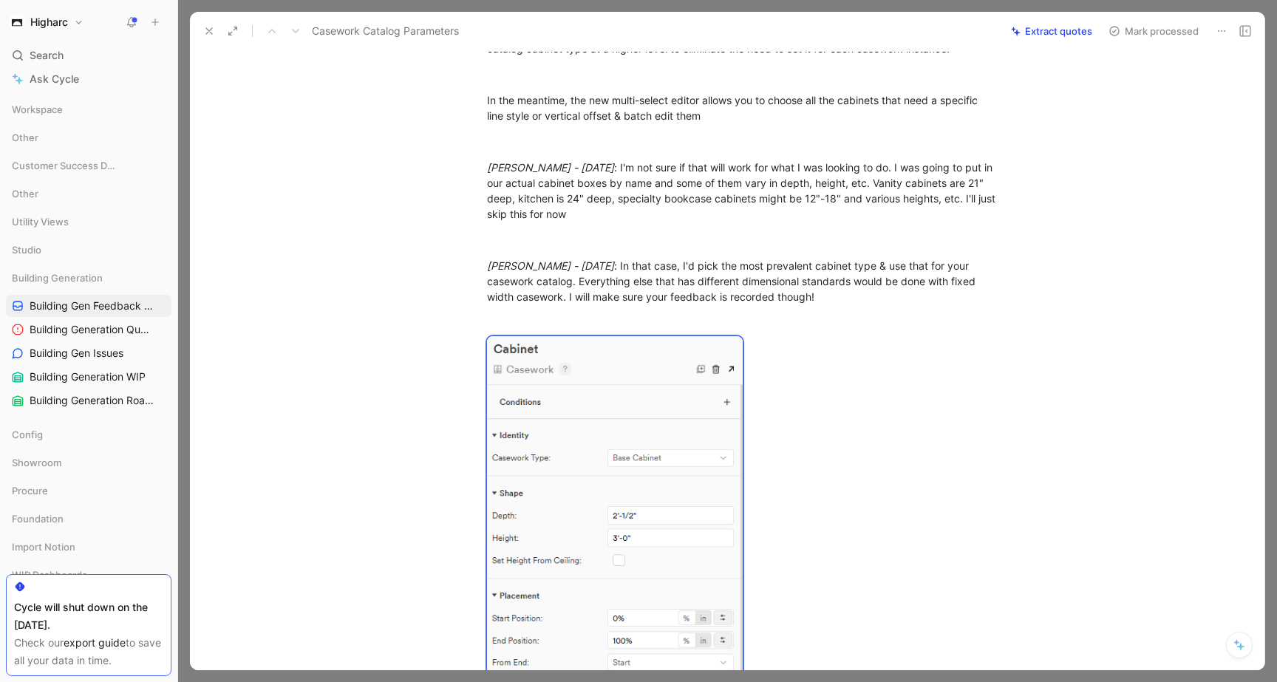
scroll to position [401, 0]
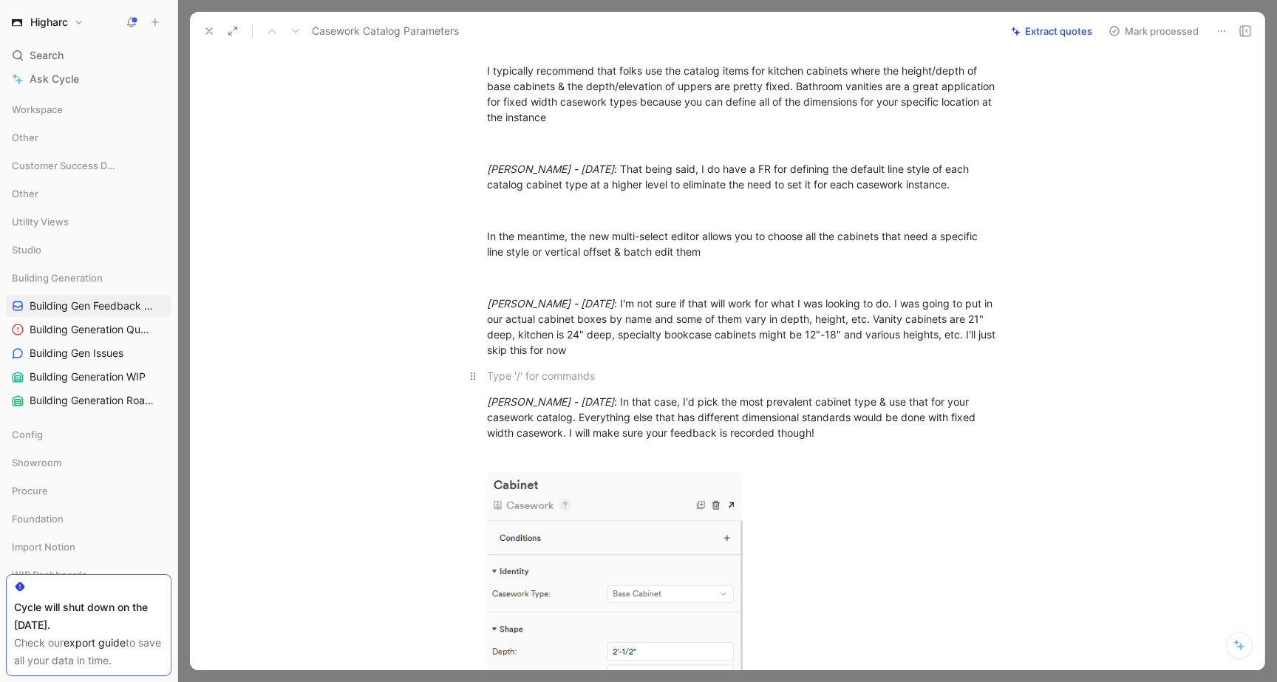
click at [945, 375] on div at bounding box center [742, 376] width 511 height 16
drag, startPoint x: 874, startPoint y: 432, endPoint x: 702, endPoint y: 340, distance: 195.3
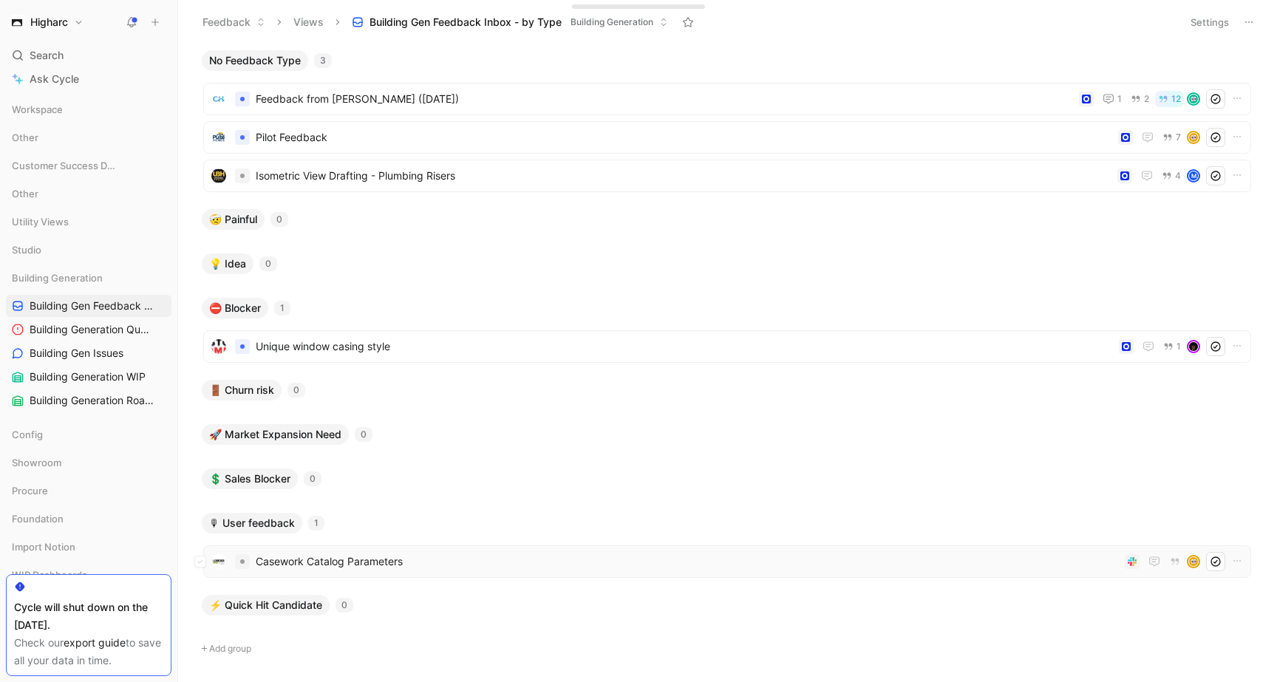
click at [445, 574] on div "Casework Catalog Parameters" at bounding box center [727, 561] width 1048 height 33
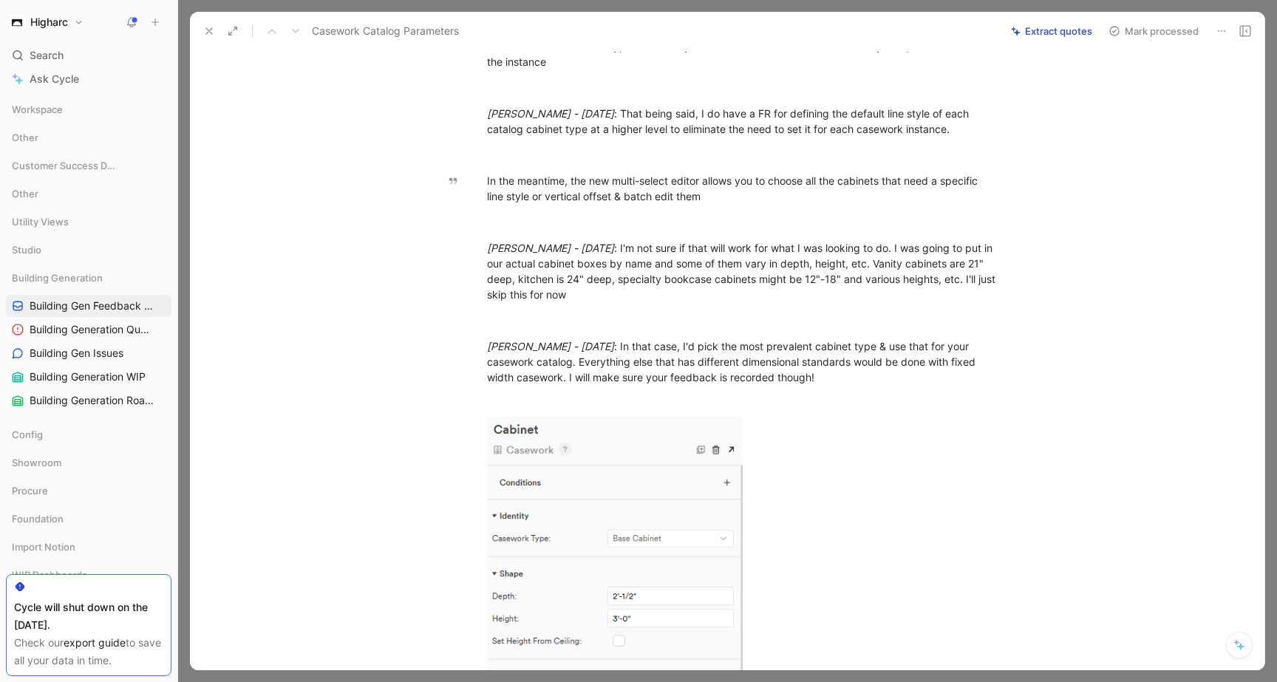
scroll to position [1783, 0]
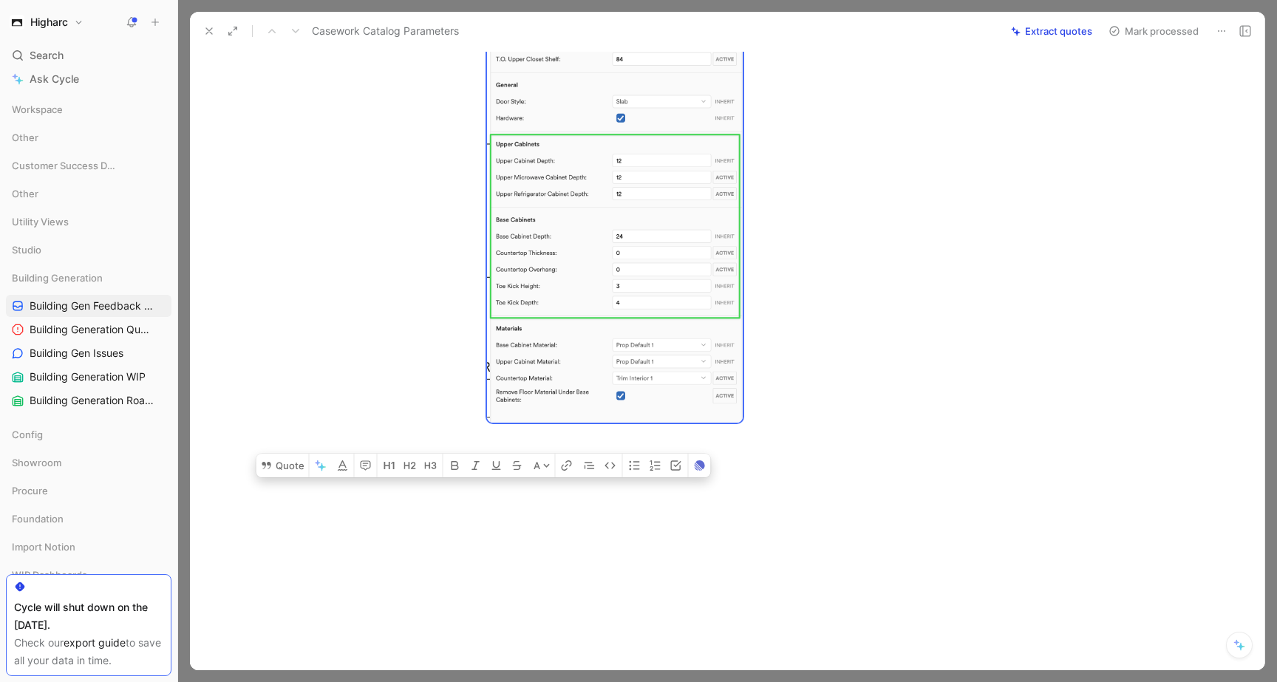
drag, startPoint x: 485, startPoint y: 303, endPoint x: 782, endPoint y: 191, distance: 318.2
click at [285, 462] on button "Quote" at bounding box center [282, 466] width 52 height 24
click at [824, 392] on div at bounding box center [742, 157] width 511 height 539
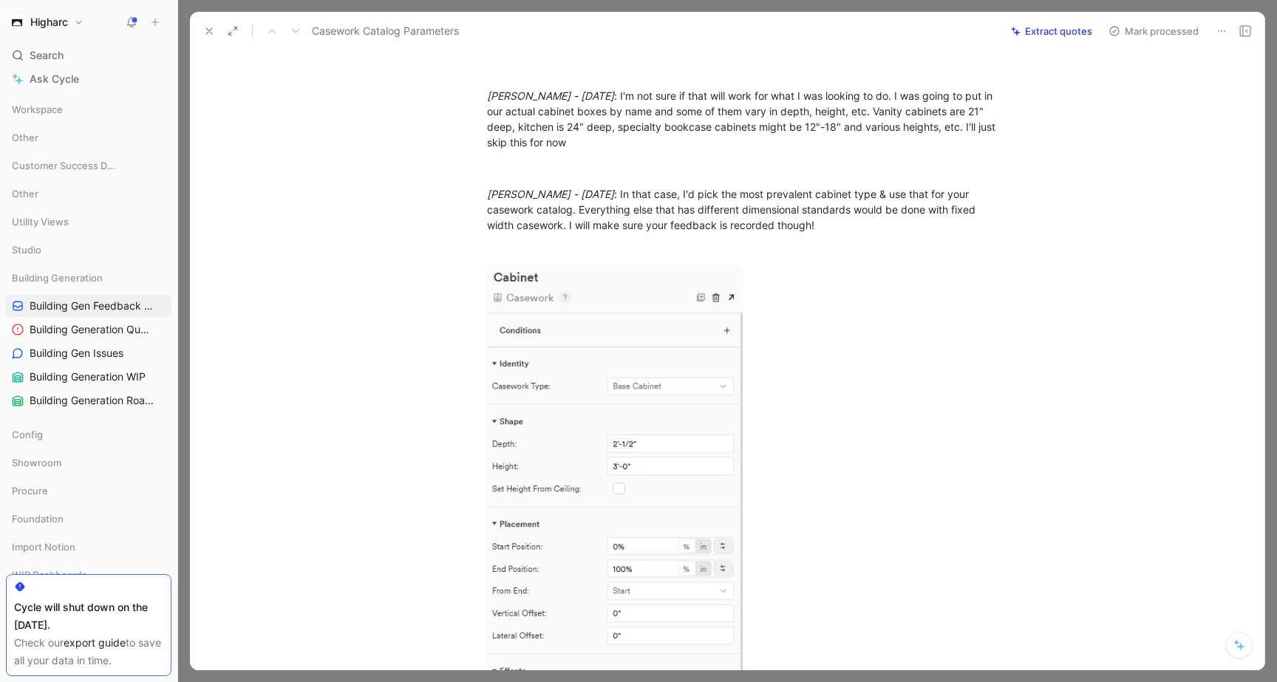
scroll to position [494, 0]
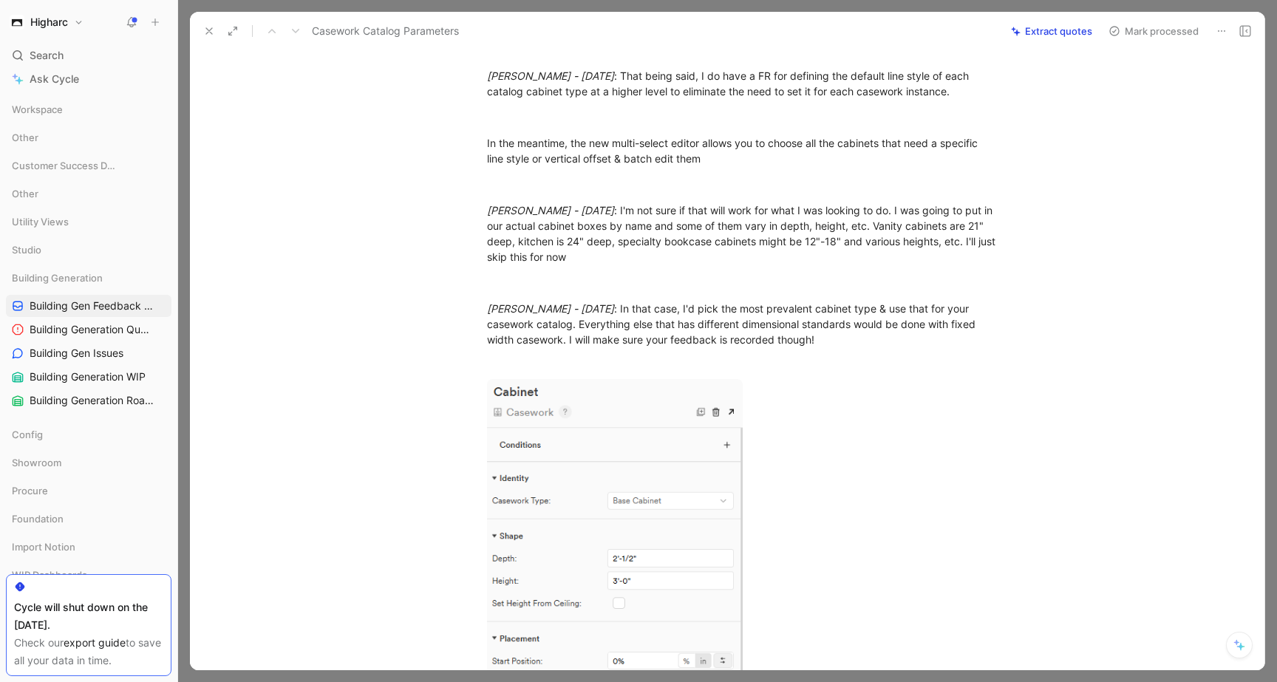
drag, startPoint x: 870, startPoint y: 333, endPoint x: 547, endPoint y: 82, distance: 408.5
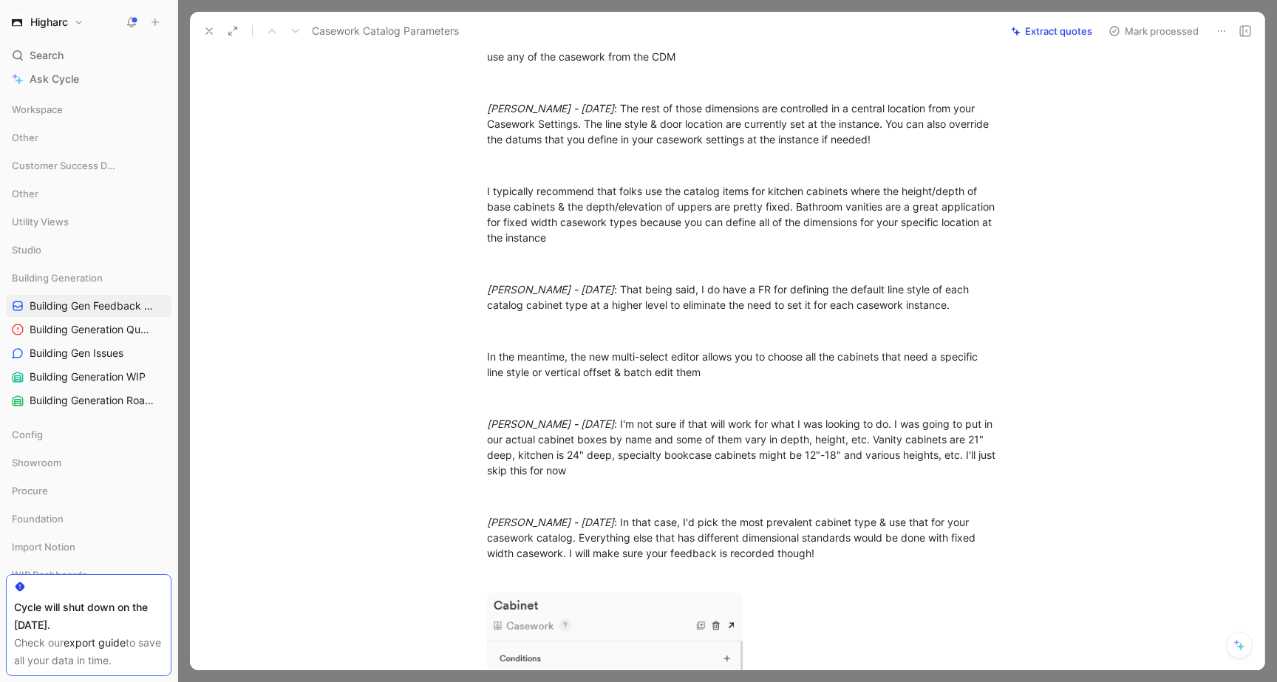
scroll to position [0, 0]
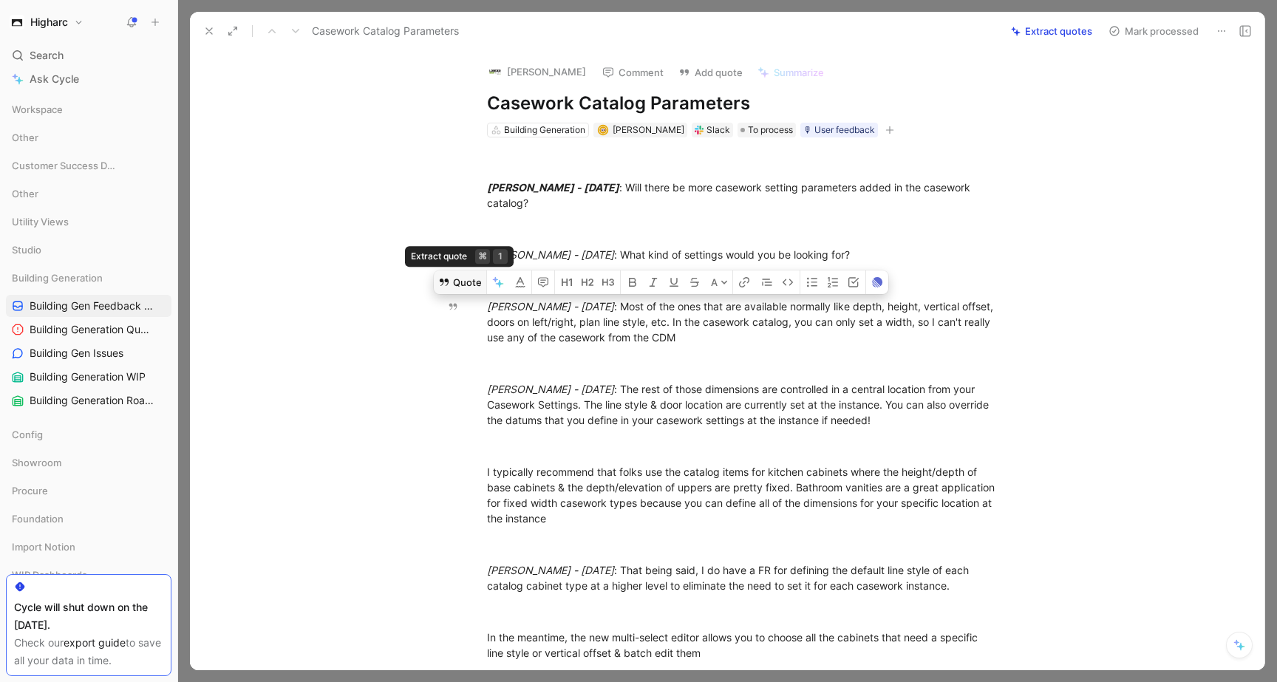
click at [463, 284] on button "Quote" at bounding box center [460, 282] width 52 height 24
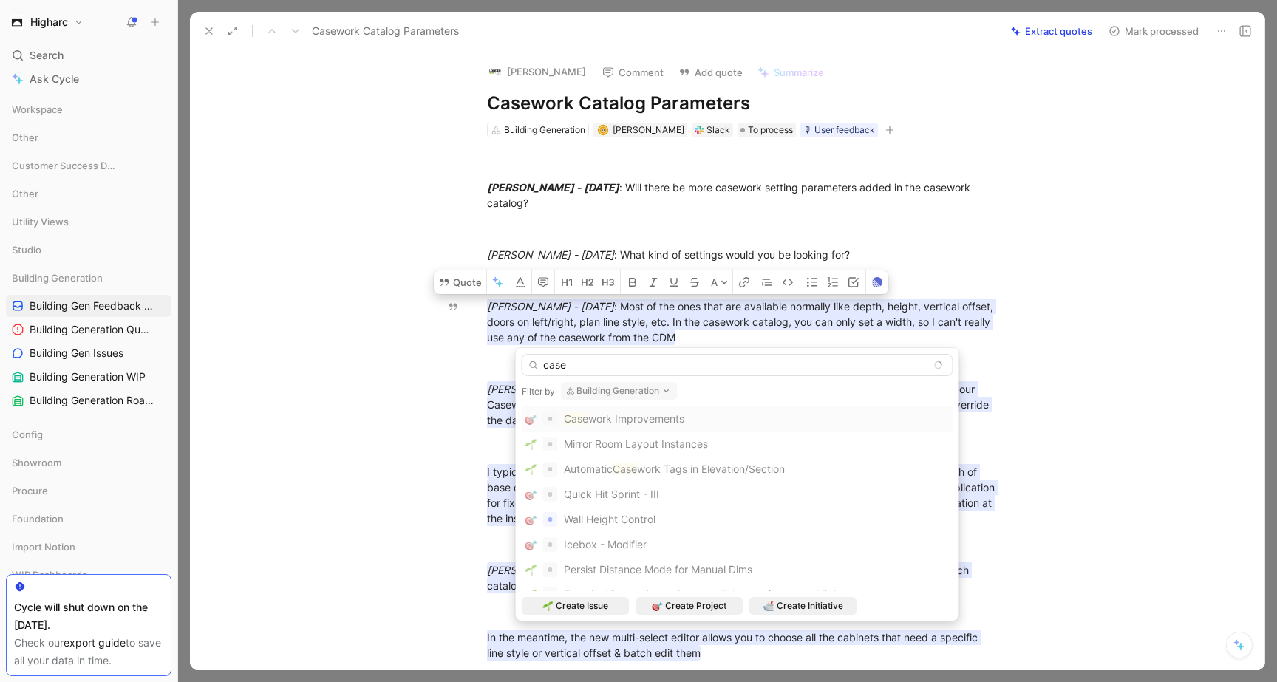
type input "case"
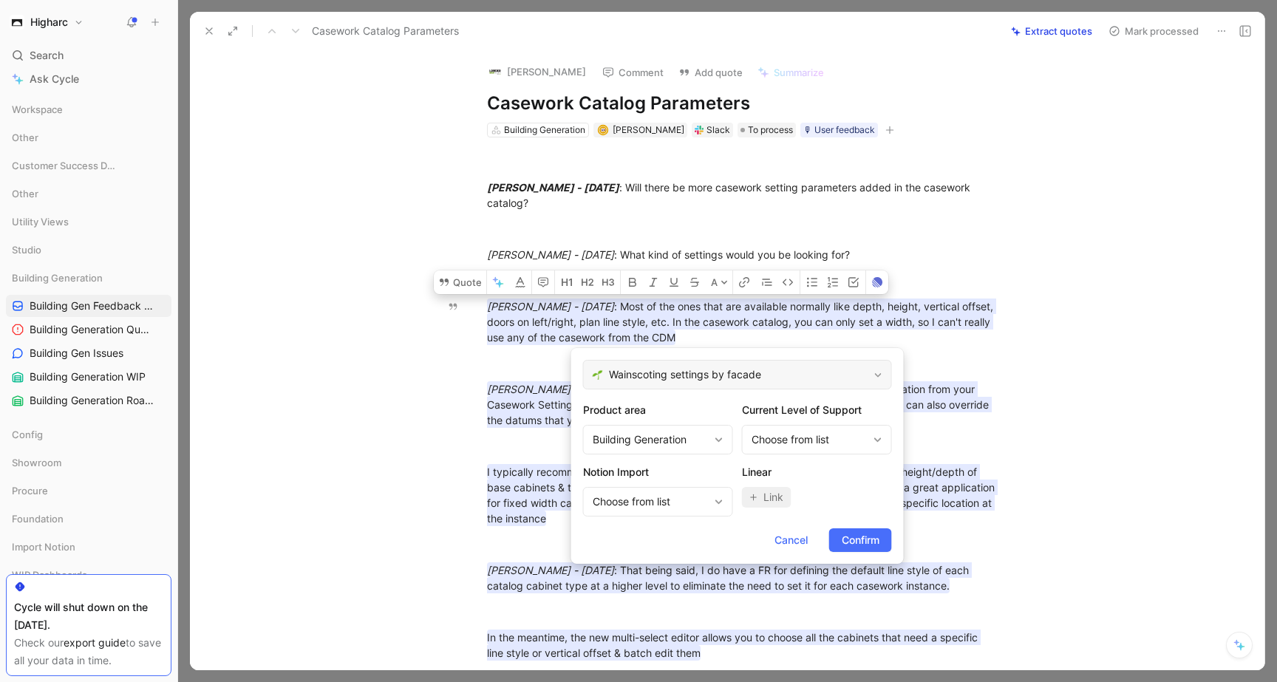
click at [761, 373] on span "Wainscoting settings by facade" at bounding box center [738, 375] width 259 height 18
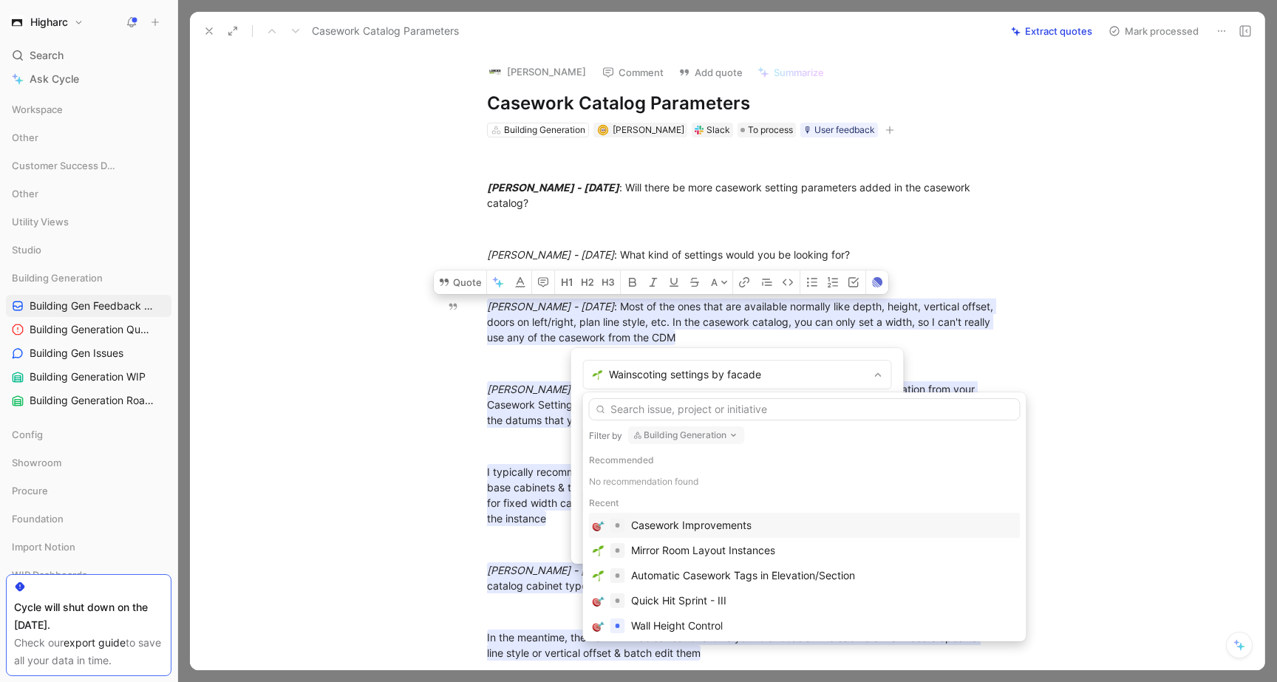
click at [729, 523] on div "Casework Improvements" at bounding box center [691, 525] width 120 height 18
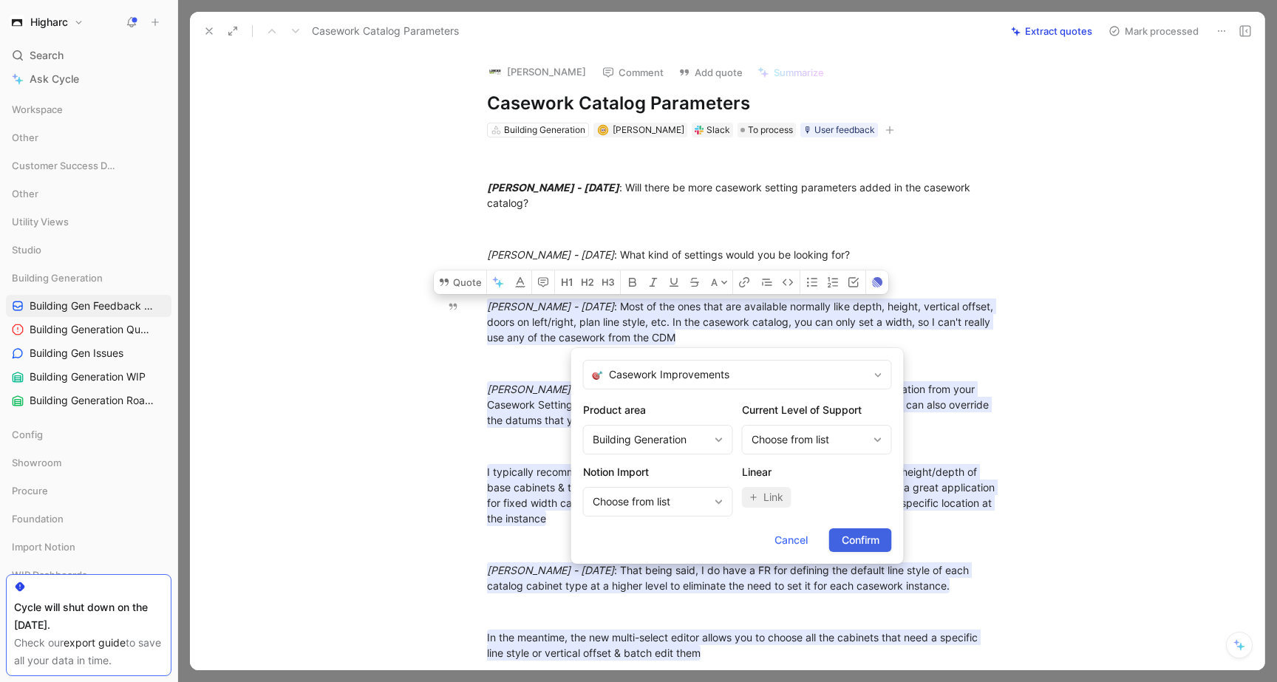
click at [853, 536] on span "Confirm" at bounding box center [860, 540] width 38 height 18
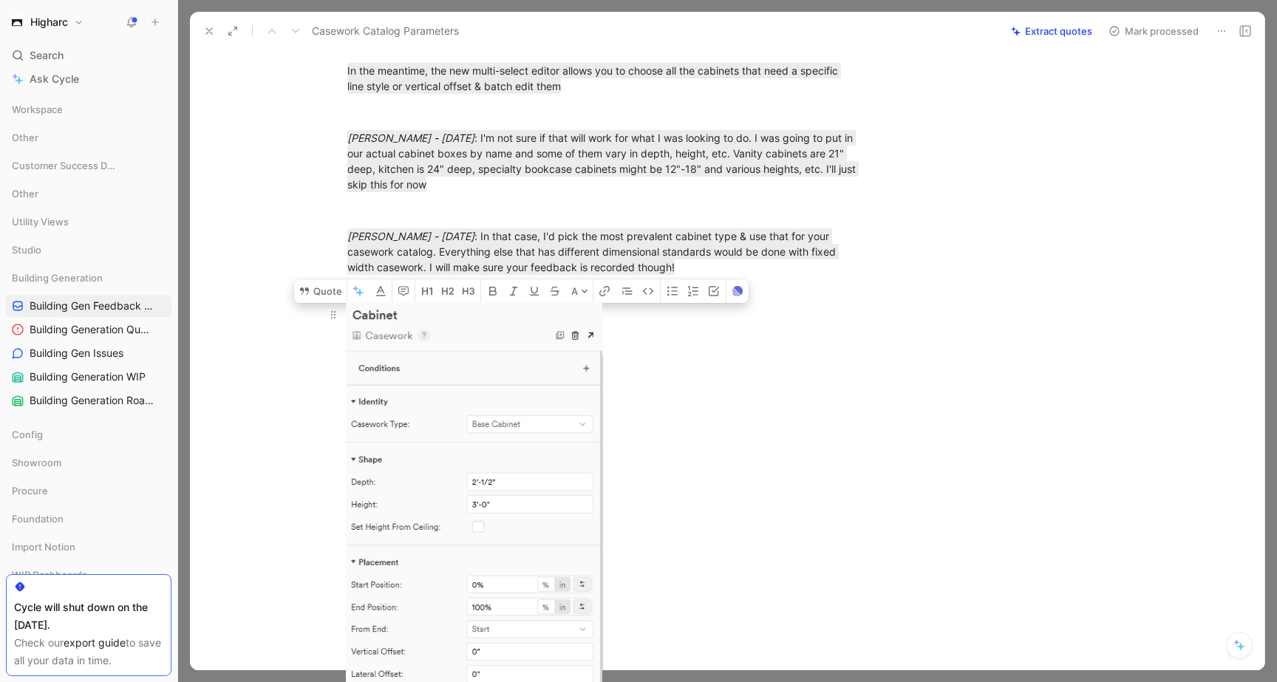
click at [551, 519] on body "Higharc Search ⌘ K Ask Cycle Workspace Other Customer Success Dashboards Other …" at bounding box center [638, 341] width 1277 height 682
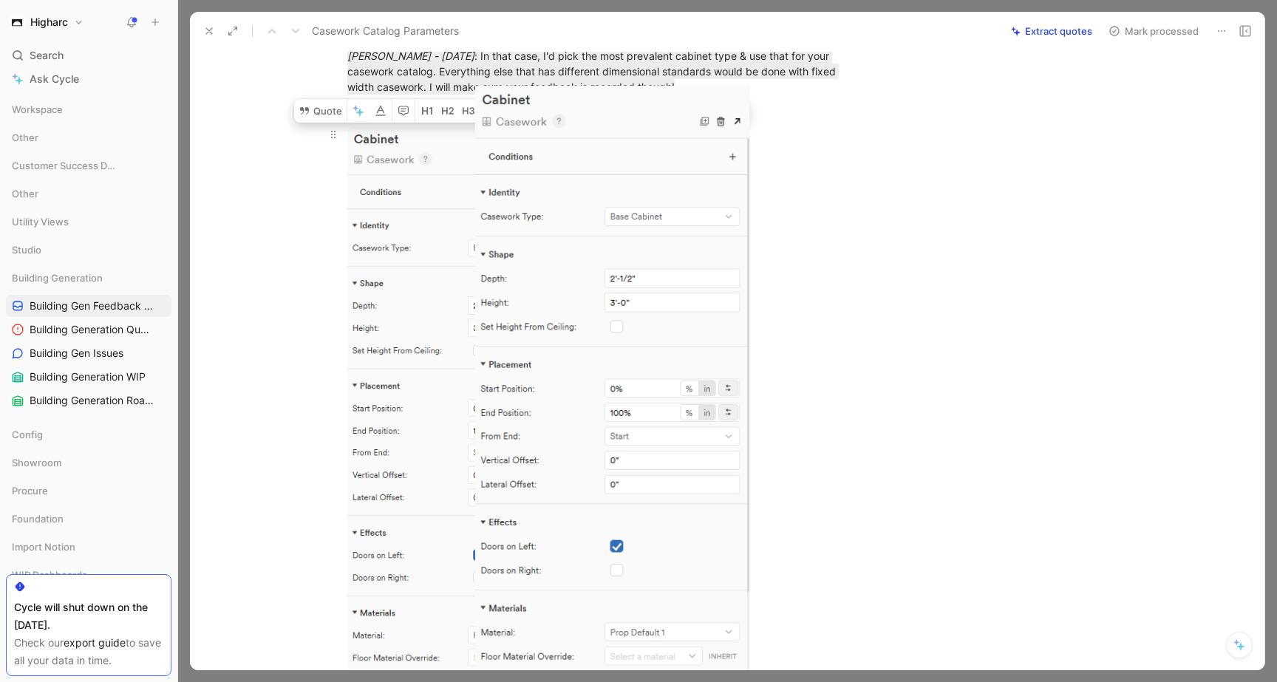
scroll to position [748, 0]
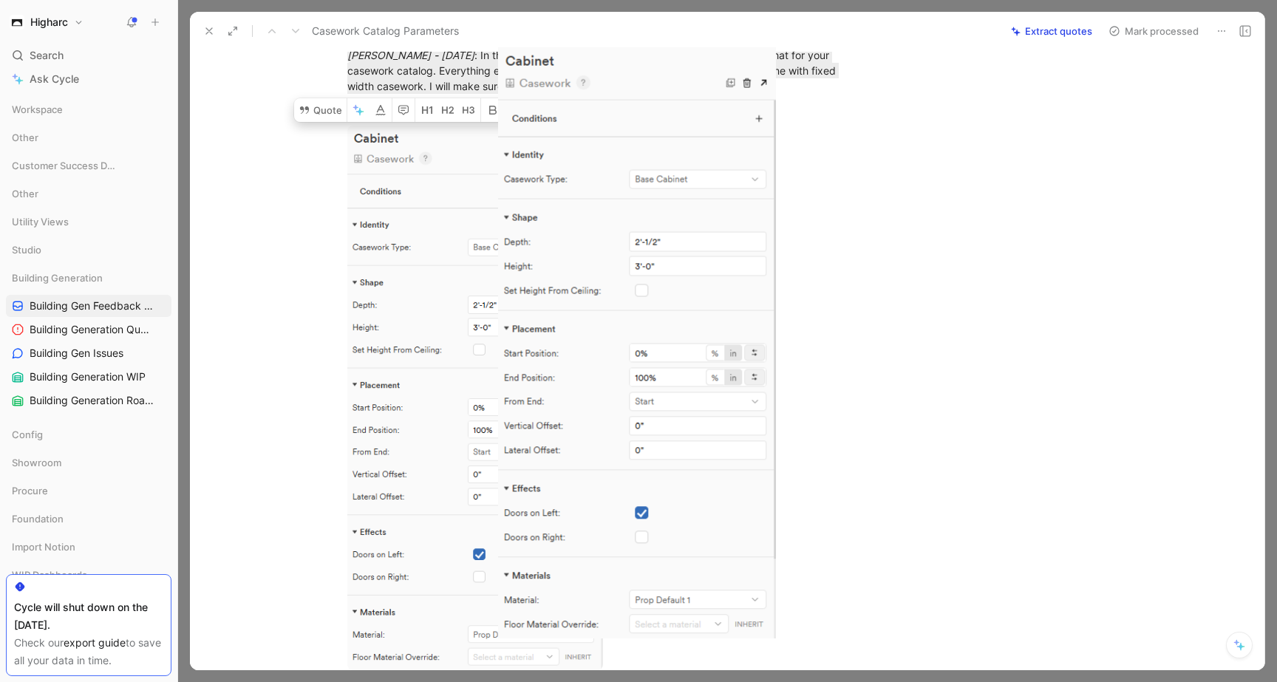
click at [904, 681] on div at bounding box center [638, 682] width 1277 height 0
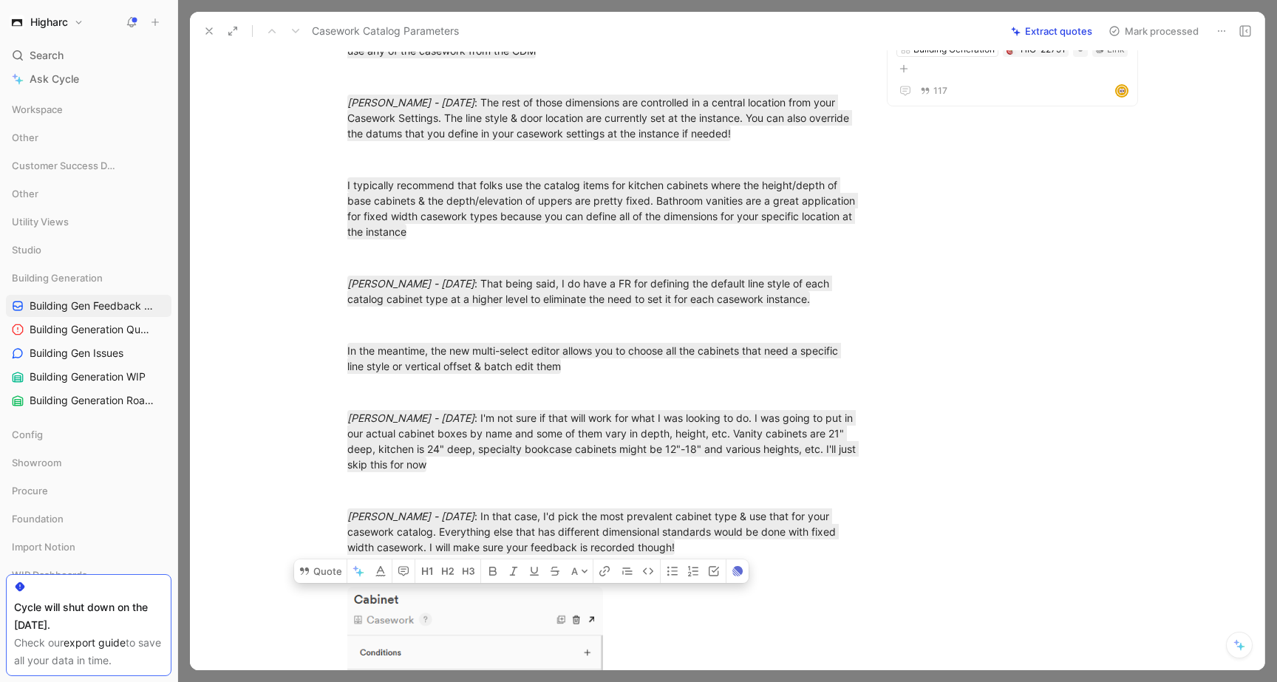
scroll to position [0, 0]
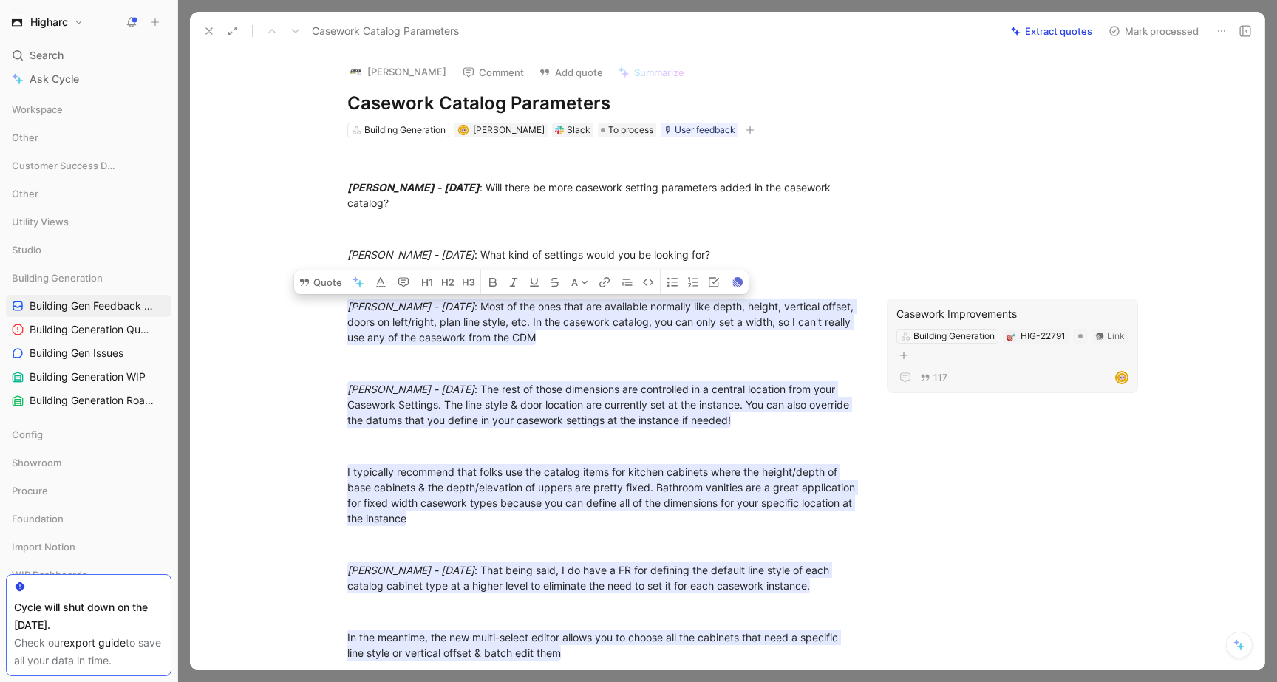
click at [985, 358] on div "Building Generation HIG-22791 Link" at bounding box center [1012, 345] width 235 height 37
click at [1027, 311] on div "Casework Improvements" at bounding box center [1012, 314] width 232 height 18
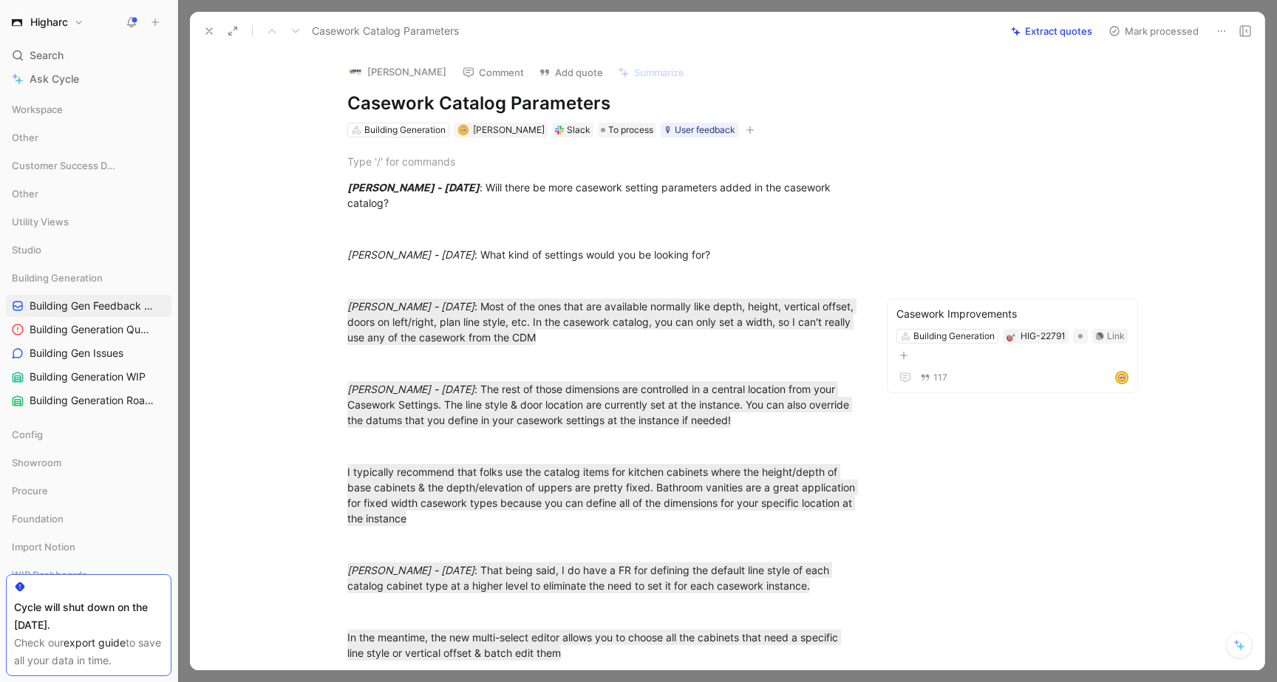
click at [208, 25] on icon at bounding box center [209, 31] width 12 height 12
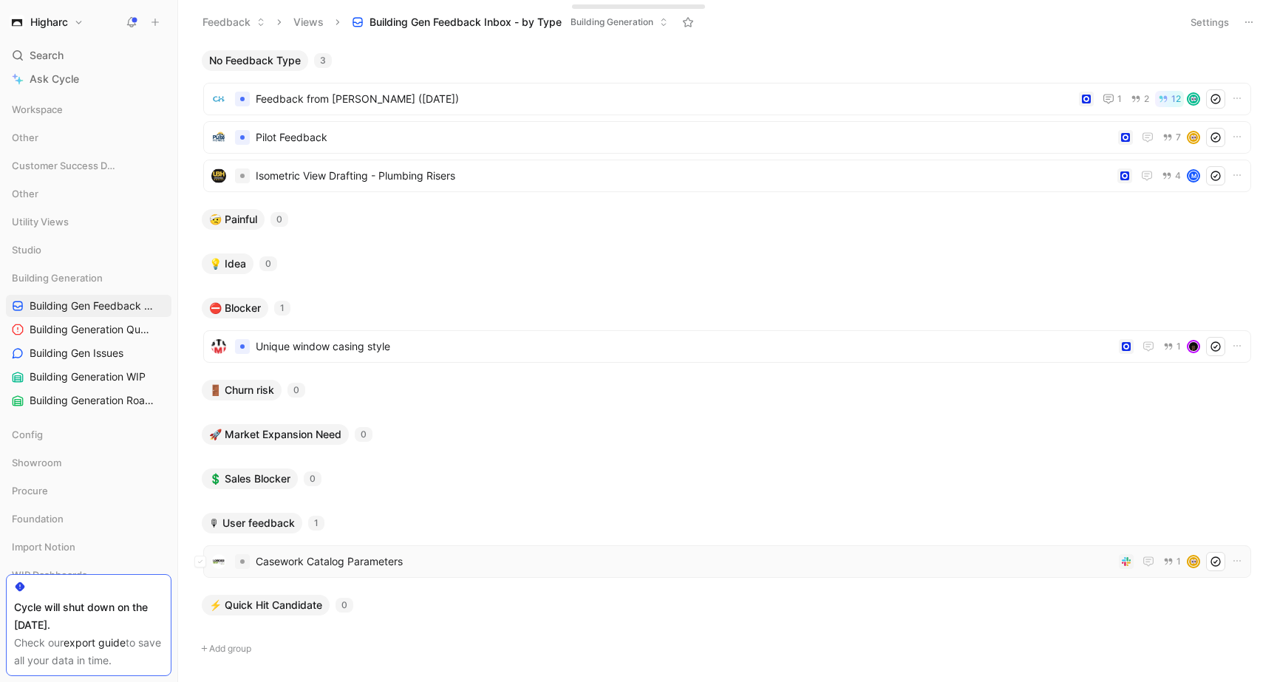
click at [471, 564] on span "Casework Catalog Parameters" at bounding box center [684, 562] width 857 height 18
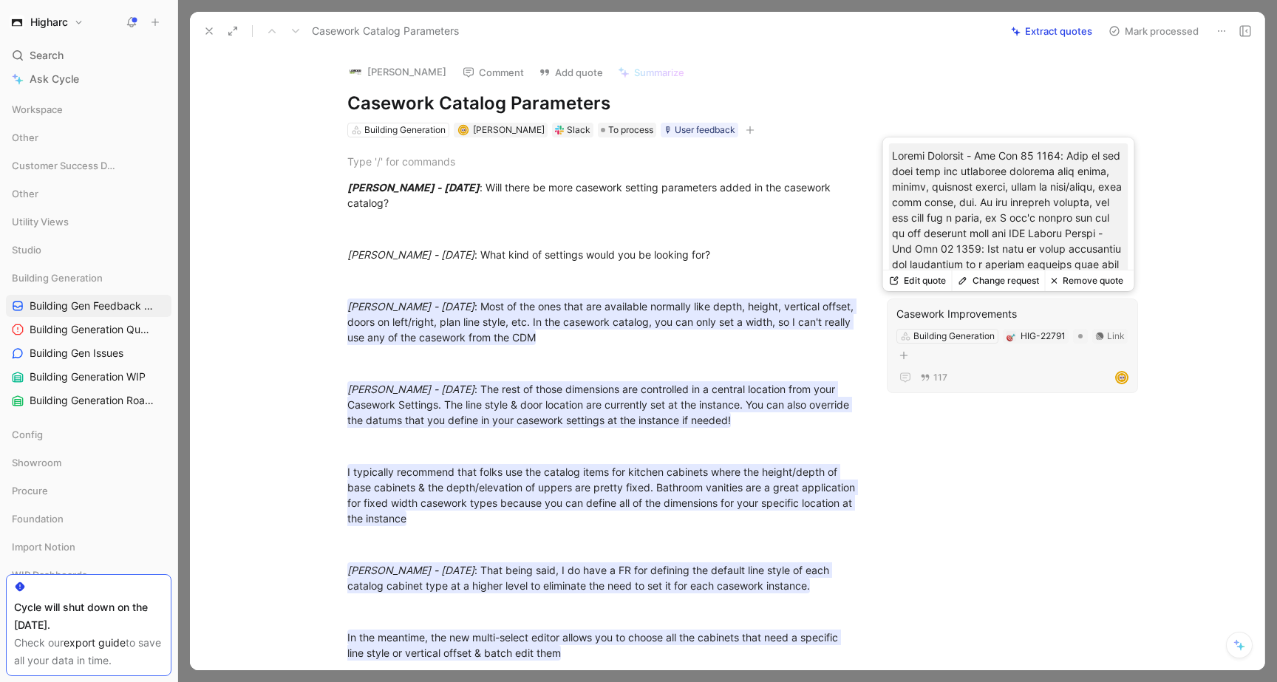
click at [914, 276] on button "Edit quote" at bounding box center [917, 280] width 69 height 21
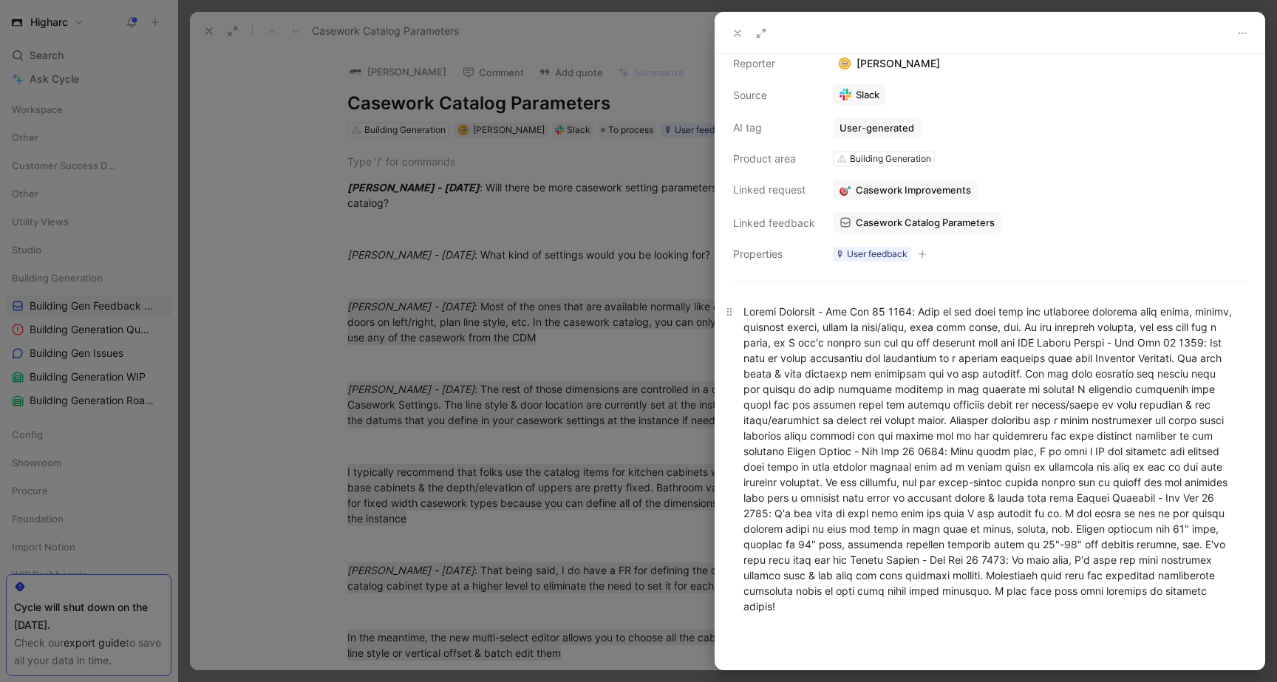
scroll to position [155, 0]
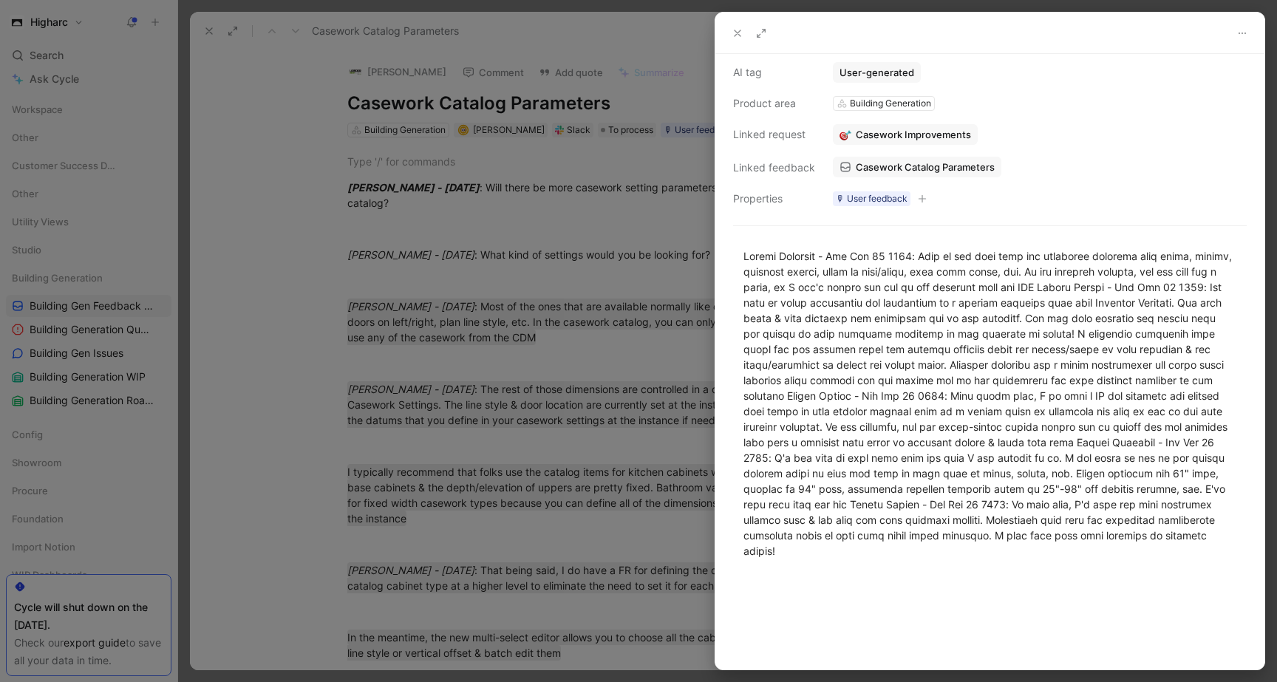
click at [969, 609] on div at bounding box center [989, 622] width 549 height 95
click at [1110, 437] on div at bounding box center [989, 403] width 493 height 310
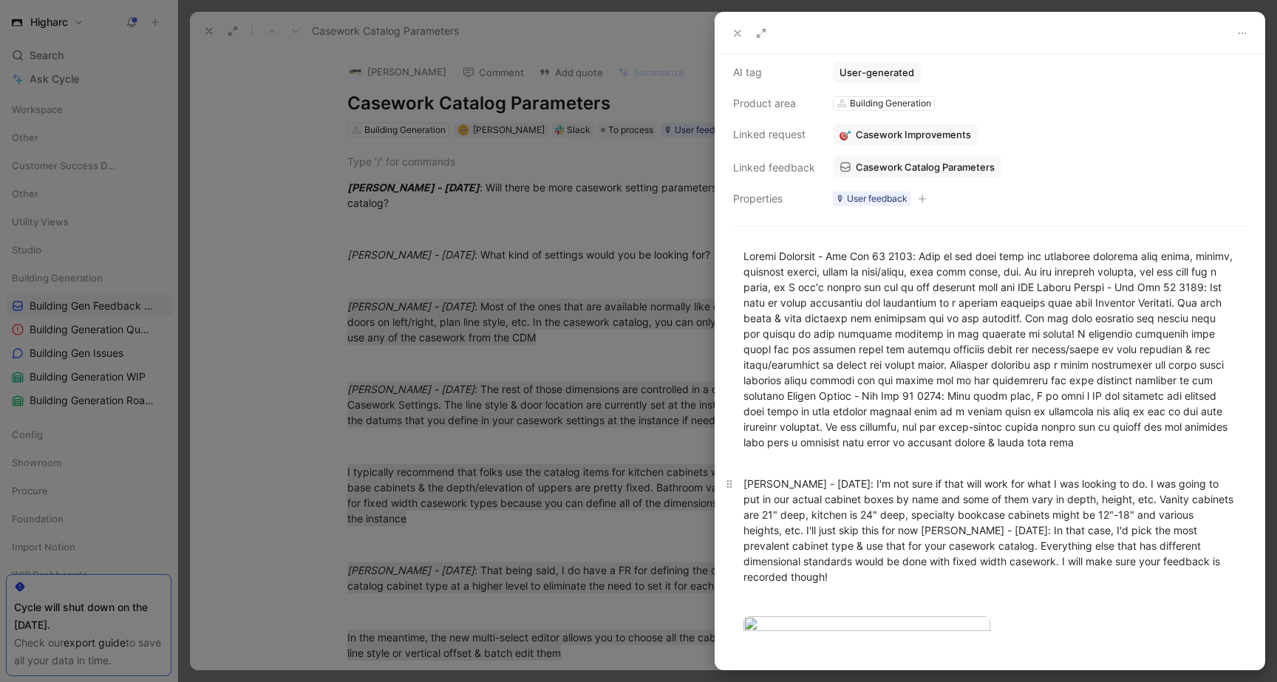
click at [983, 529] on div "[PERSON_NAME] - [DATE]: I'm not sure if that will work for what I was looking t…" at bounding box center [989, 530] width 493 height 109
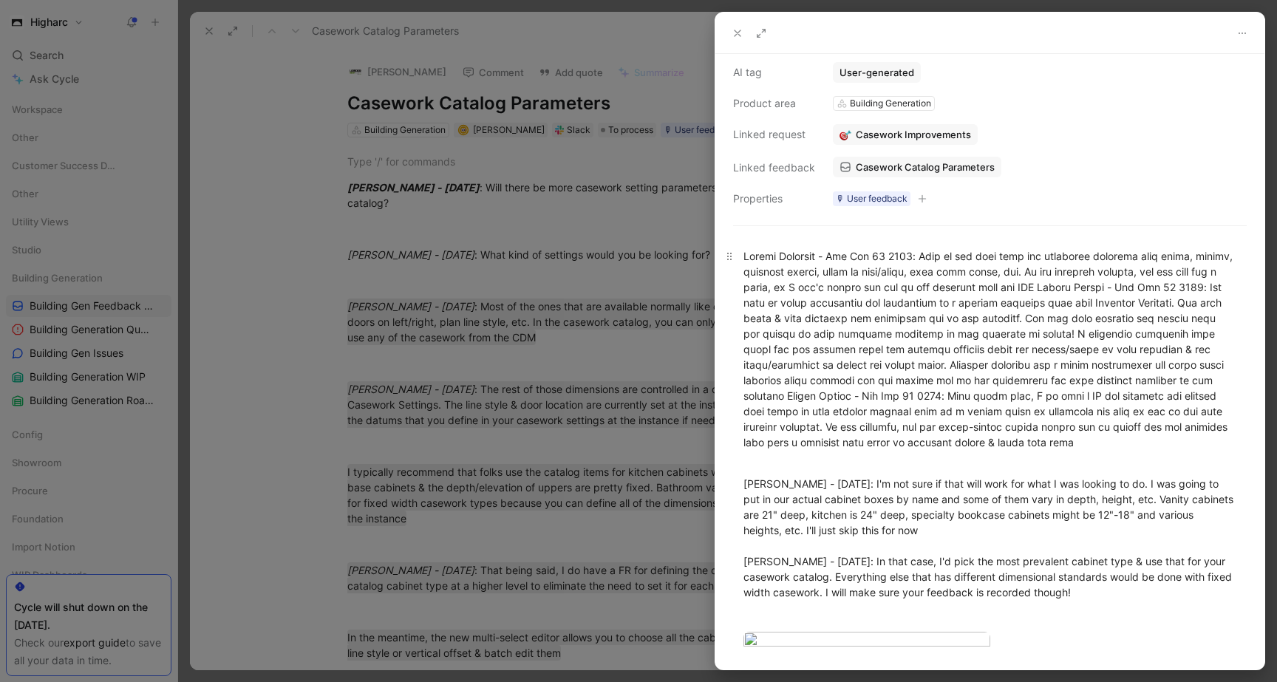
click at [1098, 290] on div at bounding box center [989, 356] width 493 height 217
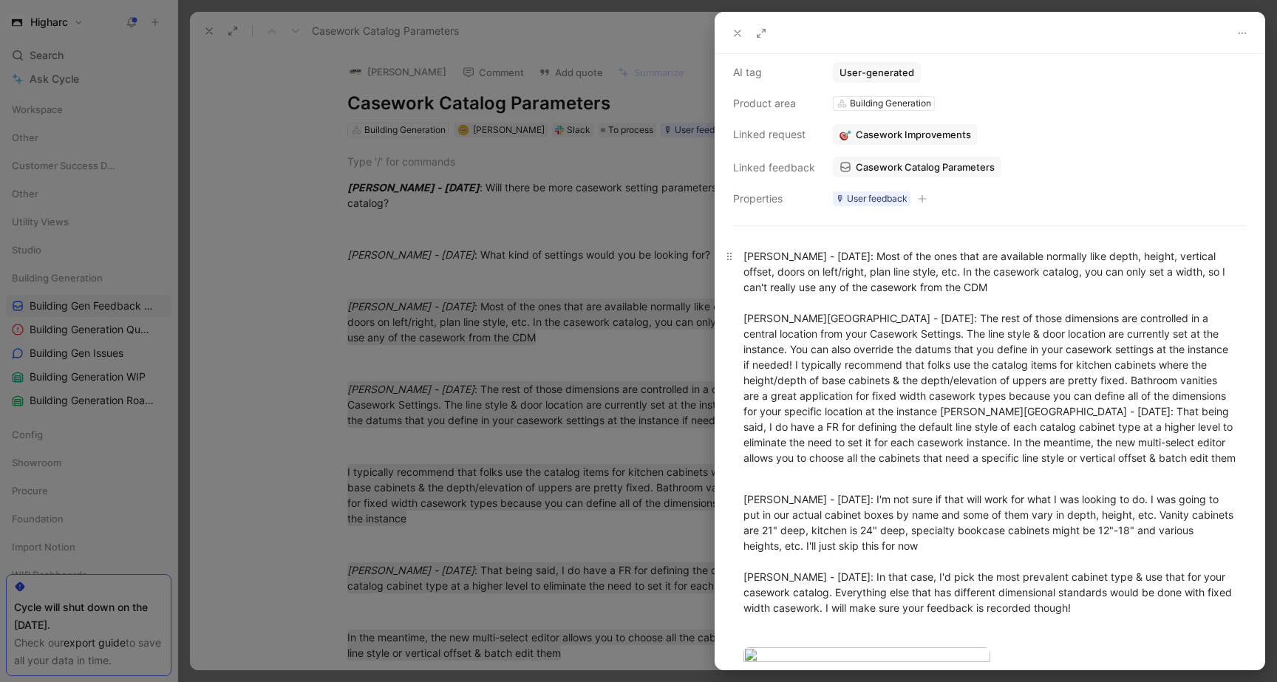
click at [904, 409] on div "[PERSON_NAME] - [DATE]: Most of the ones that are available normally like depth…" at bounding box center [989, 364] width 493 height 233
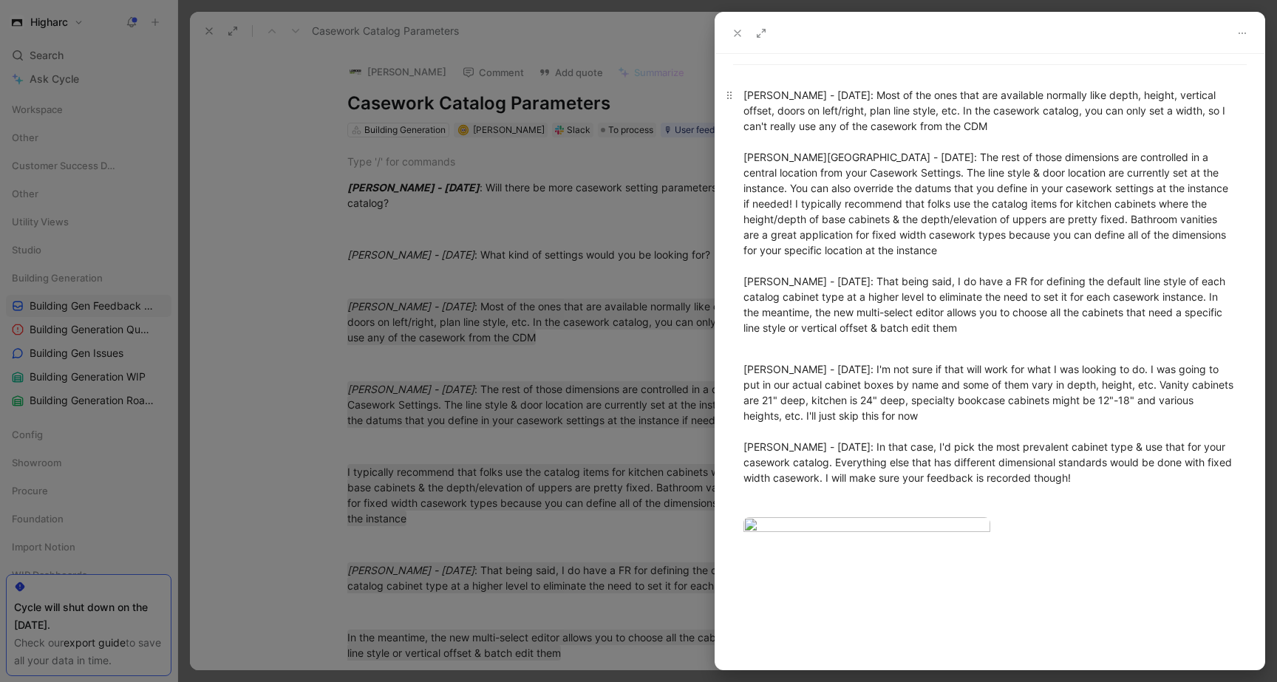
scroll to position [0, 0]
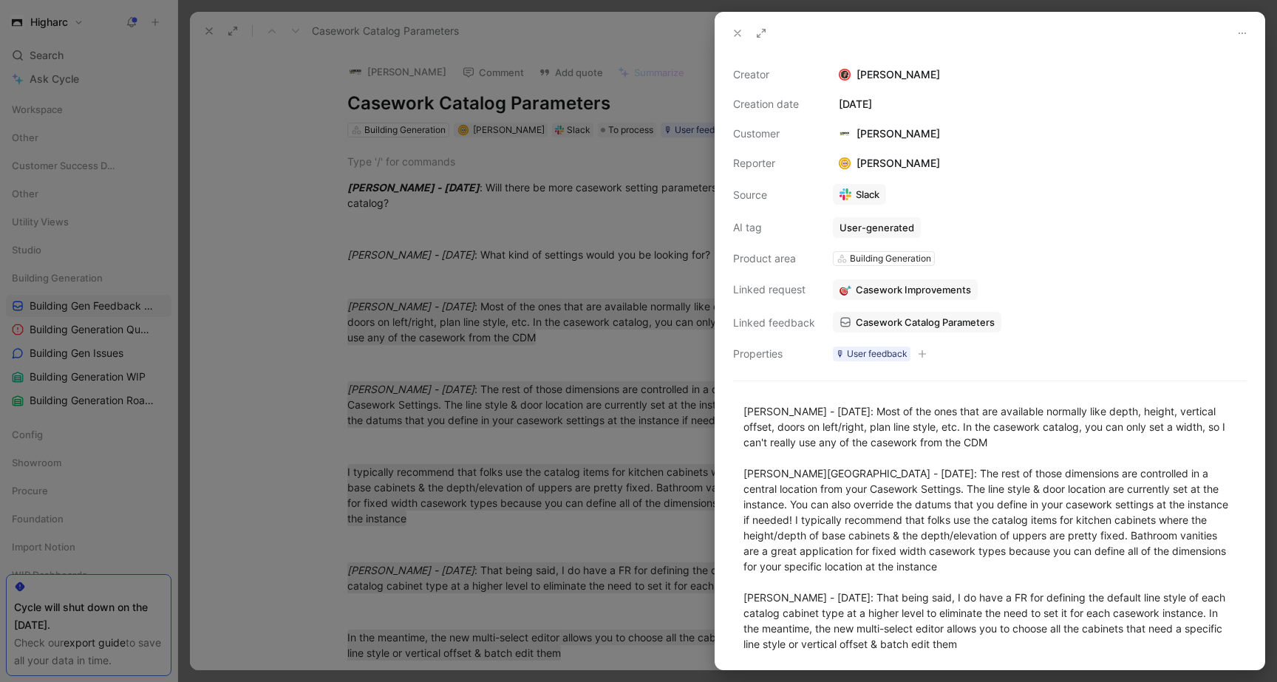
click at [739, 40] on button at bounding box center [737, 33] width 21 height 21
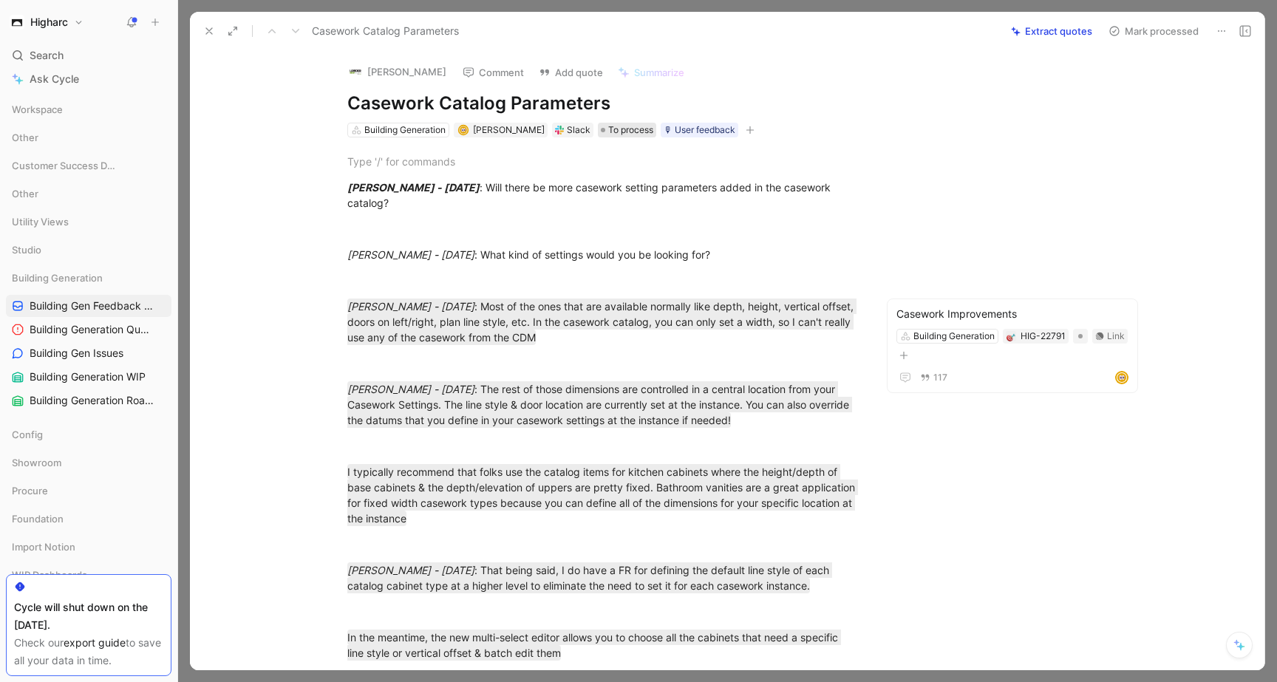
click at [630, 135] on span "To process" at bounding box center [630, 130] width 45 height 15
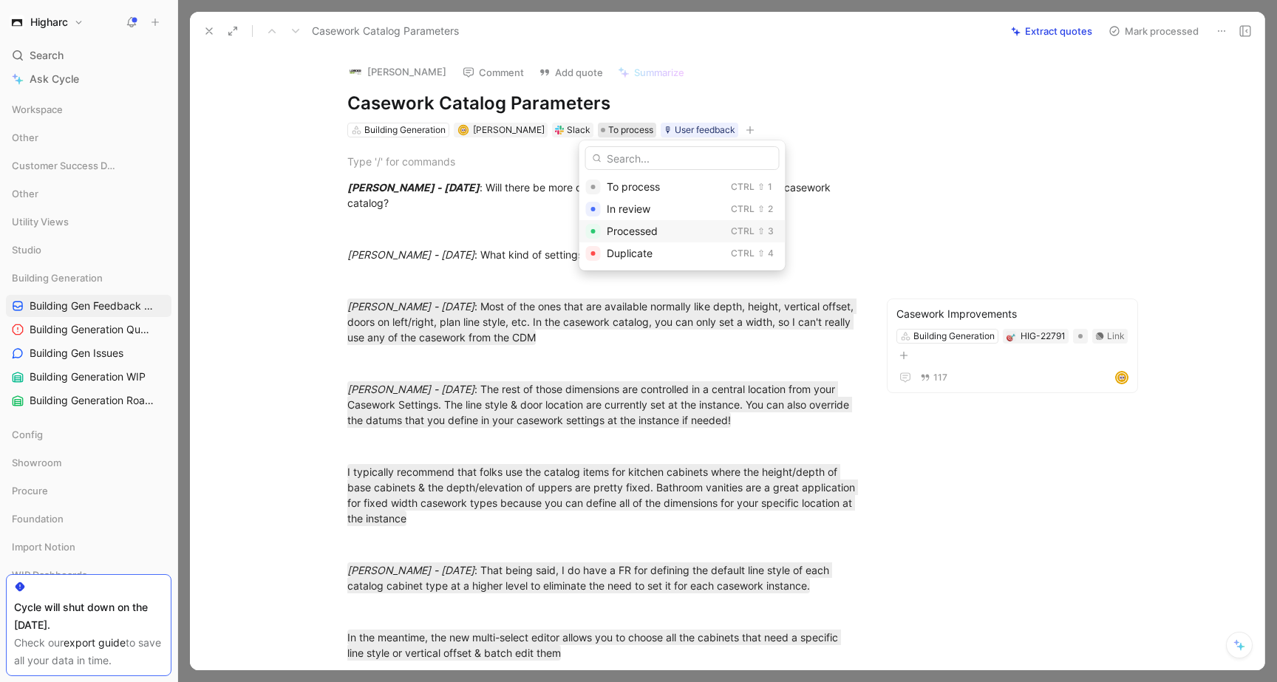
click at [643, 226] on span "Processed" at bounding box center [632, 231] width 51 height 13
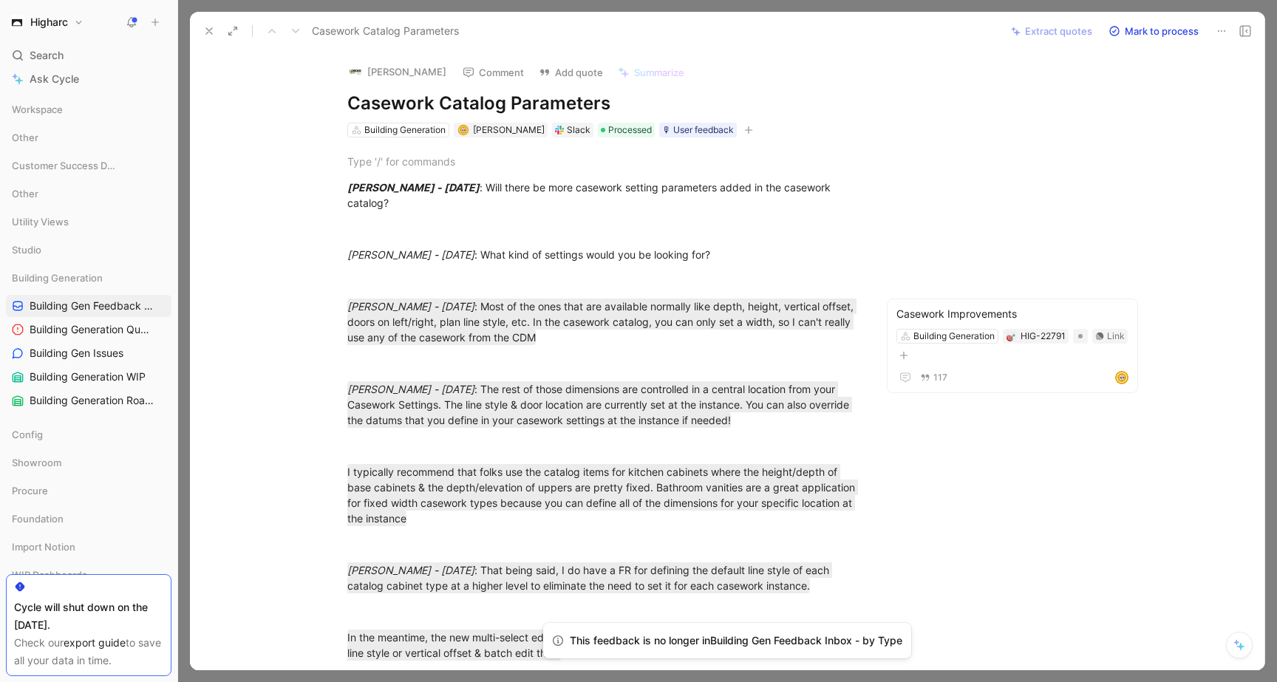
click at [201, 24] on button at bounding box center [209, 31] width 21 height 21
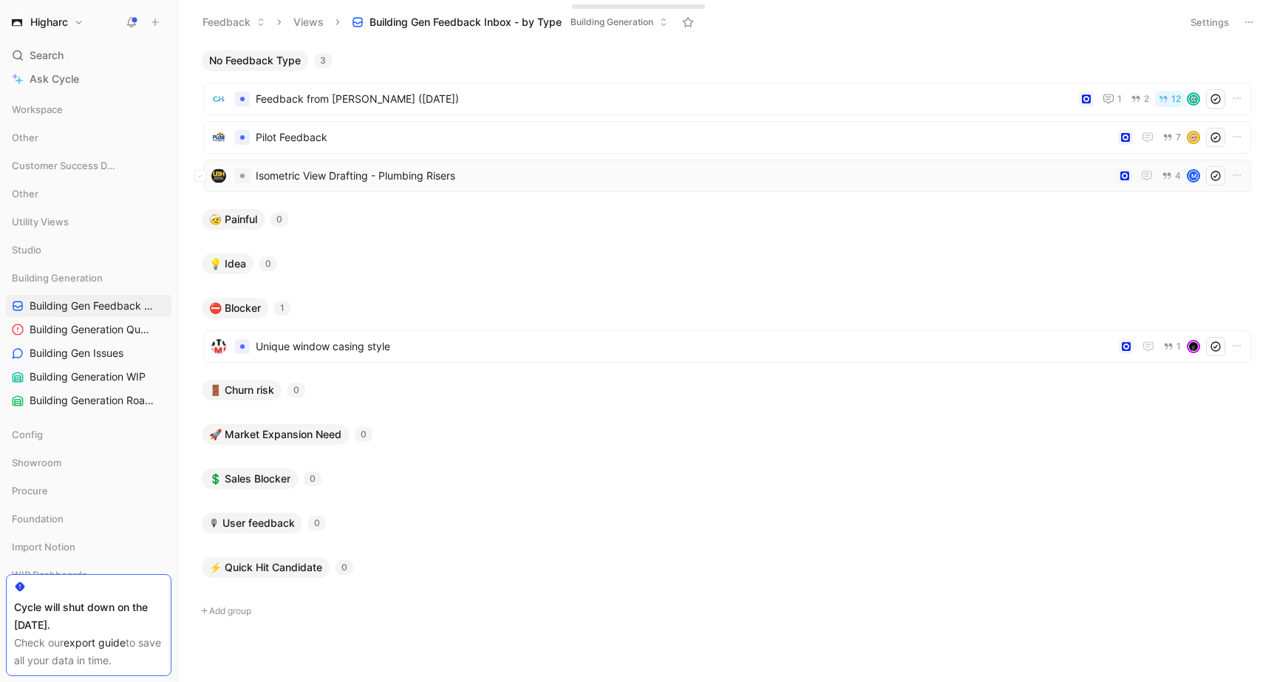
click at [536, 167] on span "Isometric View Drafting - Plumbing Risers" at bounding box center [683, 176] width 855 height 18
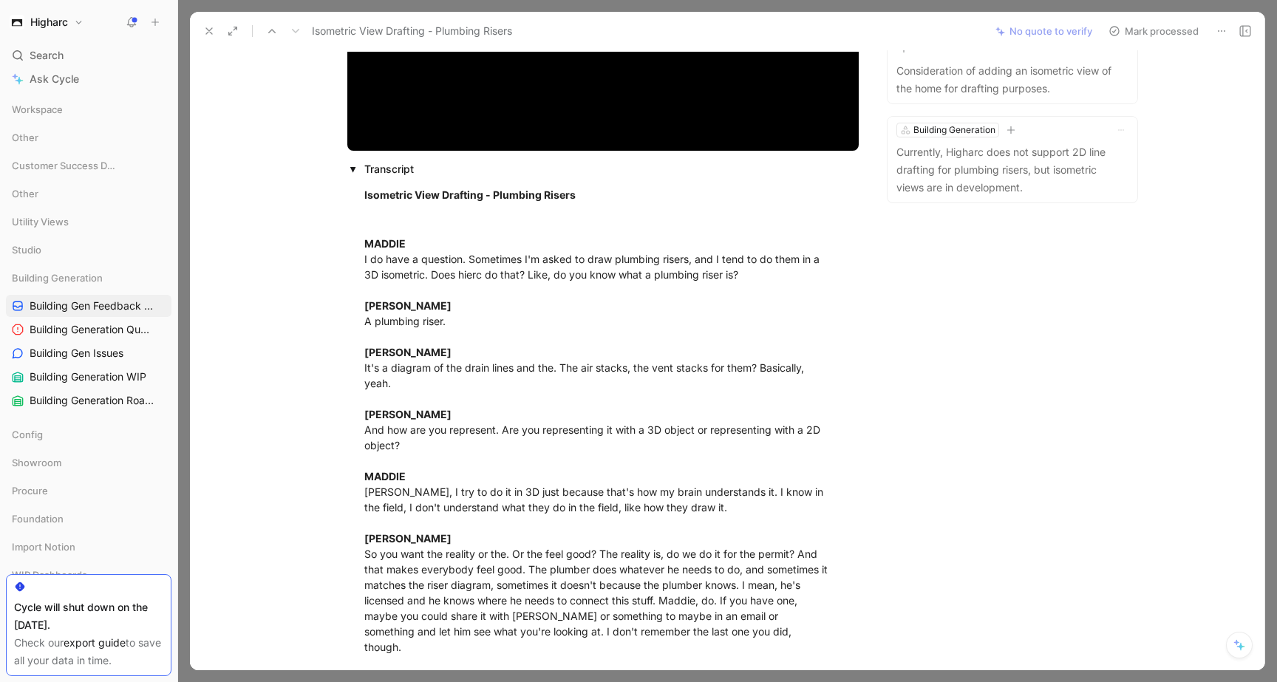
scroll to position [291, 0]
drag, startPoint x: 618, startPoint y: 273, endPoint x: 463, endPoint y: 261, distance: 154.9
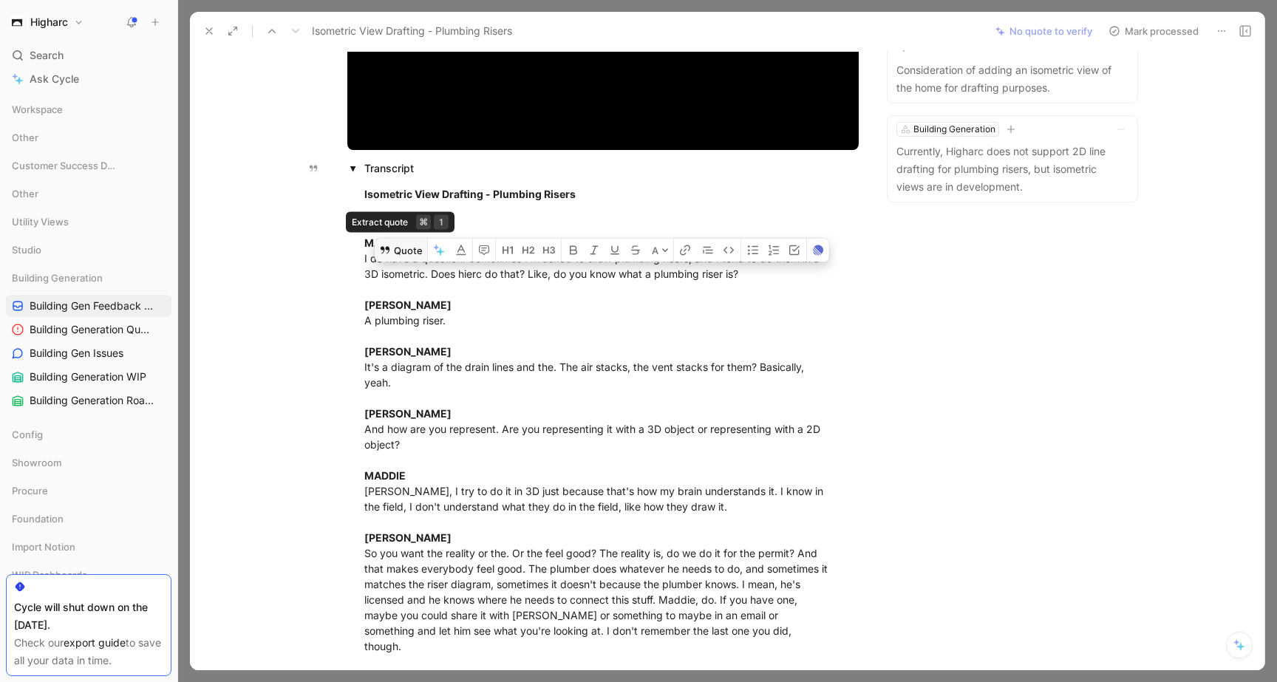
click at [417, 242] on button "Quote" at bounding box center [401, 251] width 52 height 24
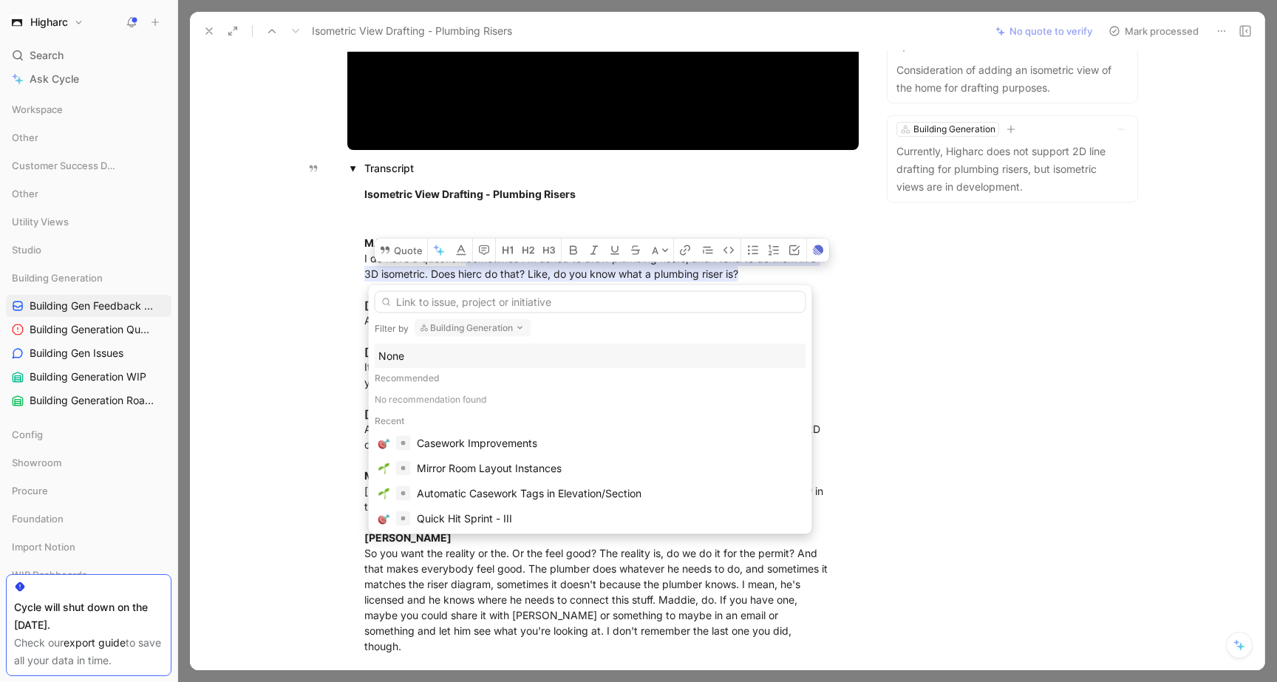
click at [458, 330] on button "Building Generation" at bounding box center [472, 328] width 117 height 18
type input "live plan"
click at [454, 392] on mark "Live Plan" at bounding box center [442, 386] width 44 height 13
click at [592, 302] on input "text" at bounding box center [590, 302] width 431 height 22
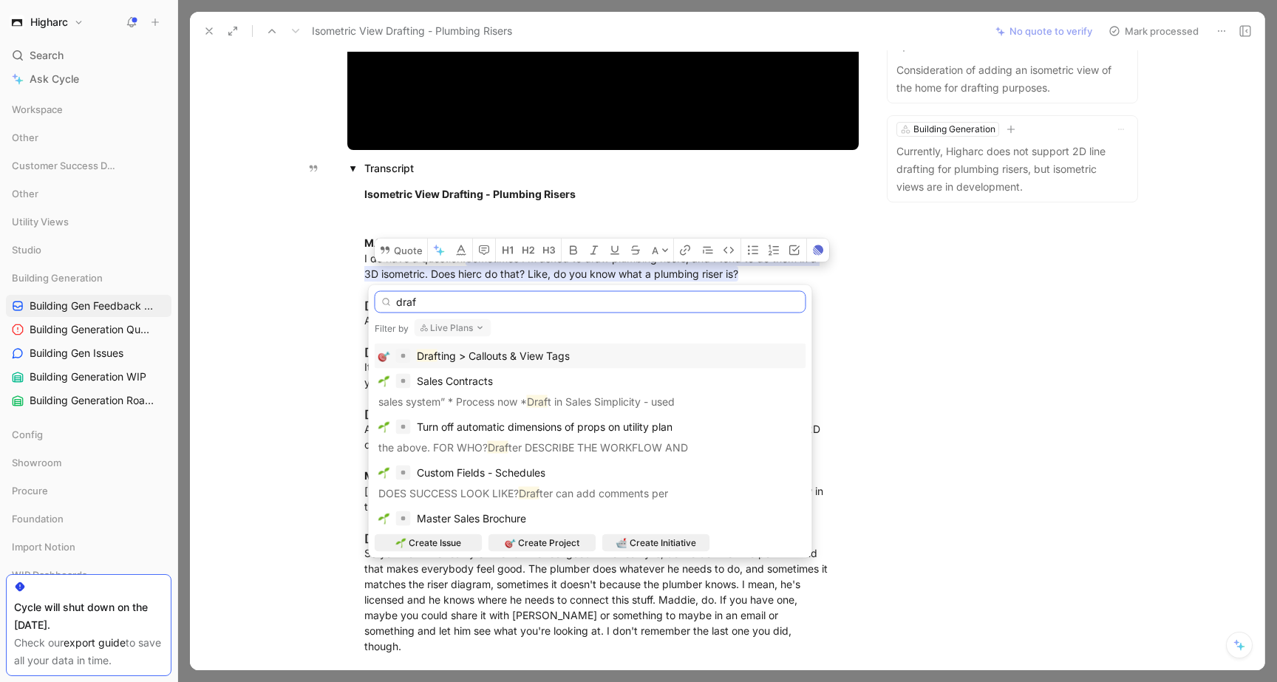
type input "draf"
click at [650, 351] on div "Draf [PERSON_NAME] > Callouts & View Tags" at bounding box center [590, 356] width 424 height 18
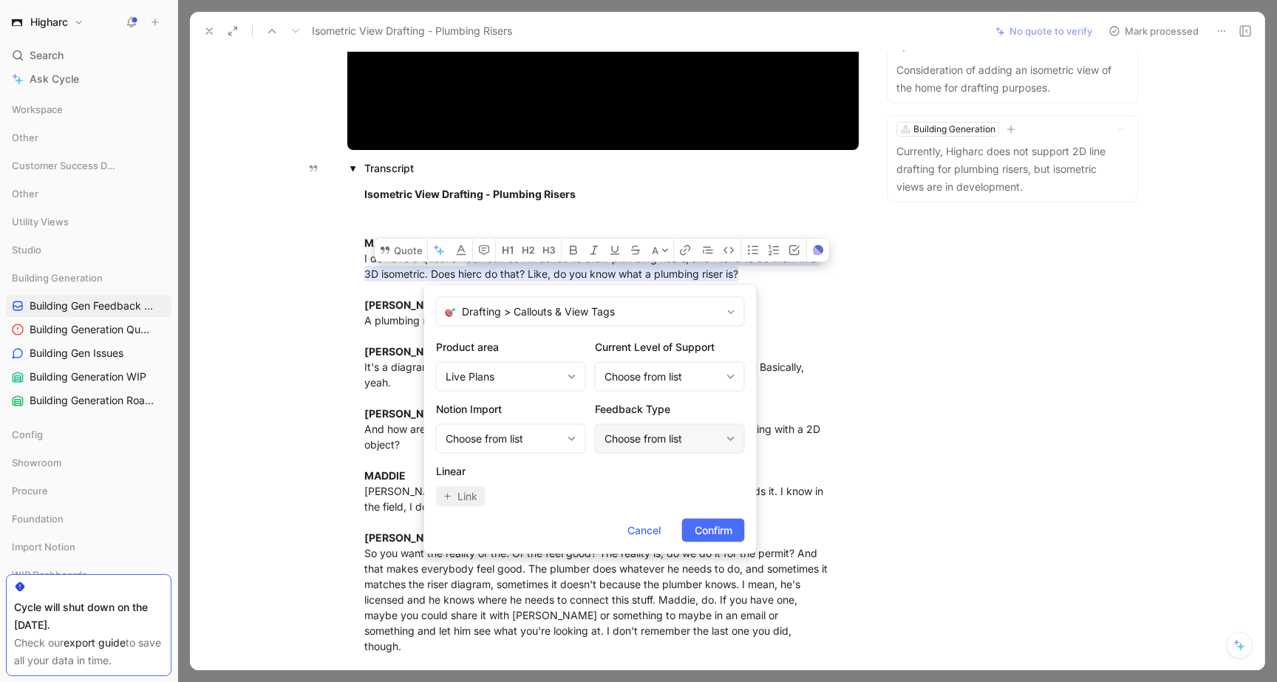
click at [700, 437] on div "Choose from list" at bounding box center [662, 439] width 116 height 18
click at [677, 373] on div "Choose from list" at bounding box center [662, 377] width 116 height 18
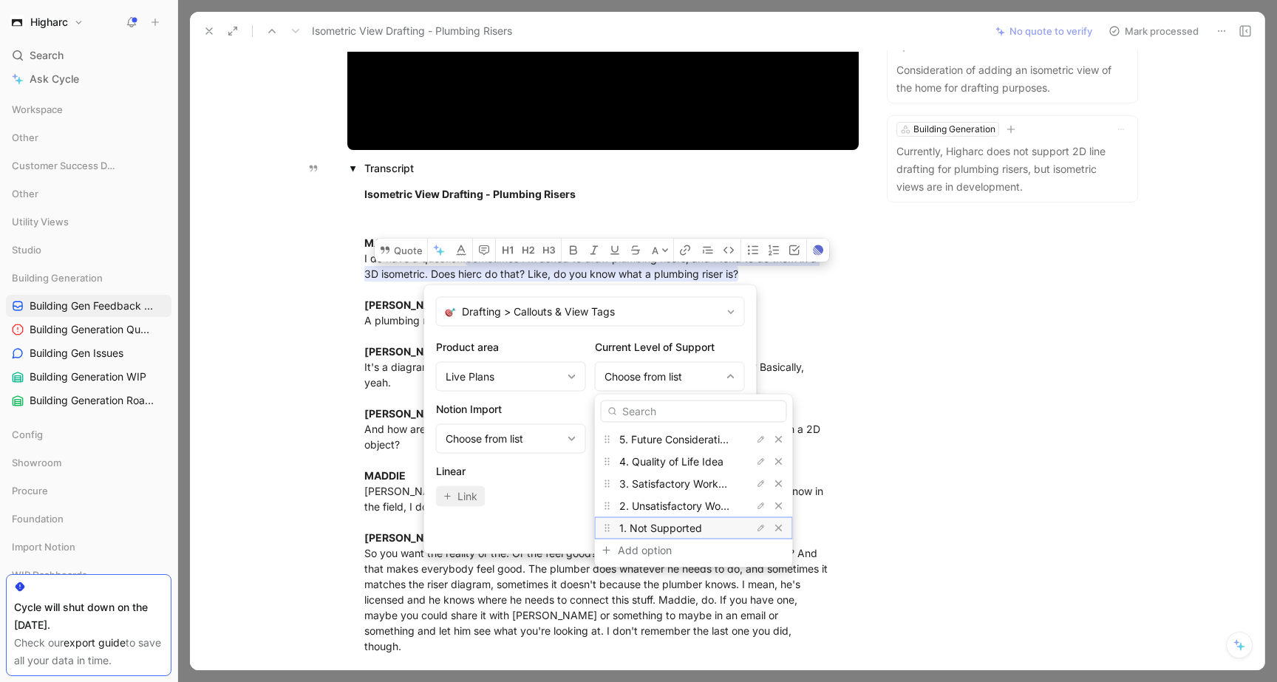
click at [654, 521] on div "1. Not Supported" at bounding box center [674, 528] width 111 height 18
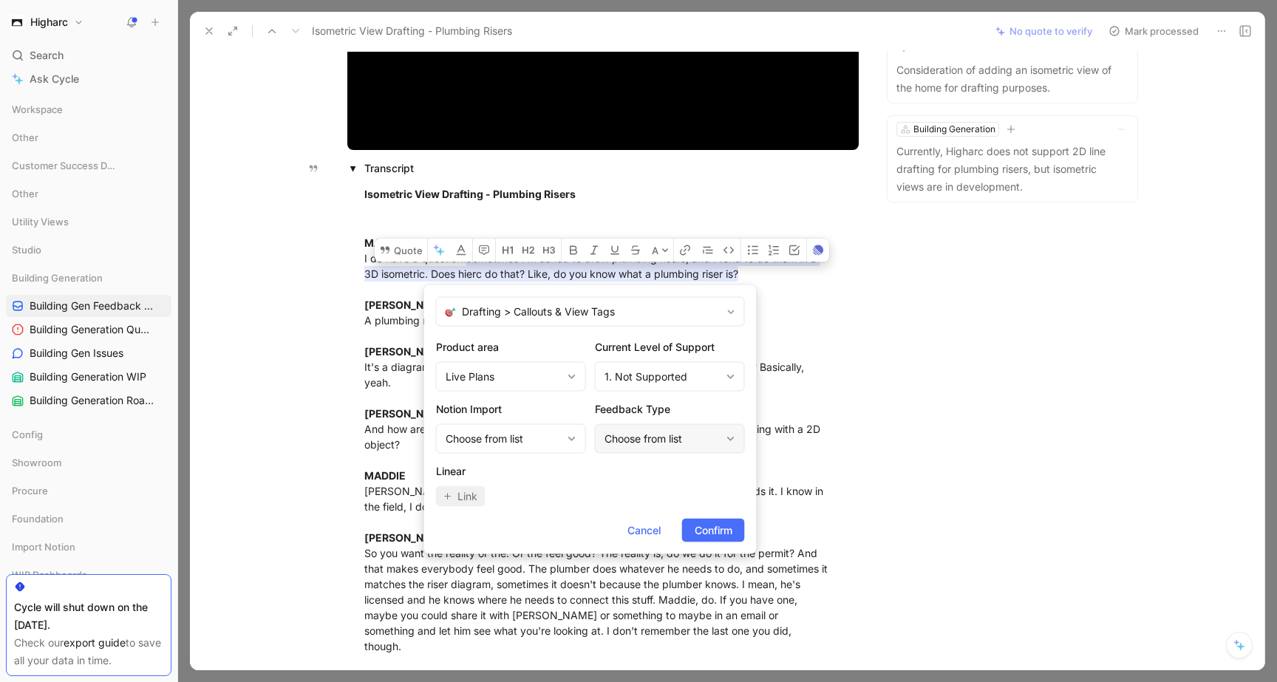
click at [676, 440] on div "Choose from list" at bounding box center [662, 439] width 116 height 18
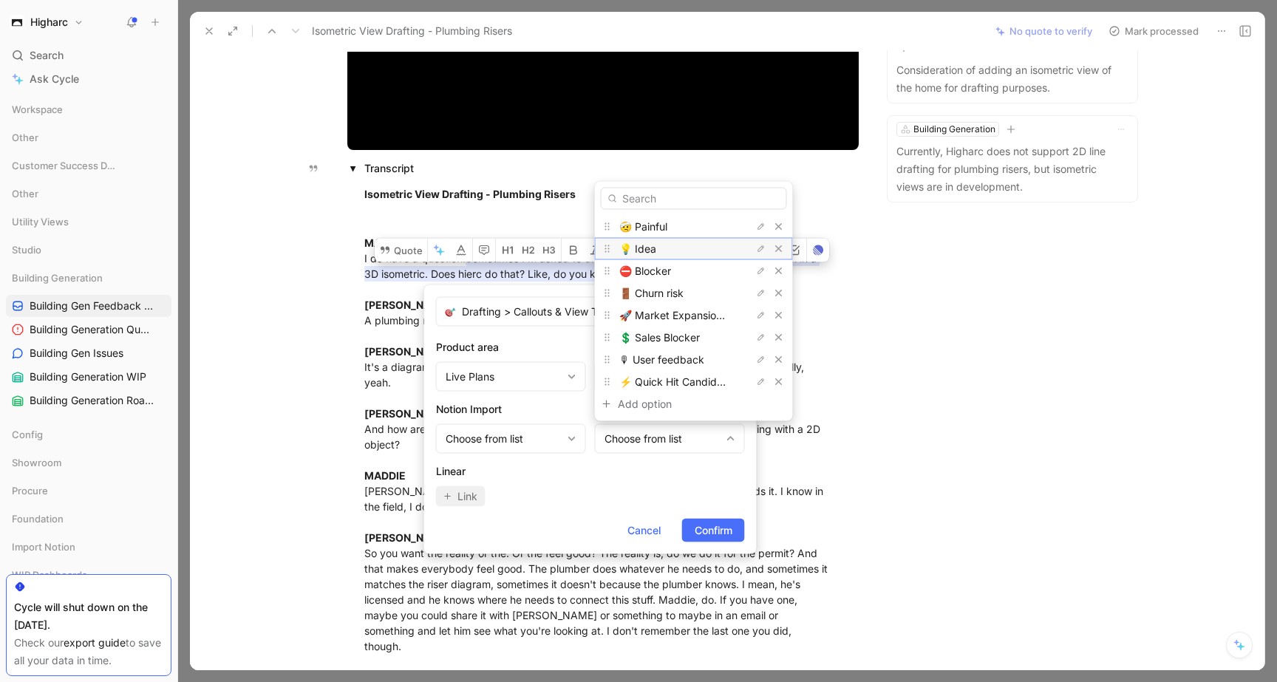
click at [674, 246] on div "💡 Idea" at bounding box center [674, 249] width 111 height 18
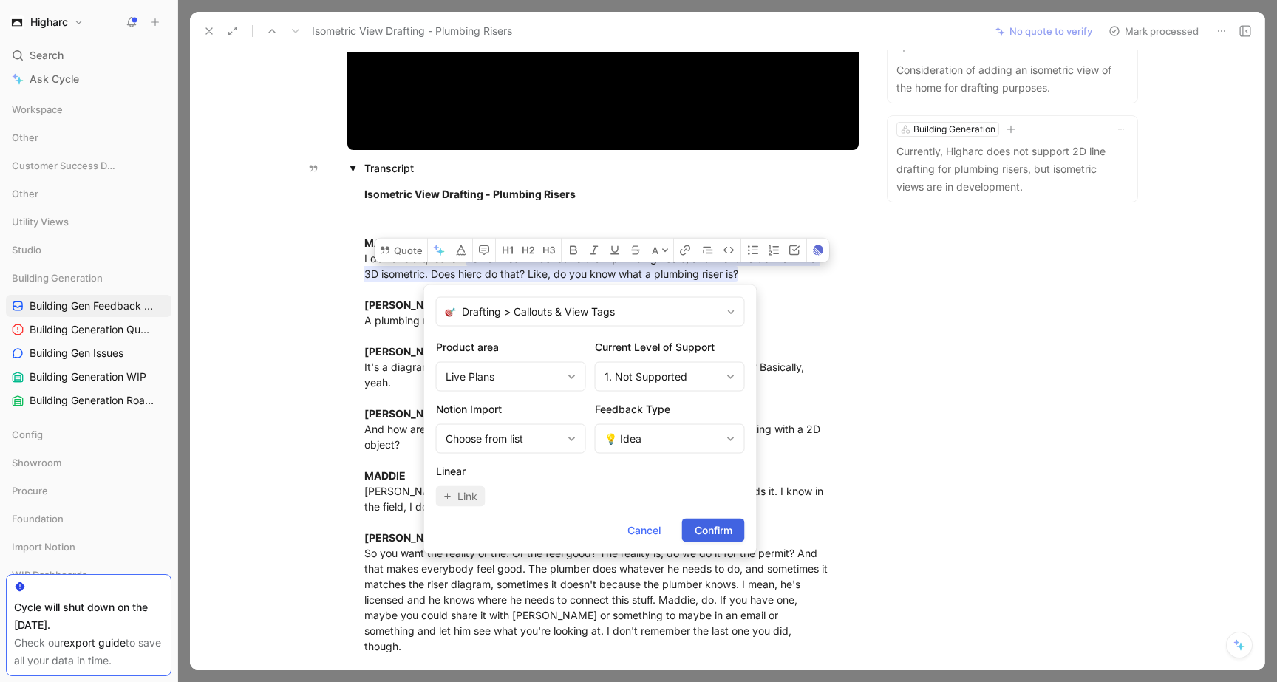
click at [709, 527] on span "Confirm" at bounding box center [713, 531] width 38 height 18
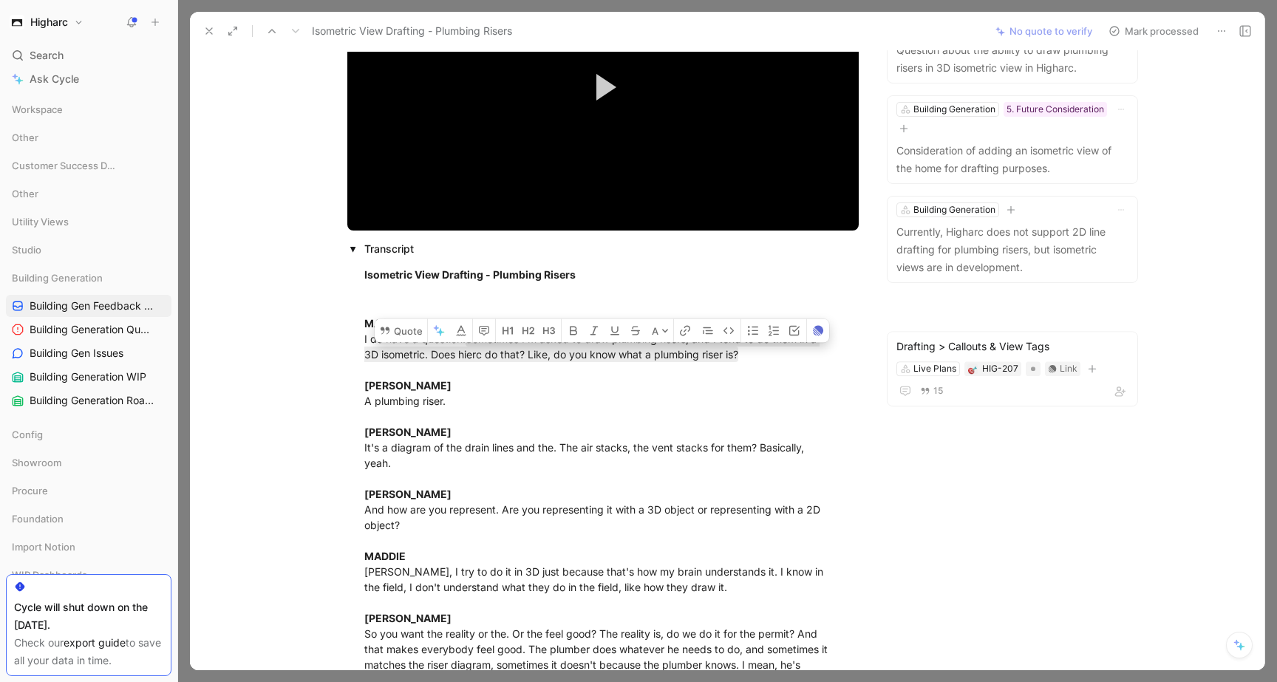
scroll to position [0, 0]
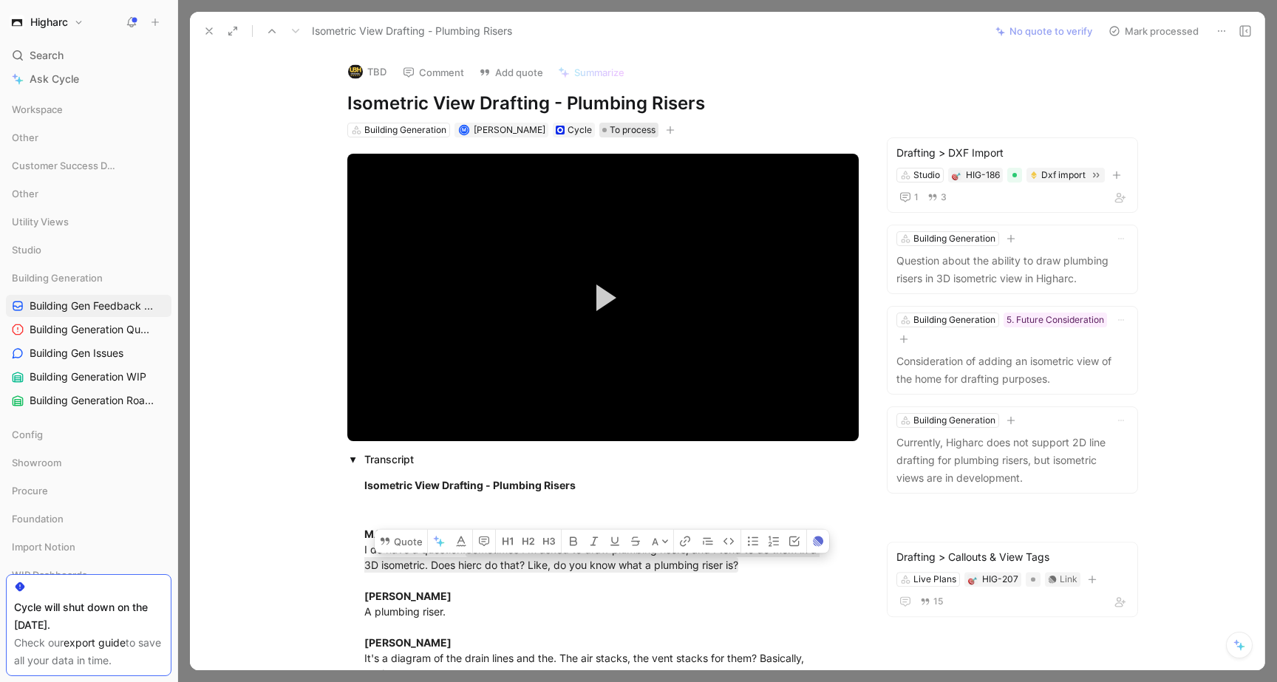
click at [624, 124] on span "To process" at bounding box center [632, 130] width 46 height 15
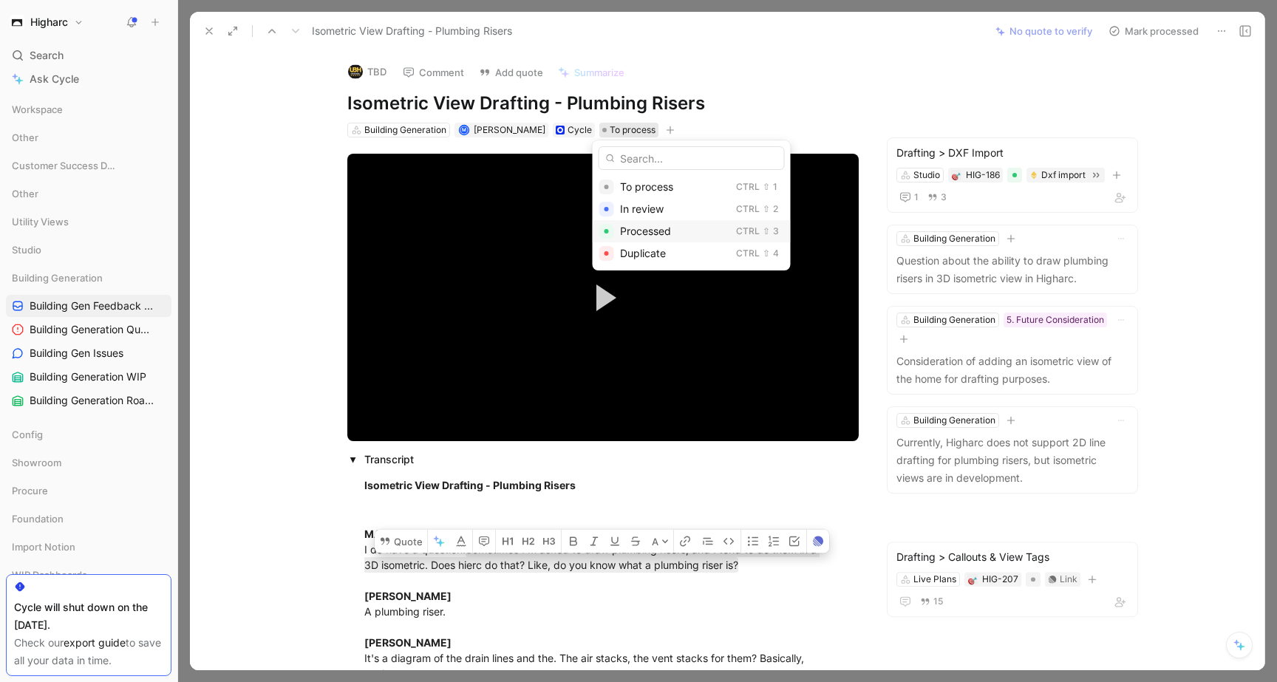
click at [669, 224] on div "Processed" at bounding box center [675, 231] width 110 height 18
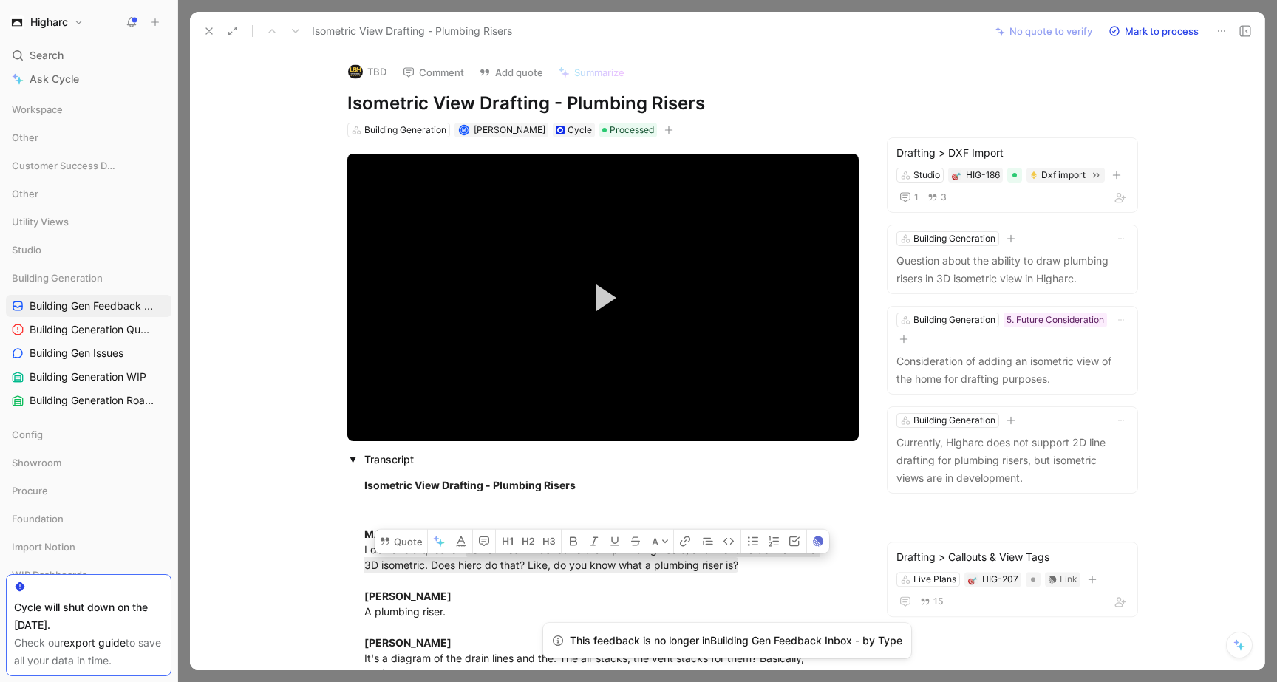
click at [209, 25] on icon at bounding box center [209, 31] width 12 height 12
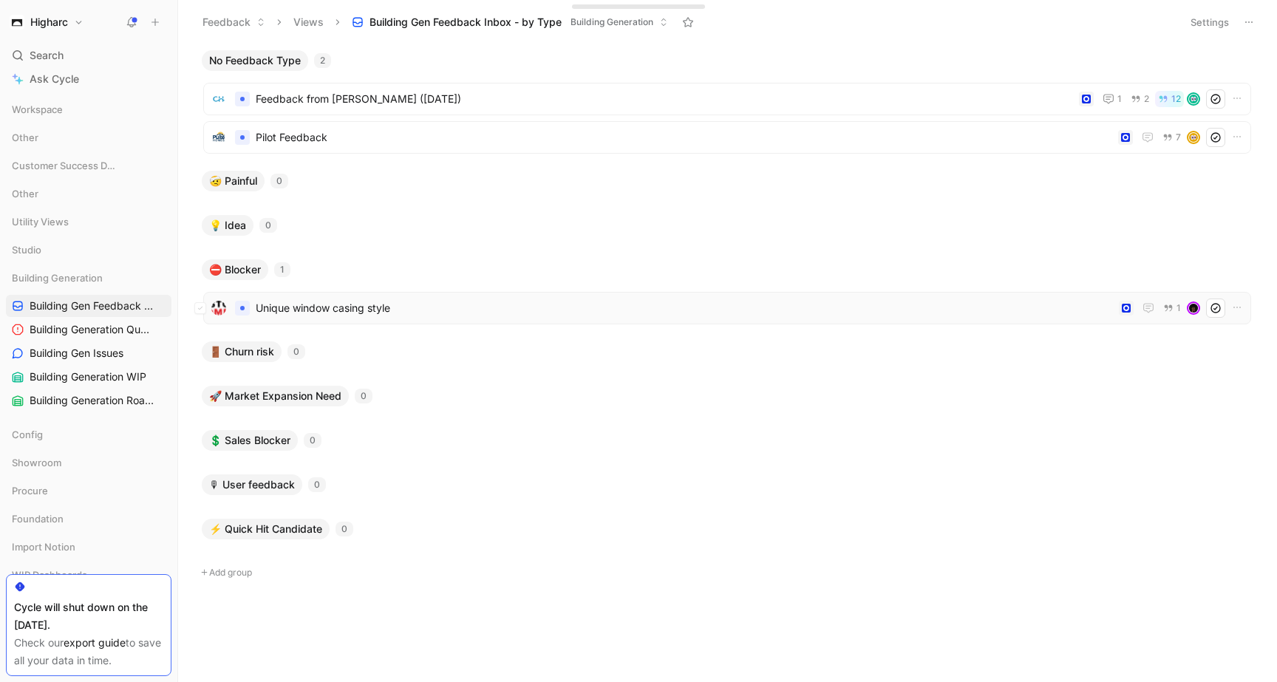
click at [539, 315] on span "Unique window casing style" at bounding box center [684, 308] width 857 height 18
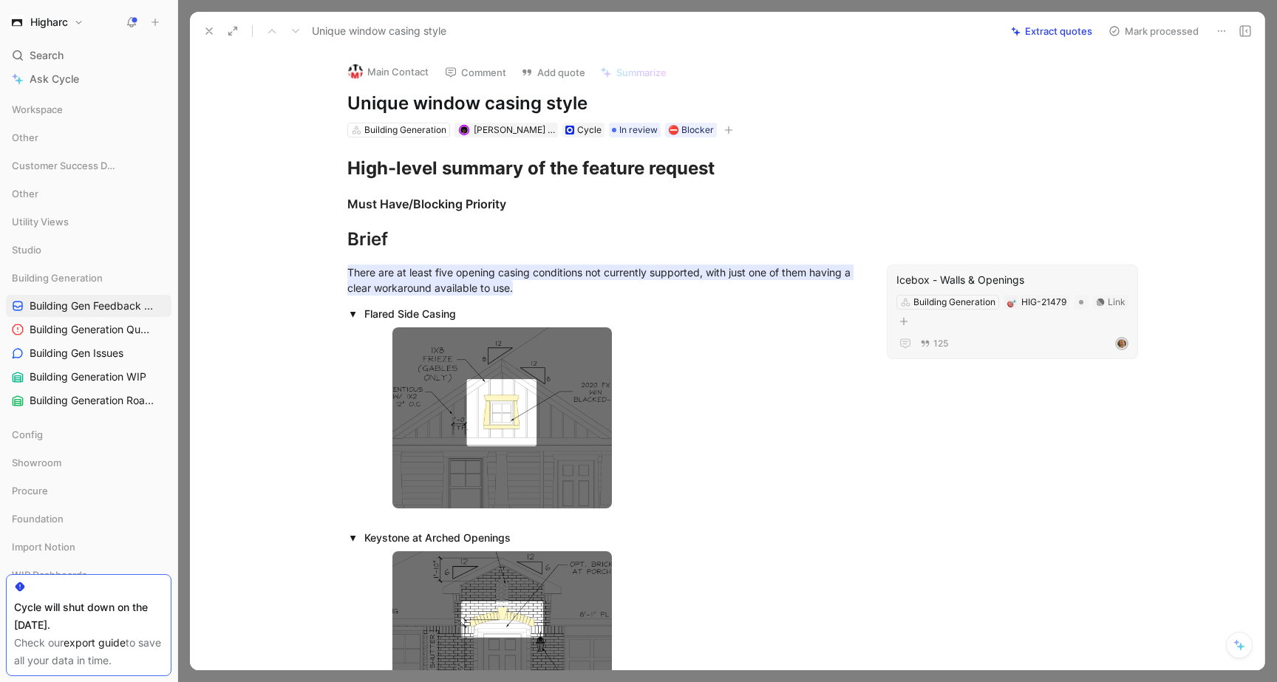
click at [989, 336] on div "125" at bounding box center [1012, 344] width 232 height 18
click at [619, 129] on span "In review" at bounding box center [638, 130] width 38 height 15
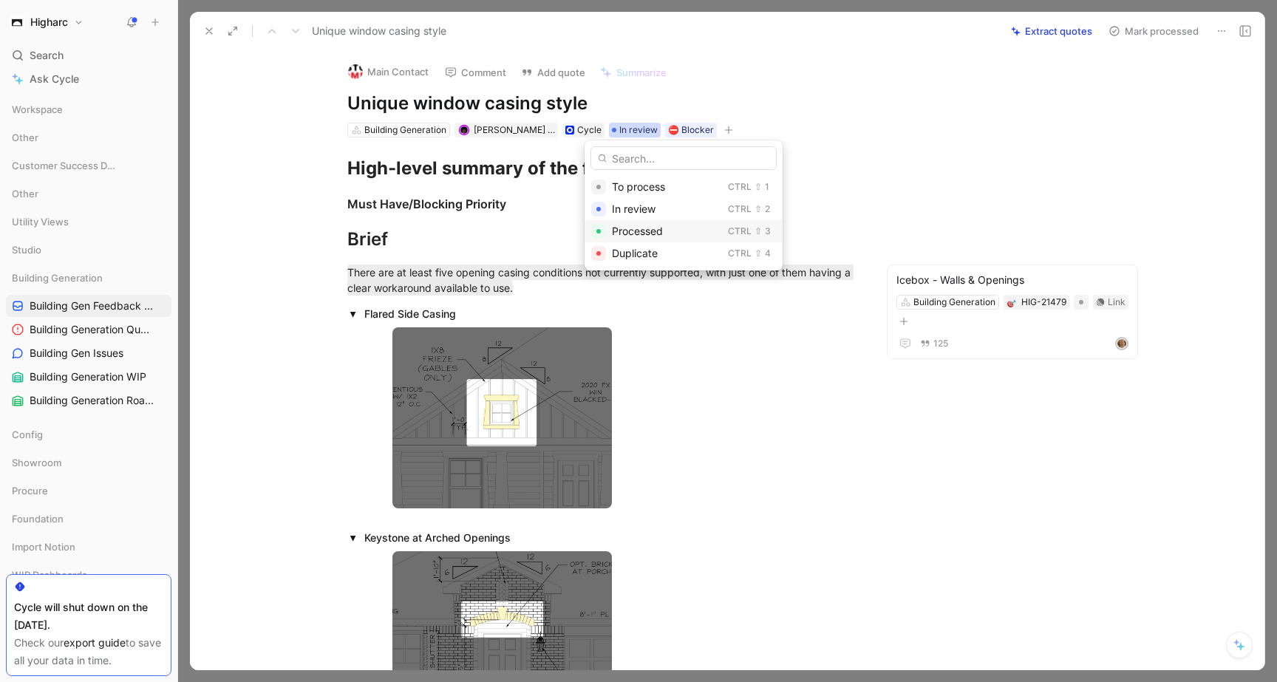
click at [655, 228] on span "Processed" at bounding box center [637, 231] width 51 height 13
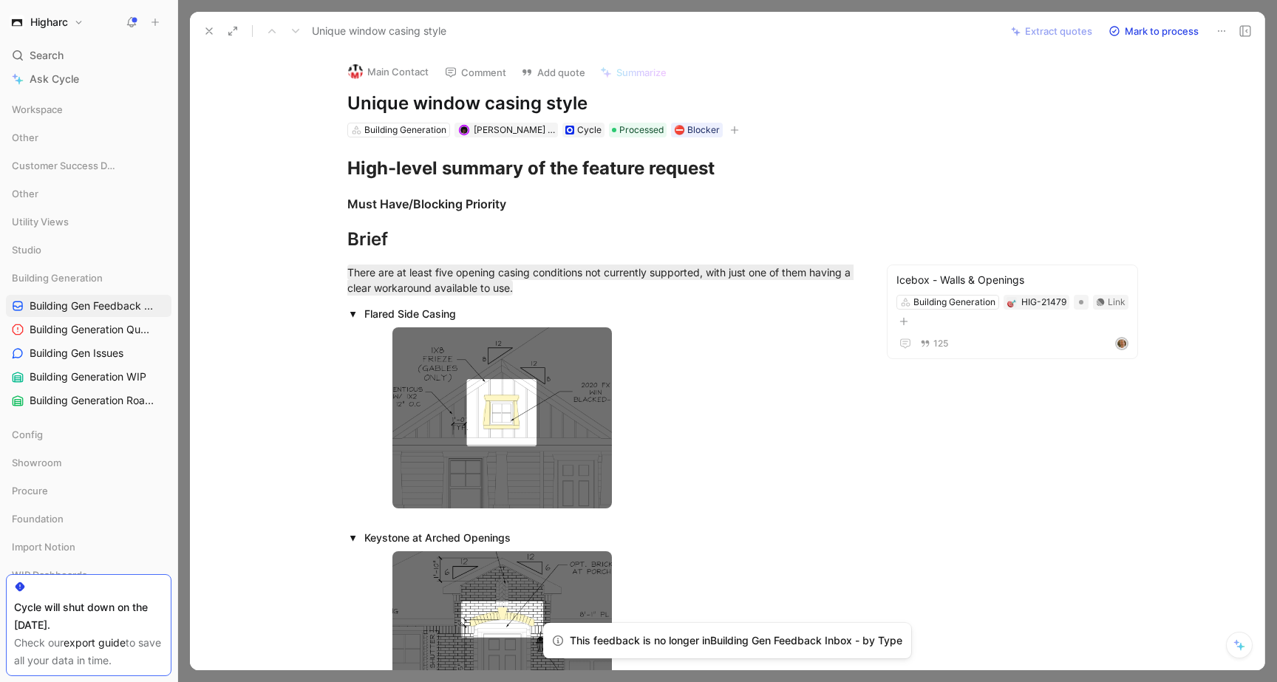
click at [211, 28] on use at bounding box center [209, 31] width 6 height 6
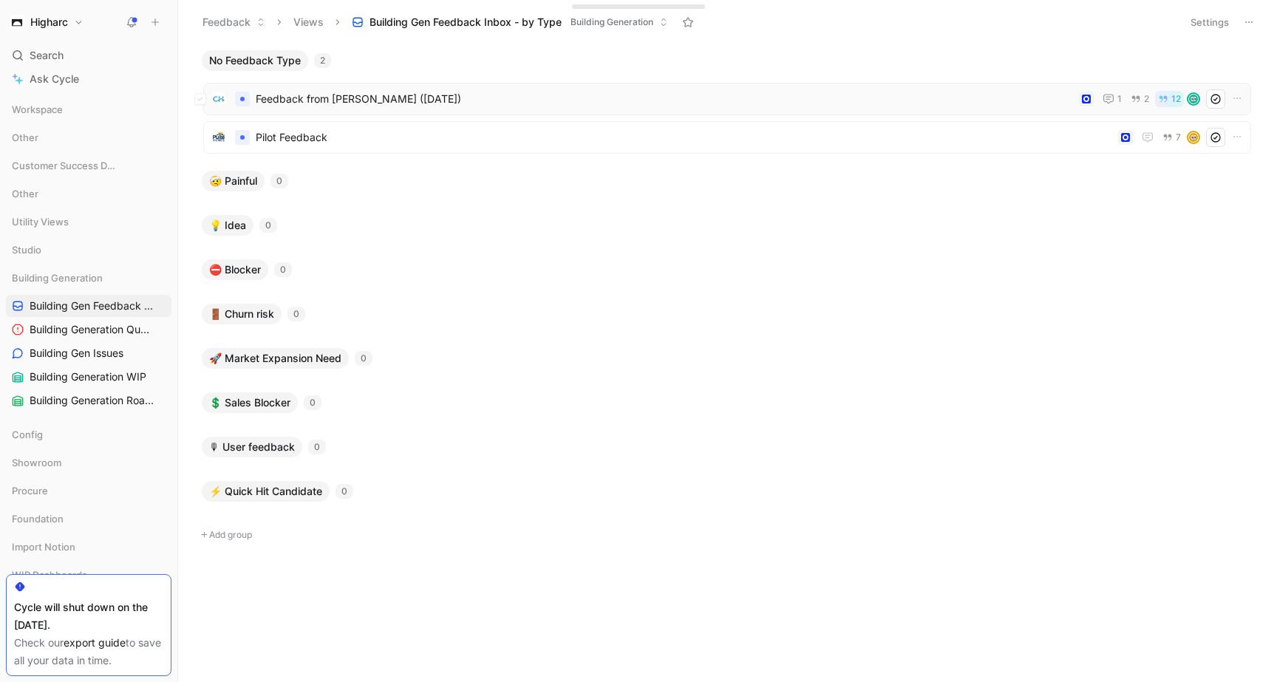
click at [459, 95] on span "Feedback from [PERSON_NAME] ([DATE])" at bounding box center [664, 99] width 817 height 18
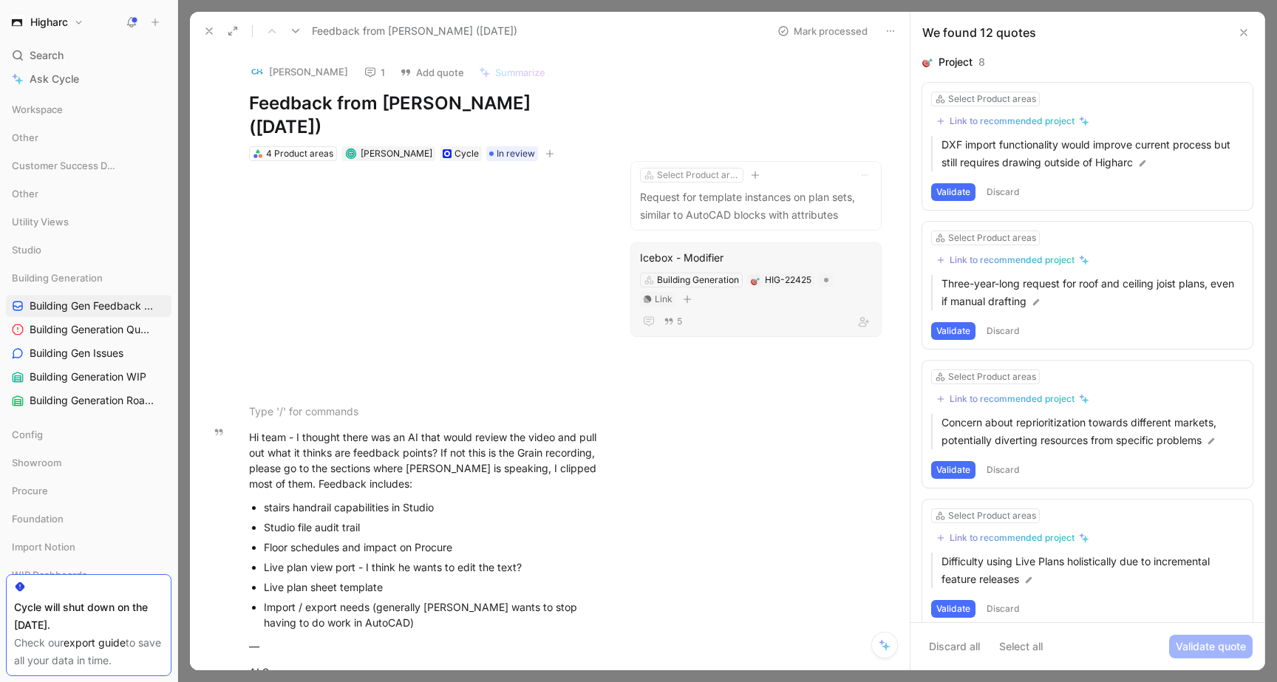
click at [768, 308] on div "Icebox - Modifier Building Generation HIG-22425 Link 5" at bounding box center [755, 289] width 251 height 95
click at [656, 203] on button "Edit quote" at bounding box center [656, 201] width 69 height 21
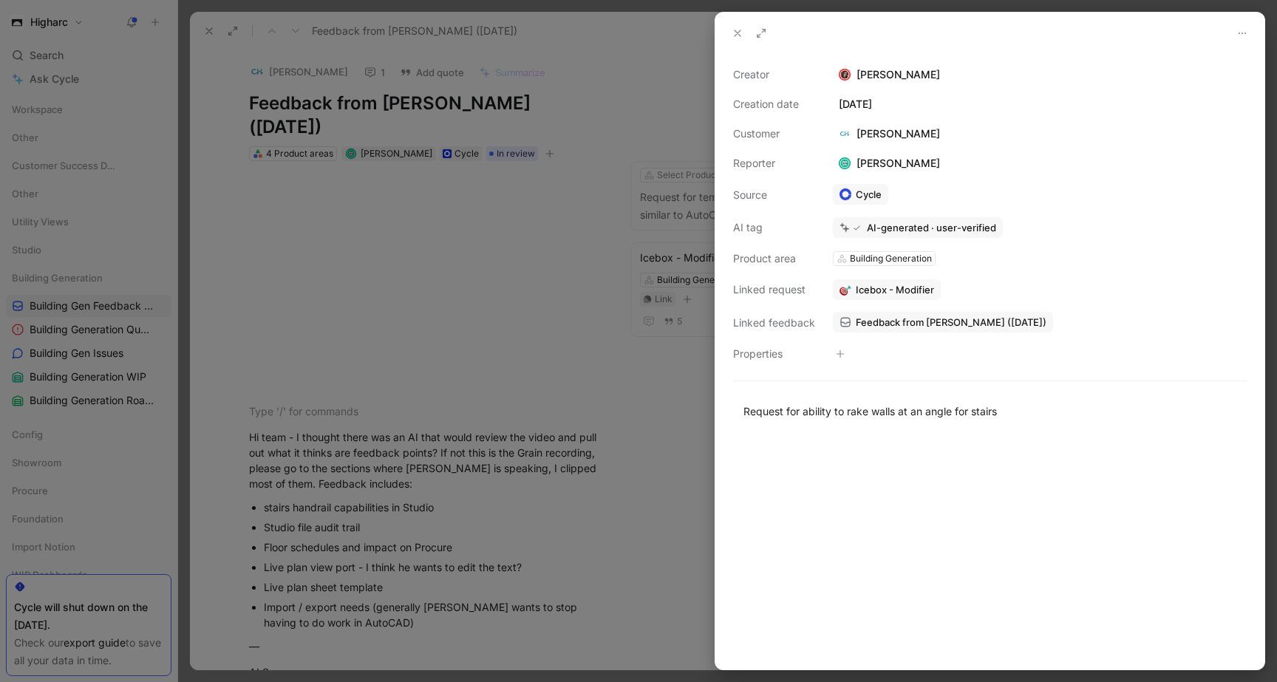
click at [897, 287] on span "Icebox - Modifier" at bounding box center [894, 289] width 78 height 13
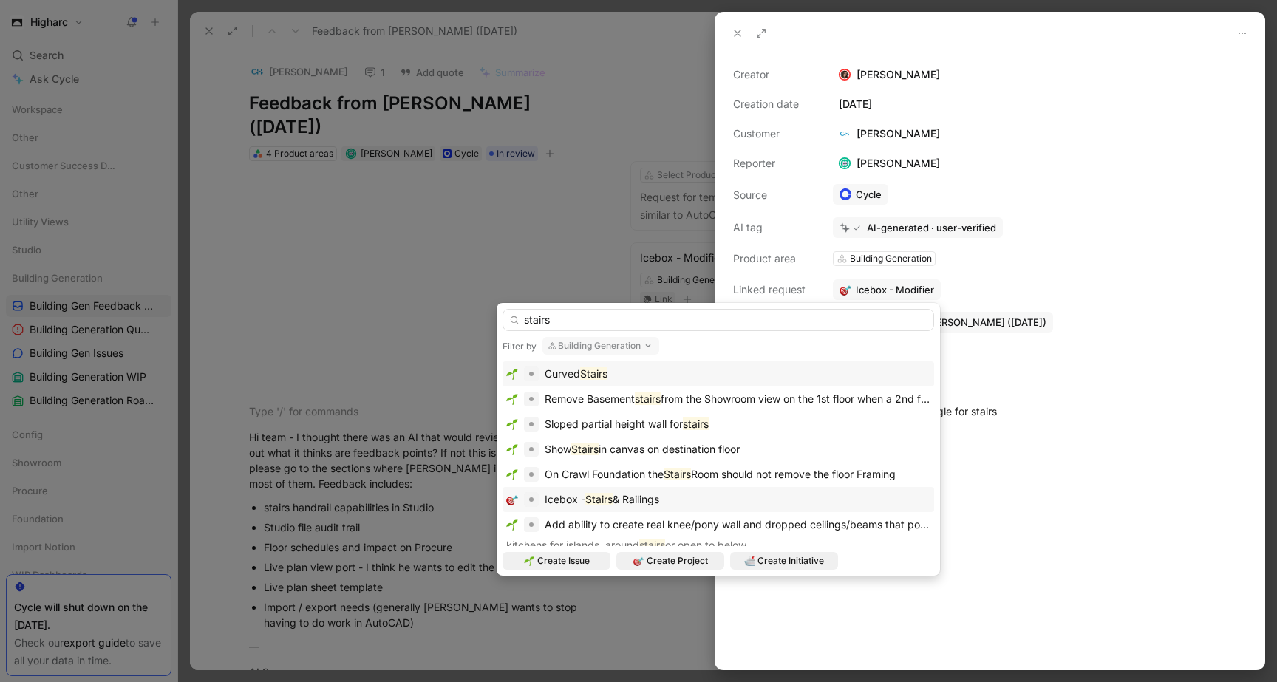
type input "stairs"
click at [653, 494] on span "& Railings" at bounding box center [635, 499] width 47 height 13
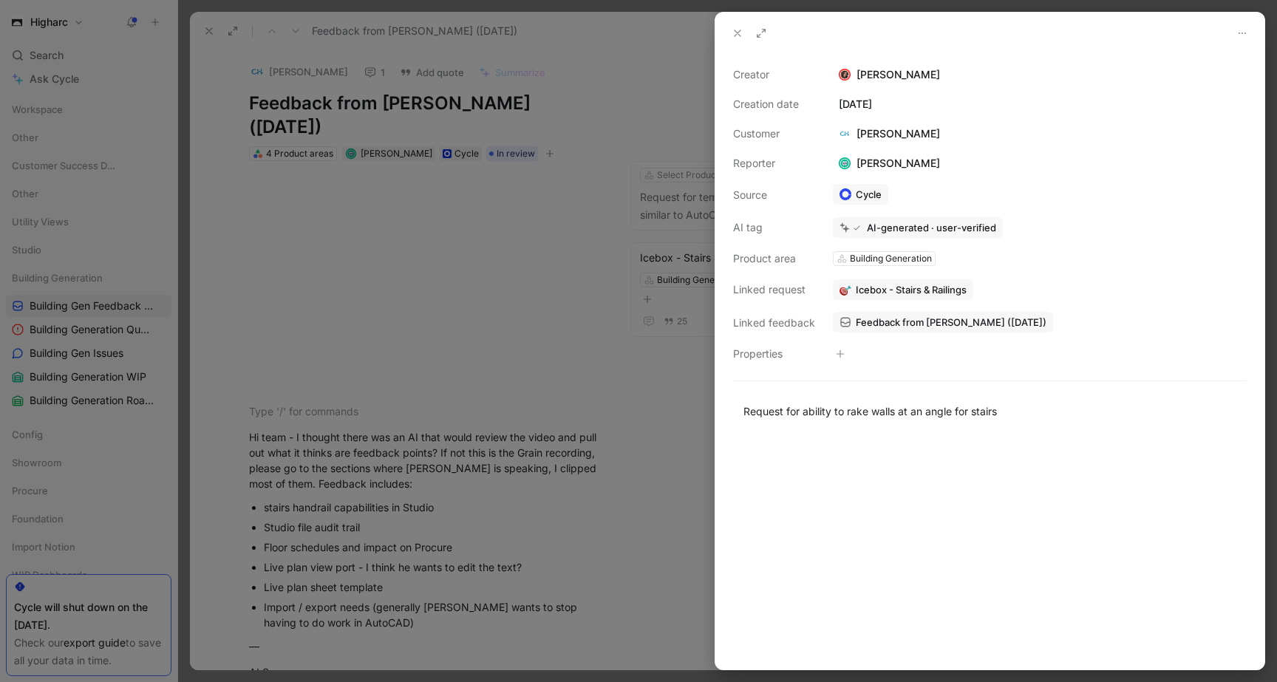
click at [966, 488] on div at bounding box center [989, 552] width 549 height 234
click at [742, 30] on icon at bounding box center [737, 33] width 12 height 12
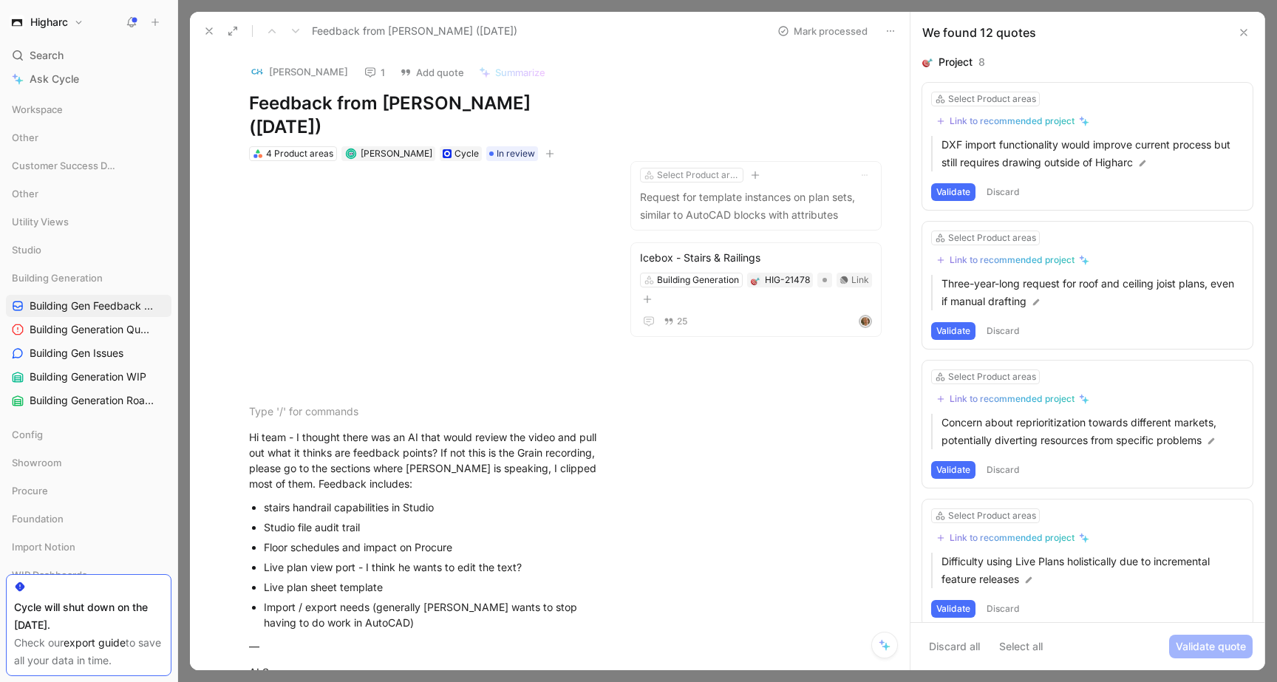
click at [1177, 182] on div "Select Product areas Link to recommended project DXF import functionality would…" at bounding box center [1087, 146] width 330 height 127
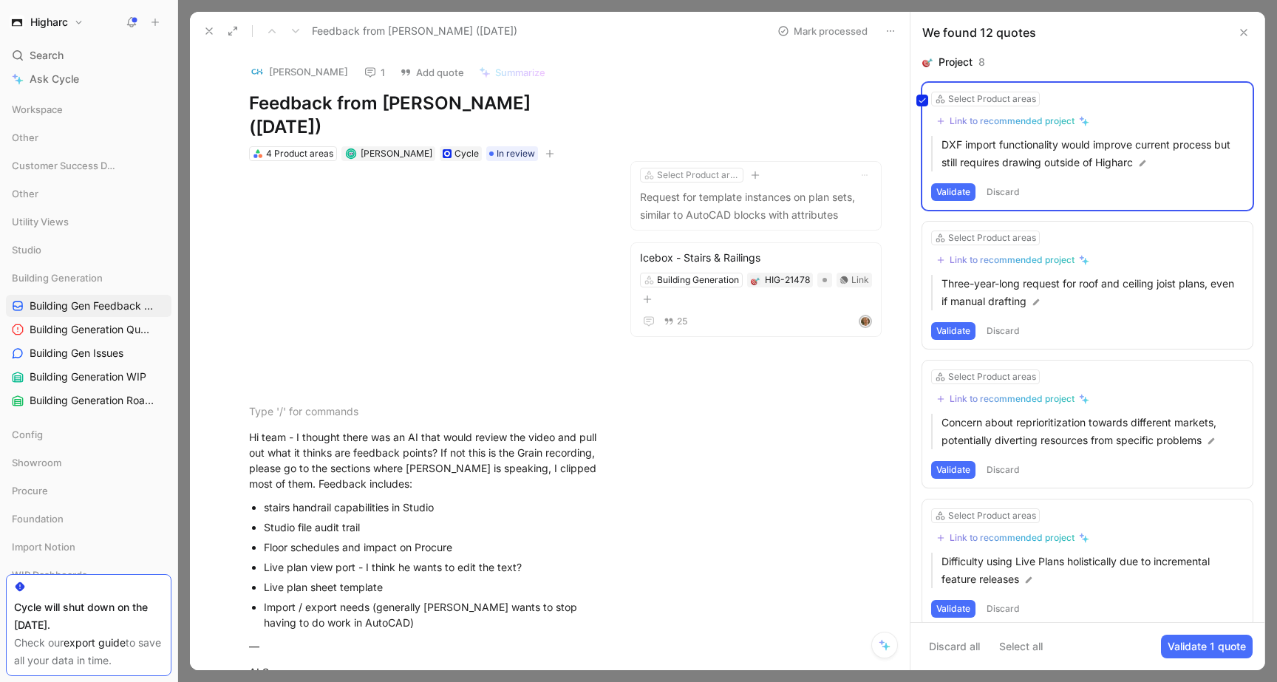
click at [956, 187] on div "Select Product areas Link to recommended project DXF import functionality would…" at bounding box center [1087, 146] width 330 height 127
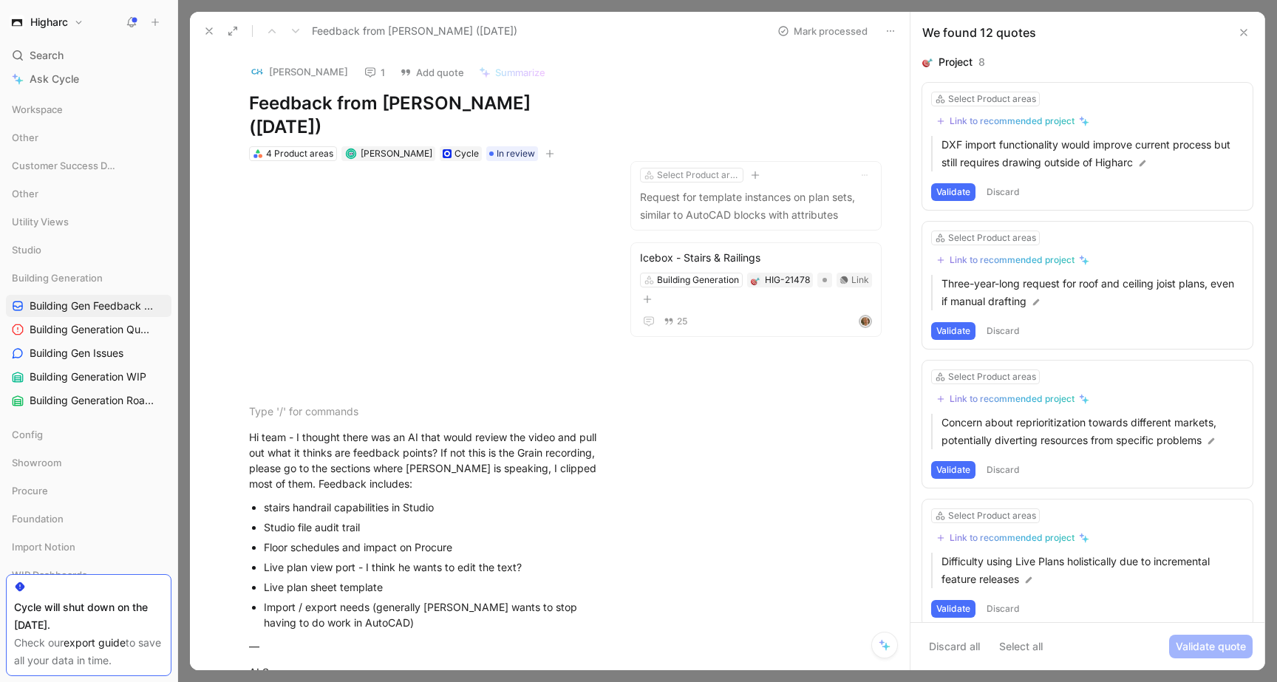
click at [954, 195] on button "Validate" at bounding box center [953, 192] width 44 height 18
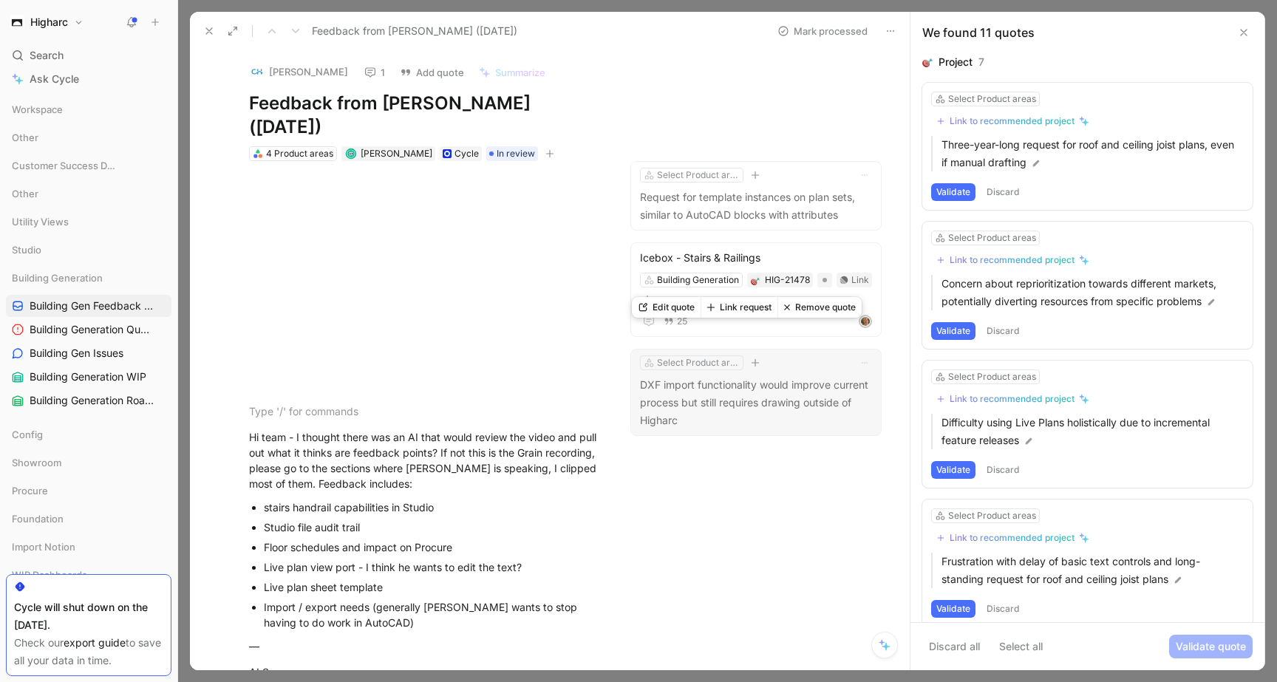
click at [728, 376] on p "DXF import functionality would improve current process but still requires drawi…" at bounding box center [756, 402] width 232 height 53
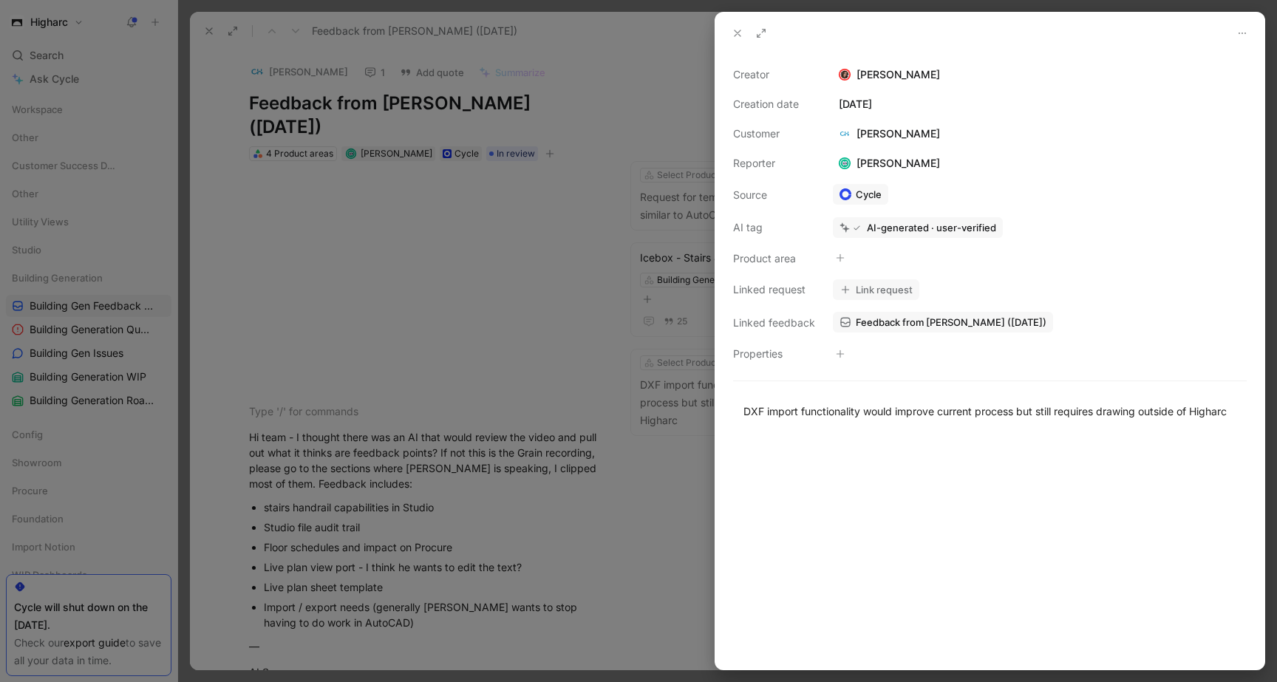
click at [881, 294] on button "Link request" at bounding box center [876, 289] width 86 height 21
click at [842, 256] on icon at bounding box center [840, 257] width 9 height 9
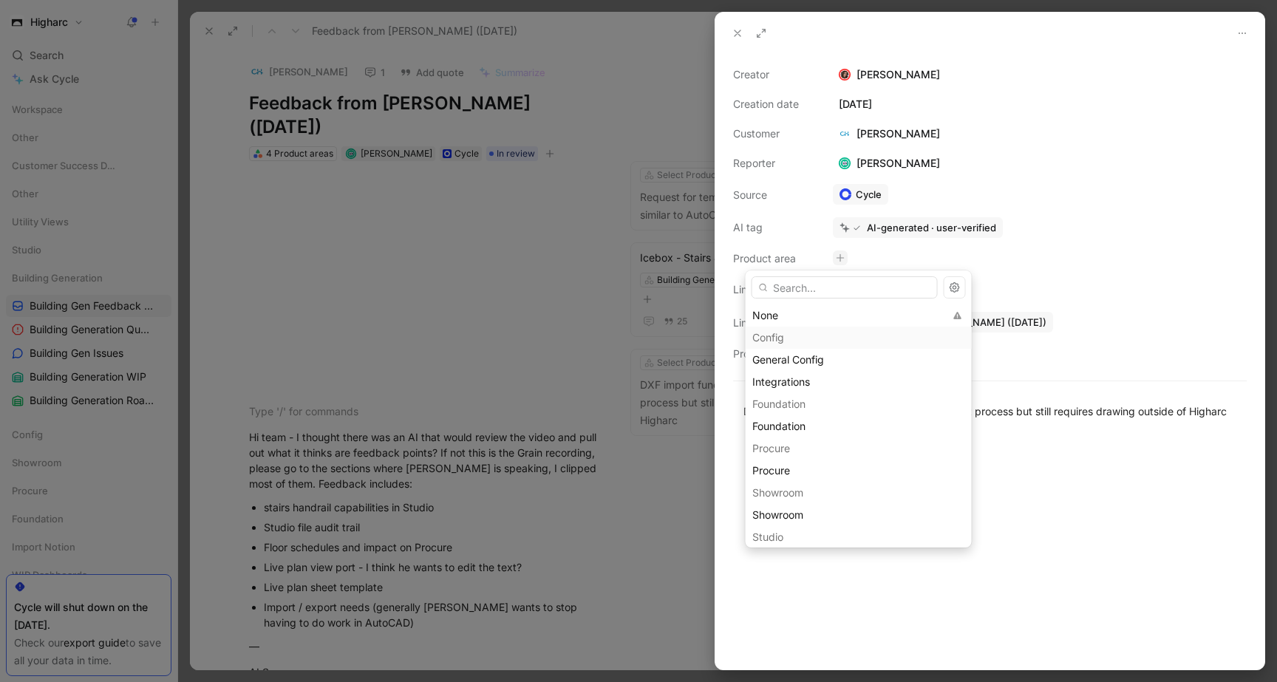
type input "l"
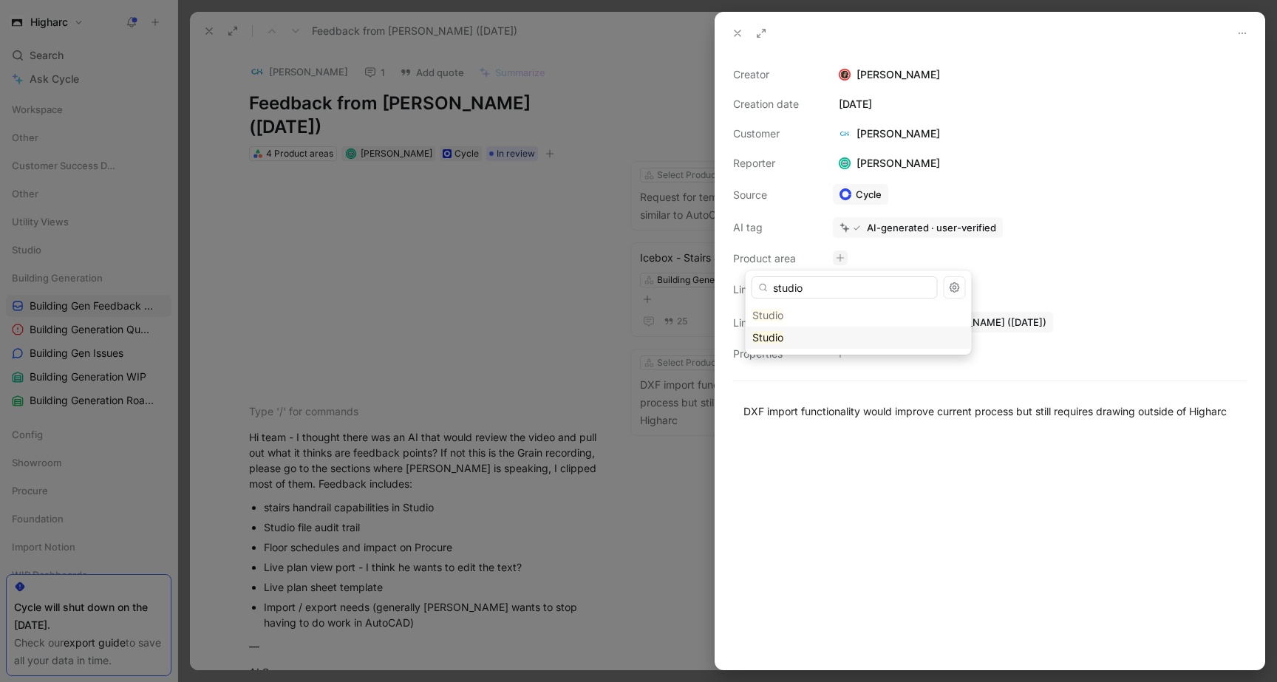
type input "studio"
click at [834, 332] on div "Studio" at bounding box center [858, 338] width 213 height 18
click at [889, 287] on button "Link request" at bounding box center [876, 289] width 86 height 21
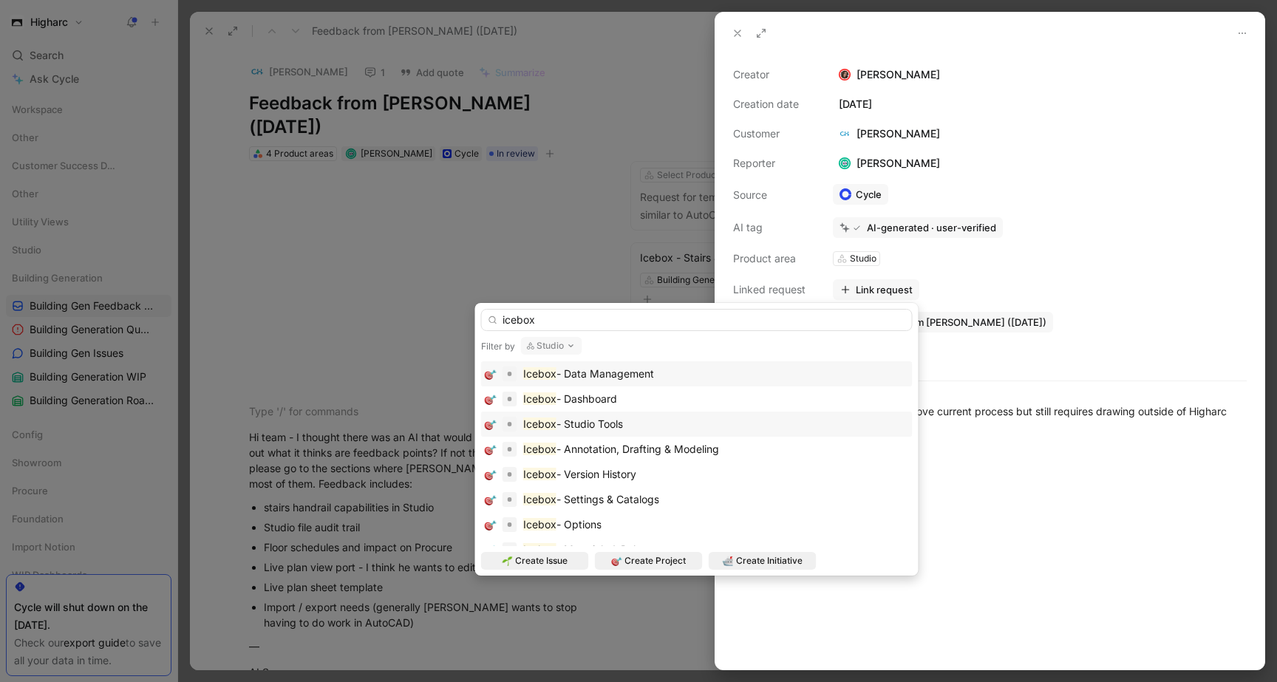
type input "icebox"
click at [805, 423] on div "Icebox - Studio Tools" at bounding box center [697, 424] width 424 height 18
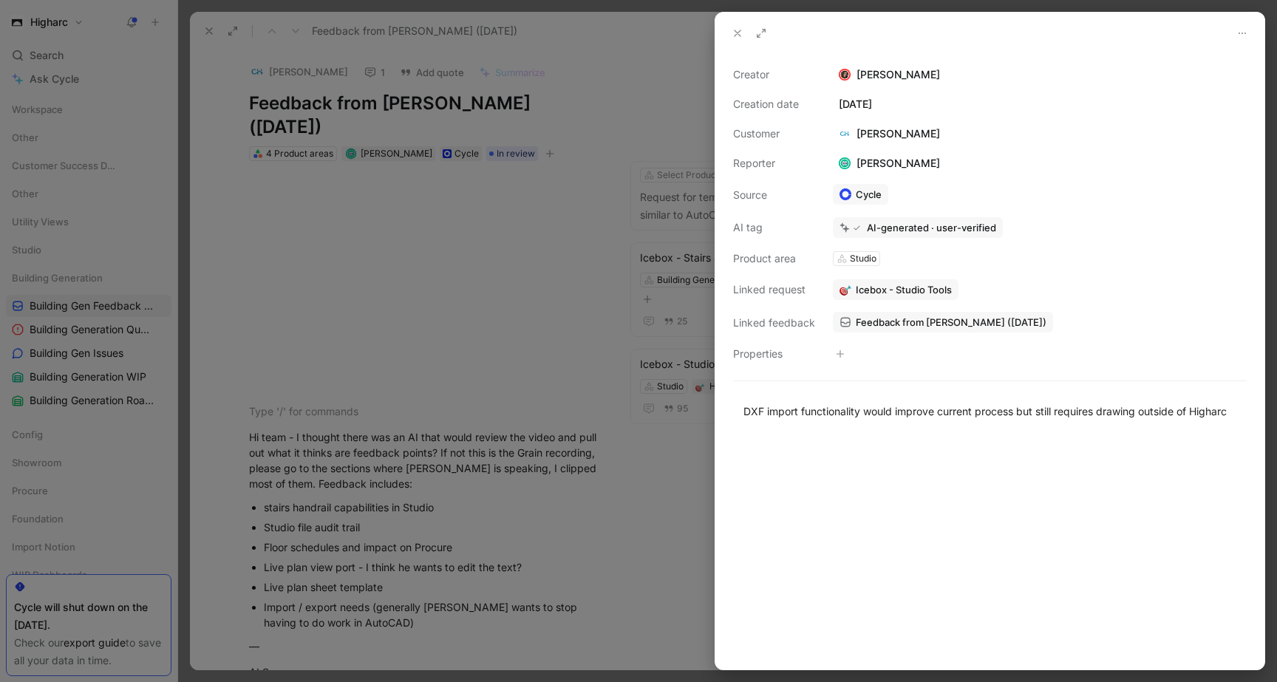
click at [738, 31] on icon at bounding box center [737, 33] width 12 height 12
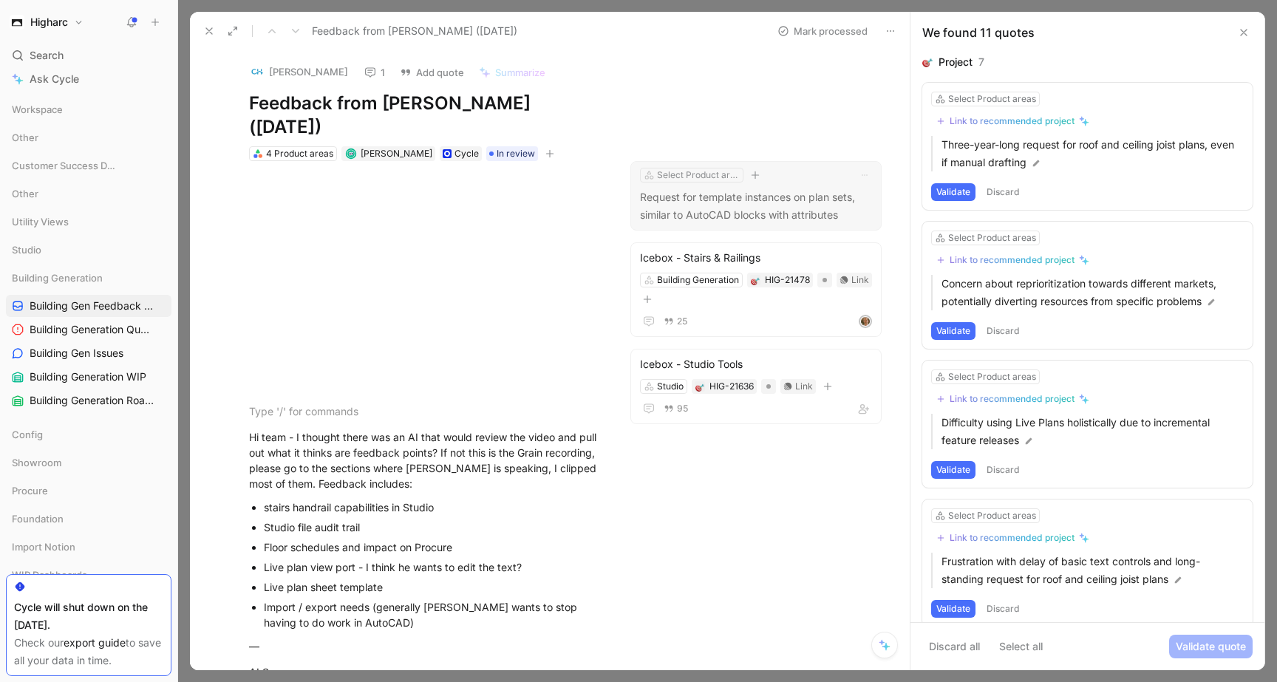
click at [815, 168] on div "Select Product area" at bounding box center [756, 175] width 232 height 15
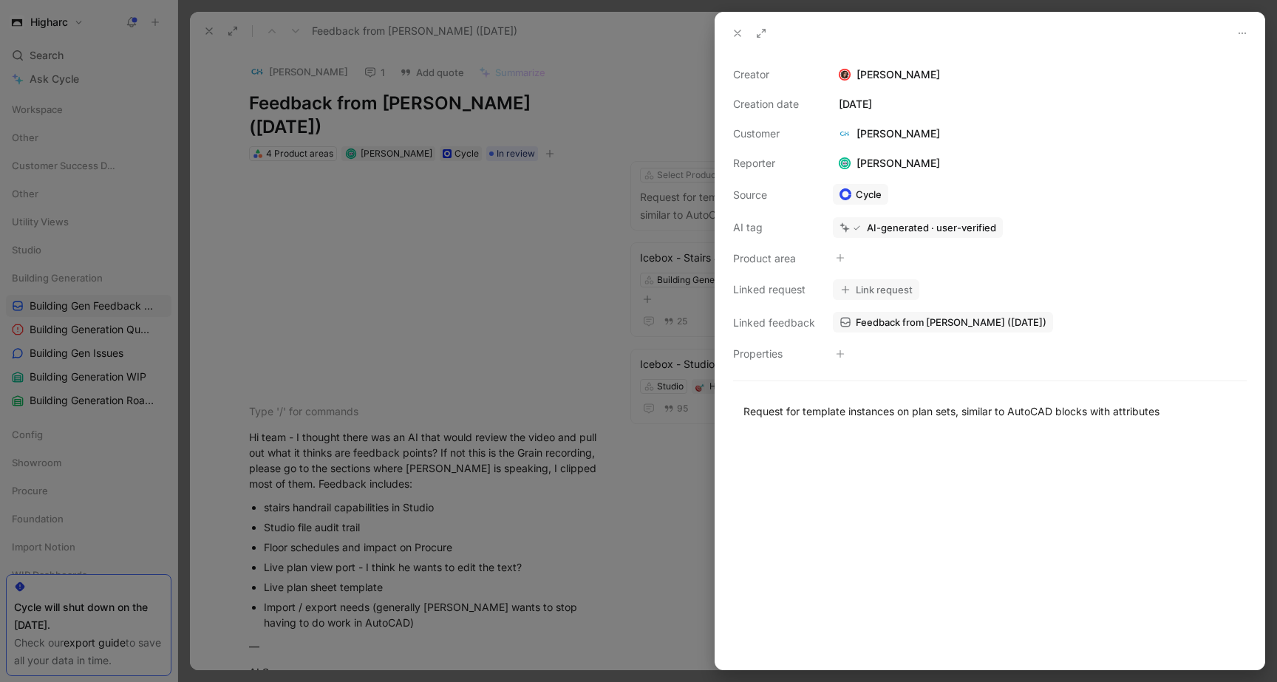
click at [834, 256] on button at bounding box center [840, 257] width 15 height 15
type input "live"
click at [850, 318] on div "Live Plans" at bounding box center [858, 316] width 213 height 18
click at [875, 290] on button "Link request" at bounding box center [876, 289] width 86 height 21
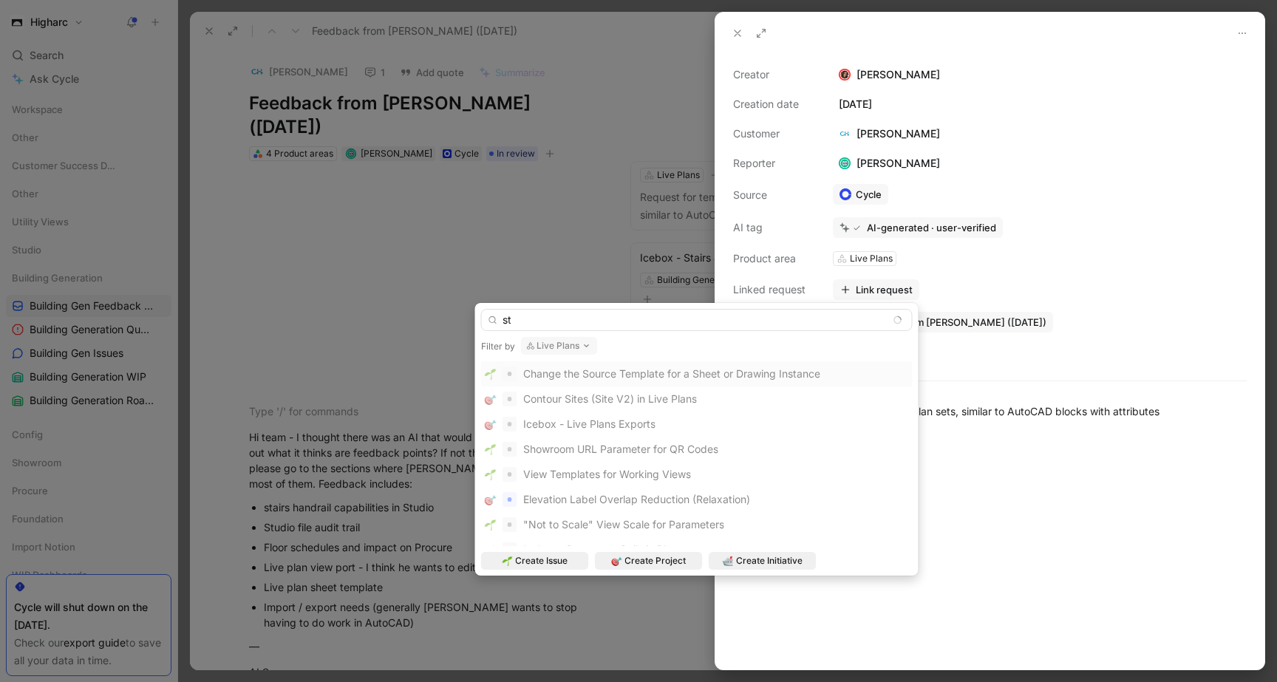
type input "s"
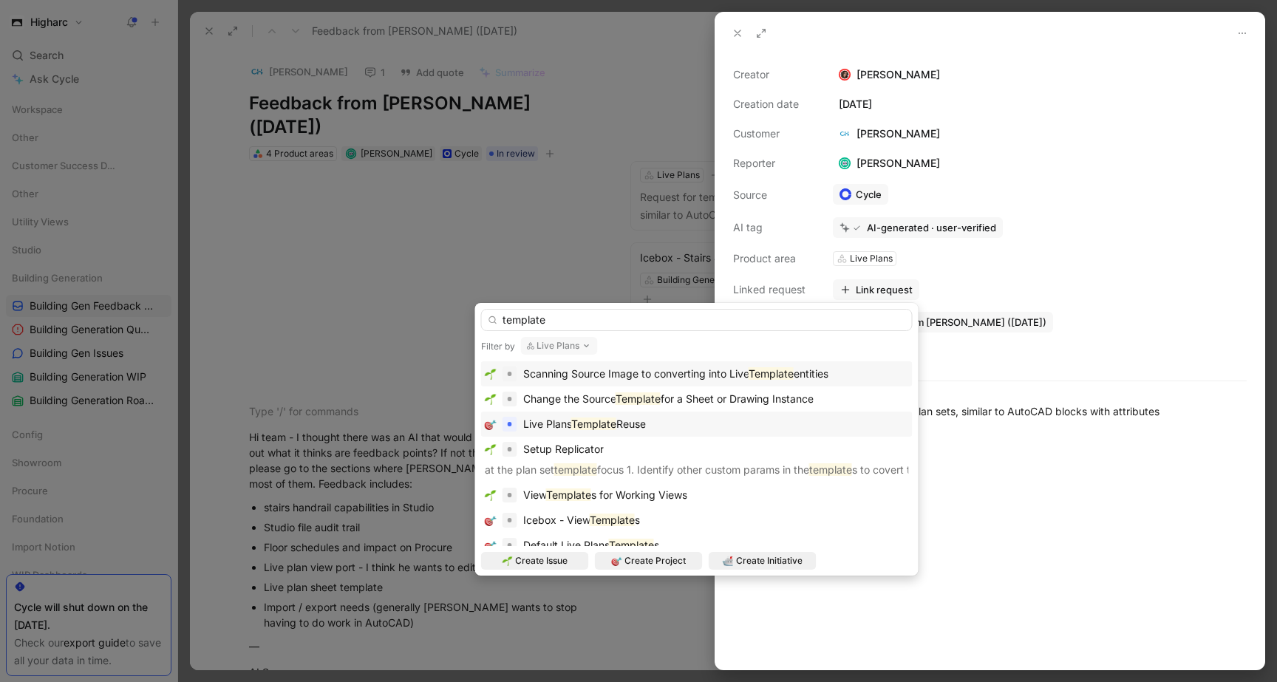
type input "template"
click at [781, 420] on div "Live Plans Template Reuse" at bounding box center [697, 424] width 424 height 18
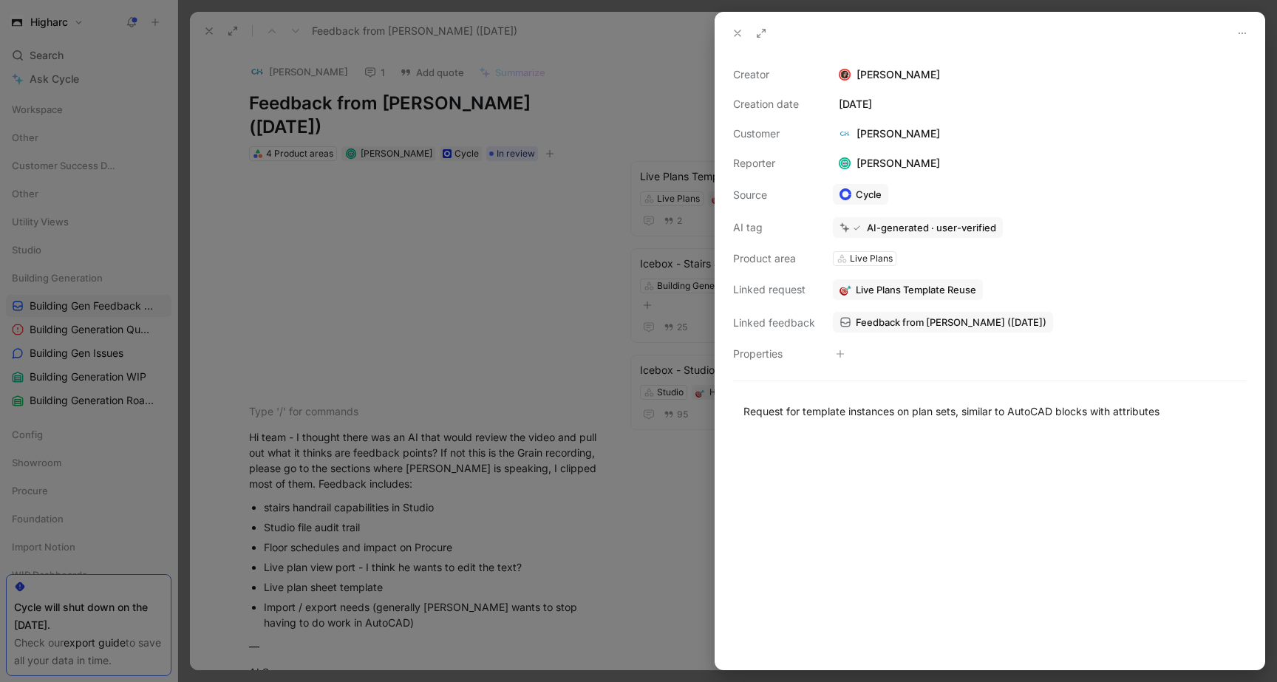
click at [935, 284] on span "Live Plans Template Reuse" at bounding box center [915, 289] width 120 height 13
click at [900, 293] on span "Live Plans Template Reuse" at bounding box center [915, 289] width 120 height 13
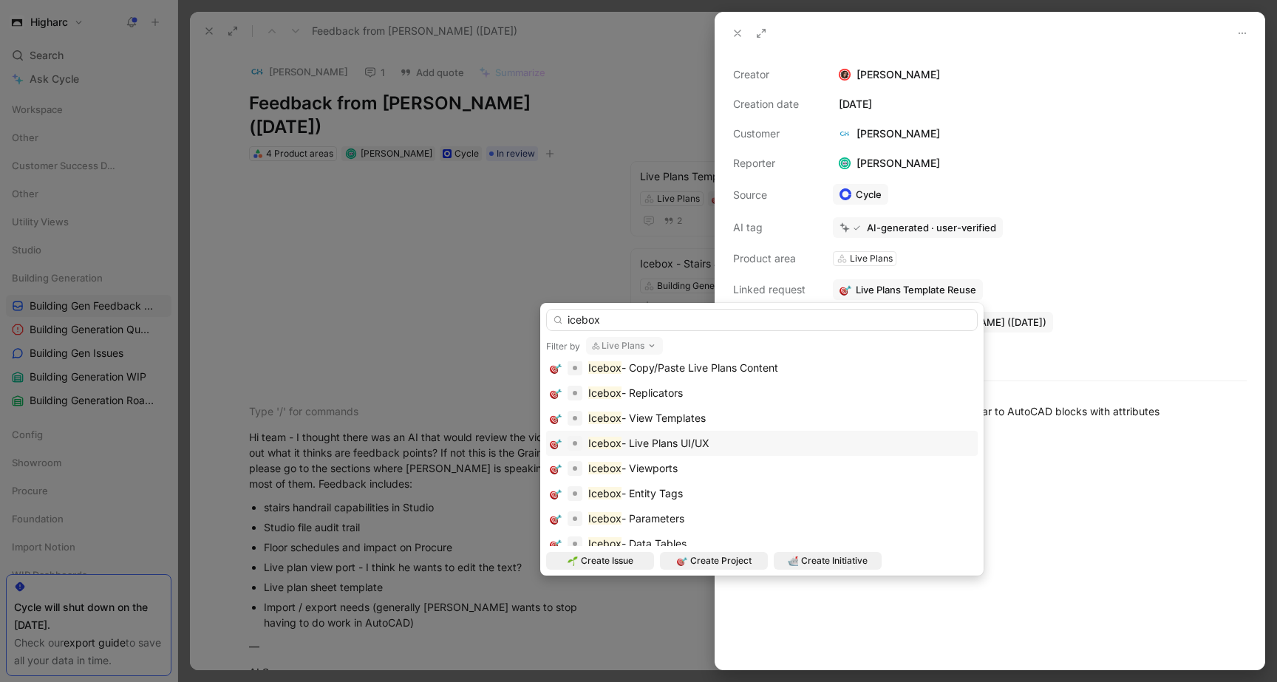
scroll to position [57, 0]
type input "icebox"
click at [830, 423] on div "Icebox - View Templates" at bounding box center [762, 418] width 424 height 18
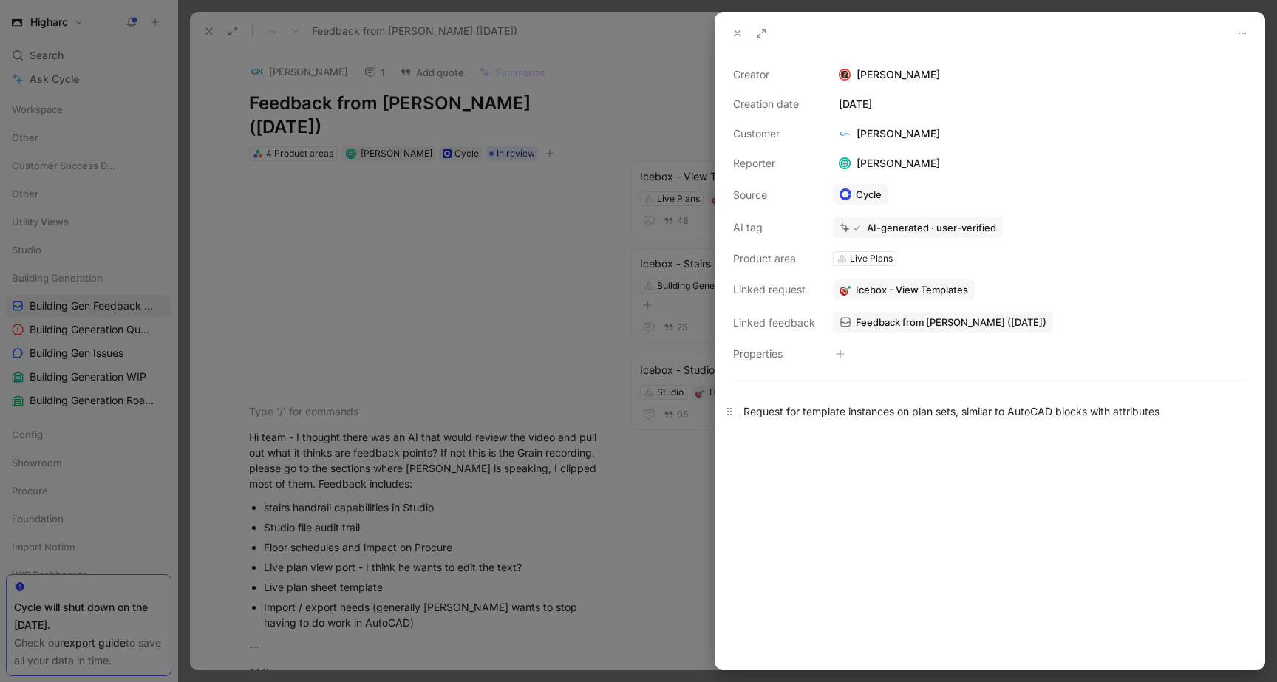
click at [977, 410] on div "Request for template instances on plan sets, similar to AutoCAD blocks with att…" at bounding box center [989, 411] width 493 height 16
click at [739, 25] on button at bounding box center [737, 33] width 21 height 21
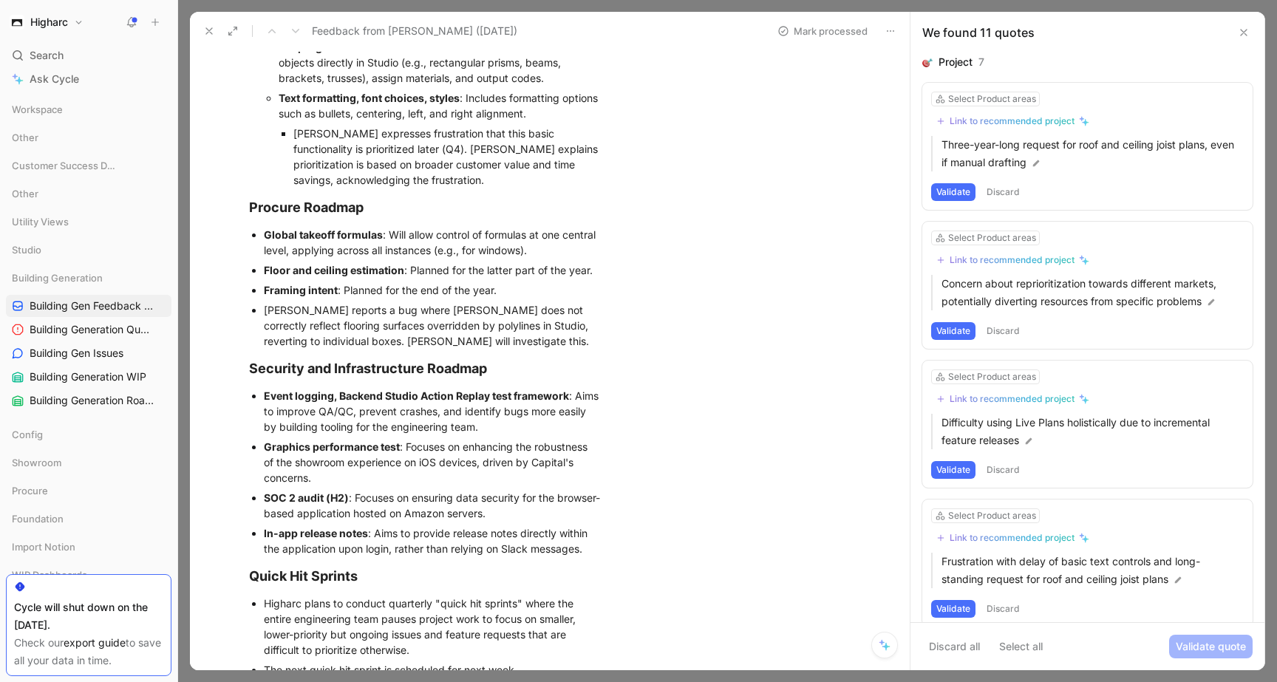
scroll to position [1907, 0]
drag, startPoint x: 580, startPoint y: 401, endPoint x: 678, endPoint y: 482, distance: 127.0
click at [678, 482] on div "[PERSON_NAME] 1 Add quote Summarize Feedback from [PERSON_NAME] ([DATE]) 4 Prod…" at bounding box center [550, 360] width 720 height 620
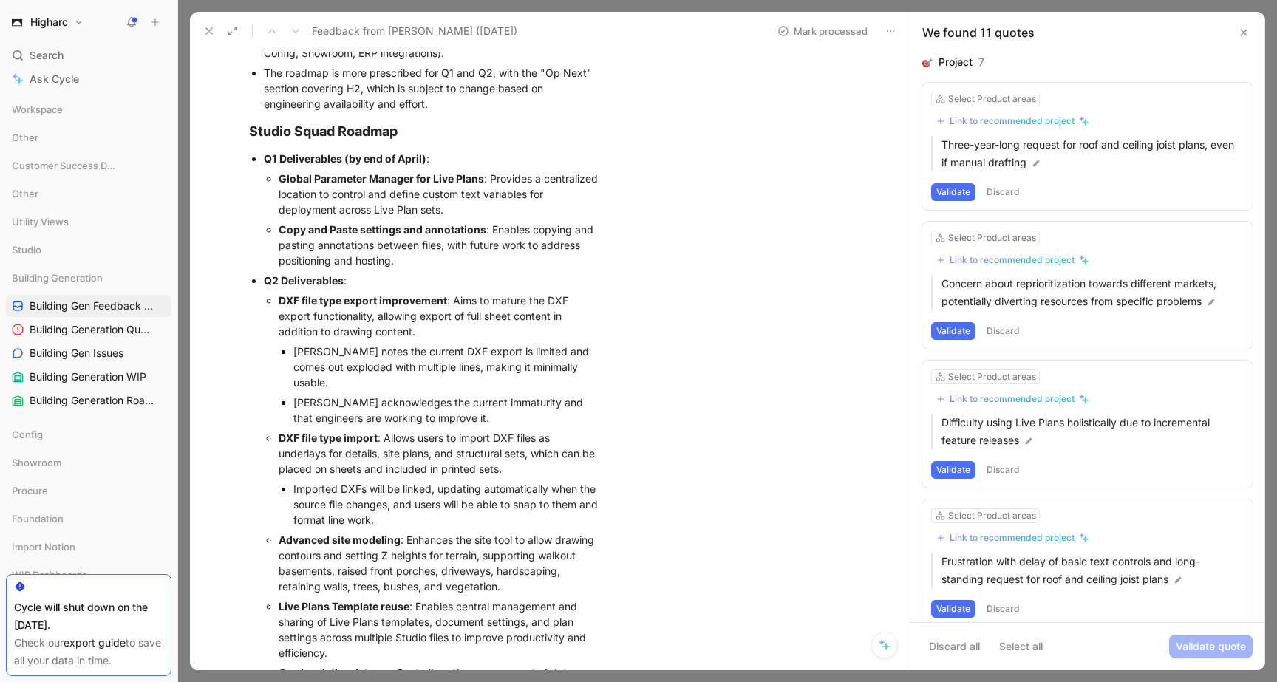
scroll to position [512, 0]
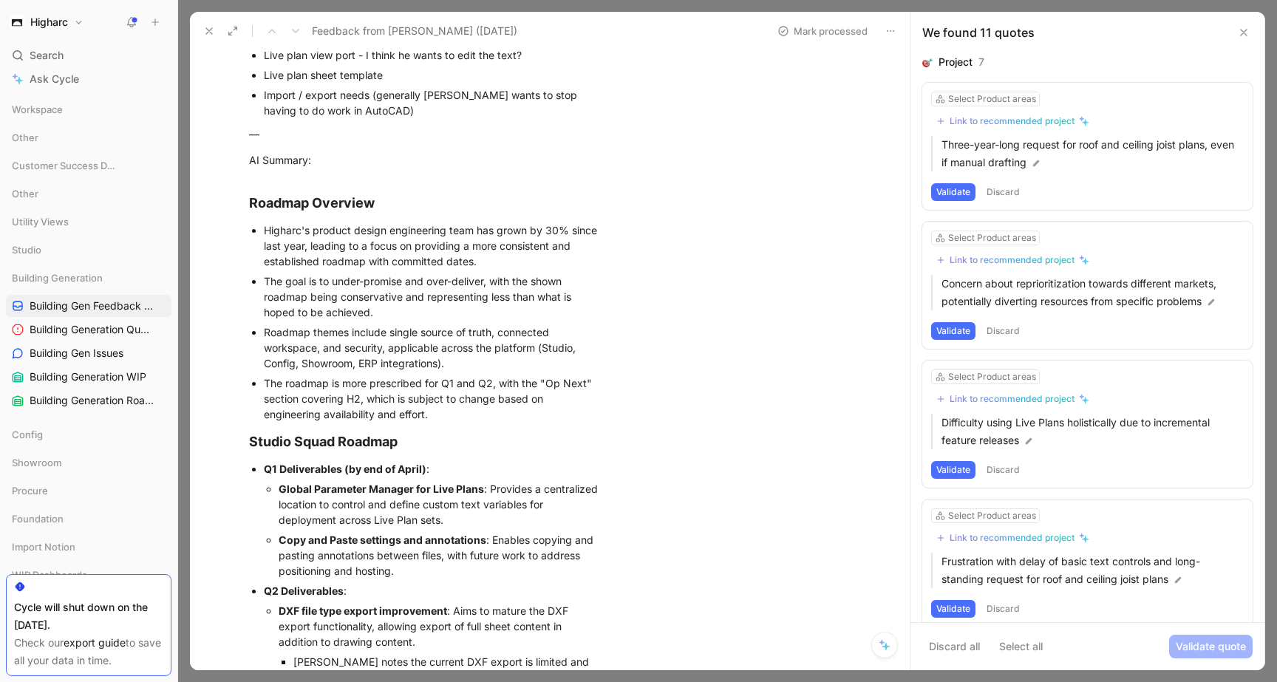
click at [1079, 178] on div "Select Product areas Link to recommended project Three-year-long request for ro…" at bounding box center [1087, 146] width 330 height 127
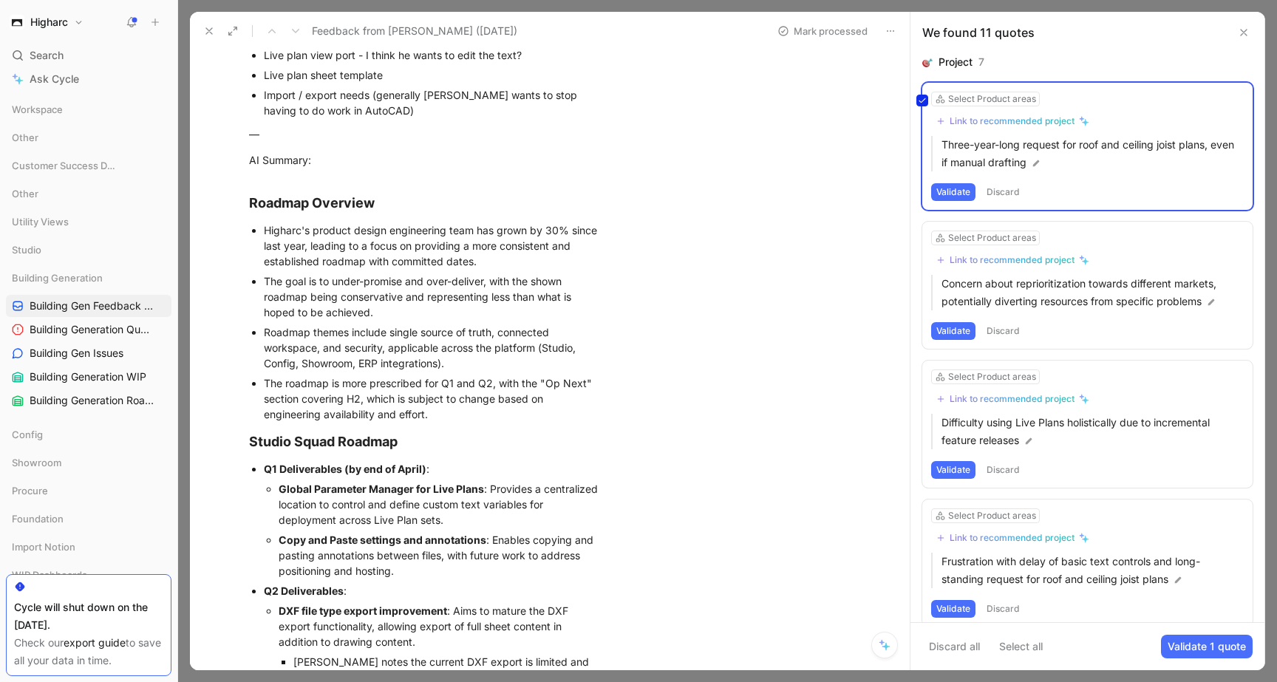
click at [1079, 178] on div "Select Product areas Link to recommended project Three-year-long request for ro…" at bounding box center [1087, 146] width 330 height 127
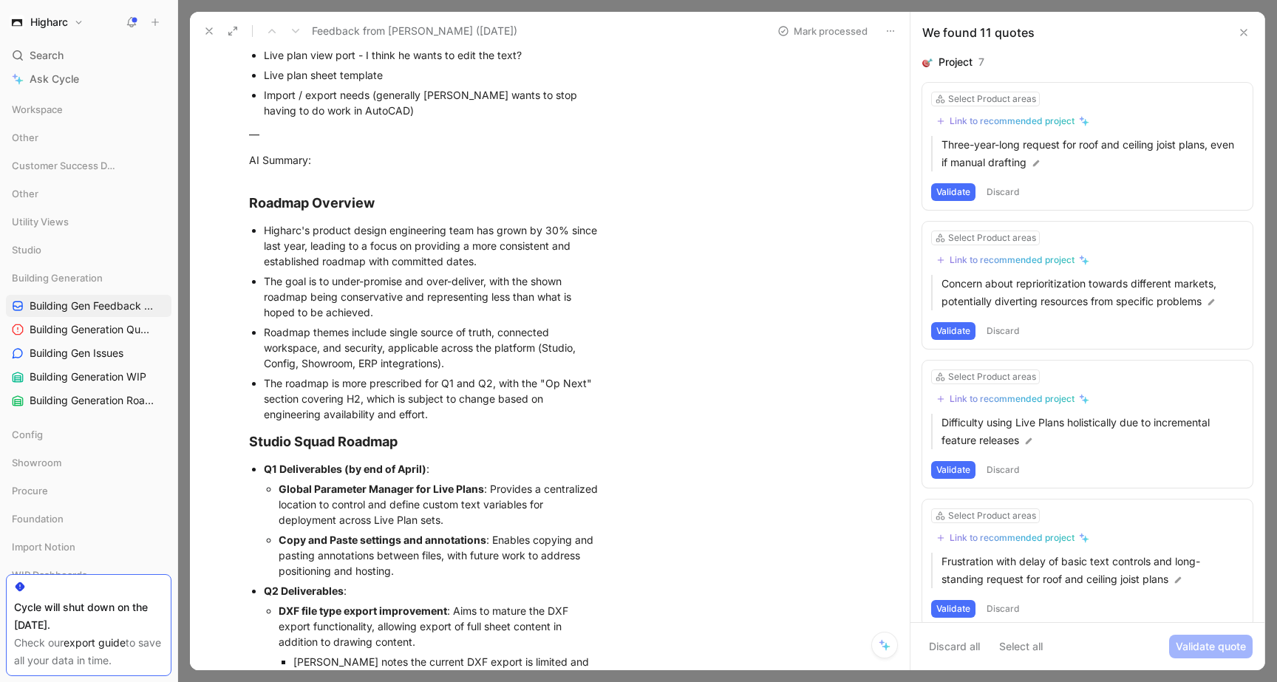
click at [965, 194] on button "Validate" at bounding box center [953, 192] width 44 height 18
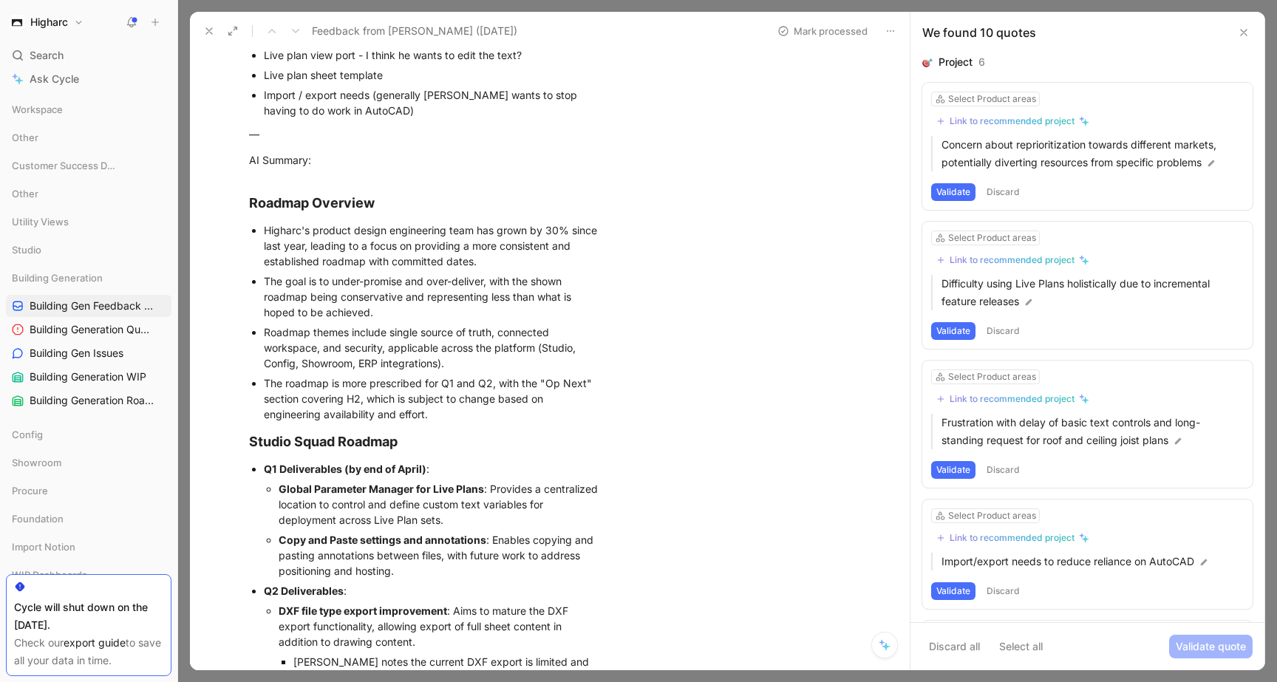
click at [1003, 190] on button "Discard" at bounding box center [1003, 192] width 44 height 18
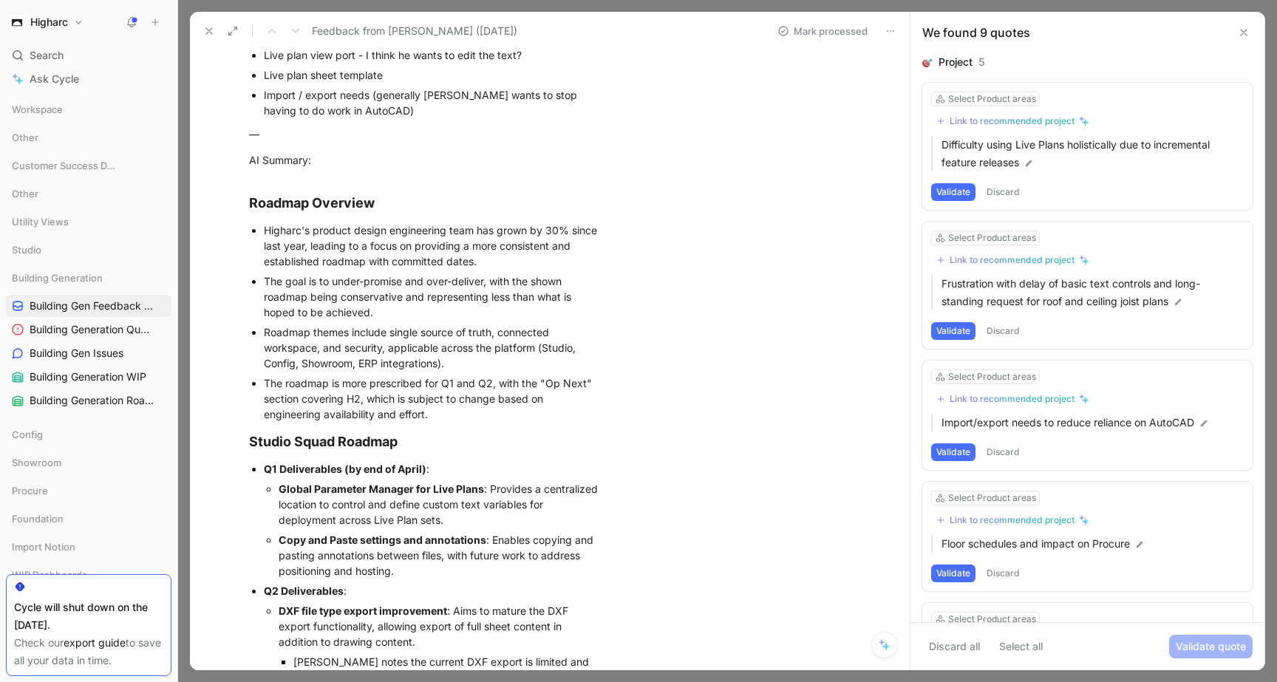
click at [1006, 192] on button "Discard" at bounding box center [1003, 192] width 44 height 18
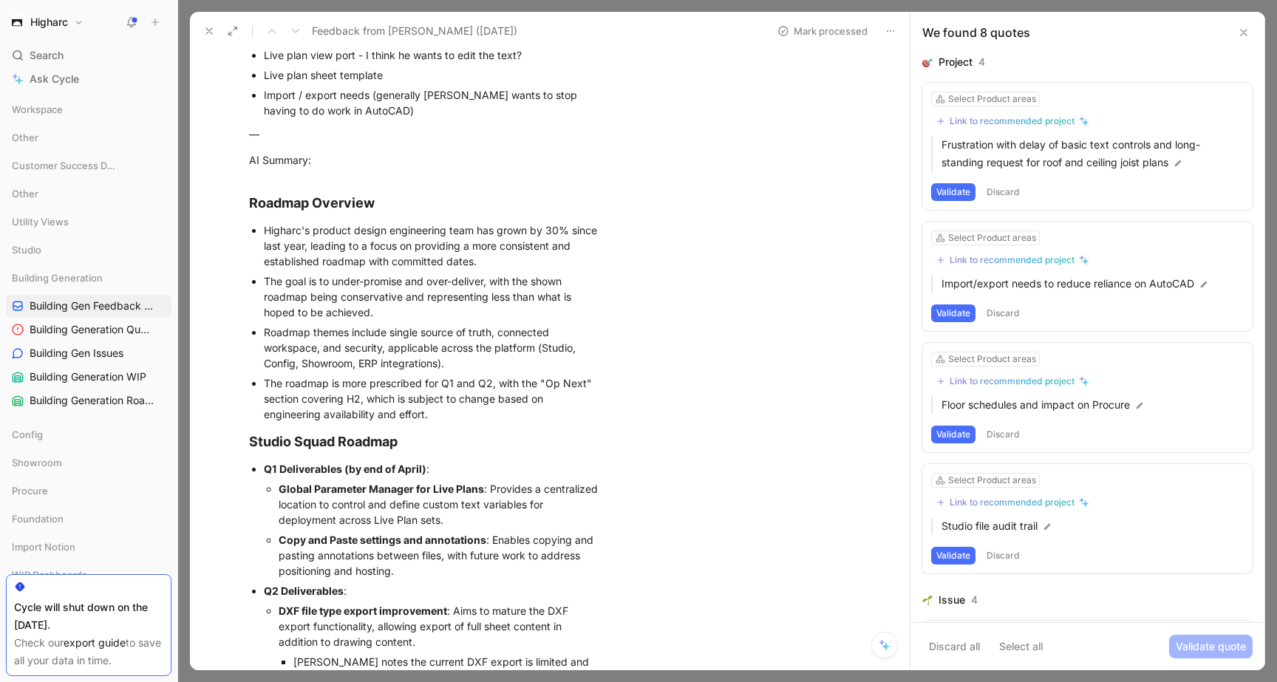
click at [1006, 196] on button "Discard" at bounding box center [1003, 192] width 44 height 18
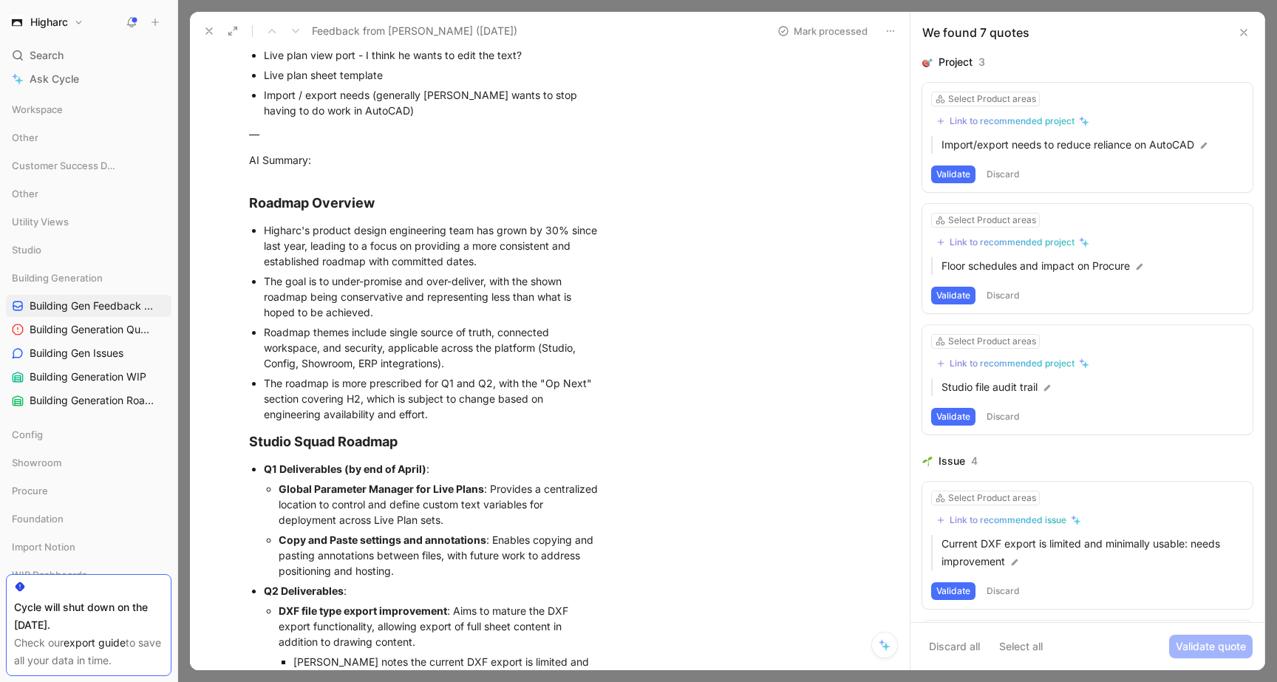
click at [1010, 180] on button "Discard" at bounding box center [1003, 174] width 44 height 18
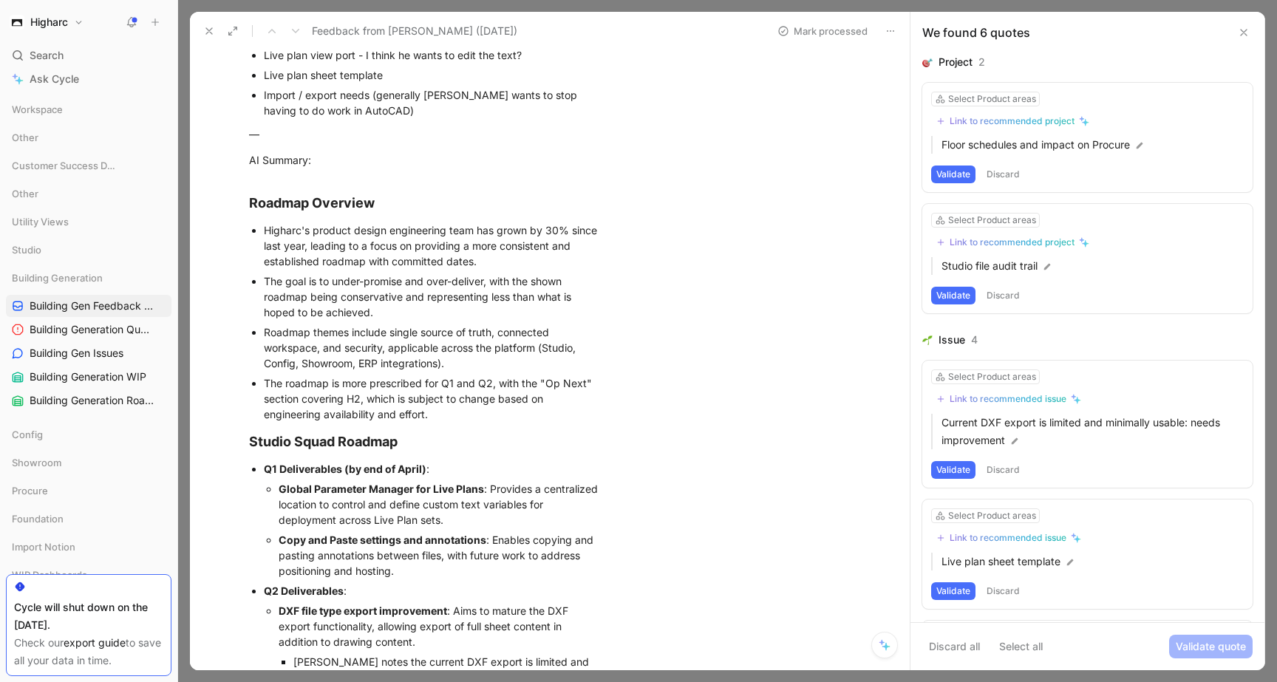
click at [942, 173] on button "Validate" at bounding box center [953, 174] width 44 height 18
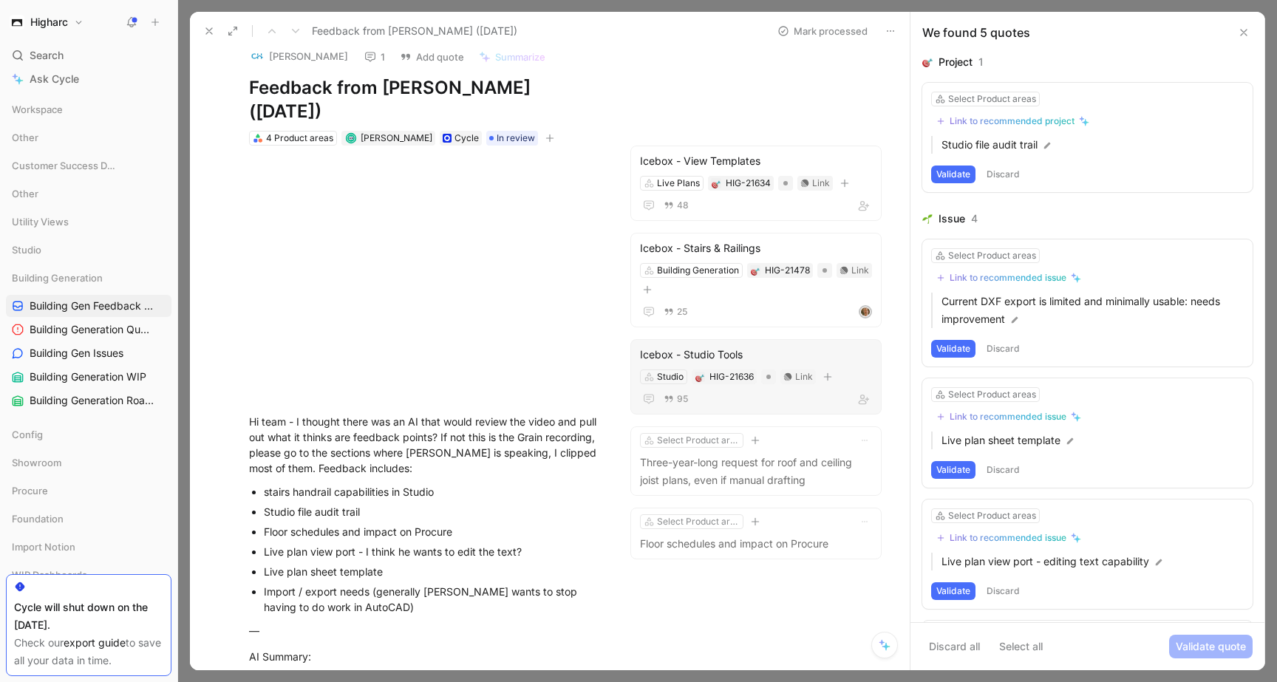
scroll to position [0, 0]
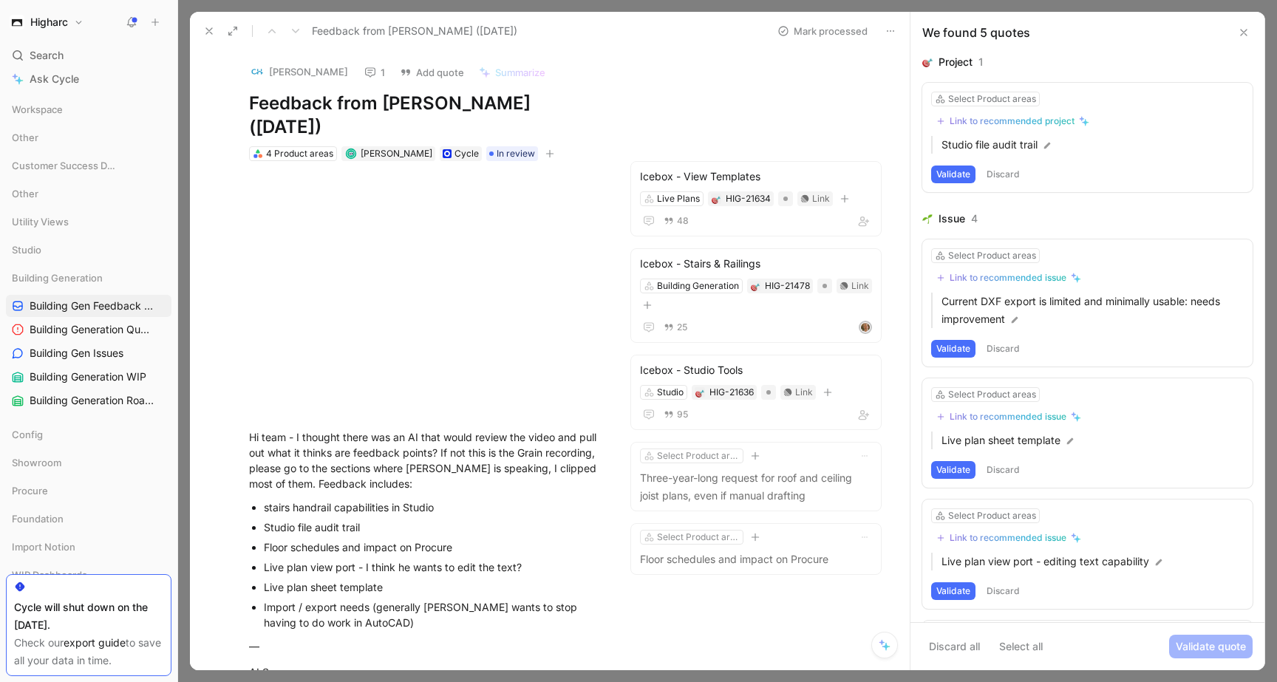
click at [940, 176] on button "Validate" at bounding box center [953, 174] width 44 height 18
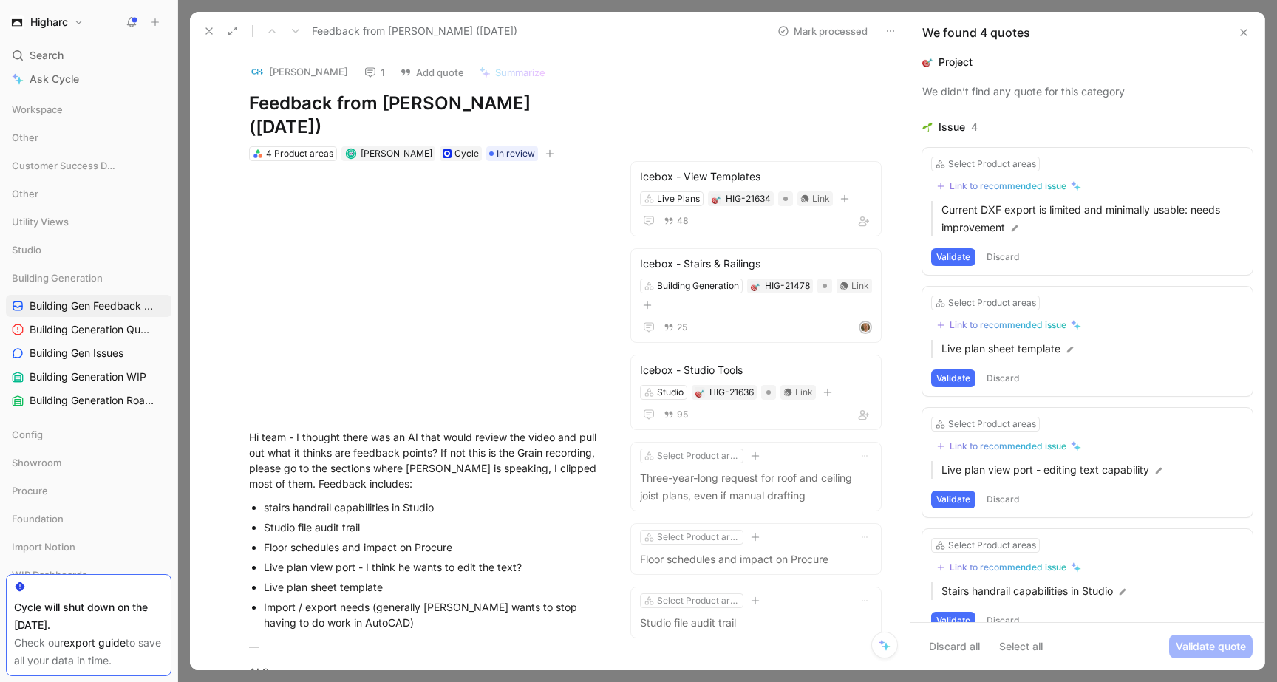
click at [954, 255] on button "Validate" at bounding box center [953, 257] width 44 height 18
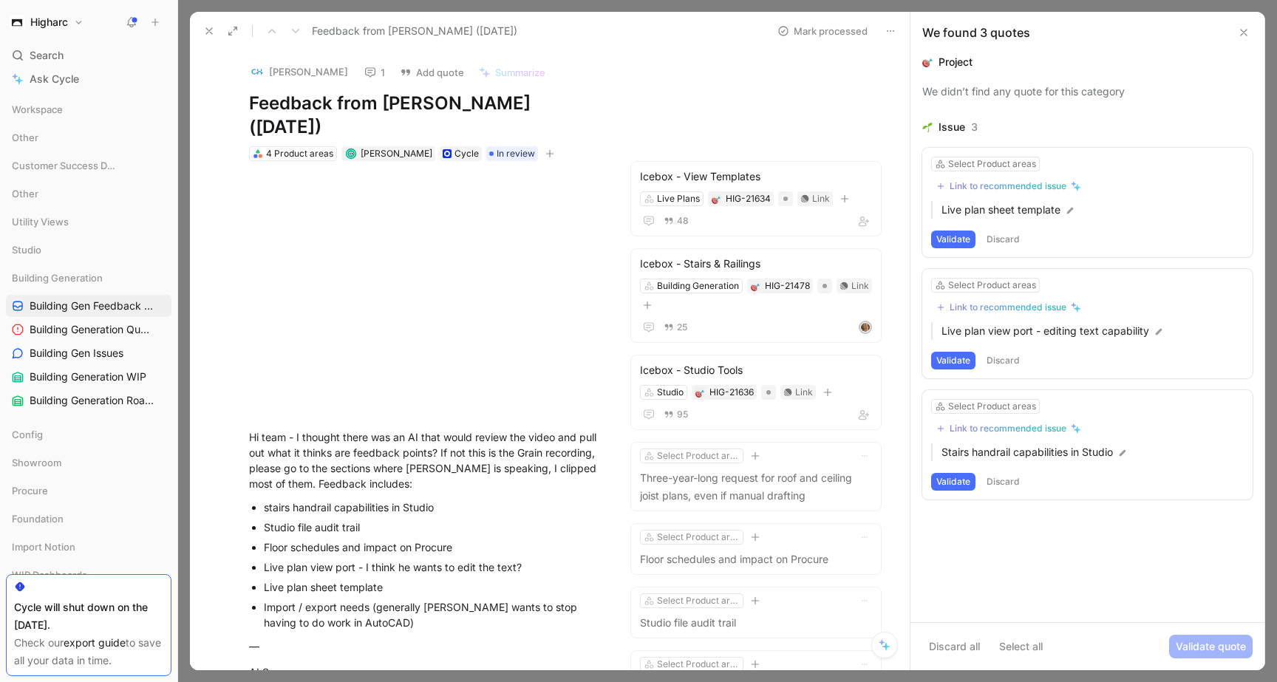
click at [1008, 238] on button "Discard" at bounding box center [1003, 239] width 44 height 18
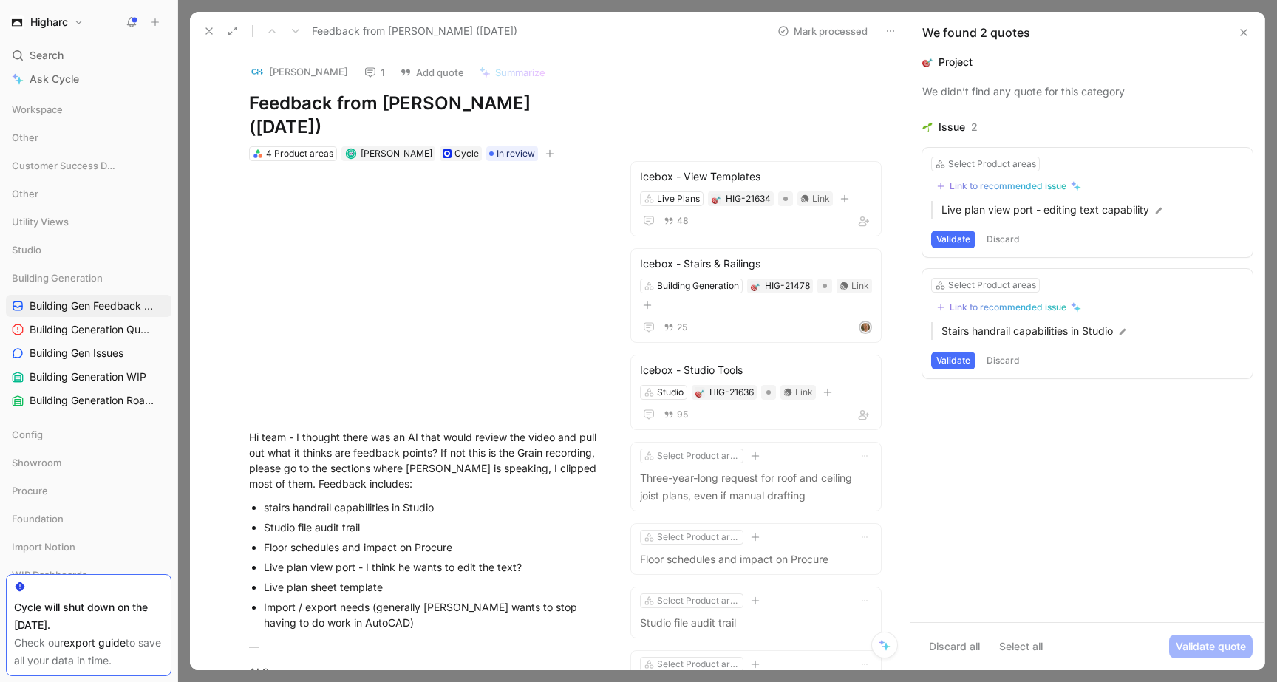
click at [1008, 238] on button "Discard" at bounding box center [1003, 239] width 44 height 18
click at [994, 238] on button "Discard" at bounding box center [1003, 239] width 44 height 18
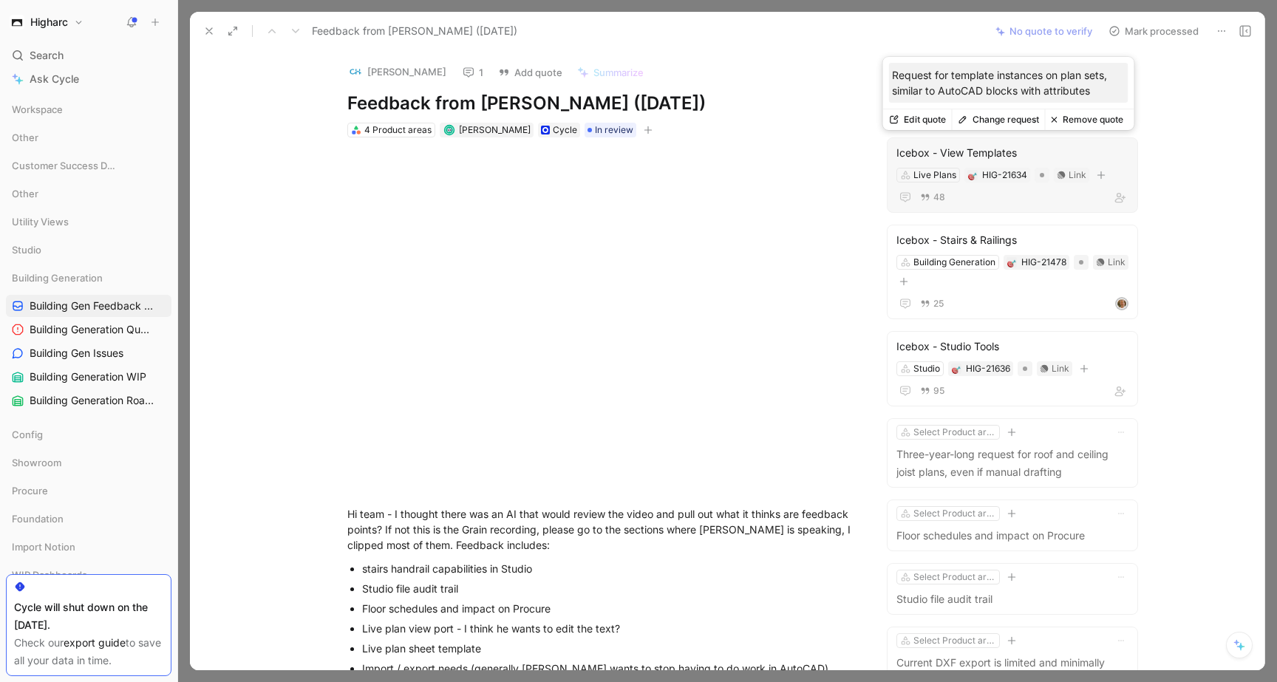
click at [899, 115] on button "Edit quote" at bounding box center [917, 119] width 69 height 21
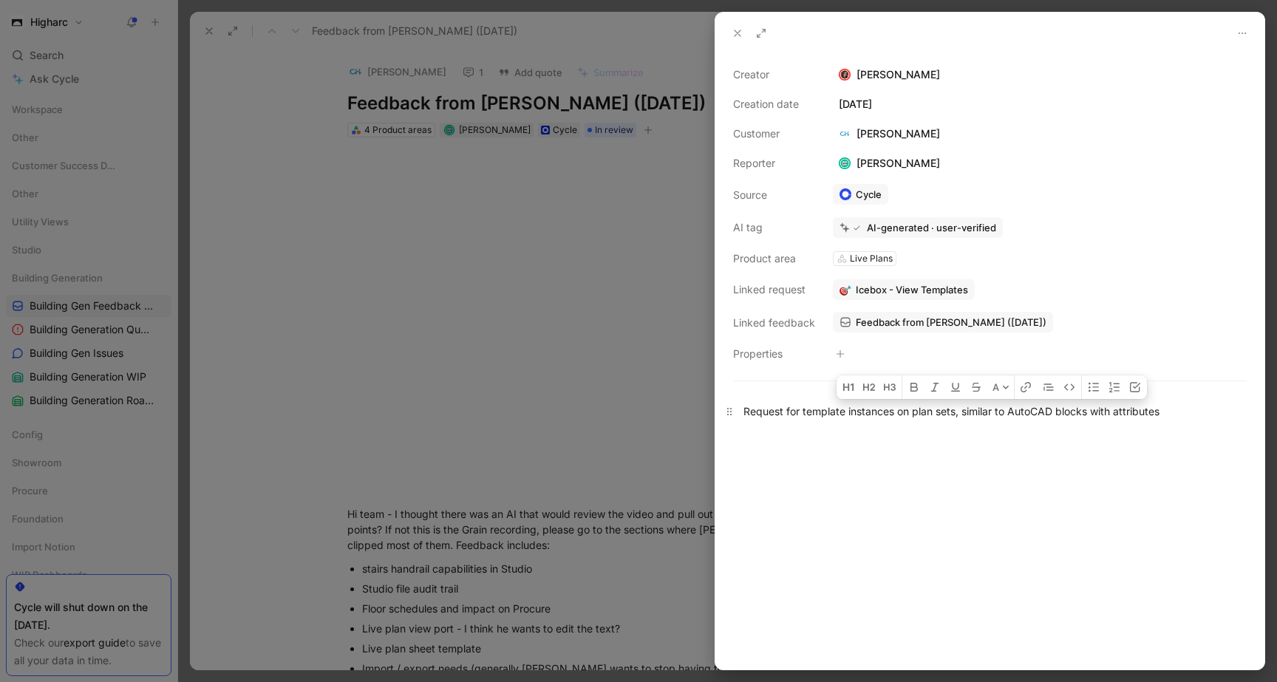
drag, startPoint x: 818, startPoint y: 406, endPoint x: 1126, endPoint y: 421, distance: 308.4
click at [1122, 421] on p "Request for template instances on plan sets, similar to AutoCAD blocks with att…" at bounding box center [989, 411] width 549 height 24
click at [1106, 442] on div at bounding box center [989, 552] width 549 height 234
click at [740, 32] on icon at bounding box center [737, 33] width 12 height 12
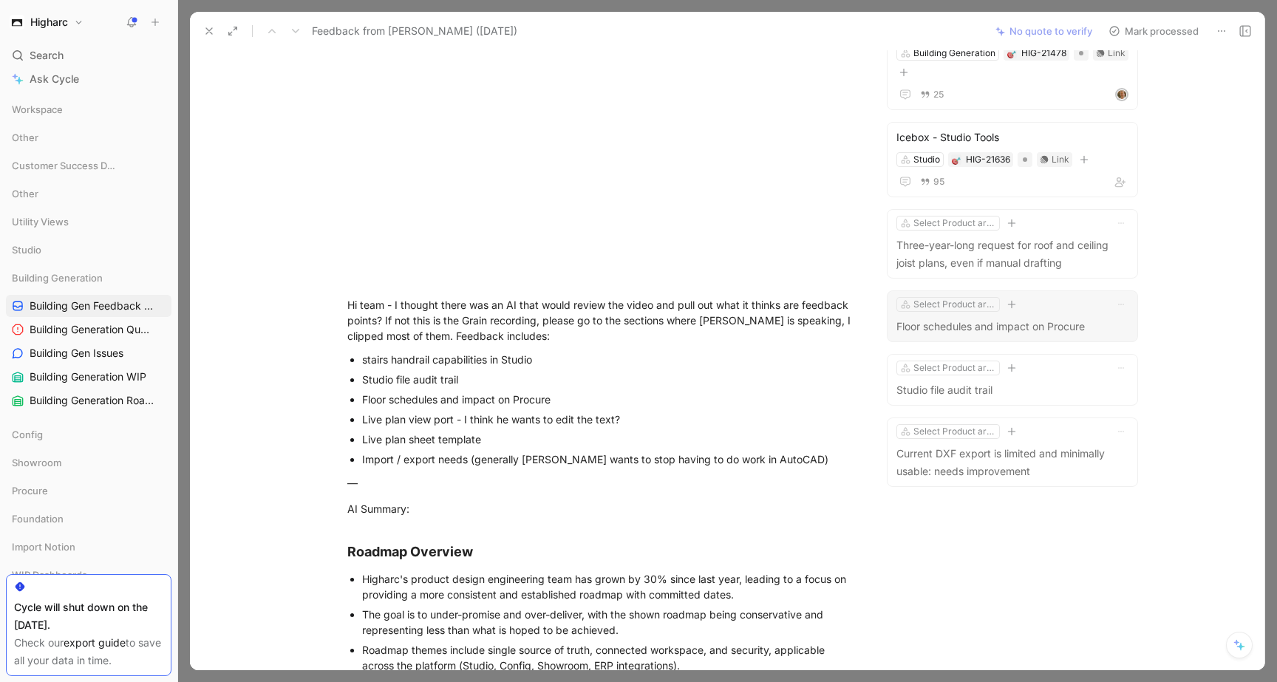
scroll to position [211, 0]
click at [1075, 275] on div "Select Product area Three-year-long request for roof and ceiling joist plans, e…" at bounding box center [1012, 242] width 251 height 69
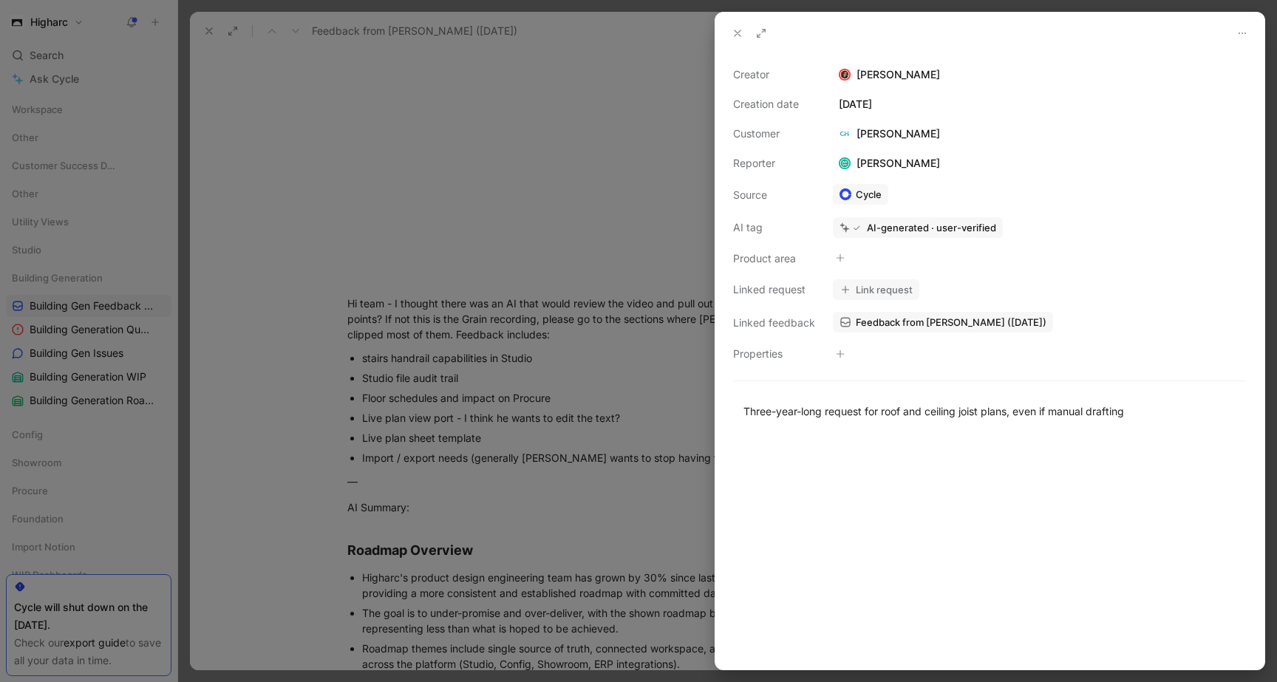
drag, startPoint x: 888, startPoint y: 407, endPoint x: 768, endPoint y: 398, distance: 120.0
click at [768, 398] on div "Three-year-long request for roof and ceiling joist plans, even if manual drafti…" at bounding box center [989, 411] width 549 height 48
click at [842, 256] on icon at bounding box center [840, 257] width 9 height 9
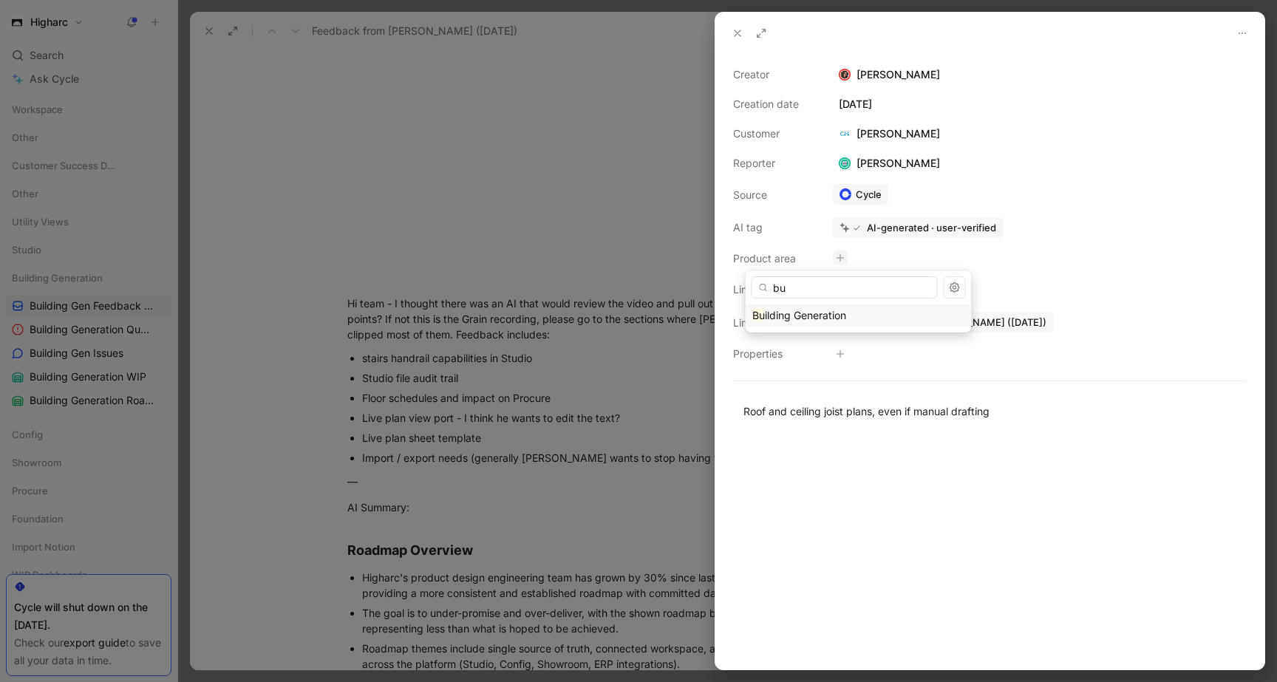
type input "bu"
click at [840, 314] on span "ilding Generation" at bounding box center [805, 315] width 81 height 13
click at [871, 288] on button "Link request" at bounding box center [876, 289] width 86 height 21
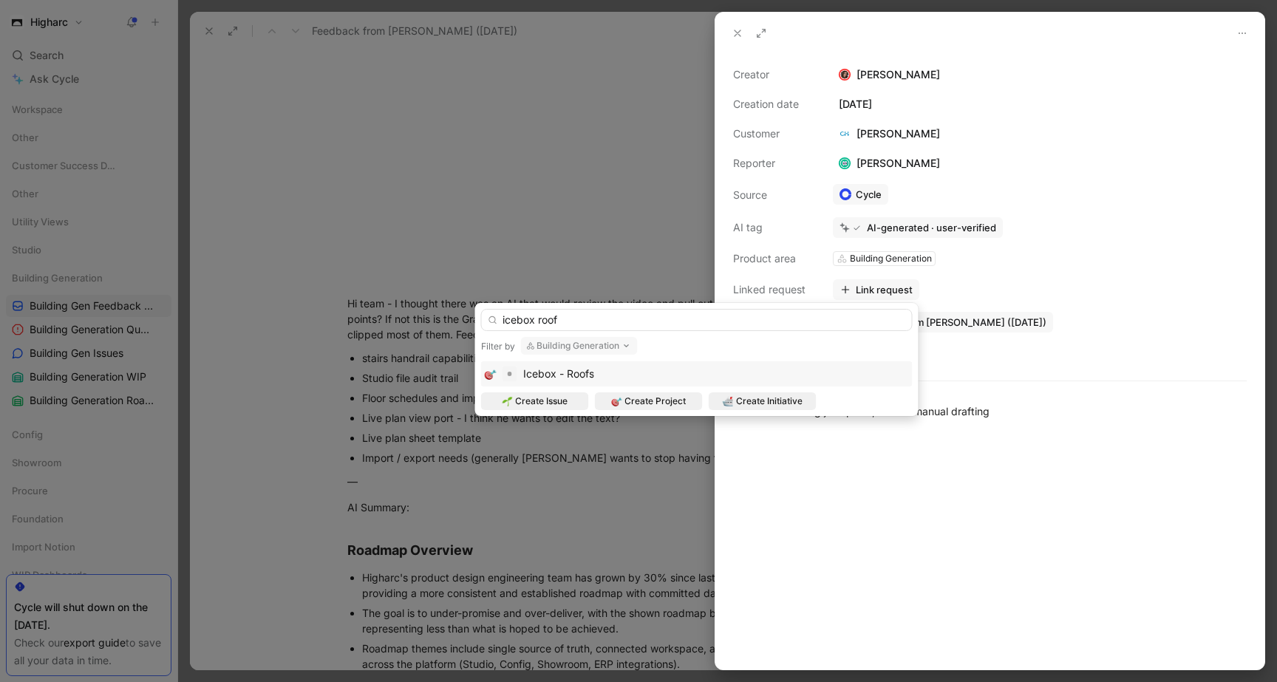
type input "icebox roof"
click at [740, 375] on div "Icebox - Roofs" at bounding box center [697, 374] width 424 height 18
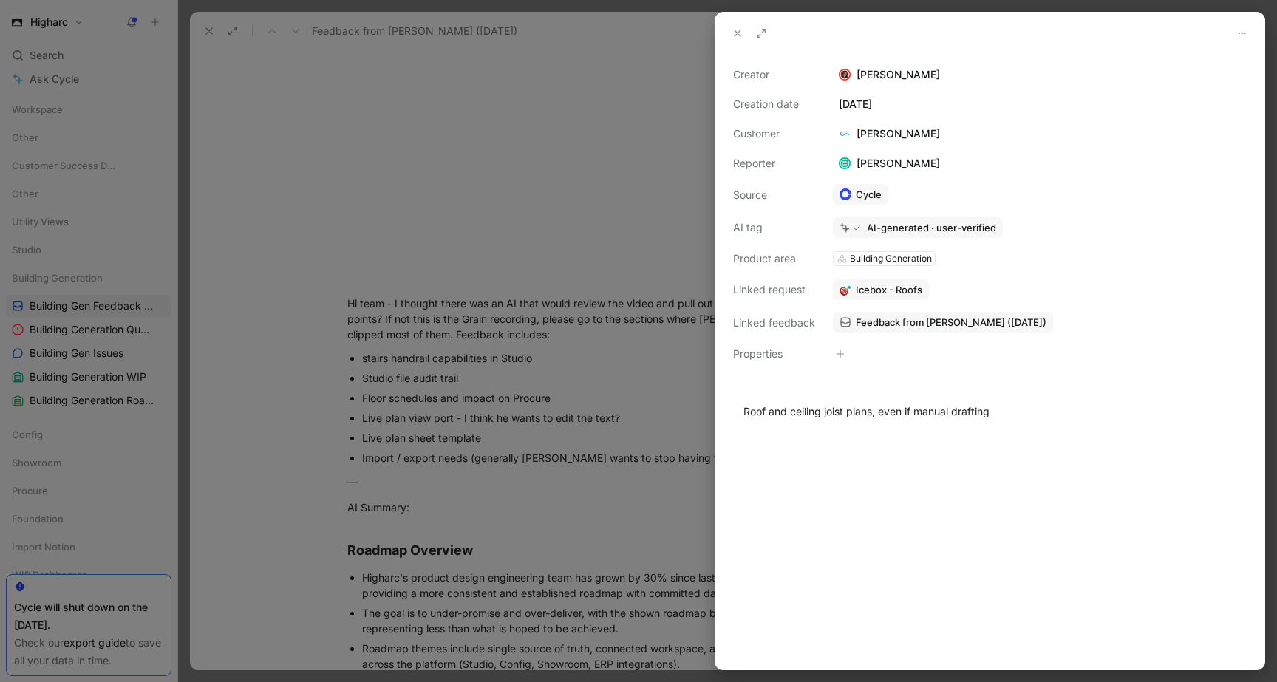
click at [736, 30] on icon at bounding box center [737, 33] width 12 height 12
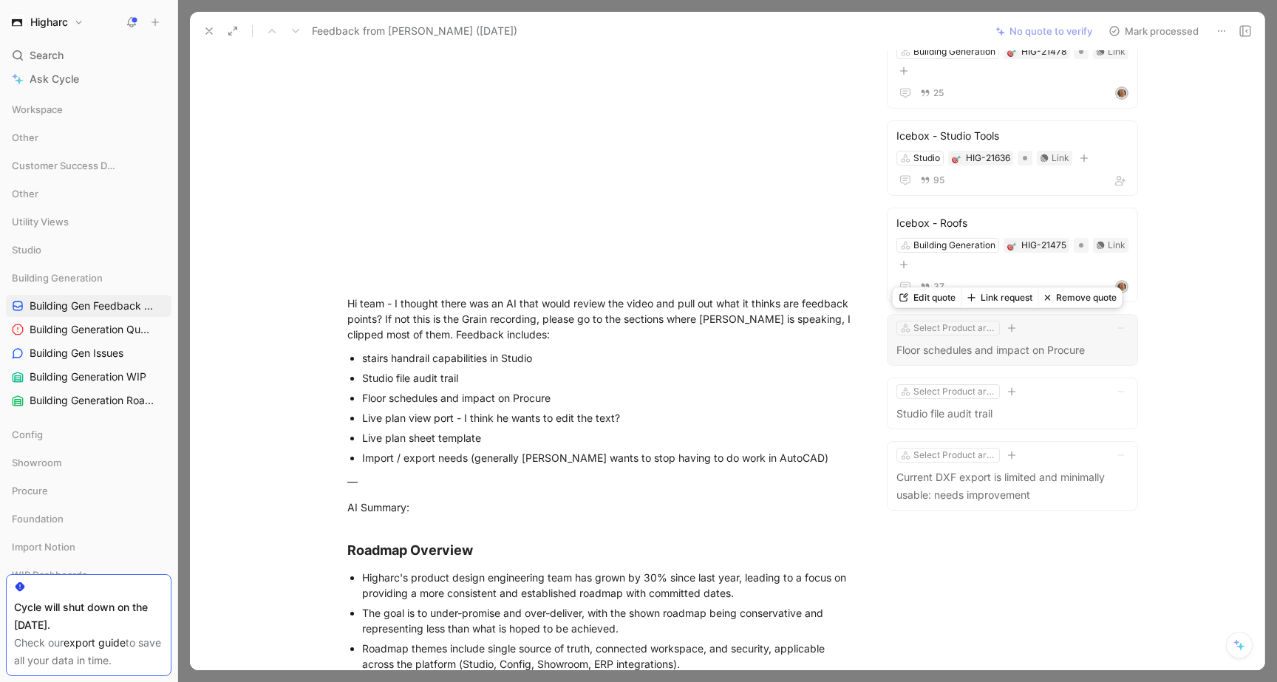
click at [1084, 334] on div "Select Product area" at bounding box center [1012, 328] width 232 height 15
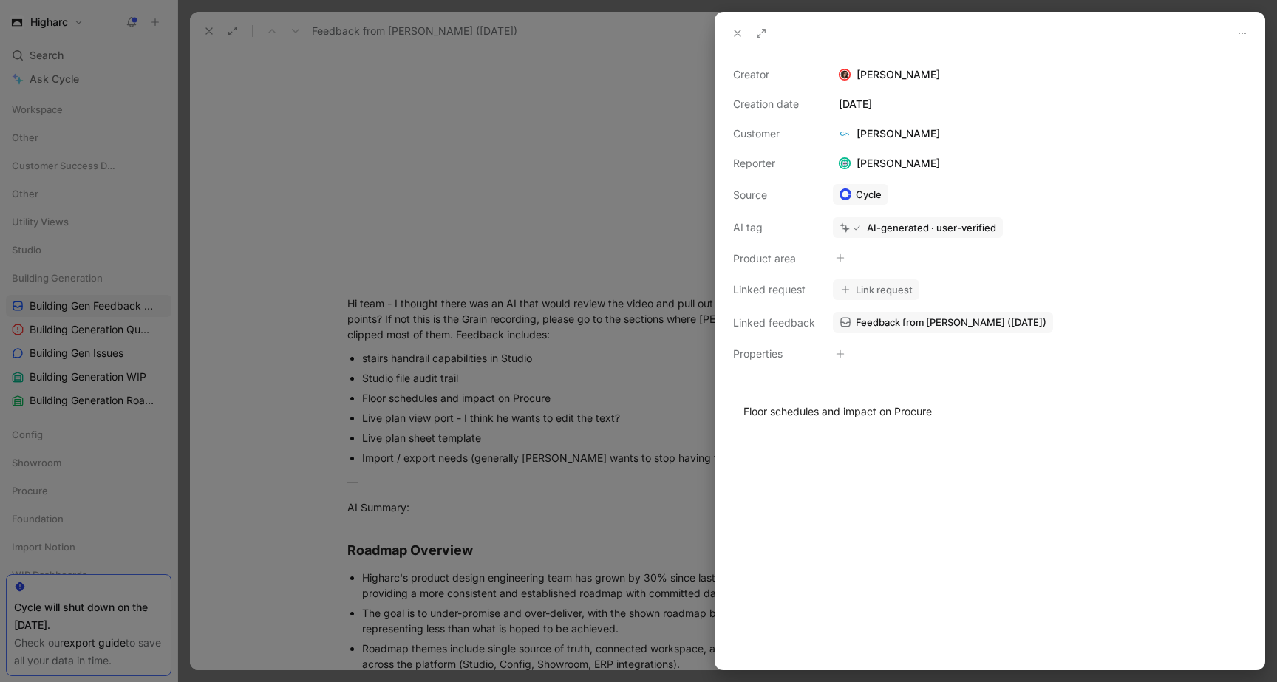
click at [737, 30] on icon at bounding box center [737, 33] width 12 height 12
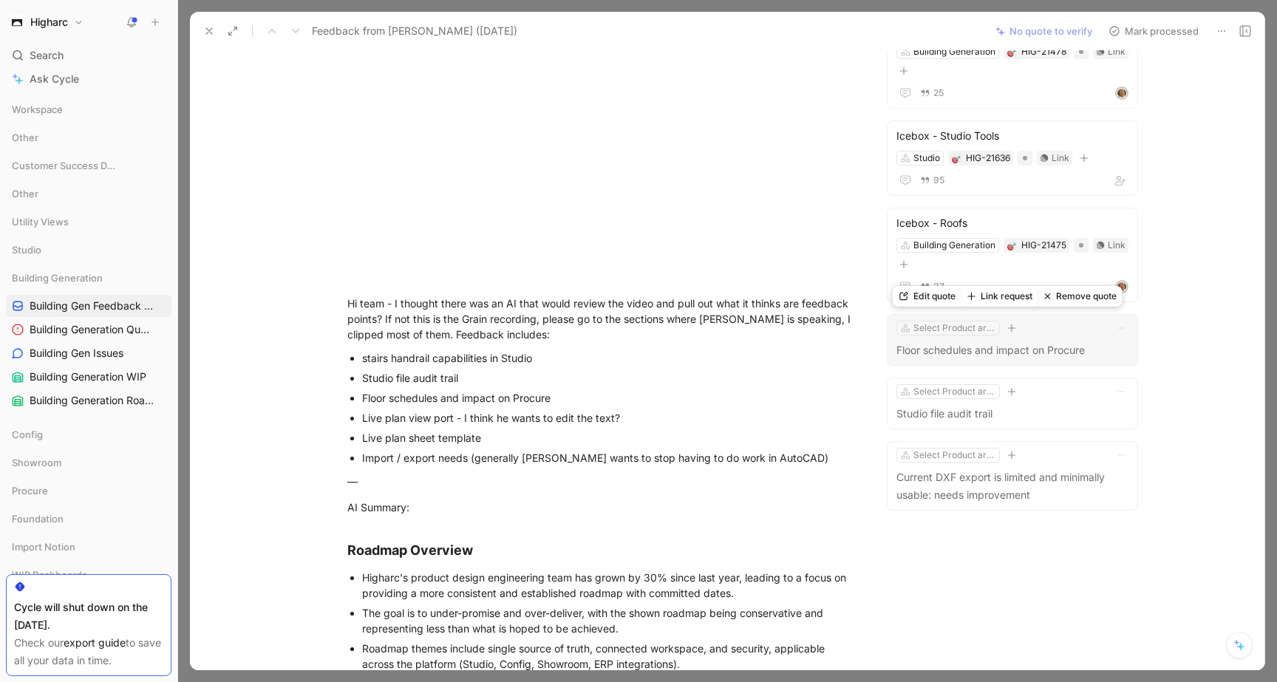
click at [1067, 302] on button "Remove quote" at bounding box center [1080, 296] width 84 height 21
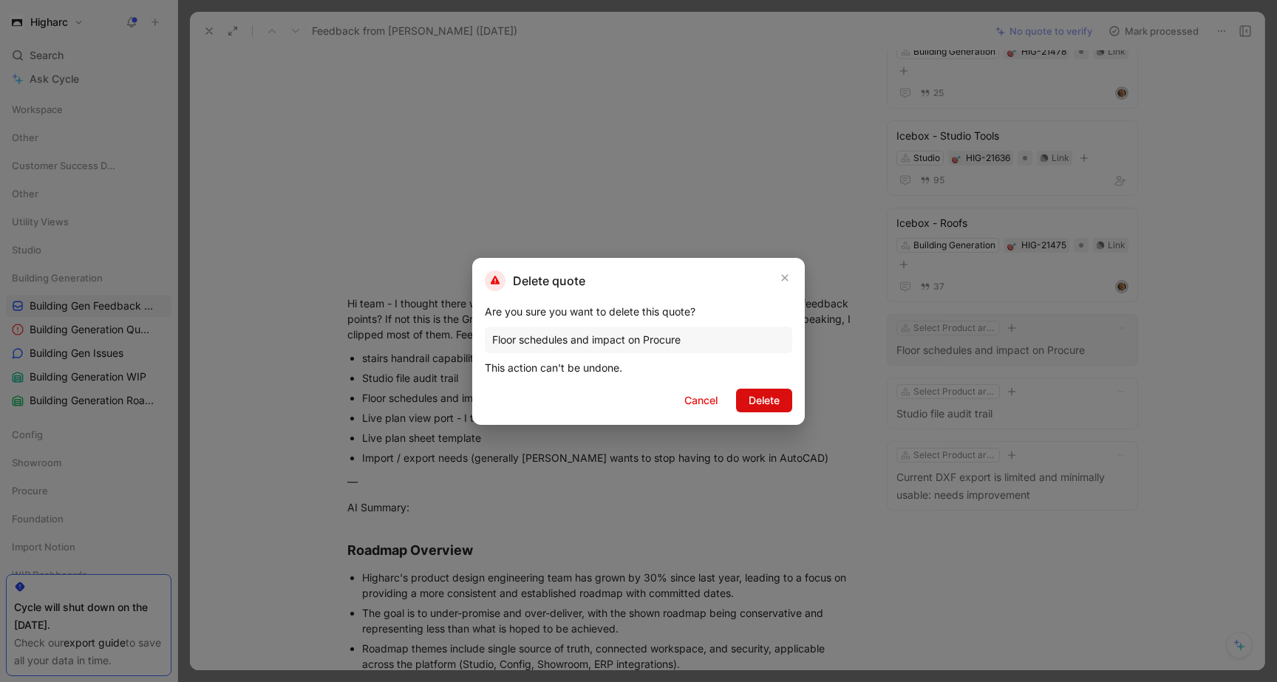
click at [748, 401] on span "Delete" at bounding box center [763, 401] width 31 height 18
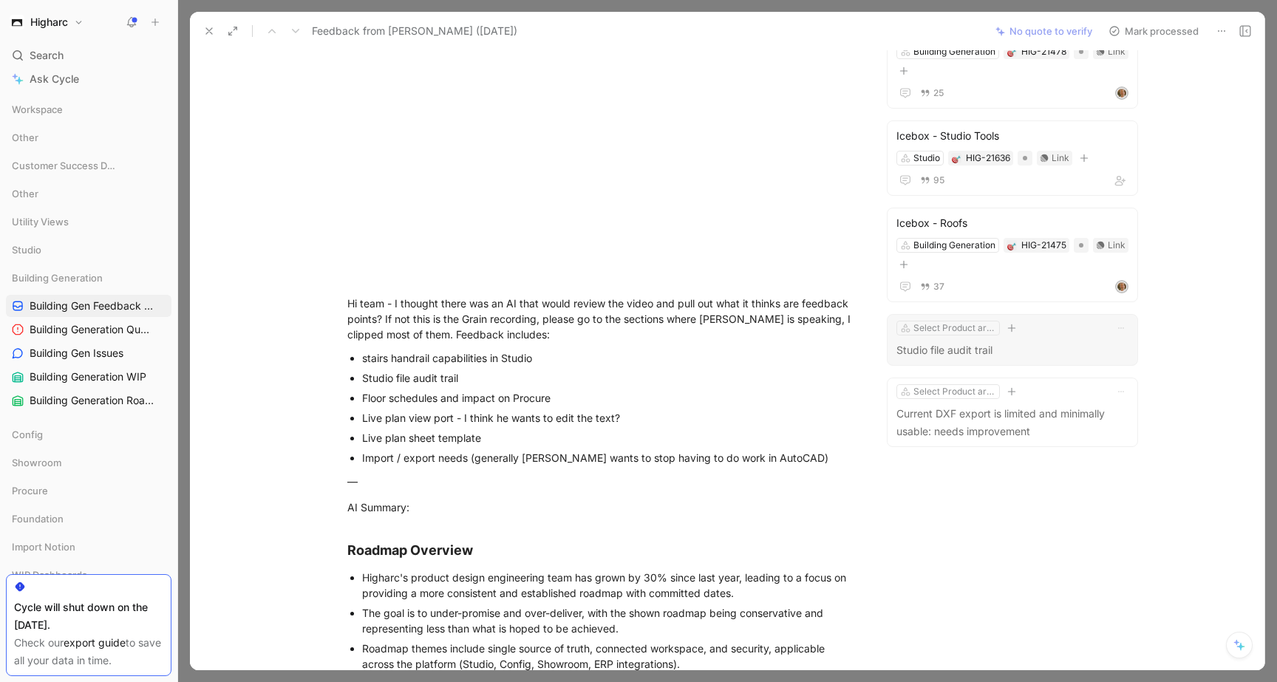
click at [1010, 347] on p "Studio file audit trail" at bounding box center [1012, 350] width 232 height 18
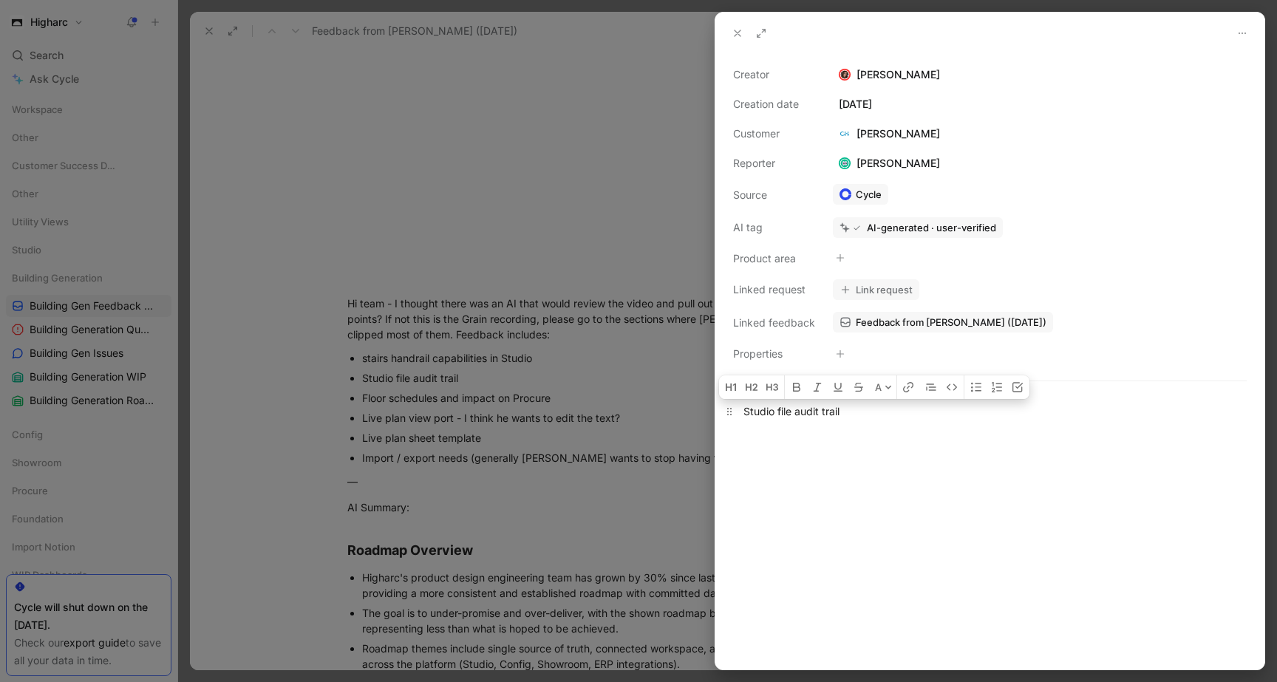
drag, startPoint x: 843, startPoint y: 414, endPoint x: 746, endPoint y: 406, distance: 97.2
click at [746, 406] on div "Studio file audit trail" at bounding box center [989, 411] width 493 height 16
click at [836, 257] on icon at bounding box center [840, 257] width 8 height 1
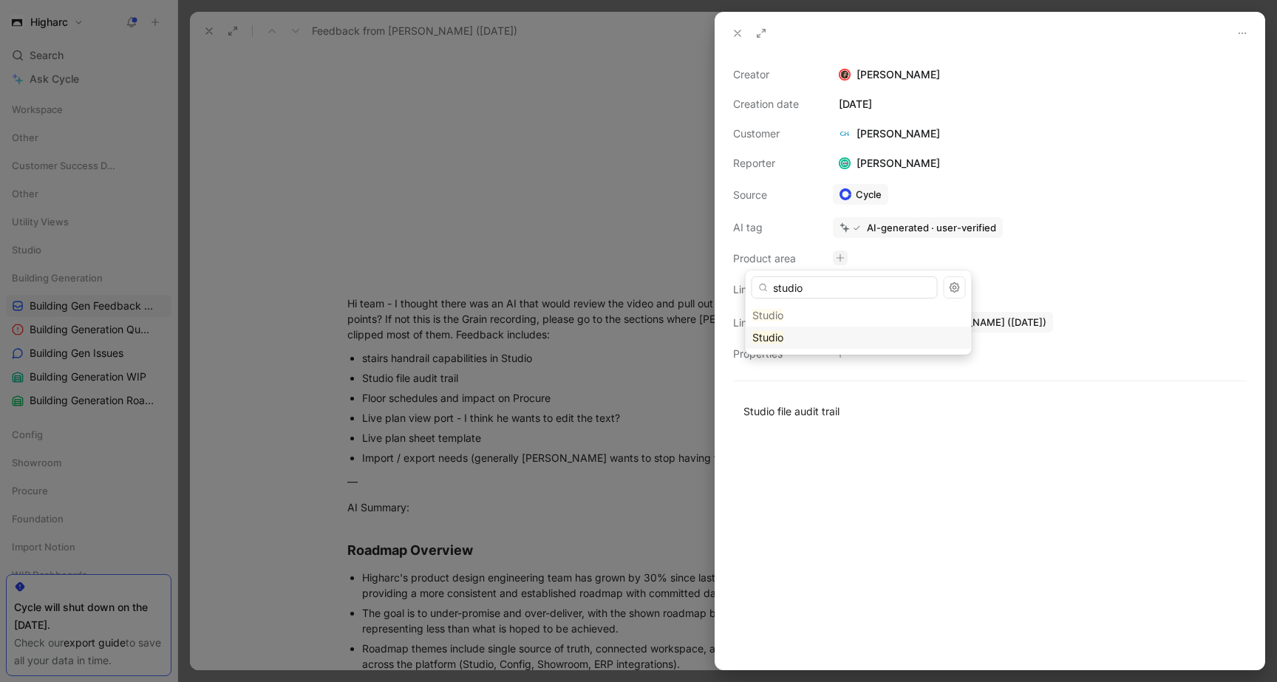
type input "studio"
click at [834, 333] on div "Studio" at bounding box center [858, 338] width 213 height 18
click at [864, 286] on button "Link request" at bounding box center [876, 289] width 86 height 21
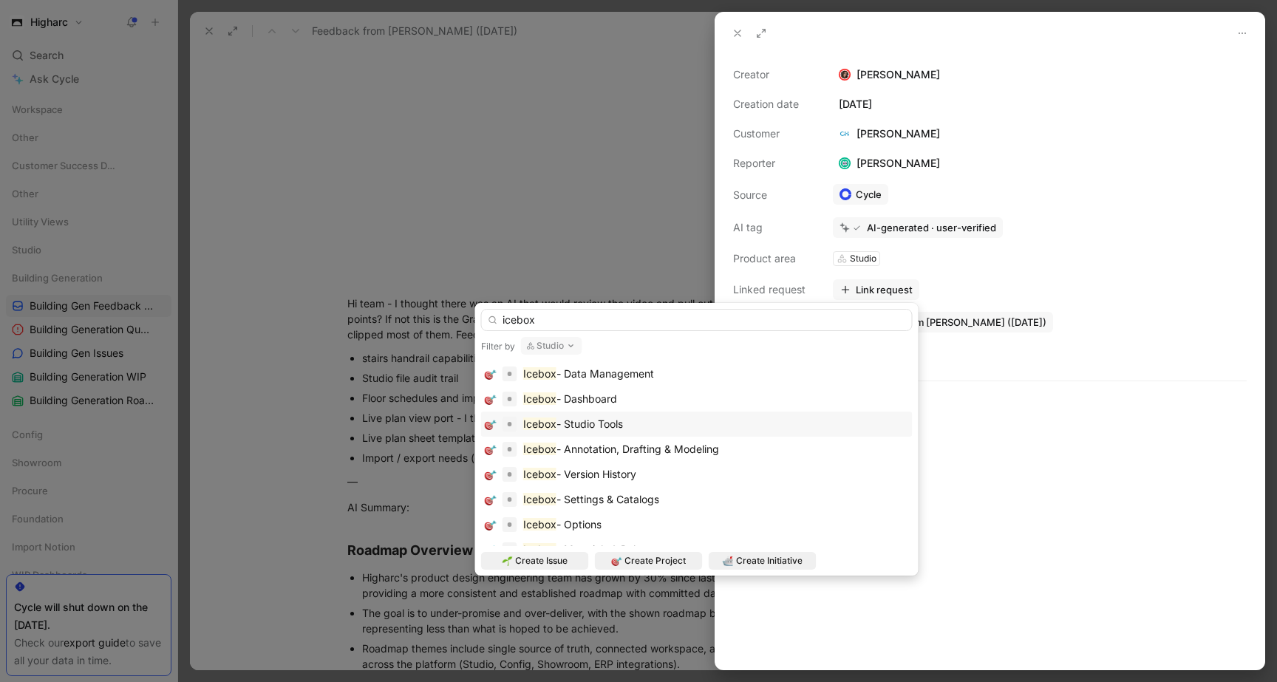
type input "icebox"
click at [785, 419] on div "Icebox - Studio Tools" at bounding box center [697, 424] width 424 height 18
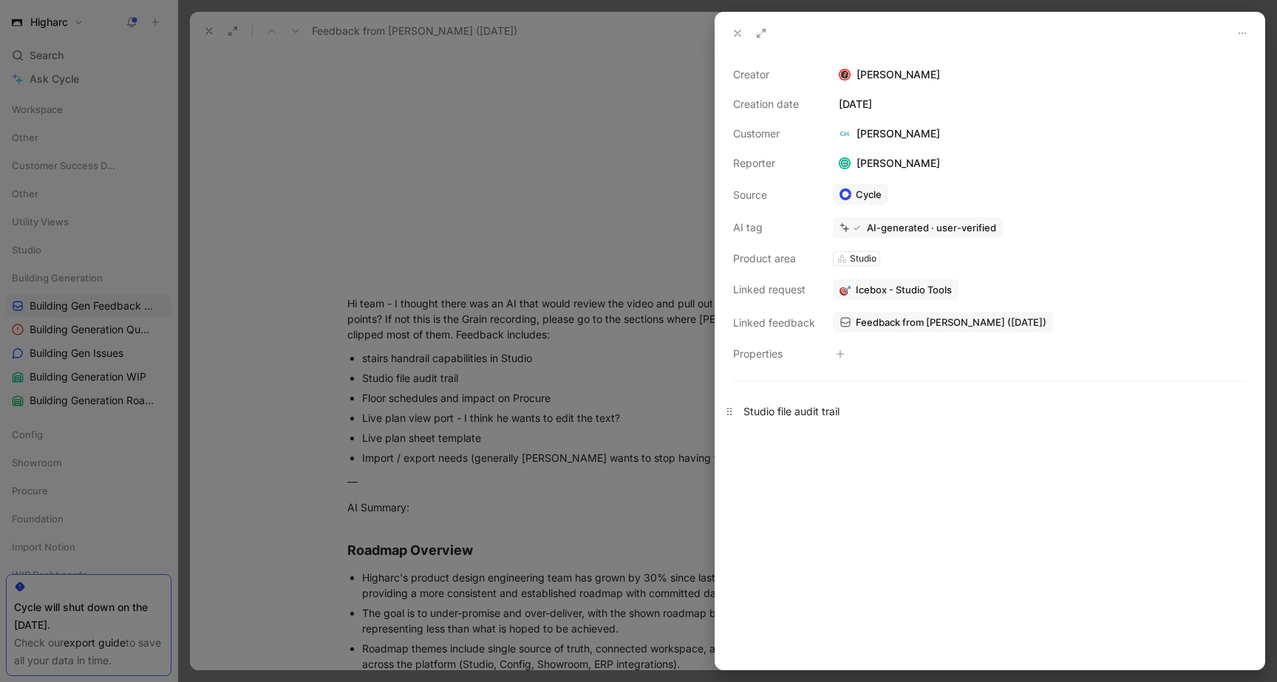
click at [1040, 419] on p "Studio file audit trail" at bounding box center [989, 411] width 549 height 24
click at [736, 25] on button at bounding box center [737, 33] width 21 height 21
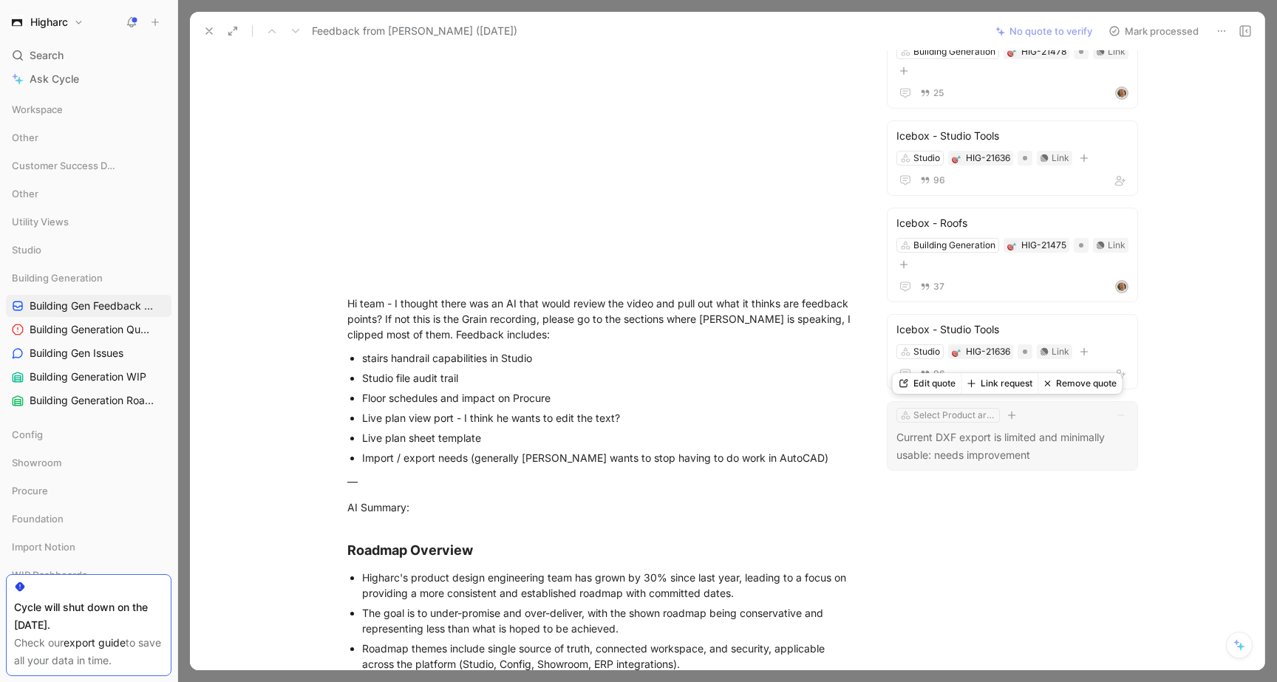
click at [1064, 428] on div "Select Product area Current DXF export is limited and minimally usable: needs i…" at bounding box center [1012, 435] width 251 height 69
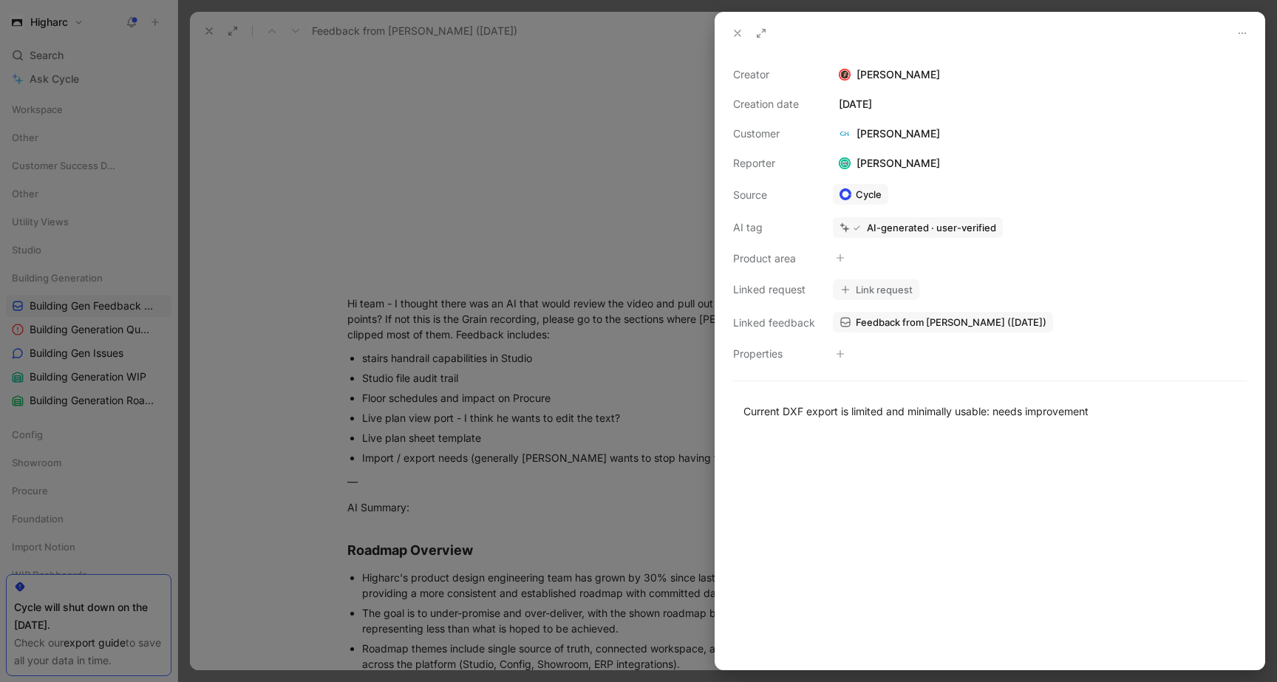
click at [737, 32] on use at bounding box center [737, 33] width 6 height 6
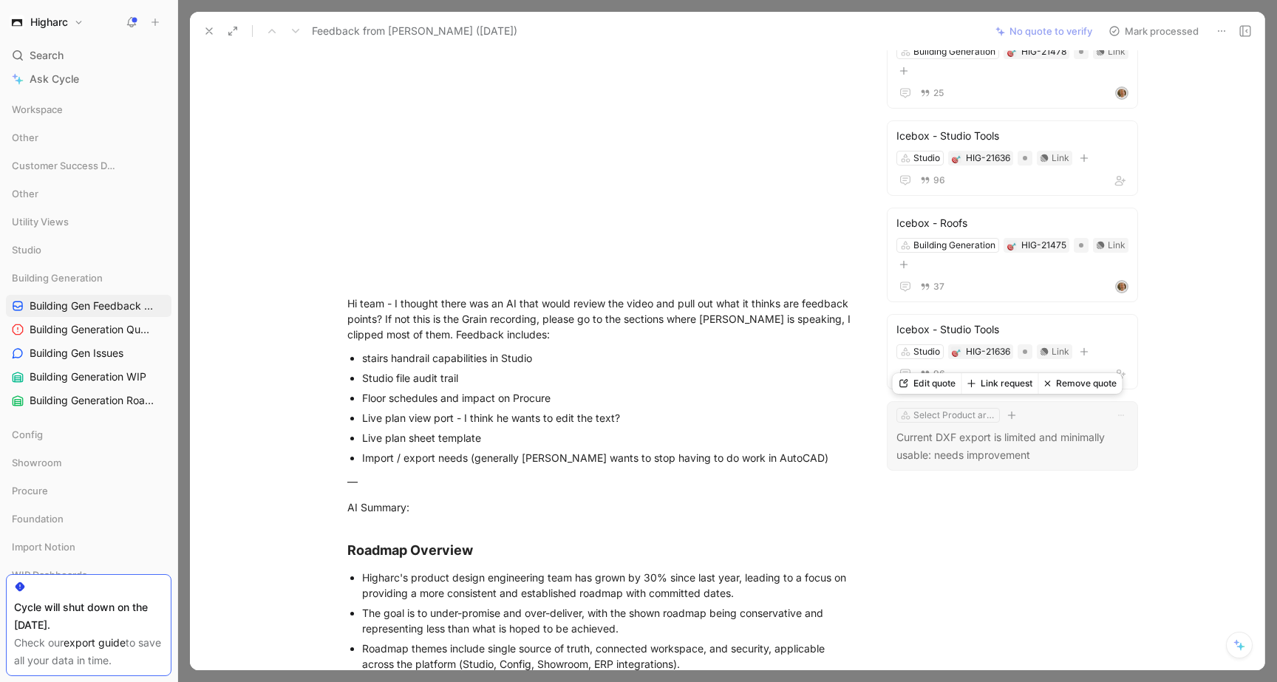
click at [1097, 384] on button "Remove quote" at bounding box center [1080, 383] width 84 height 21
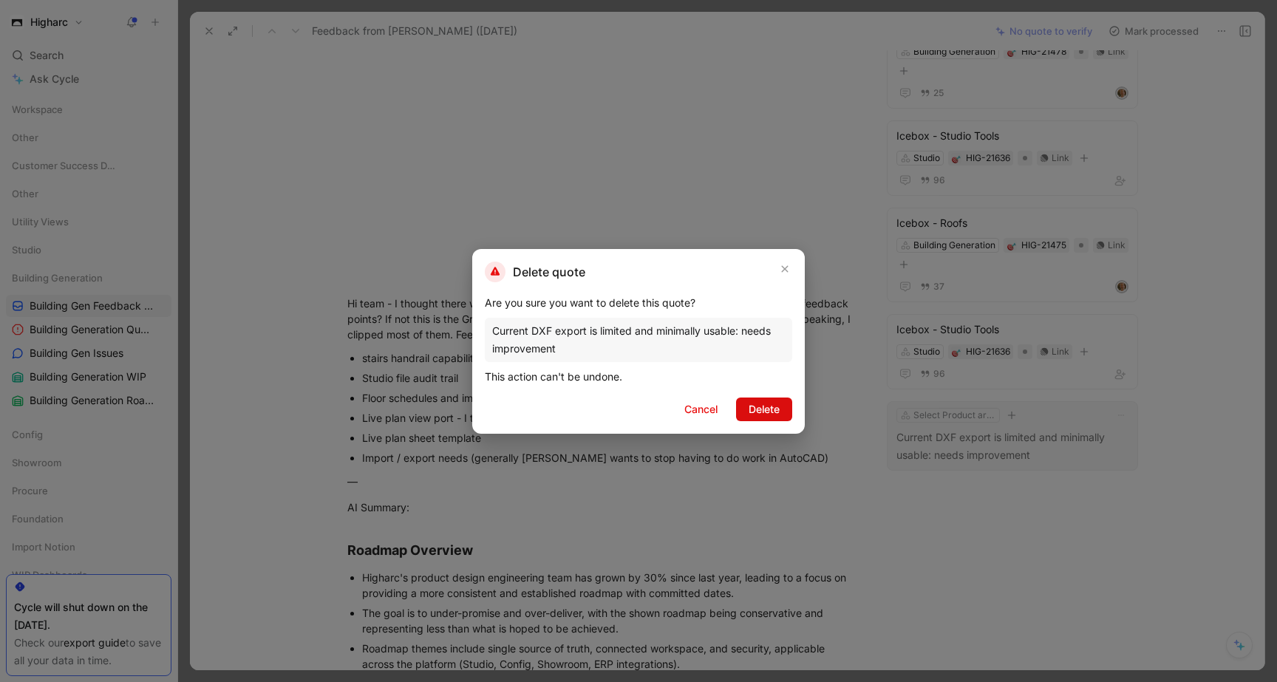
click at [769, 414] on span "Delete" at bounding box center [763, 409] width 31 height 18
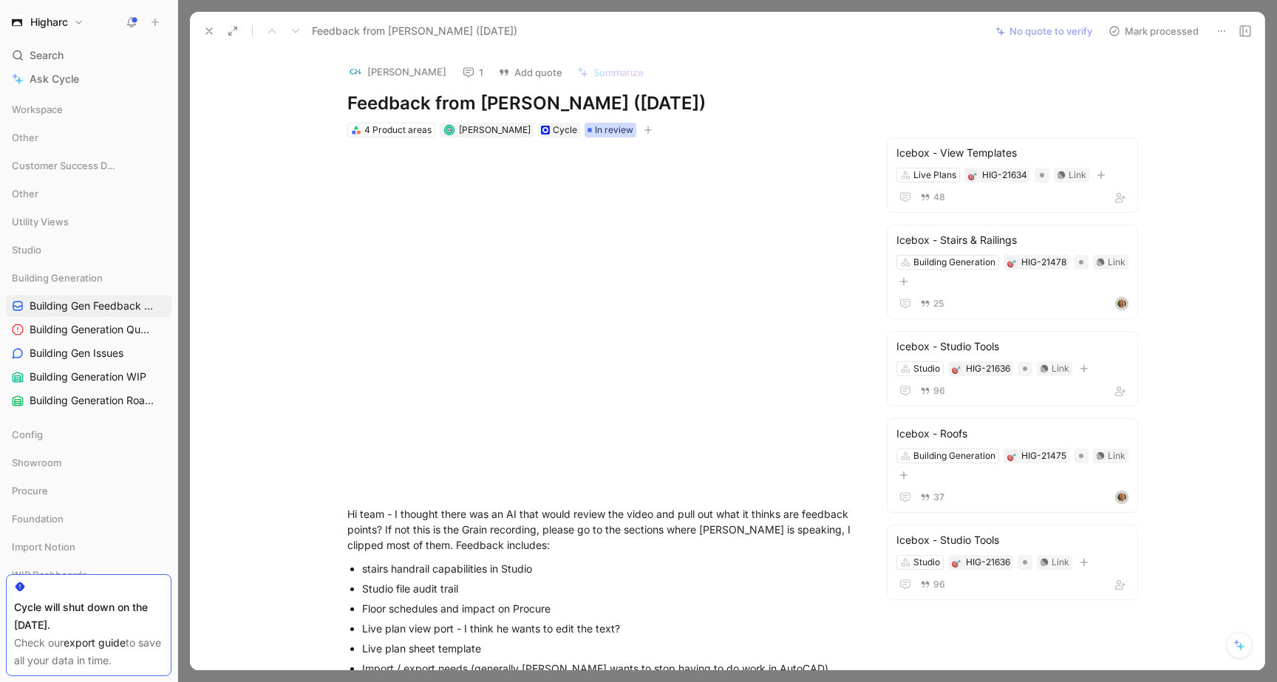
click at [595, 129] on span "In review" at bounding box center [614, 130] width 38 height 15
click at [602, 239] on div "Processed" at bounding box center [637, 231] width 110 height 18
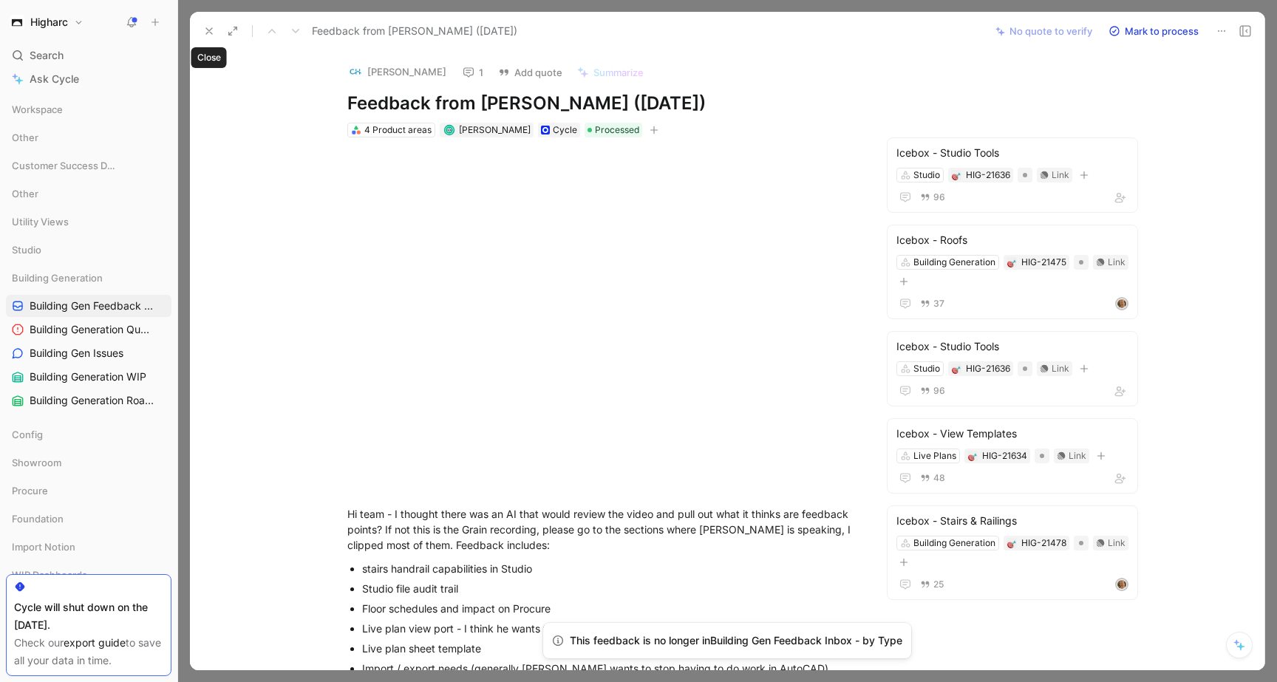
click at [213, 27] on icon at bounding box center [209, 31] width 12 height 12
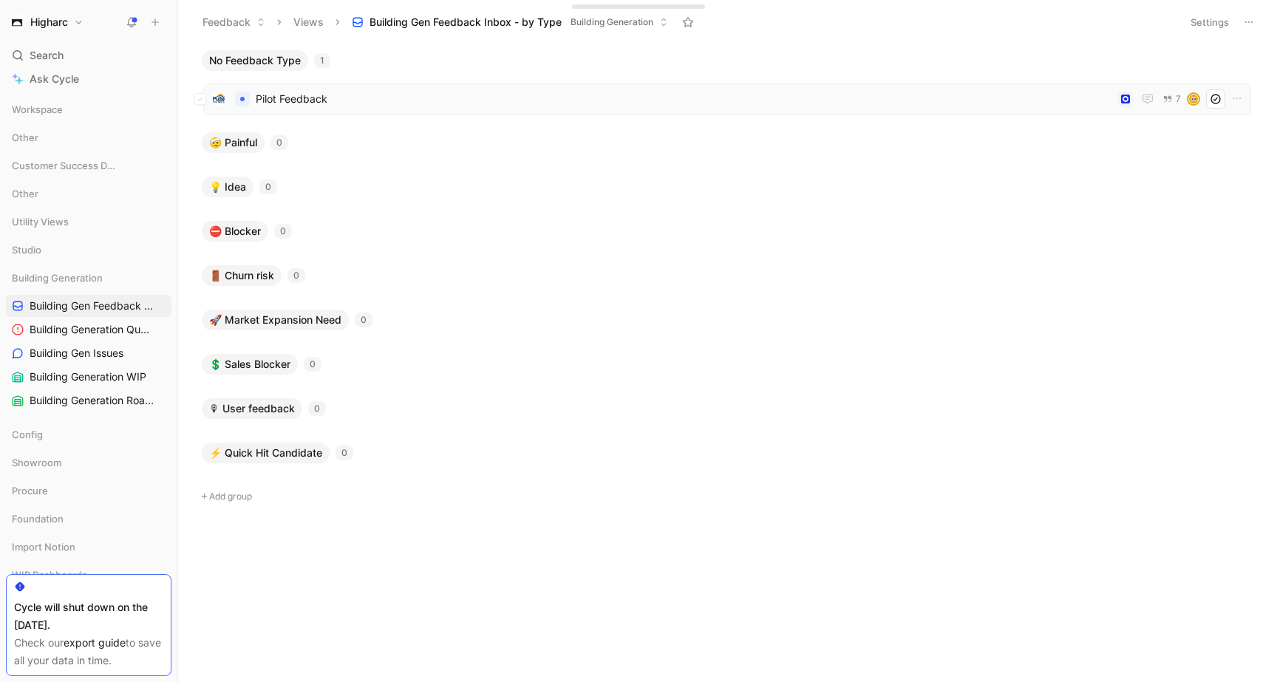
click at [457, 102] on span "Pilot Feedback" at bounding box center [684, 99] width 856 height 18
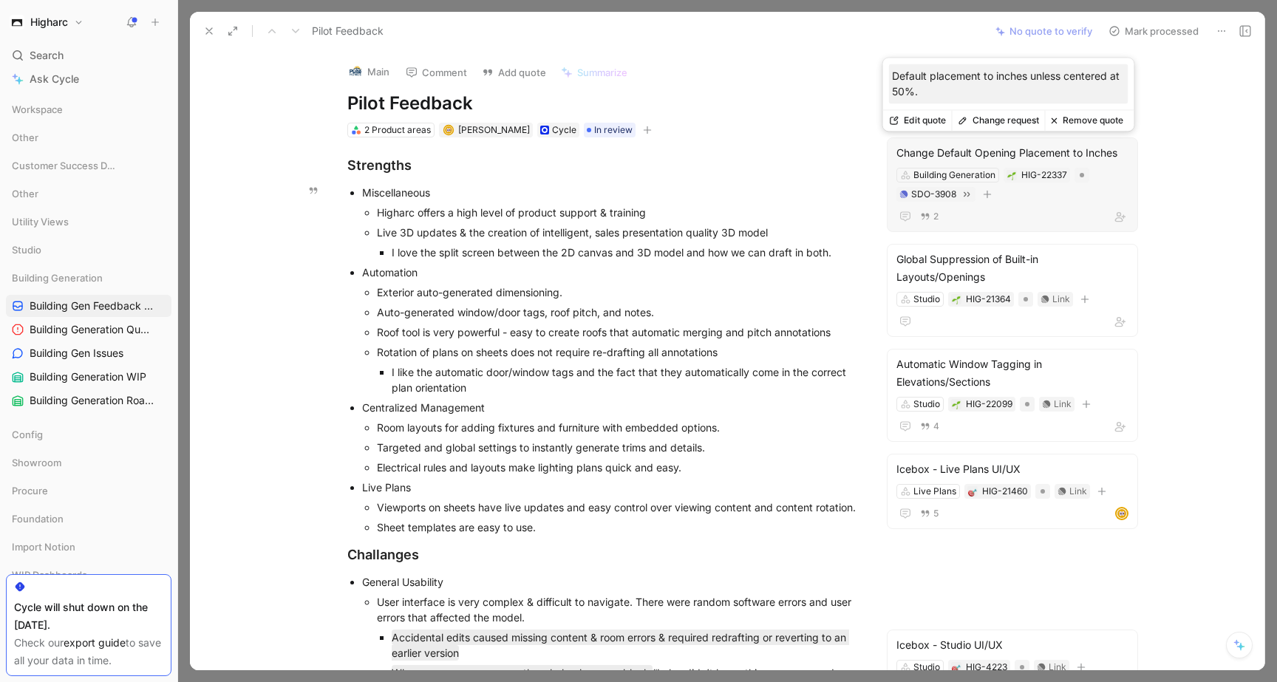
click at [1074, 219] on div "2" at bounding box center [1012, 217] width 232 height 18
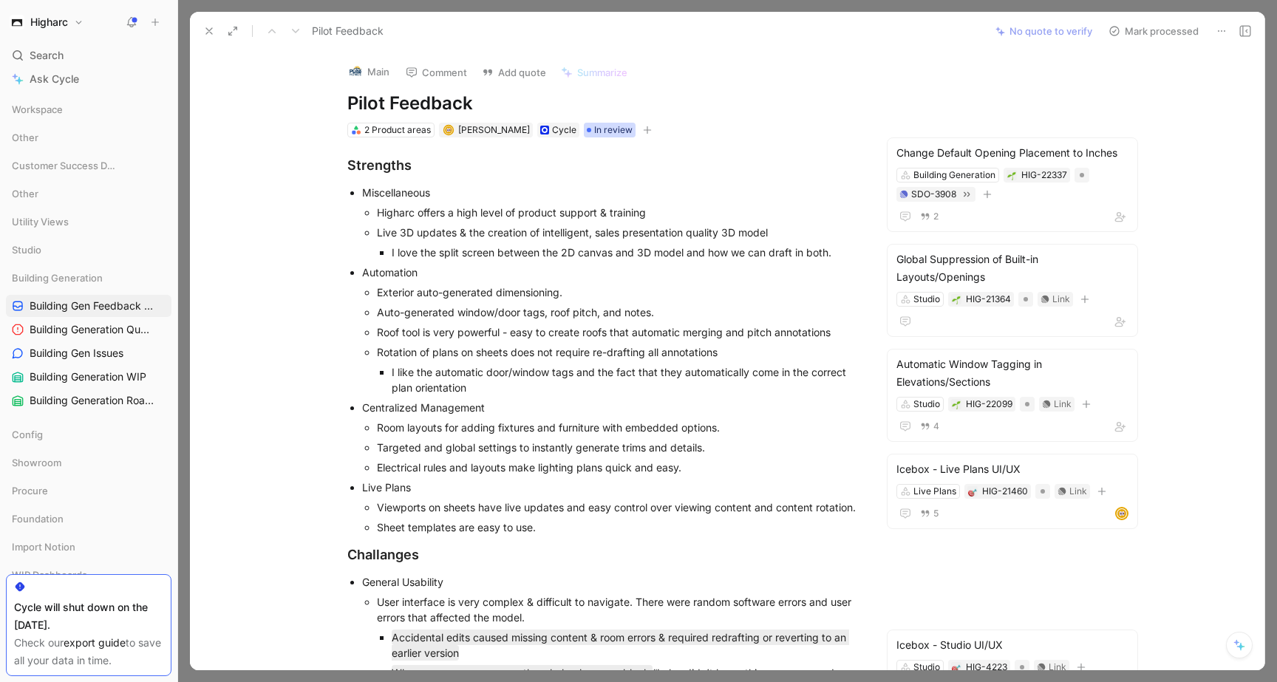
click at [599, 124] on span "In review" at bounding box center [613, 130] width 38 height 15
click at [607, 230] on span "Processed" at bounding box center [617, 231] width 51 height 13
click at [207, 31] on icon at bounding box center [209, 31] width 12 height 12
